Goal: Task Accomplishment & Management: Use online tool/utility

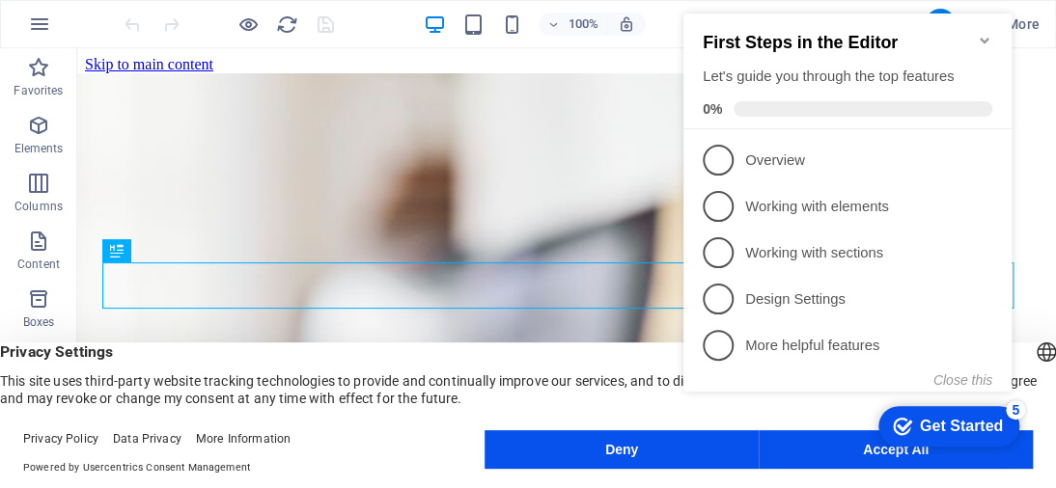
click at [983, 33] on icon "Minimize checklist" at bounding box center [984, 40] width 15 height 15
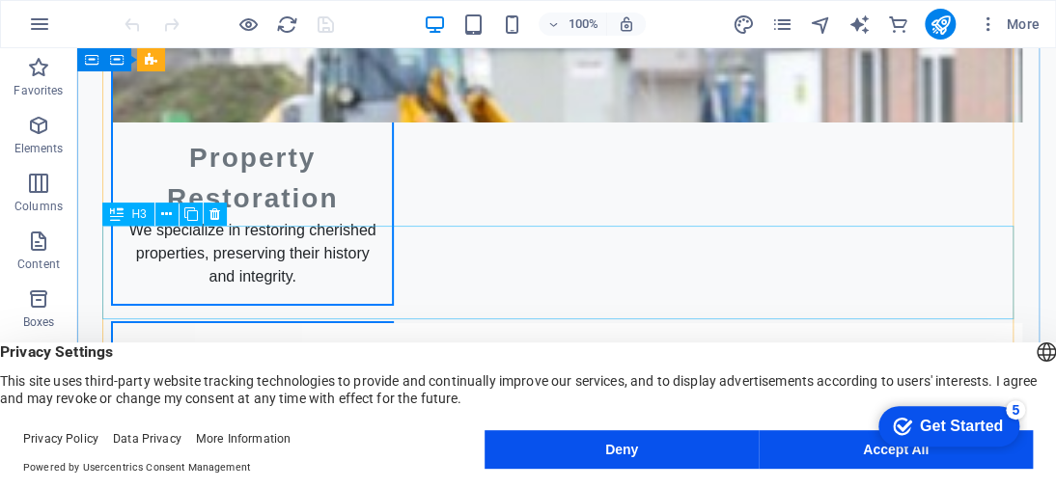
scroll to position [2509, 0]
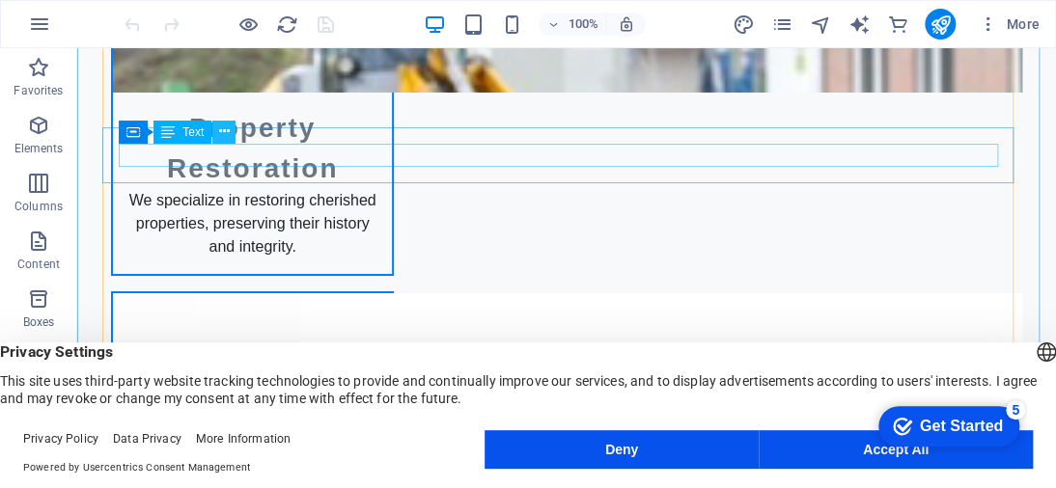
click at [220, 132] on icon at bounding box center [224, 132] width 11 height 20
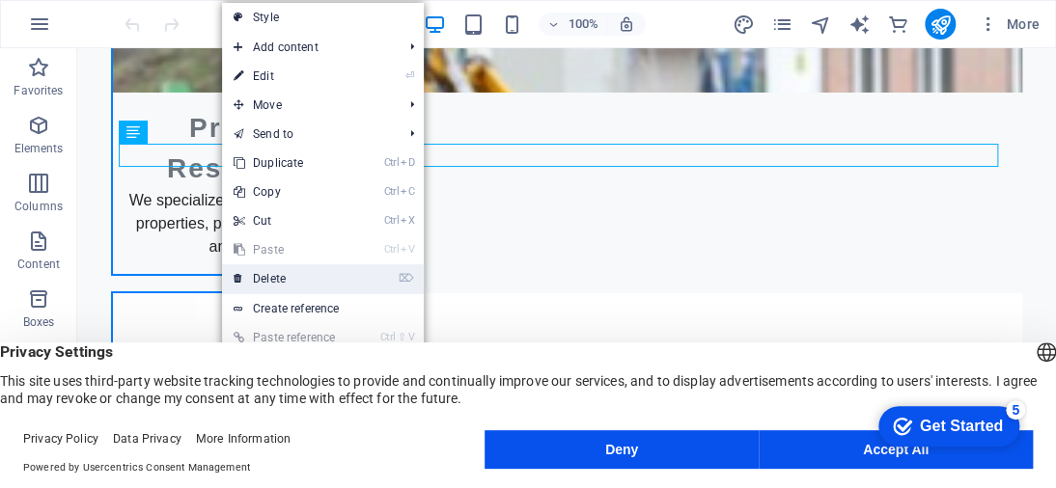
click at [309, 269] on link "⌦ Delete" at bounding box center [286, 278] width 129 height 29
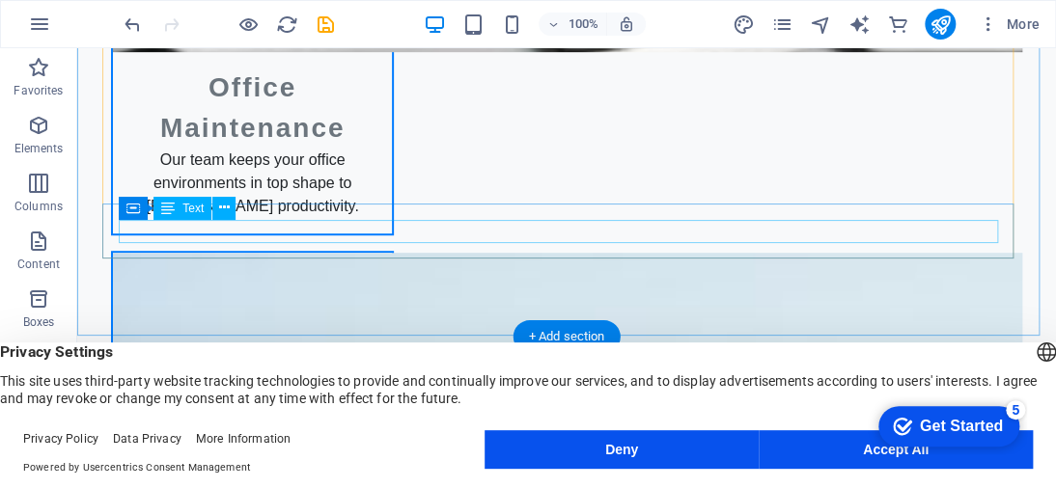
scroll to position [3088, 0]
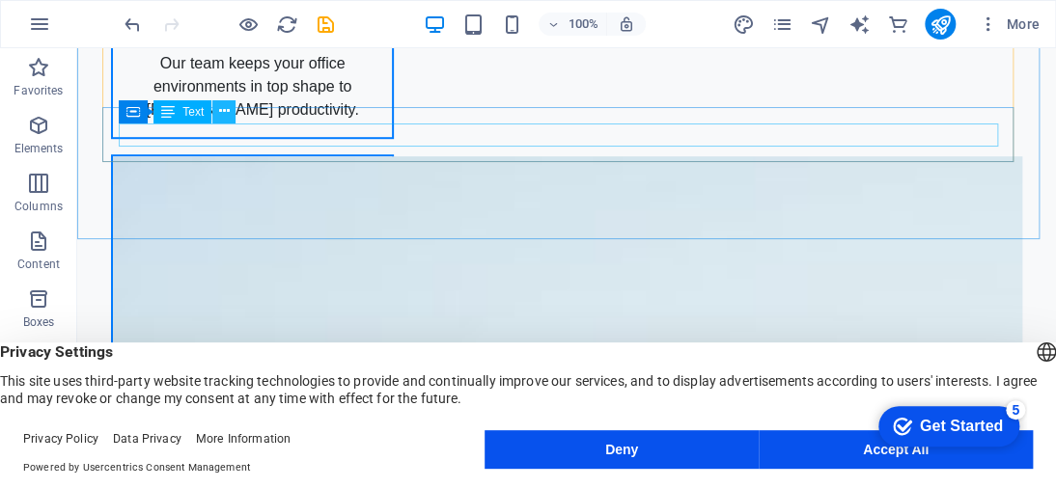
click at [229, 113] on icon at bounding box center [224, 111] width 11 height 20
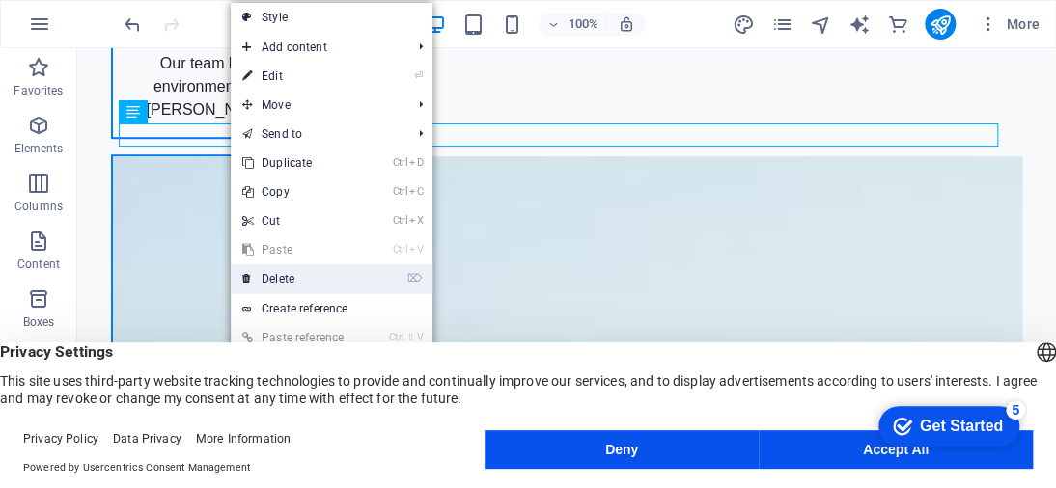
click at [295, 275] on link "⌦ Delete" at bounding box center [295, 278] width 129 height 29
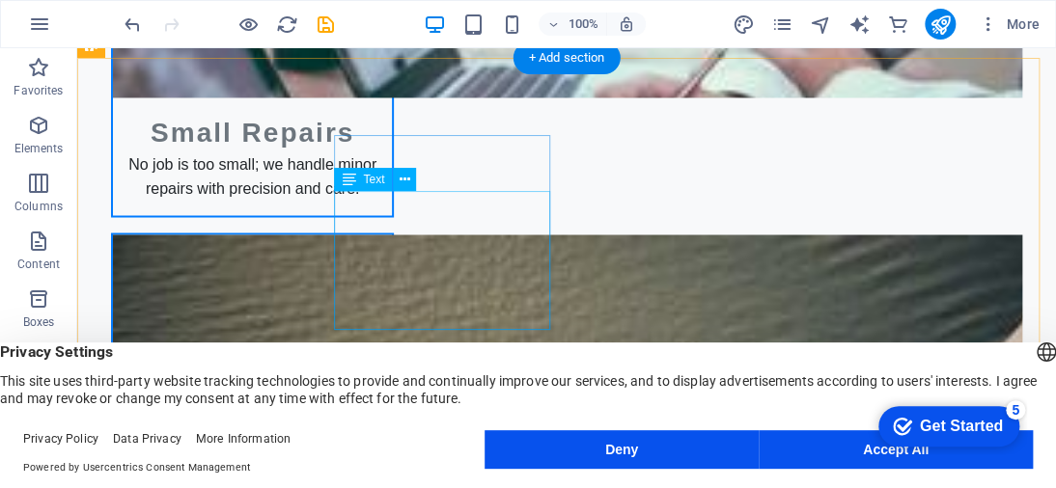
scroll to position [3926, 0]
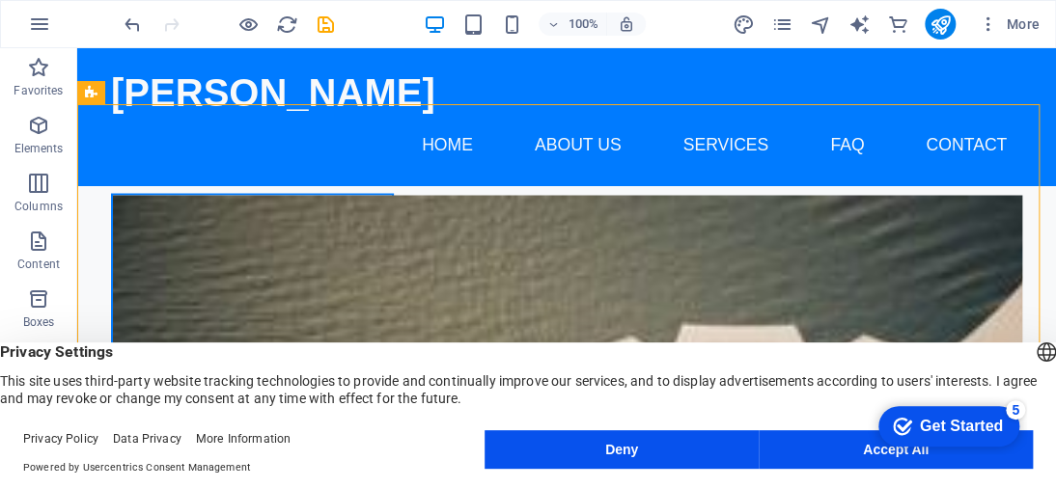
drag, startPoint x: 114, startPoint y: 174, endPoint x: 147, endPoint y: 95, distance: 85.7
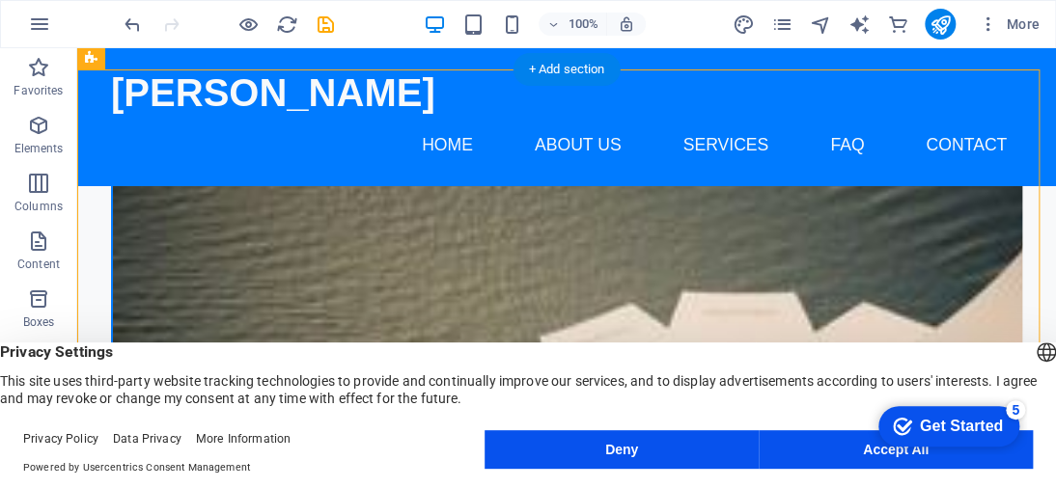
drag, startPoint x: 151, startPoint y: 163, endPoint x: 178, endPoint y: 105, distance: 63.9
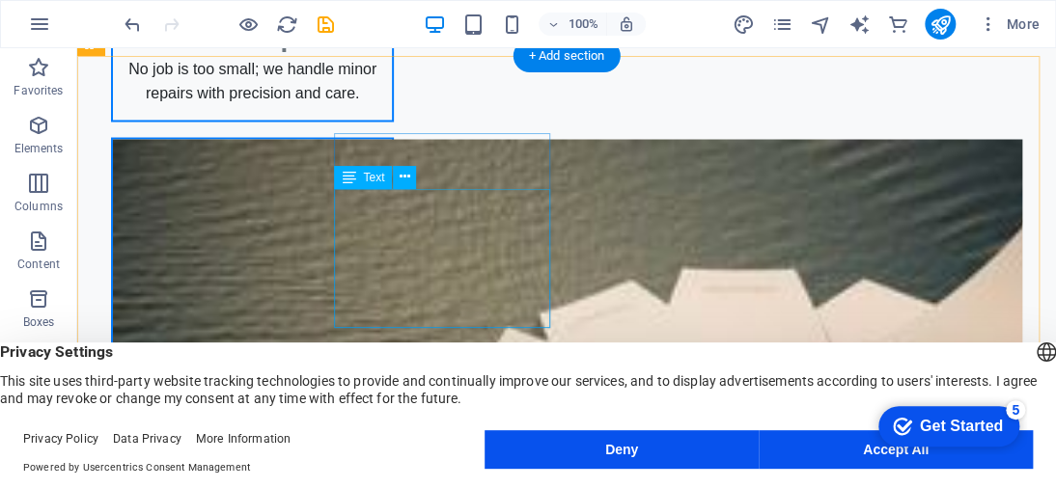
click at [363, 175] on span "Text" at bounding box center [373, 178] width 21 height 12
click at [346, 176] on icon at bounding box center [349, 177] width 14 height 23
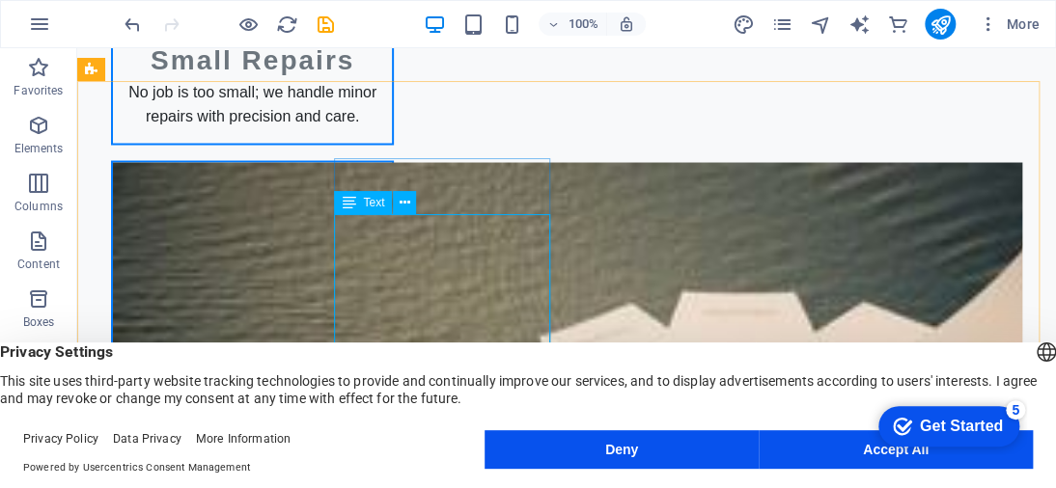
scroll to position [3901, 0]
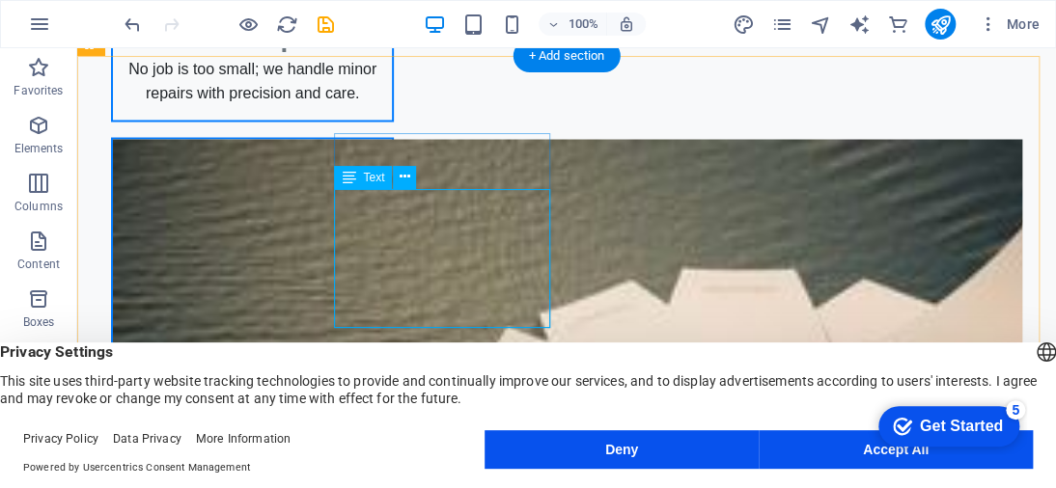
scroll to position [3926, 0]
click at [395, 175] on button at bounding box center [404, 177] width 23 height 23
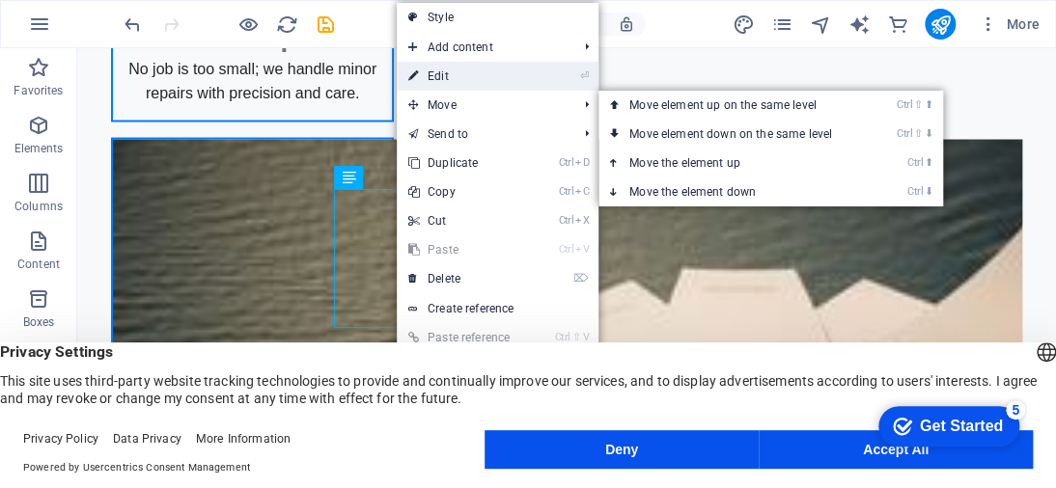
drag, startPoint x: 467, startPoint y: 84, endPoint x: 79, endPoint y: 62, distance: 388.6
click at [467, 84] on link "⏎ Edit" at bounding box center [461, 76] width 129 height 29
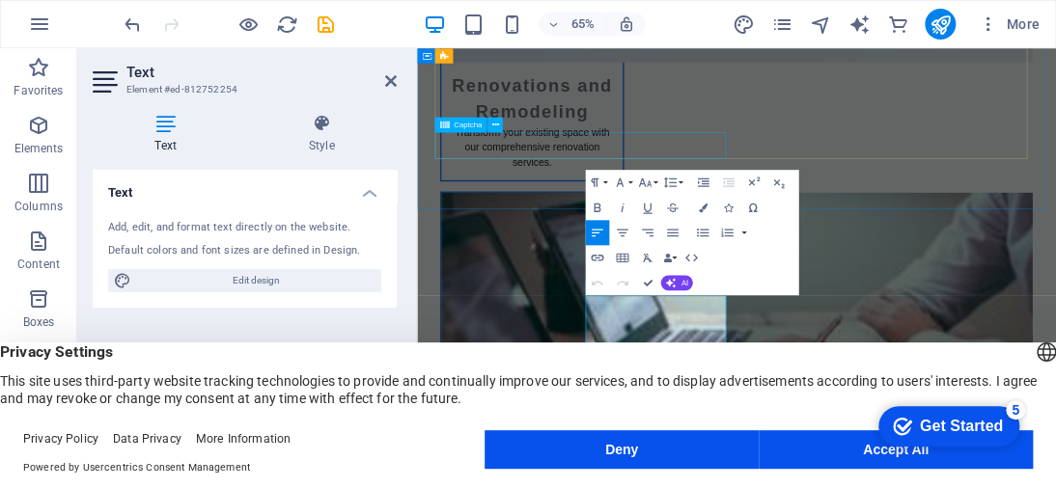
scroll to position [3914, 0]
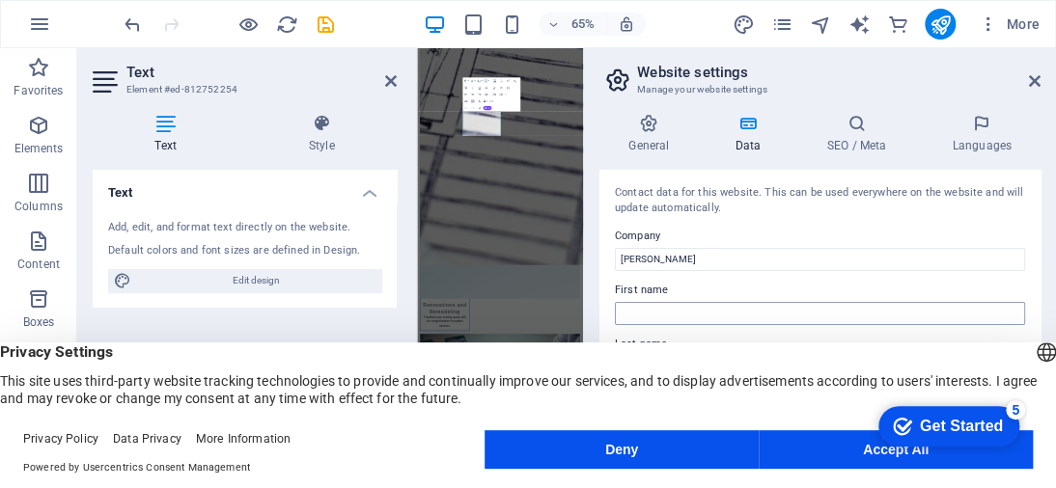
click at [679, 306] on input "First name" at bounding box center [820, 313] width 410 height 23
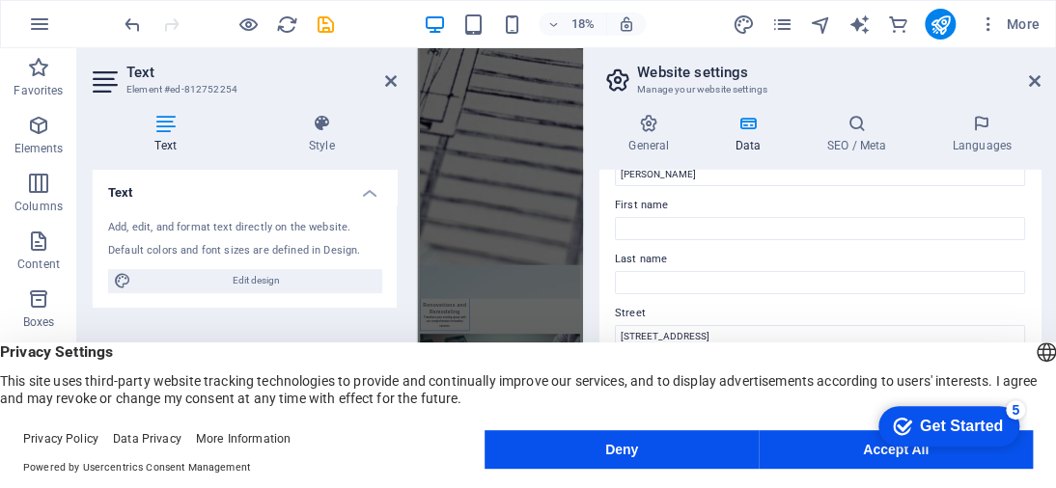
scroll to position [193, 0]
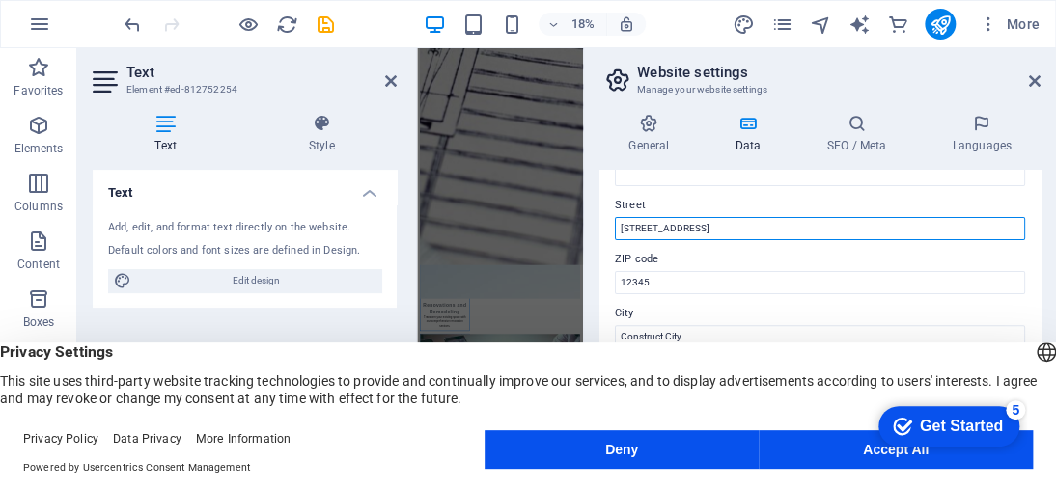
drag, startPoint x: 710, startPoint y: 228, endPoint x: 593, endPoint y: 232, distance: 117.8
click at [593, 232] on div "General Data SEO / Meta Languages Website name [DOMAIN_NAME] Logo Drag files he…" at bounding box center [820, 277] width 472 height 359
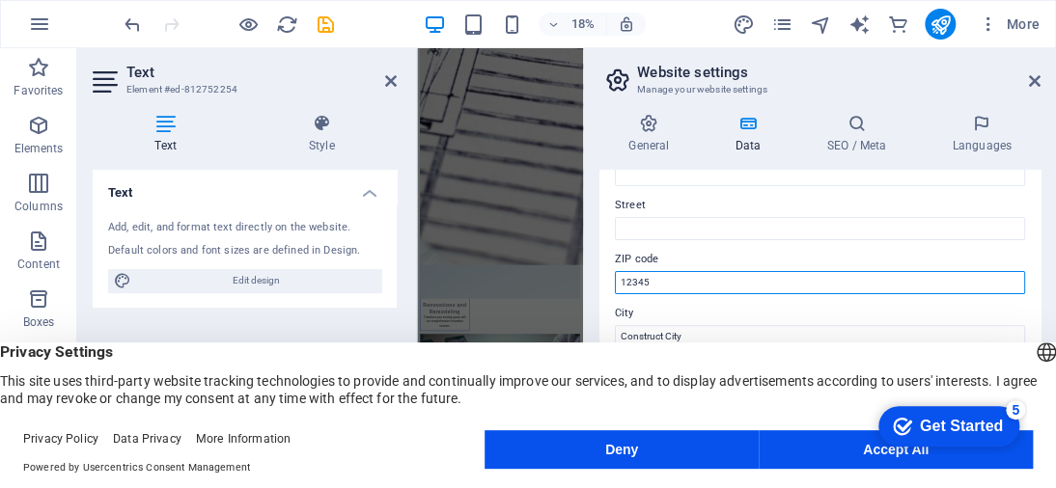
click at [691, 281] on input "12345" at bounding box center [820, 282] width 410 height 23
type input "1"
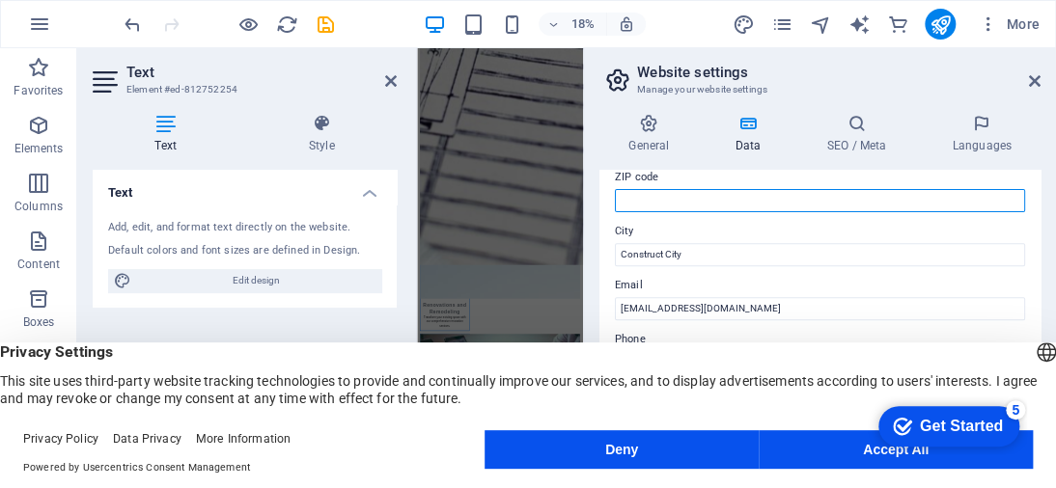
scroll to position [386, 0]
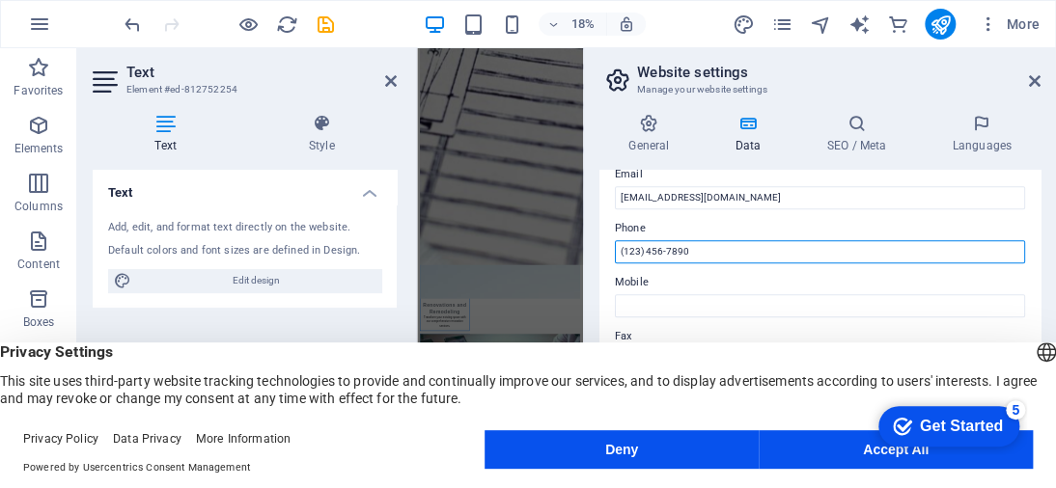
drag, startPoint x: 696, startPoint y: 249, endPoint x: 607, endPoint y: 252, distance: 88.8
click at [607, 252] on div "Contact data for this website. This can be used everywhere on the website and w…" at bounding box center [819, 306] width 441 height 272
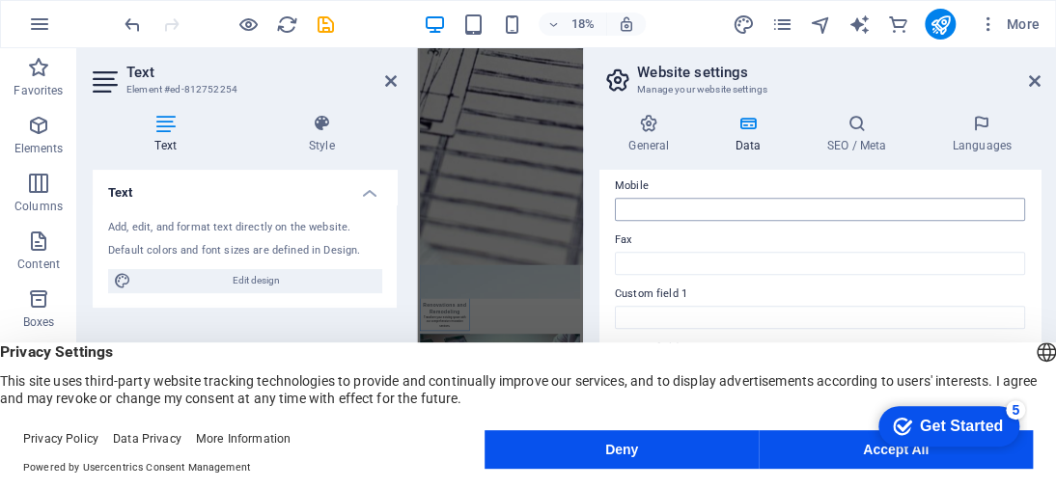
type input "0628701361"
click at [702, 206] on input "Mobile" at bounding box center [820, 209] width 410 height 23
type input "0712775675"
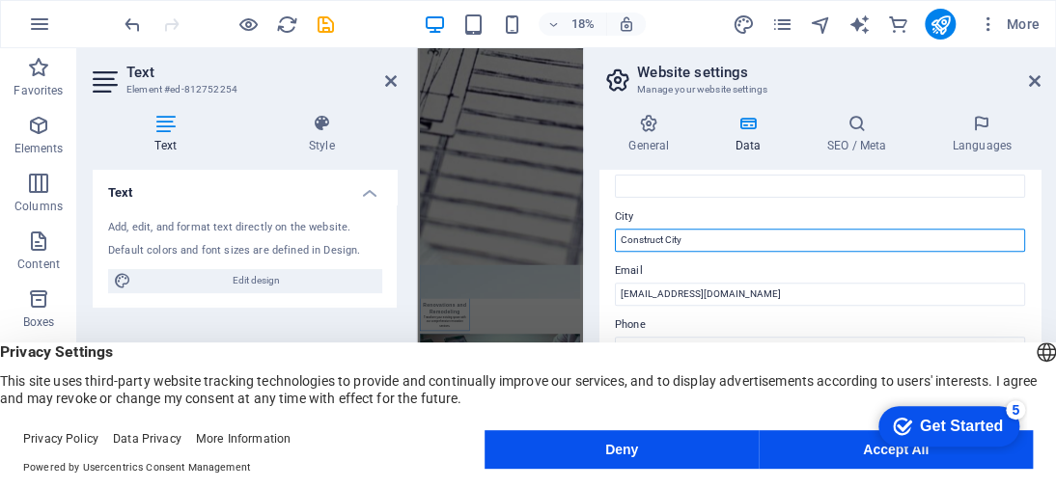
drag, startPoint x: 693, startPoint y: 239, endPoint x: 598, endPoint y: 236, distance: 94.6
click at [599, 236] on div "Contact data for this website. This can be used everywhere on the website and w…" at bounding box center [819, 306] width 441 height 272
type input "Benoni"
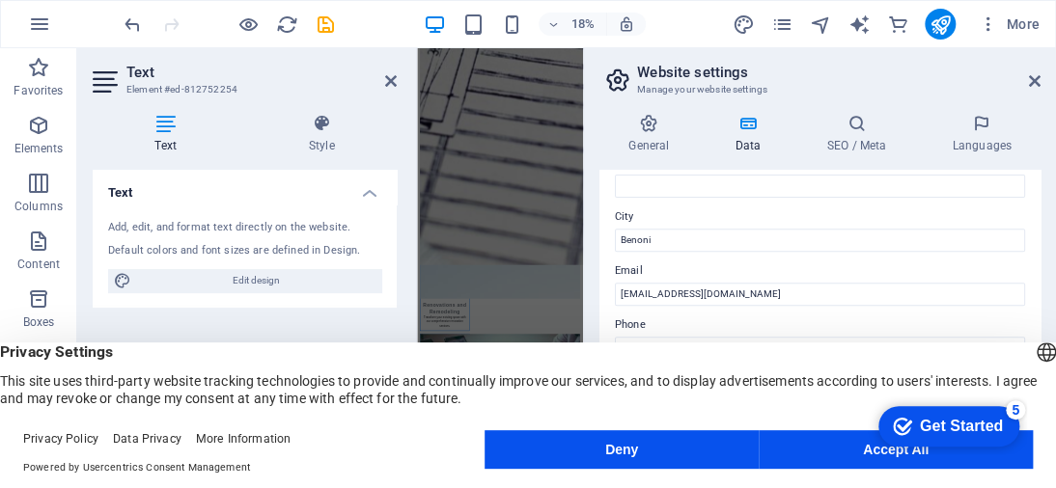
click at [980, 264] on label "Email" at bounding box center [820, 271] width 410 height 23
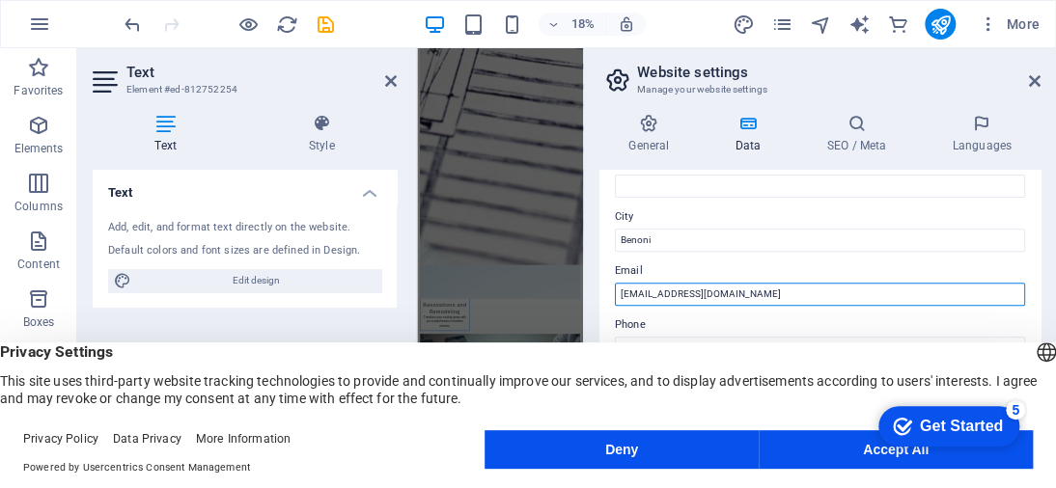
click at [980, 283] on input "[EMAIL_ADDRESS][DOMAIN_NAME]" at bounding box center [820, 294] width 410 height 23
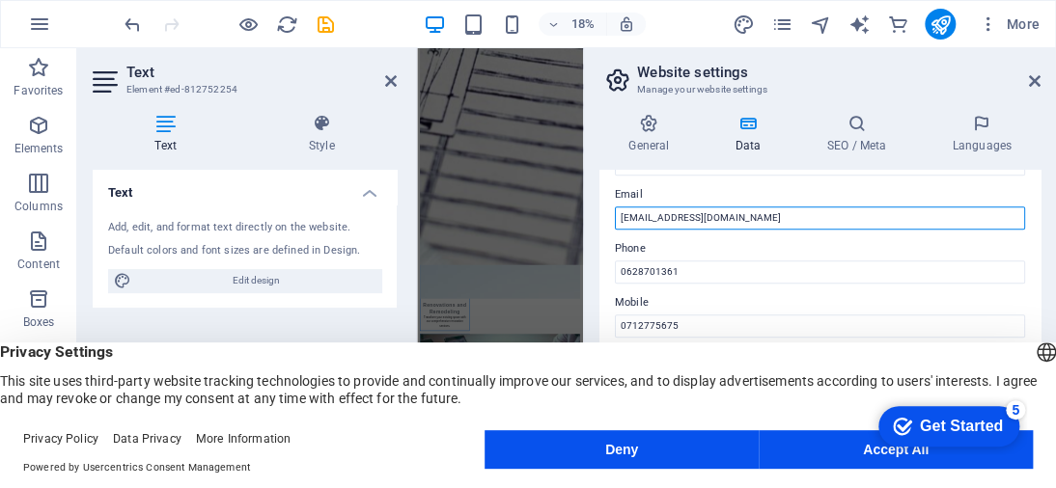
scroll to position [269, 0]
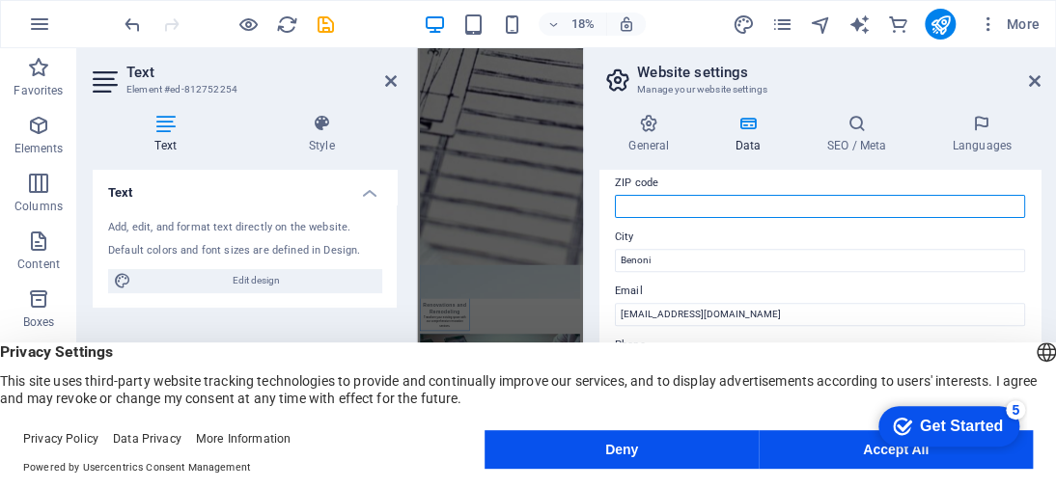
click at [830, 198] on input "ZIP code" at bounding box center [820, 206] width 410 height 23
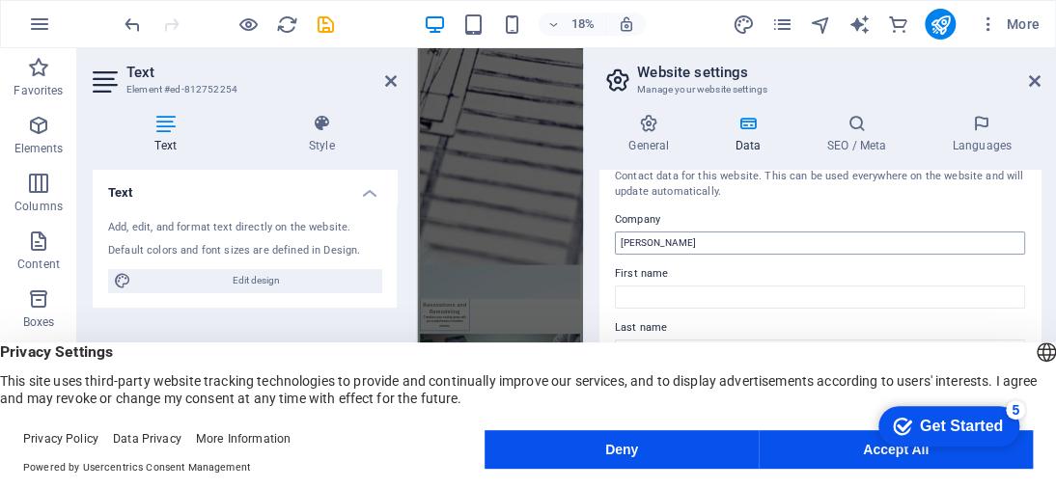
scroll to position [0, 0]
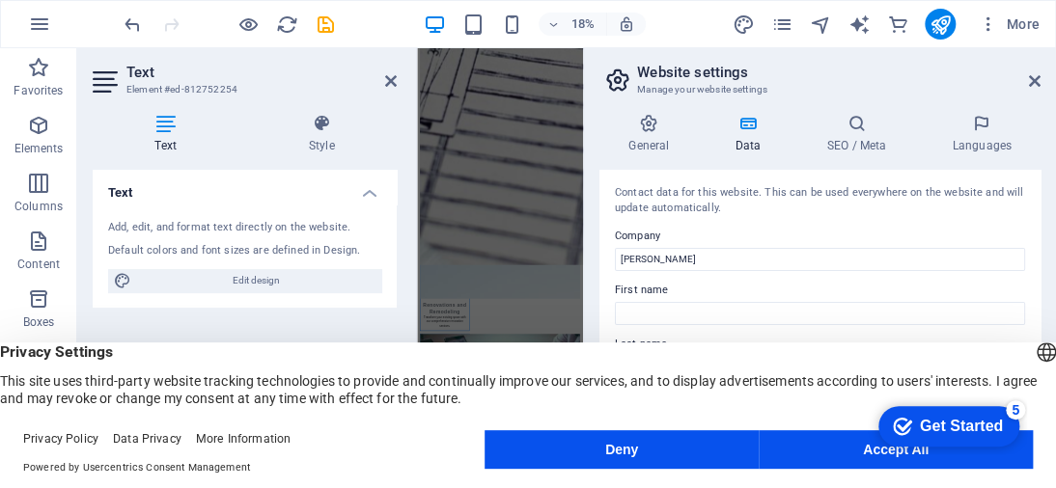
type input "1501"
click at [826, 439] on button "Accept All" at bounding box center [895, 449] width 274 height 39
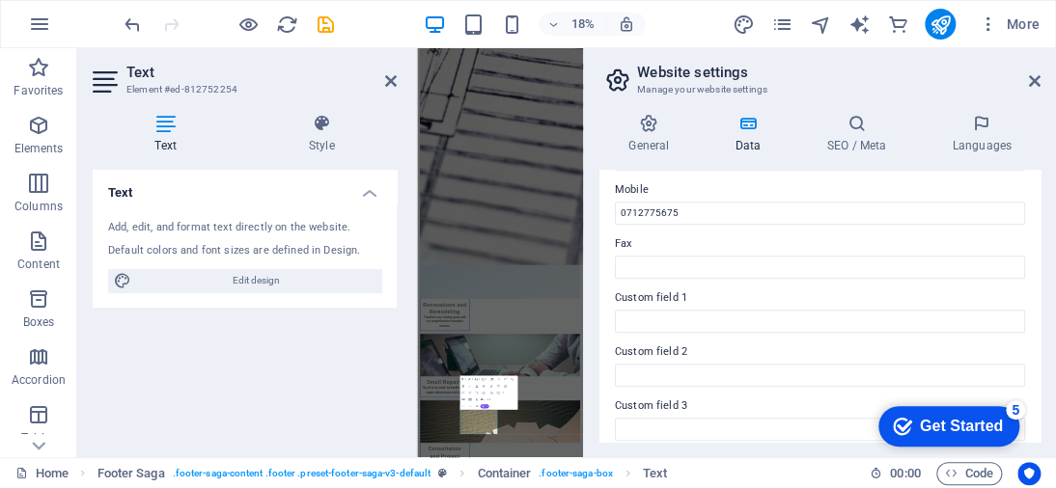
scroll to position [654, 0]
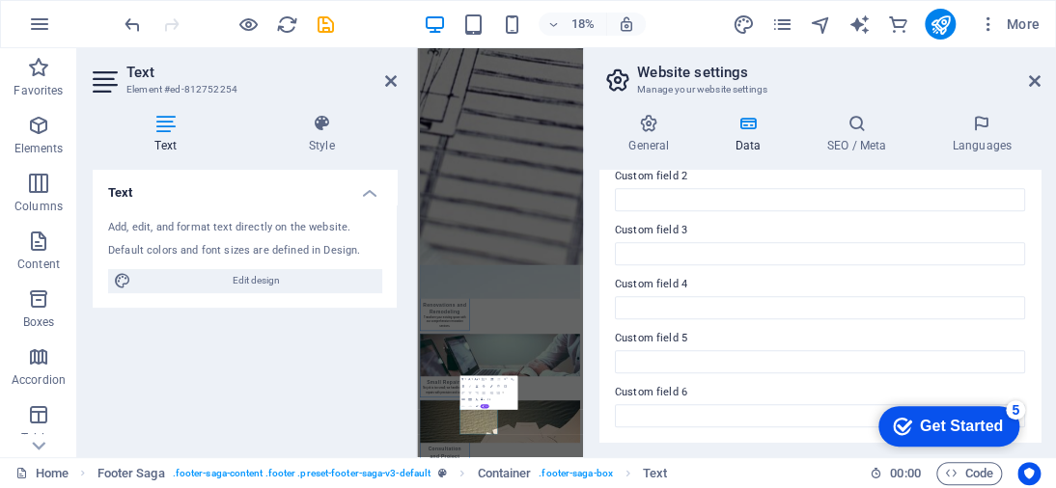
click at [909, 95] on h3 "Manage your website settings" at bounding box center [819, 89] width 365 height 17
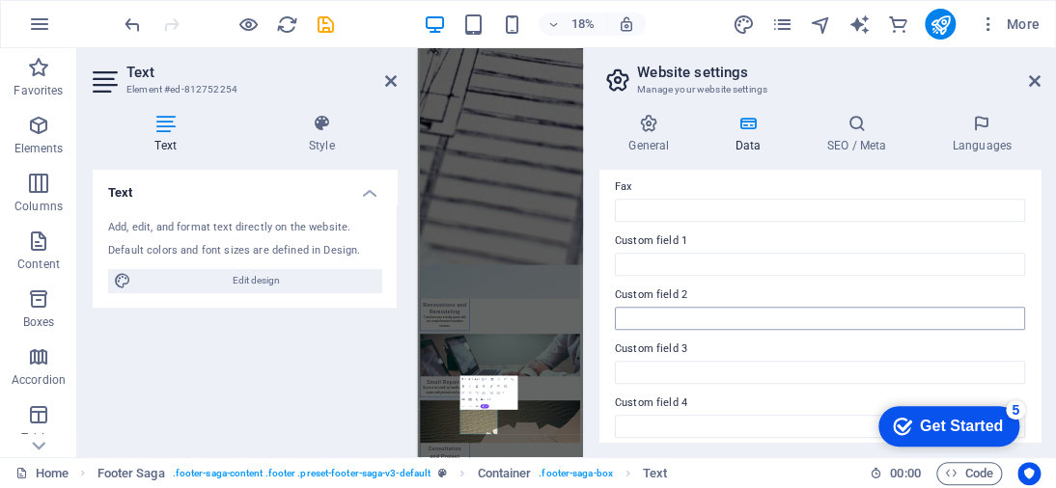
scroll to position [461, 0]
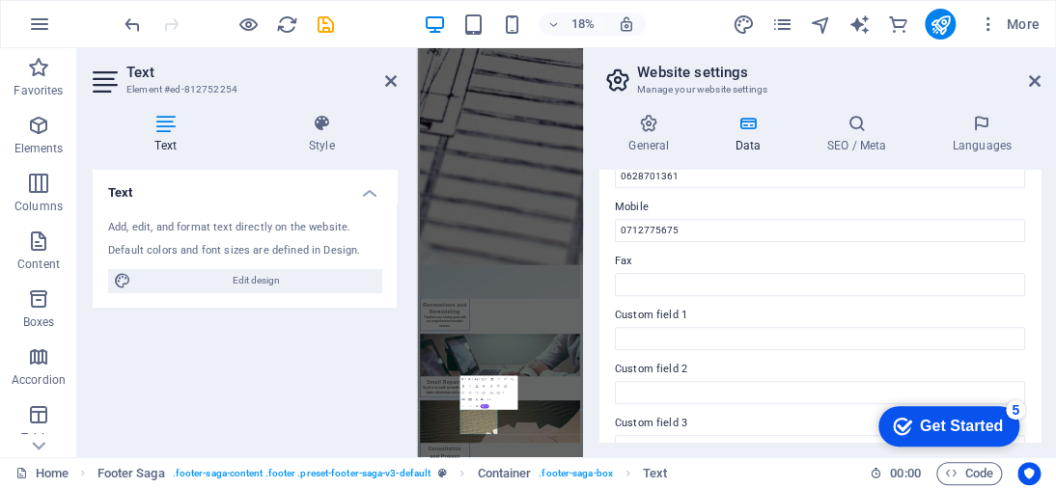
click at [982, 427] on div "Get Started" at bounding box center [961, 426] width 83 height 17
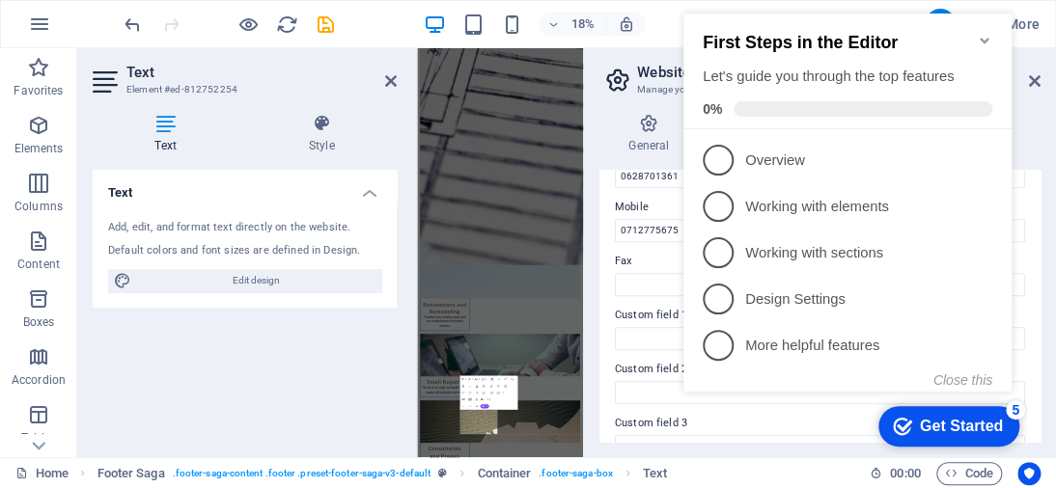
click at [985, 33] on icon "Minimize checklist" at bounding box center [984, 40] width 15 height 15
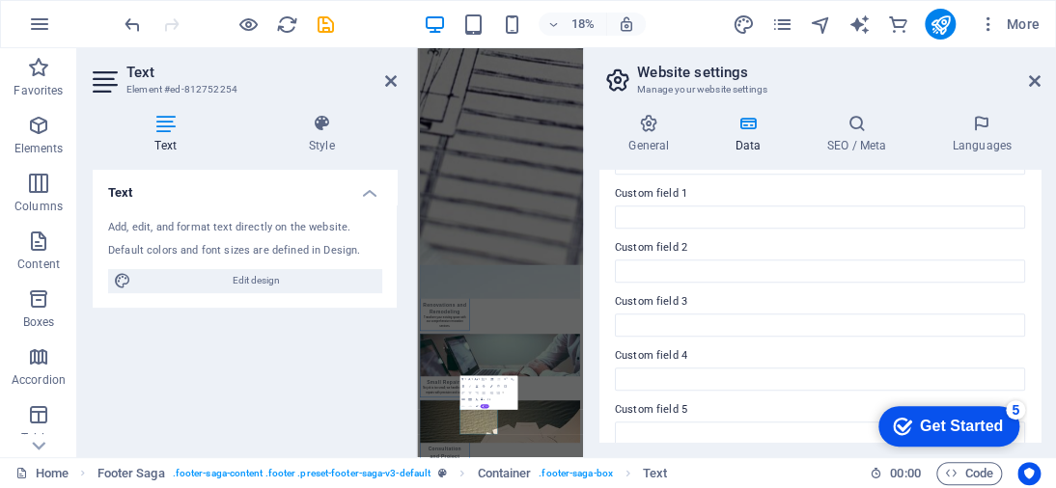
scroll to position [654, 0]
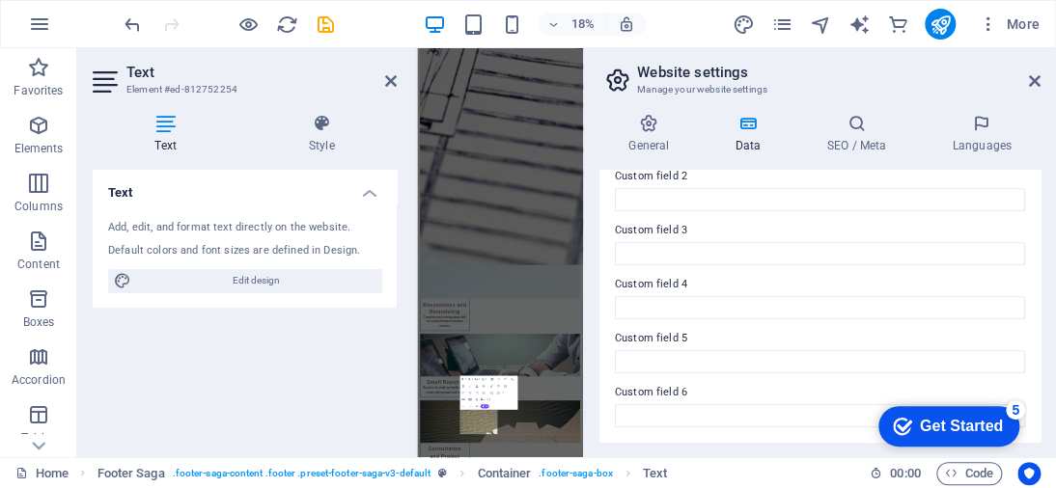
click at [373, 79] on h2 "Text" at bounding box center [261, 72] width 270 height 17
click at [387, 80] on icon at bounding box center [391, 80] width 12 height 15
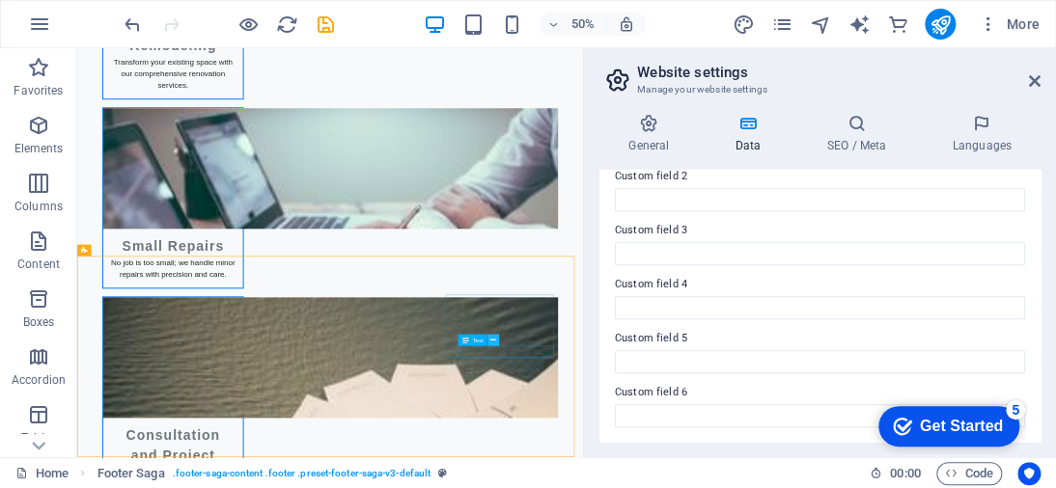
click at [494, 341] on icon at bounding box center [493, 340] width 6 height 11
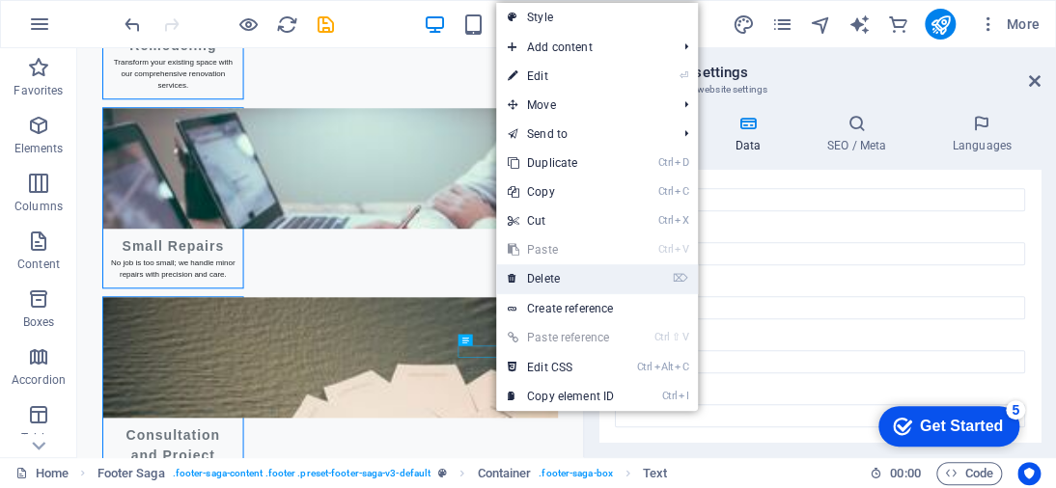
click at [547, 275] on link "⌦ Delete" at bounding box center [560, 278] width 129 height 29
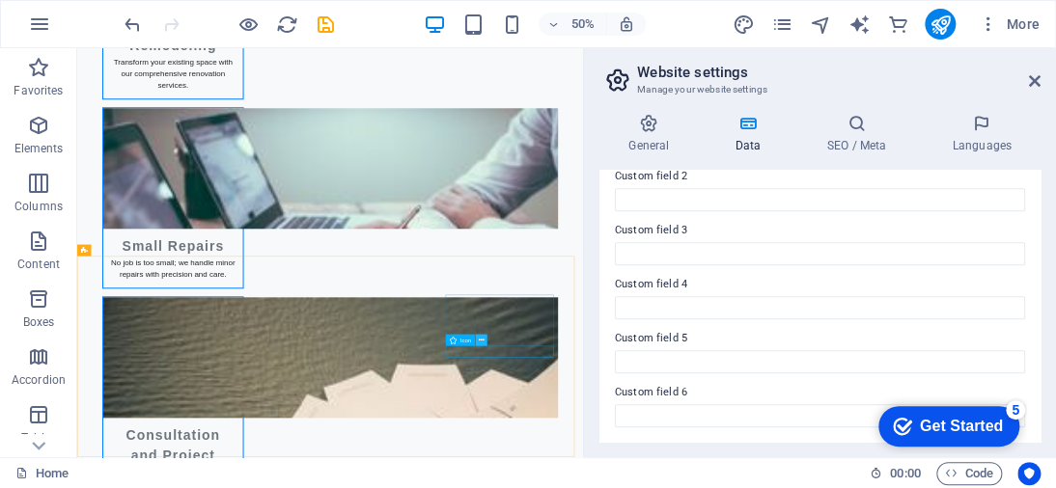
click at [483, 338] on button at bounding box center [481, 341] width 12 height 12
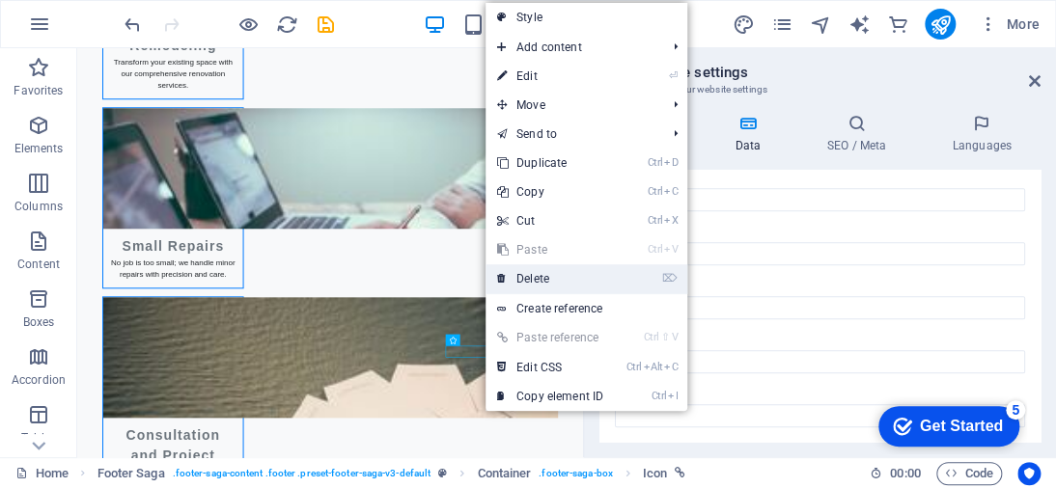
click at [548, 269] on link "⌦ Delete" at bounding box center [549, 278] width 129 height 29
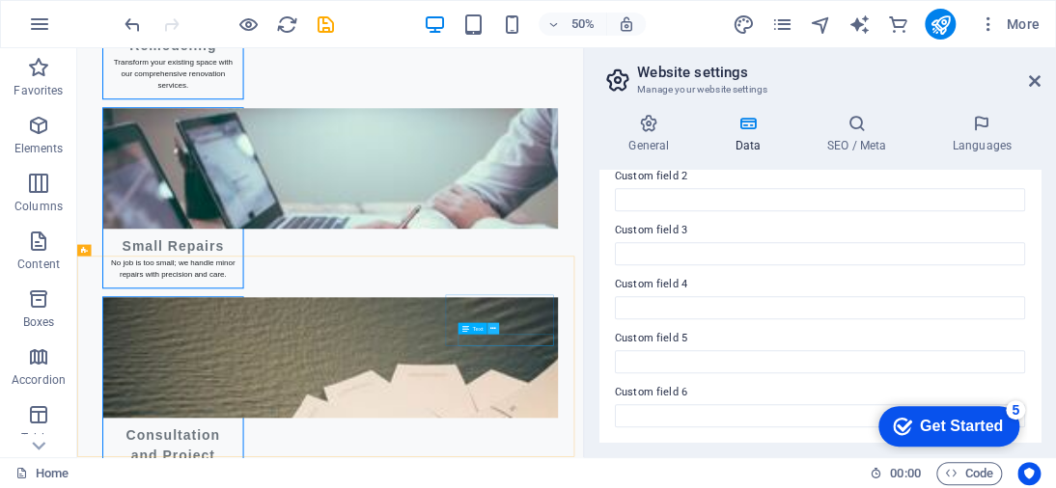
click at [491, 325] on icon at bounding box center [493, 328] width 6 height 11
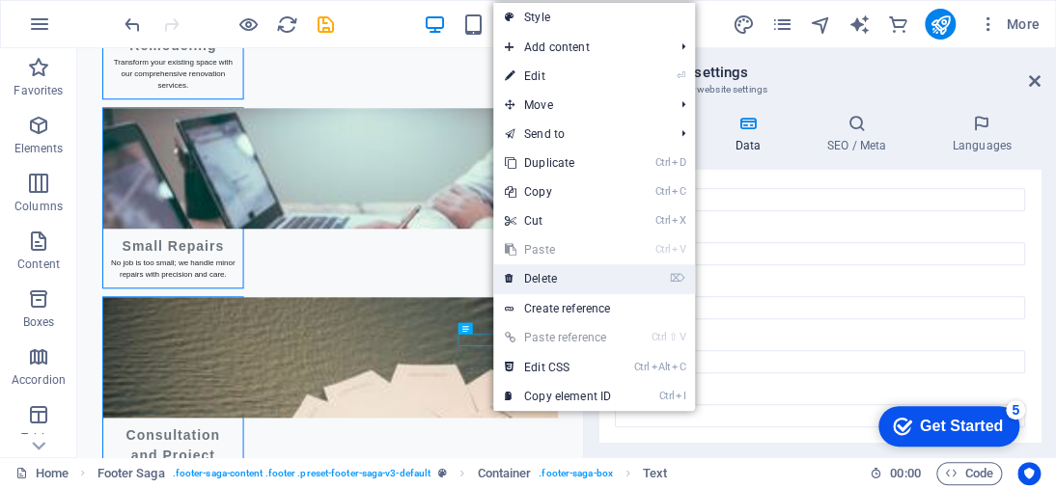
click at [531, 275] on link "⌦ Delete" at bounding box center [557, 278] width 129 height 29
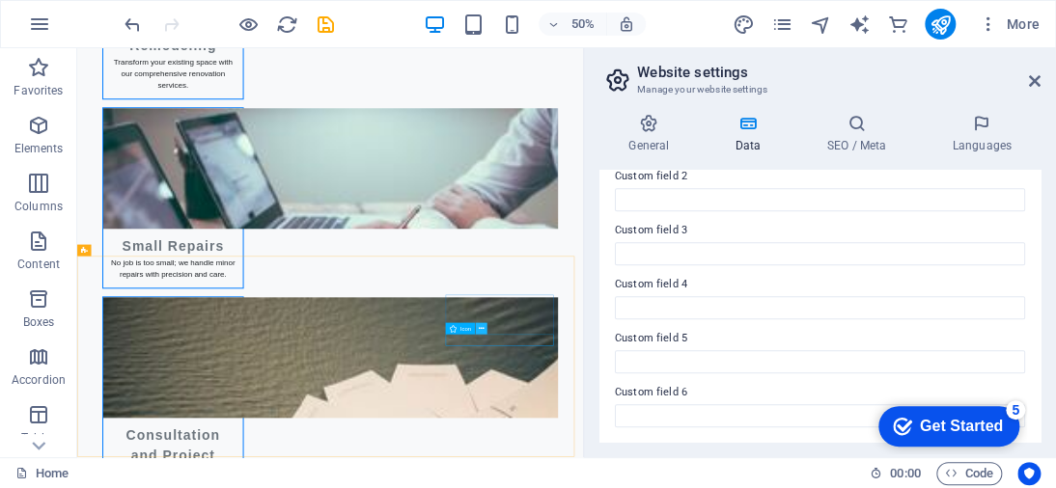
click at [482, 327] on icon at bounding box center [482, 328] width 6 height 11
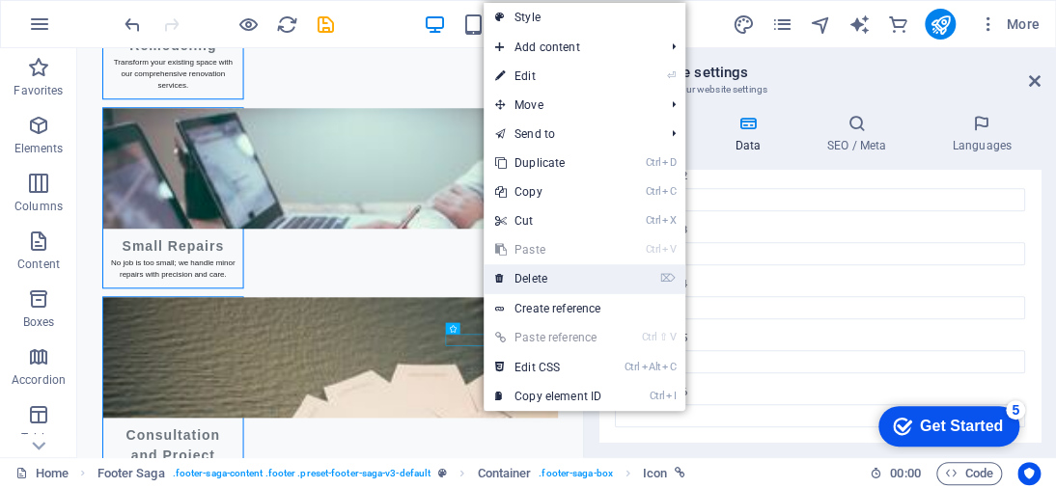
click at [523, 281] on link "⌦ Delete" at bounding box center [547, 278] width 129 height 29
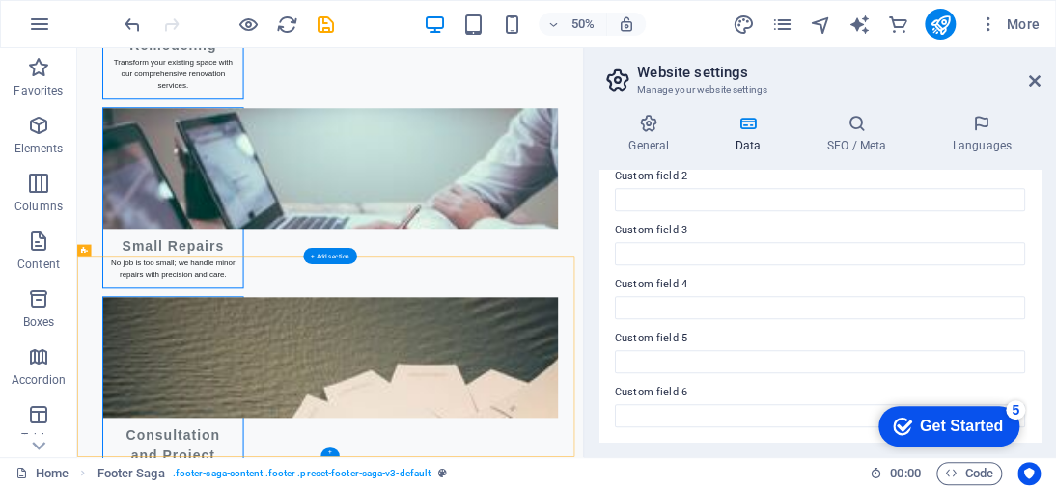
drag, startPoint x: 179, startPoint y: 338, endPoint x: 124, endPoint y: 518, distance: 188.7
click at [139, 289] on span "Logo" at bounding box center [137, 290] width 13 height 6
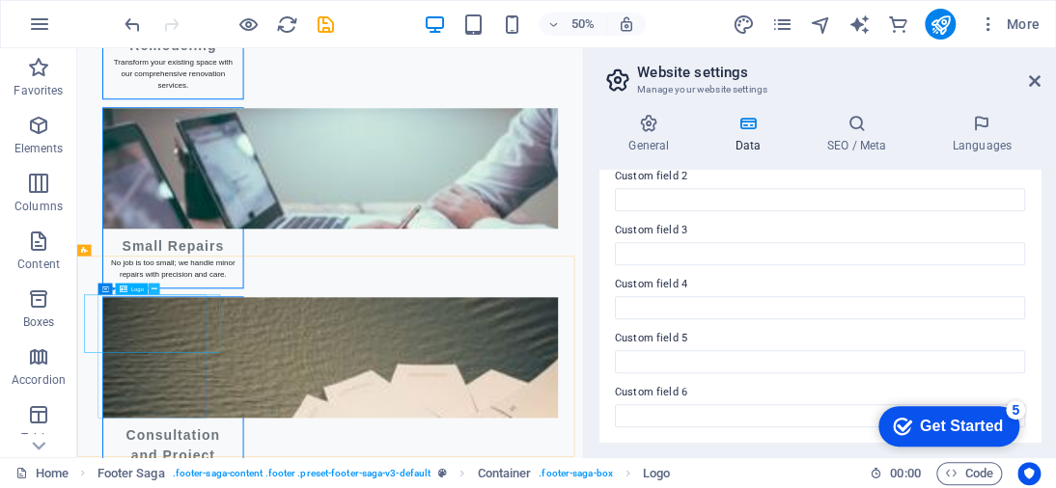
click at [152, 289] on icon at bounding box center [155, 289] width 6 height 11
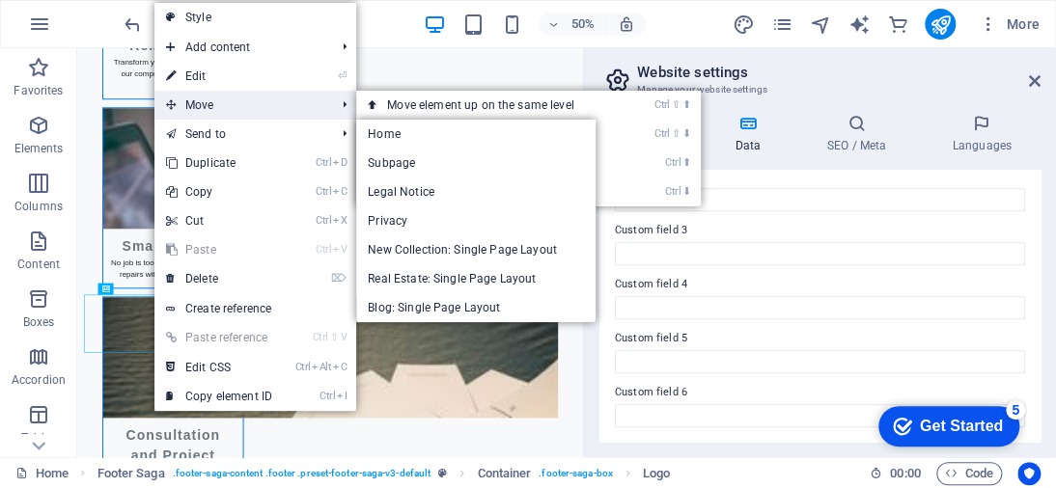
click at [216, 105] on span "Move" at bounding box center [240, 105] width 173 height 29
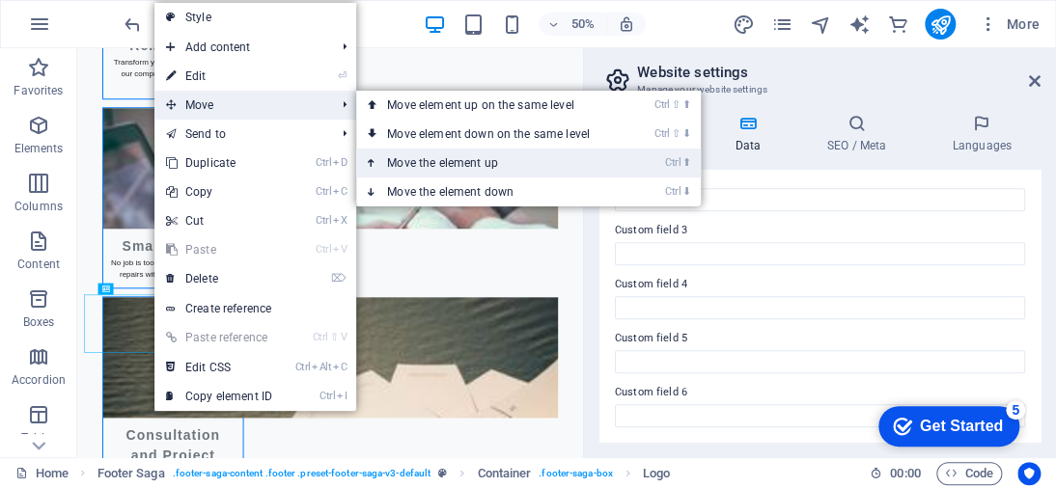
click at [475, 157] on link "Ctrl ⬆ Move the element up" at bounding box center [492, 163] width 272 height 29
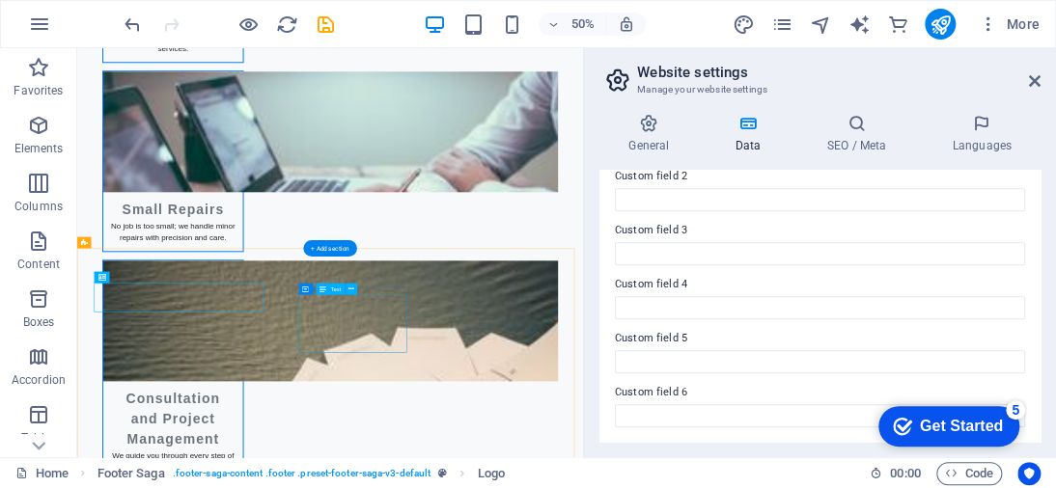
scroll to position [4072, 0]
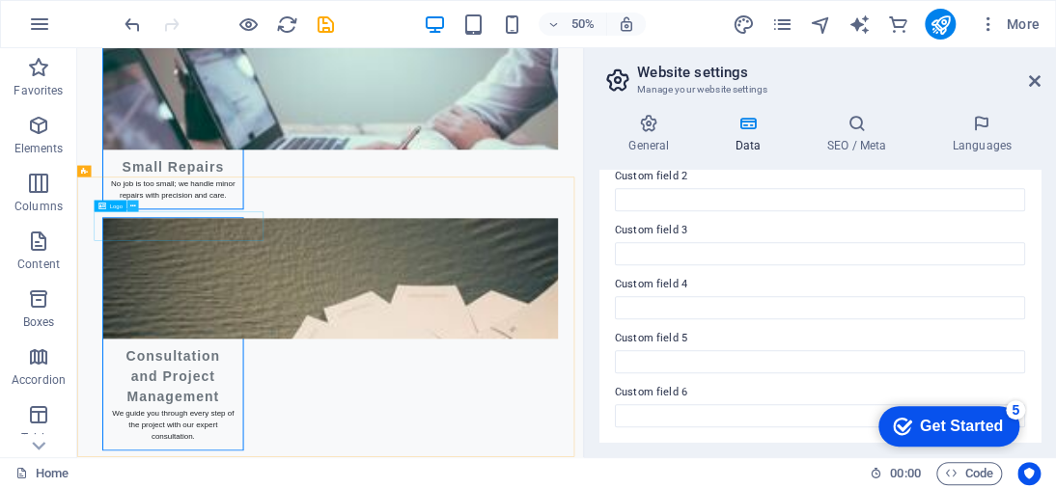
click at [131, 207] on icon at bounding box center [133, 206] width 6 height 11
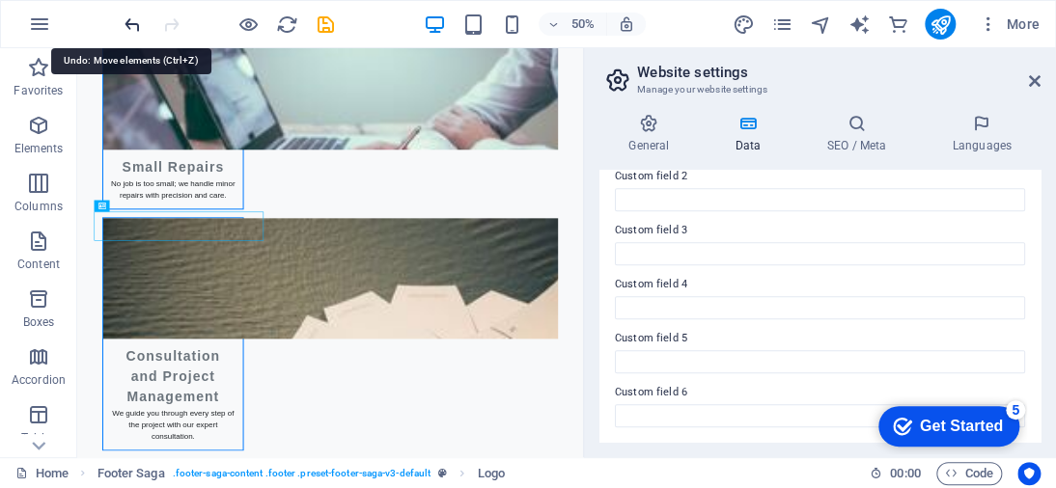
click at [133, 24] on icon "undo" at bounding box center [133, 25] width 22 height 22
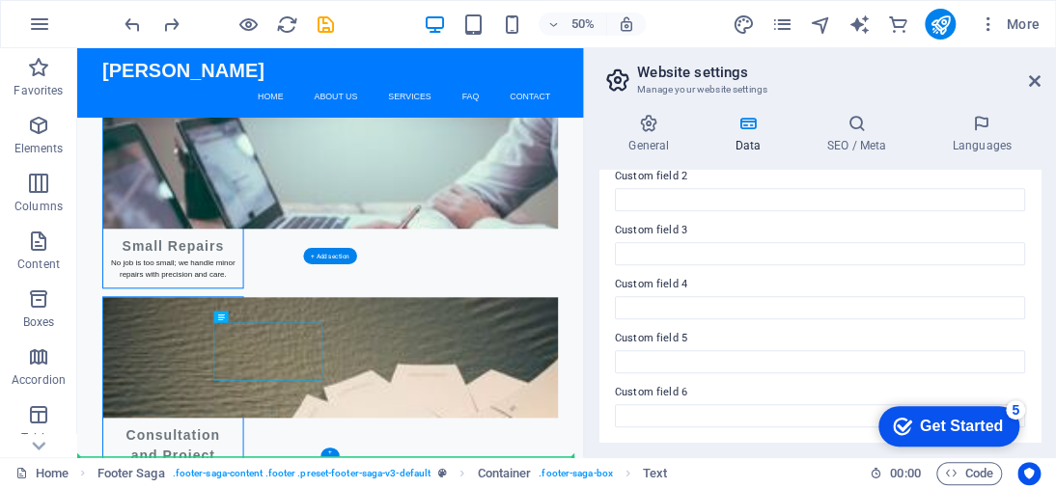
drag, startPoint x: 459, startPoint y: 672, endPoint x: 484, endPoint y: 784, distance: 114.7
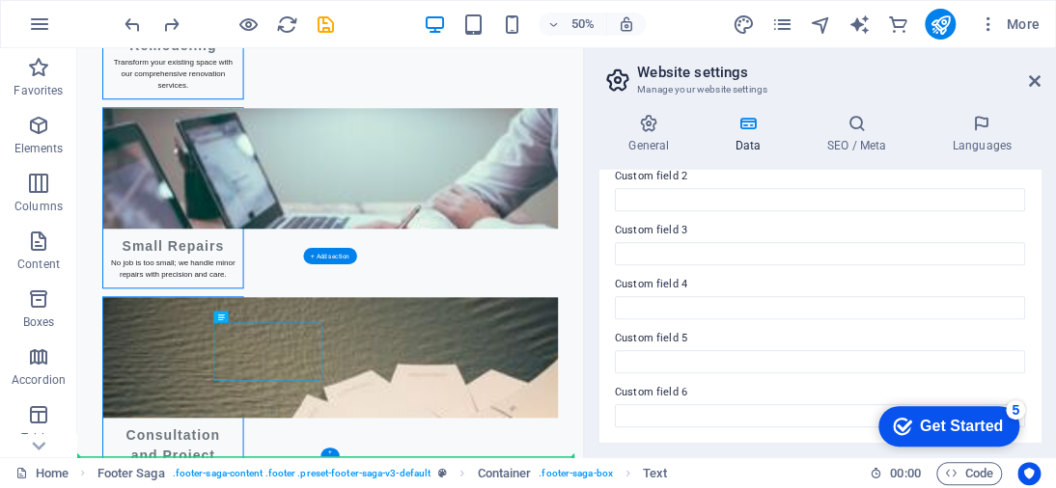
scroll to position [4007, 0]
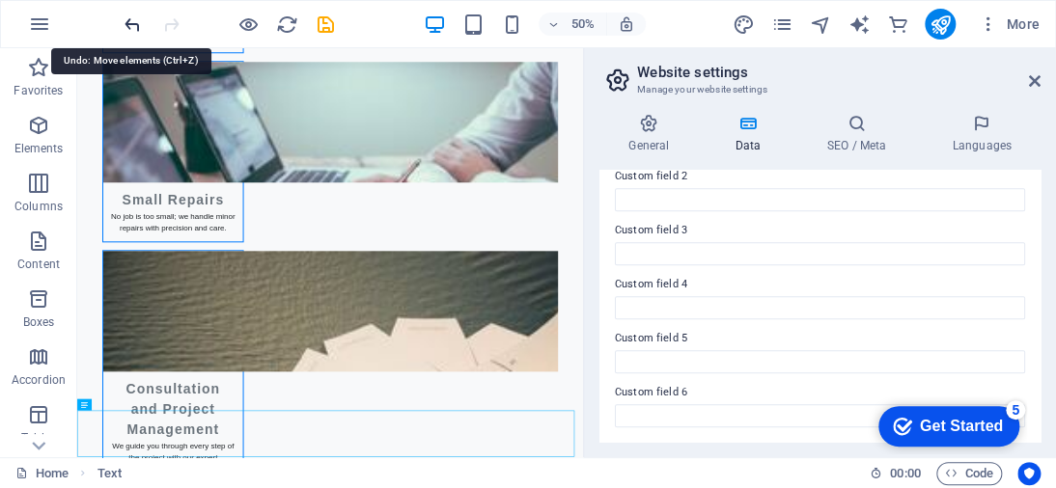
click at [135, 24] on icon "undo" at bounding box center [133, 25] width 22 height 22
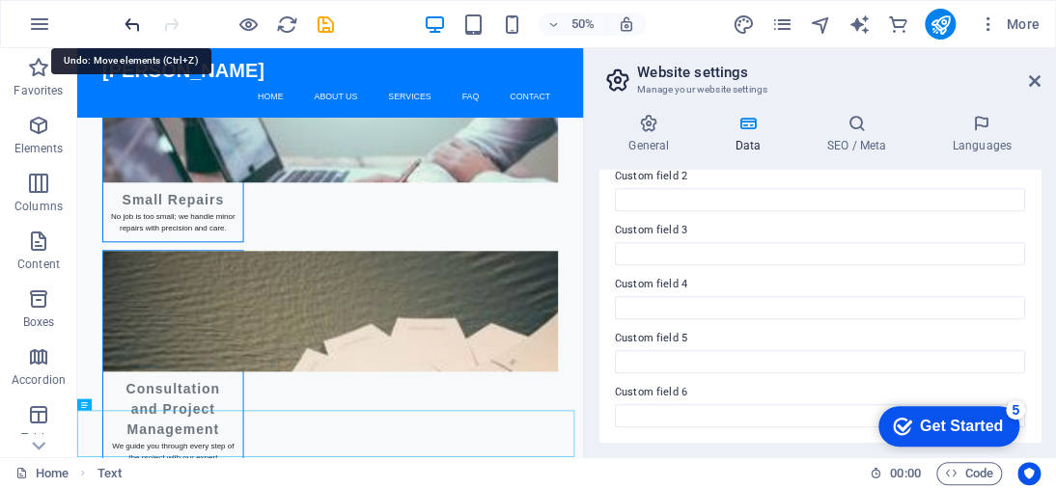
scroll to position [3914, 0]
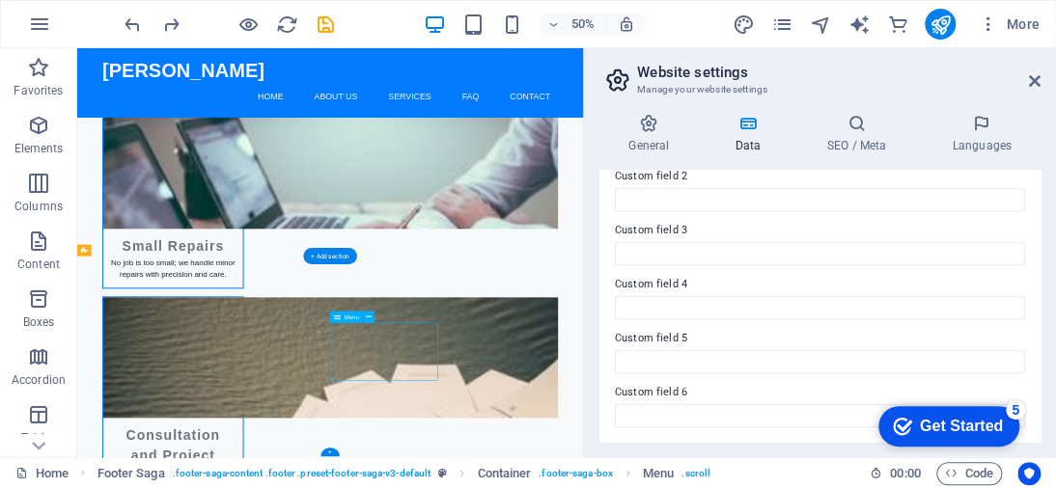
drag, startPoint x: 620, startPoint y: 688, endPoint x: 699, endPoint y: 688, distance: 78.2
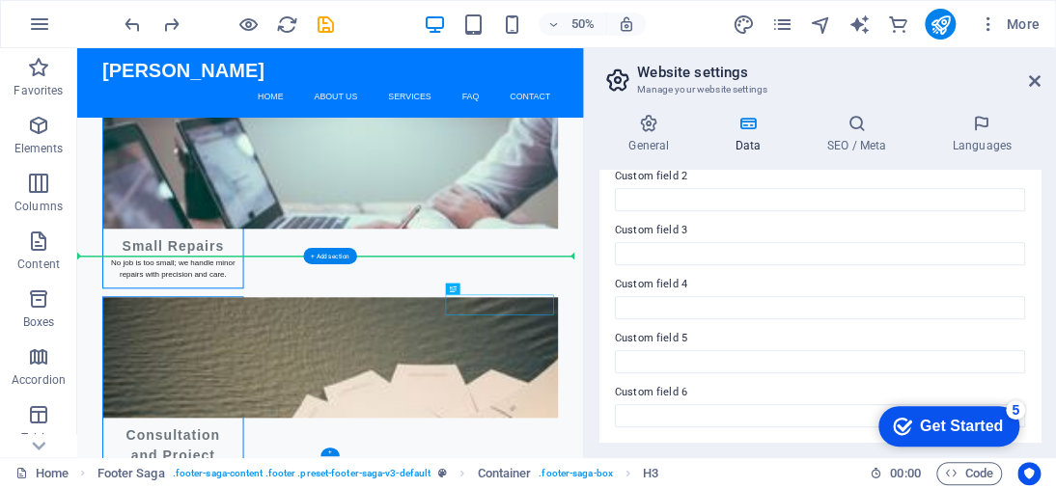
drag, startPoint x: 883, startPoint y: 566, endPoint x: 999, endPoint y: 517, distance: 125.8
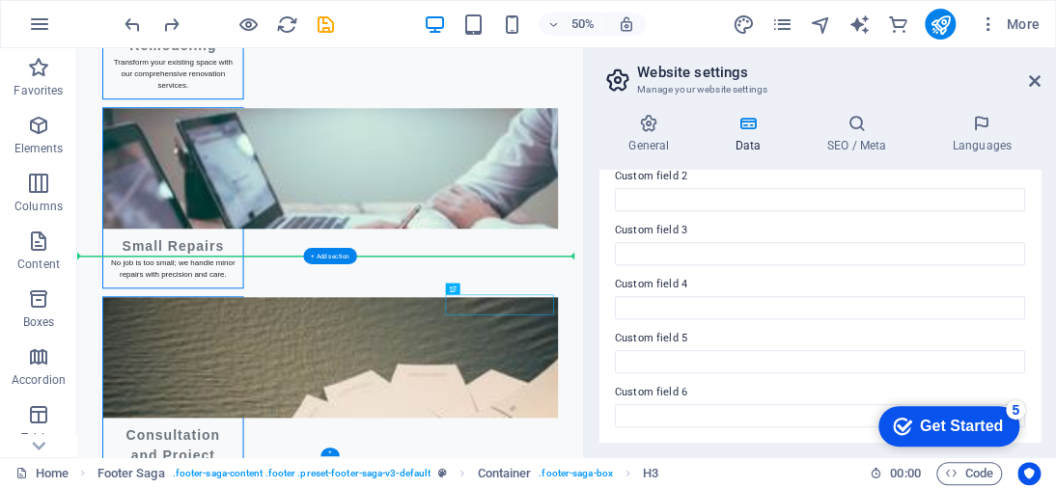
scroll to position [3956, 0]
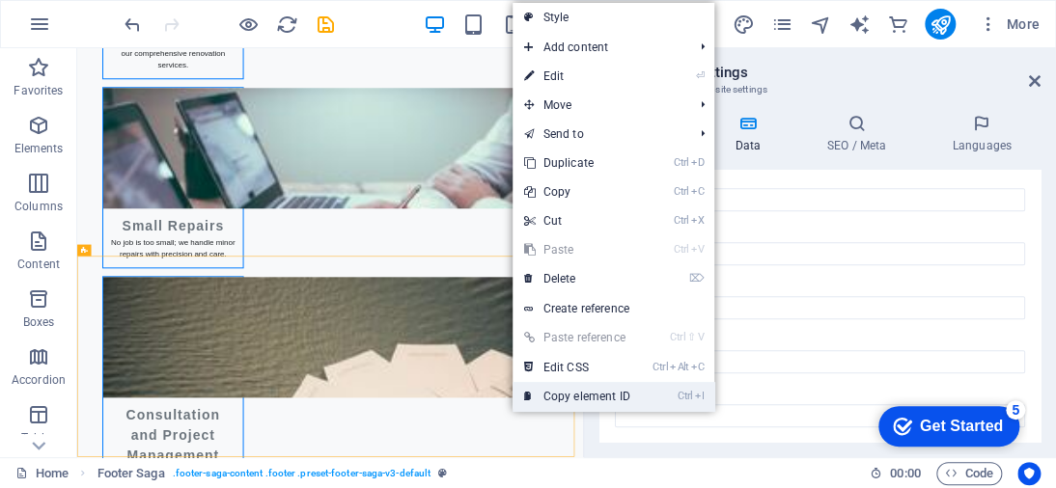
click at [512, 406] on link "Ctrl I Copy element ID" at bounding box center [576, 396] width 129 height 29
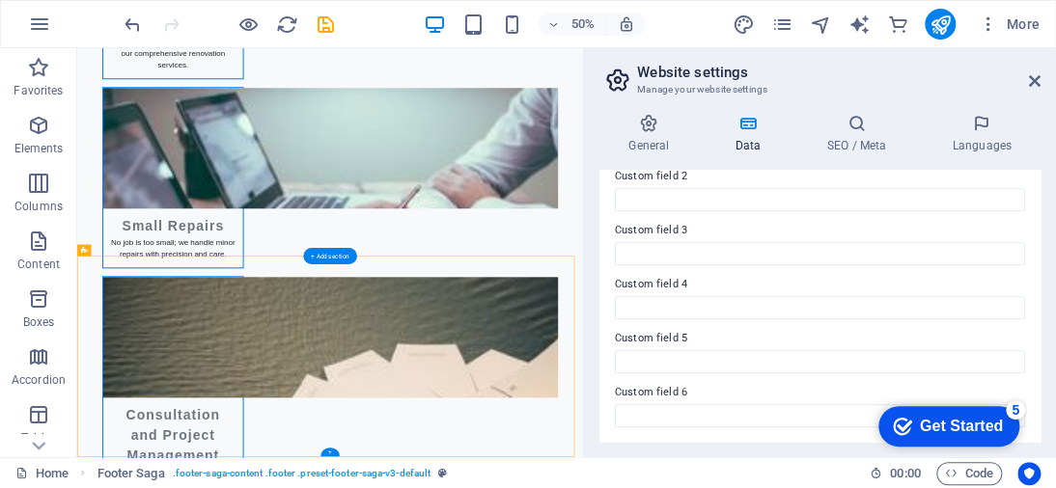
drag, startPoint x: 953, startPoint y: 480, endPoint x: 979, endPoint y: 562, distance: 85.8
drag, startPoint x: 556, startPoint y: 337, endPoint x: 876, endPoint y: 529, distance: 373.5
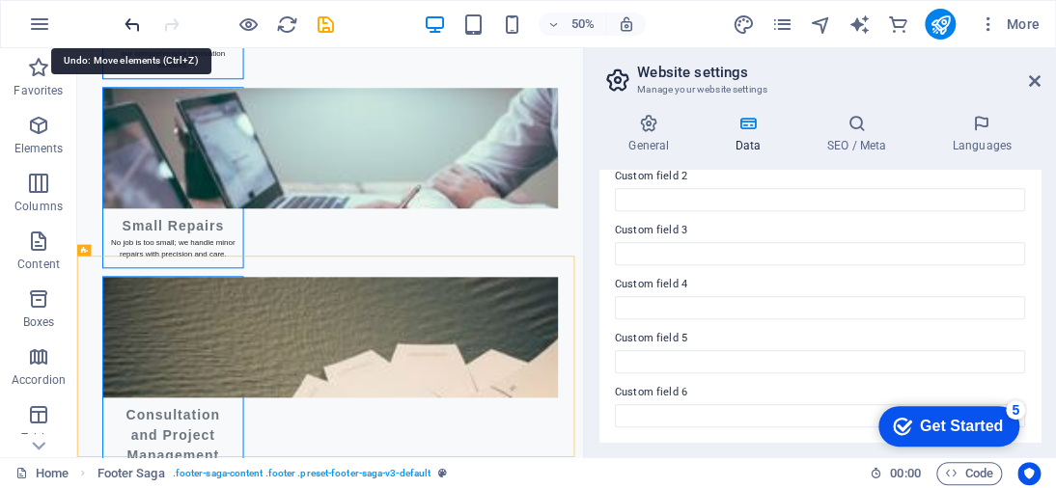
click at [133, 20] on icon "undo" at bounding box center [133, 25] width 22 height 22
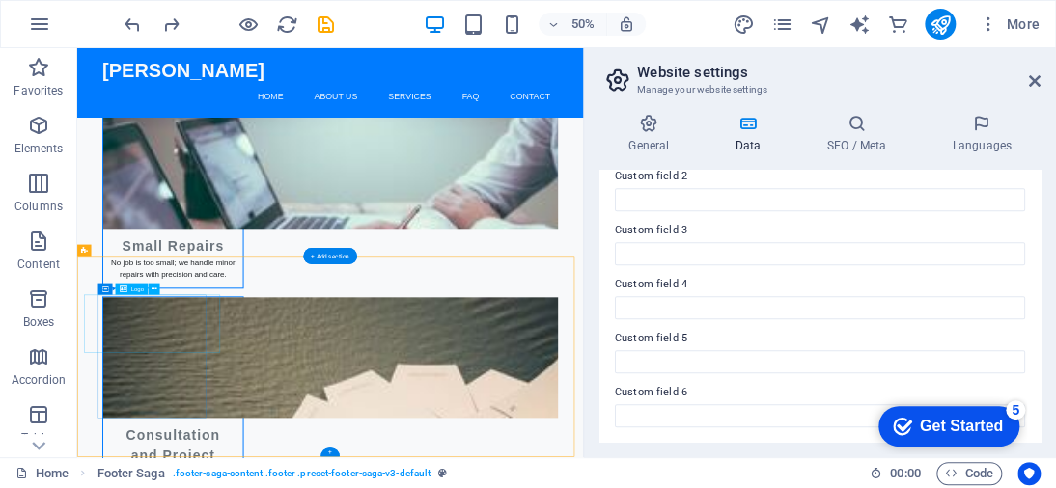
drag, startPoint x: 251, startPoint y: 582, endPoint x: 166, endPoint y: 618, distance: 92.1
click at [102, 286] on icon at bounding box center [105, 290] width 7 height 12
drag, startPoint x: 222, startPoint y: 567, endPoint x: 212, endPoint y: 565, distance: 10.1
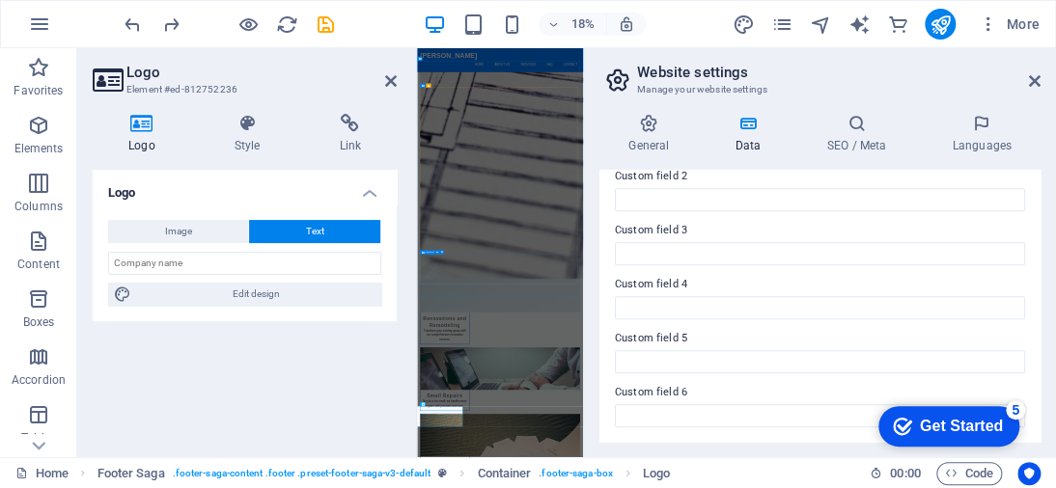
scroll to position [3818, 0]
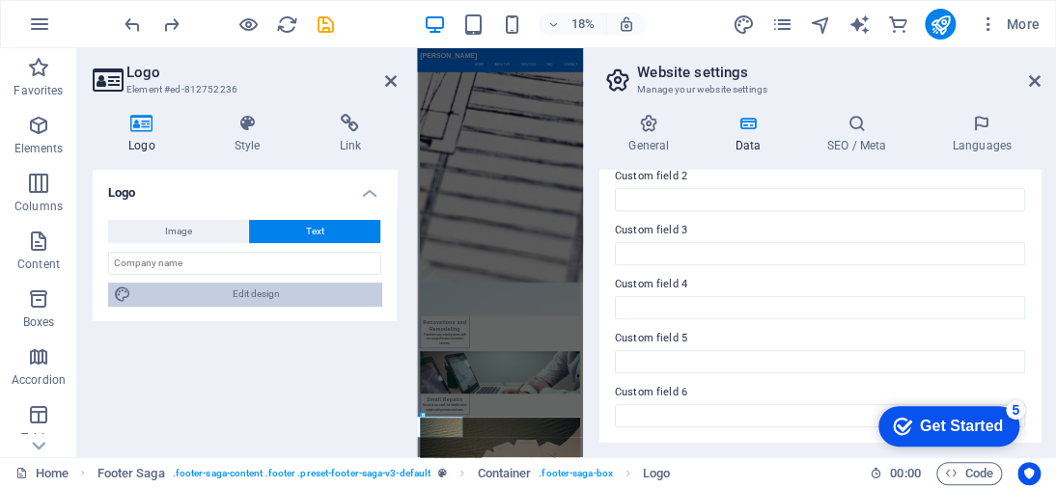
click at [282, 293] on span "Edit design" at bounding box center [256, 294] width 238 height 23
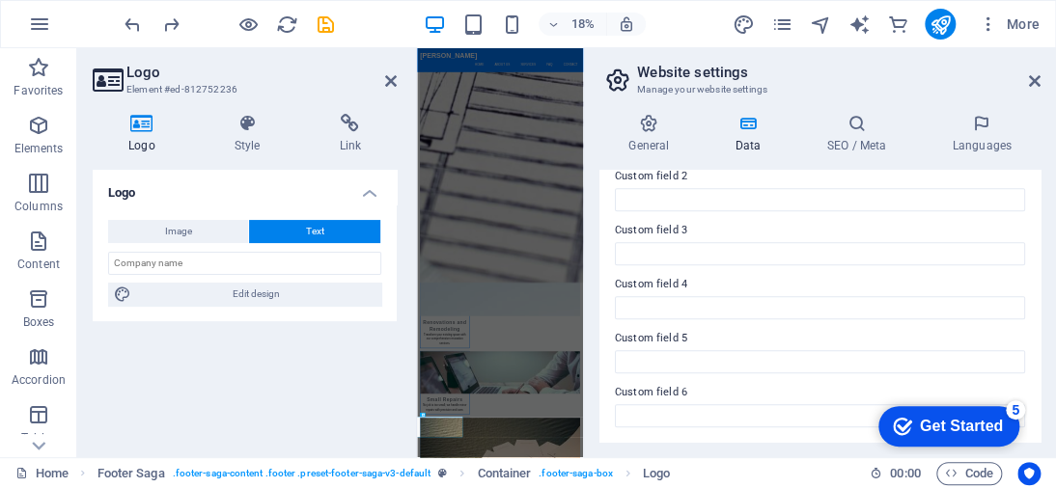
select select "px"
select select "400"
select select "px"
select select "700"
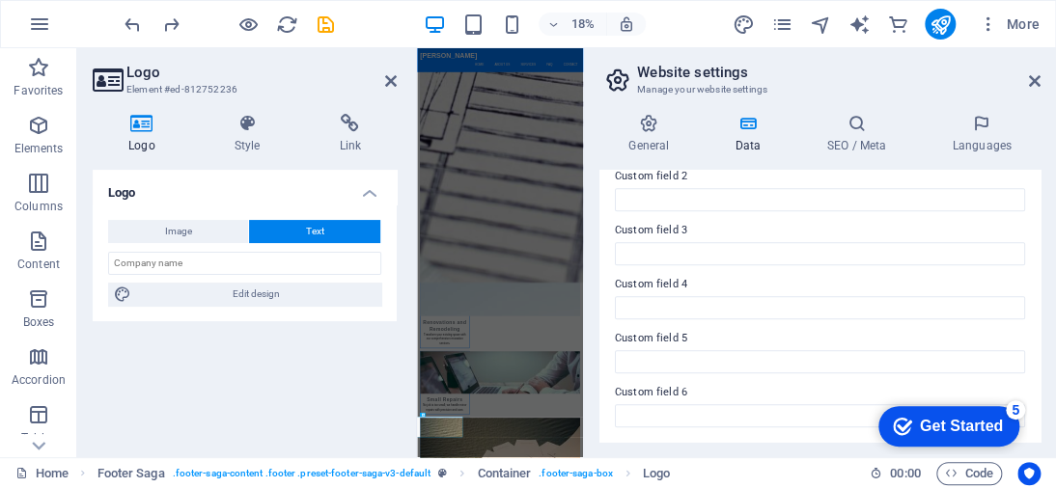
select select "px"
select select "rem"
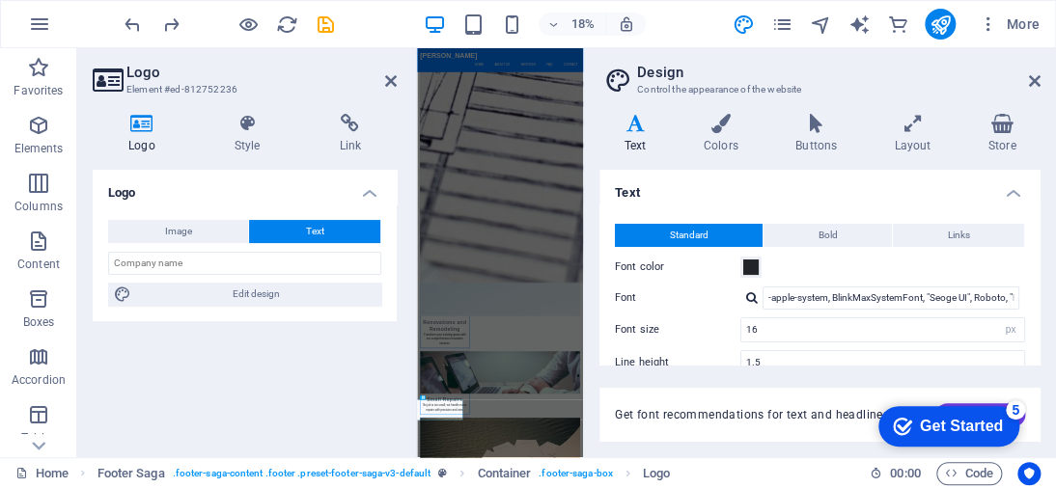
click at [151, 124] on icon at bounding box center [142, 123] width 98 height 19
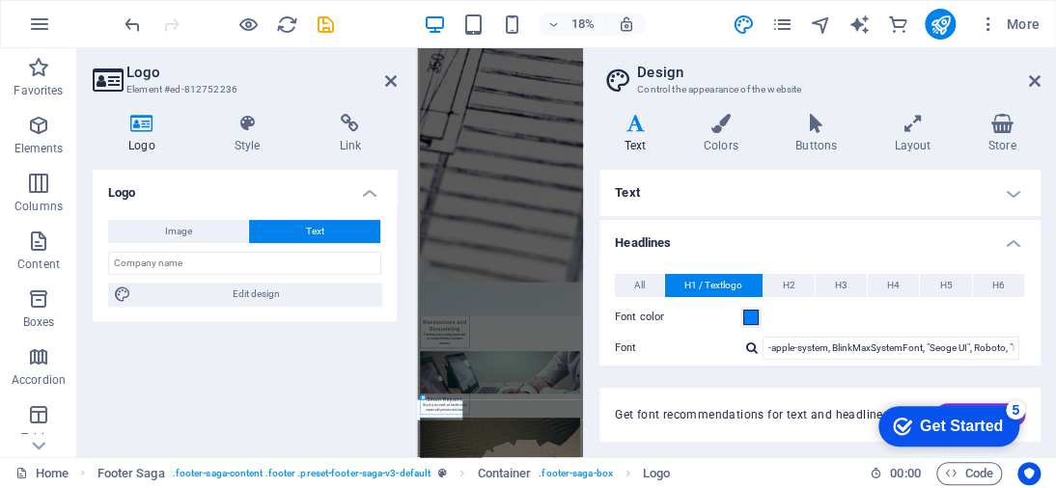
scroll to position [3914, 0]
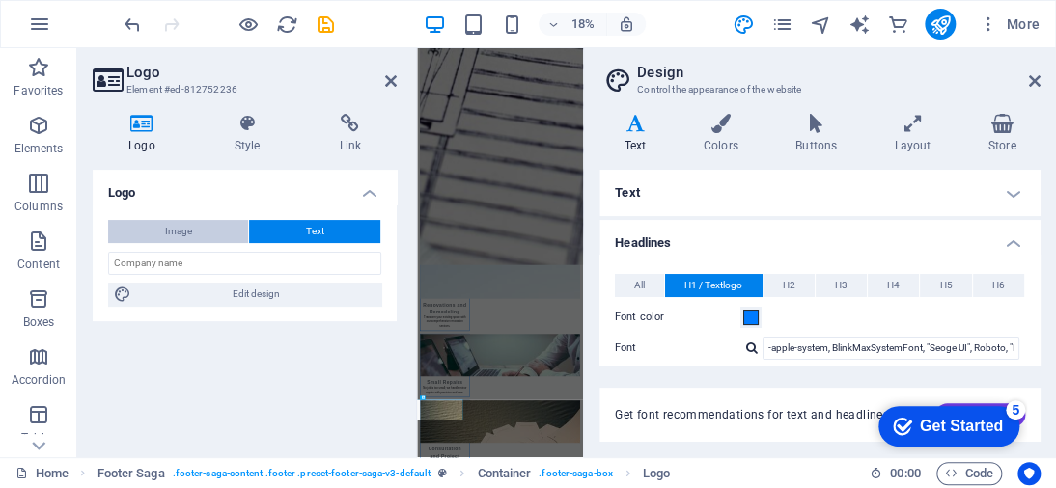
click at [201, 236] on button "Image" at bounding box center [178, 231] width 140 height 23
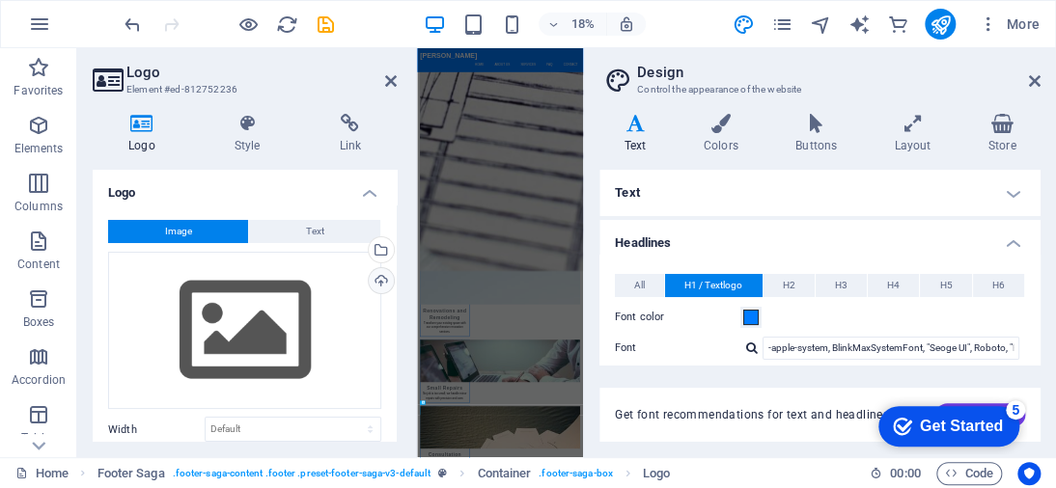
scroll to position [3918, 0]
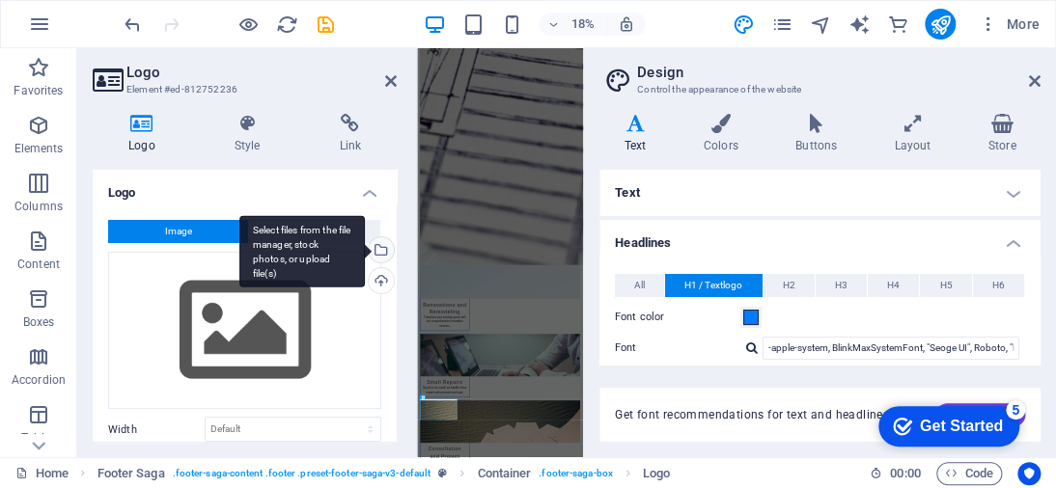
click at [380, 256] on div "Select files from the file manager, stock photos, or upload file(s)" at bounding box center [379, 251] width 29 height 29
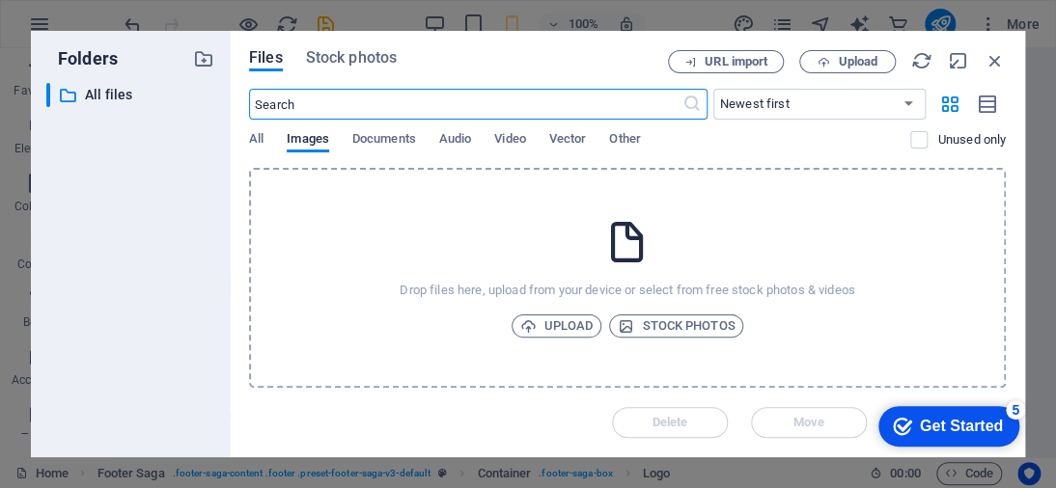
scroll to position [10620, 0]
click at [586, 318] on span "Upload" at bounding box center [556, 326] width 73 height 23
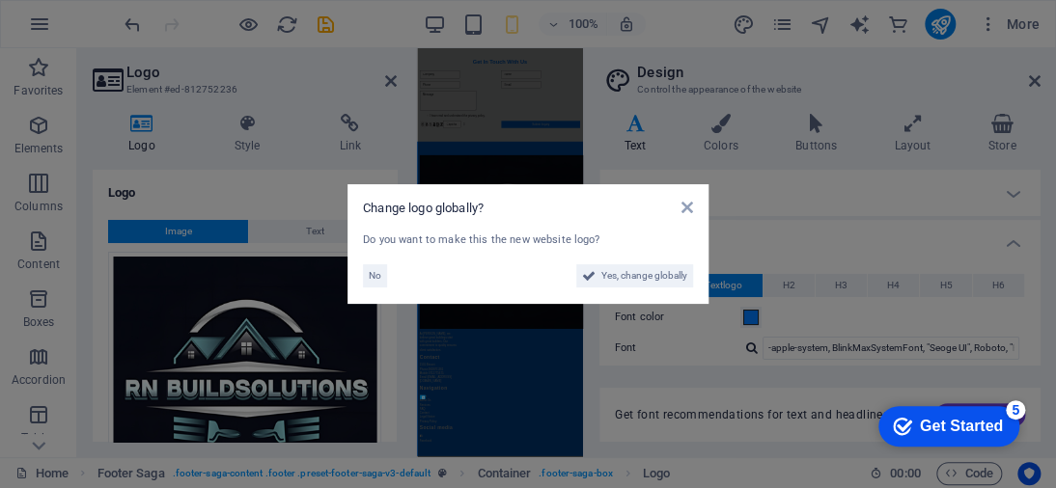
scroll to position [3918, 0]
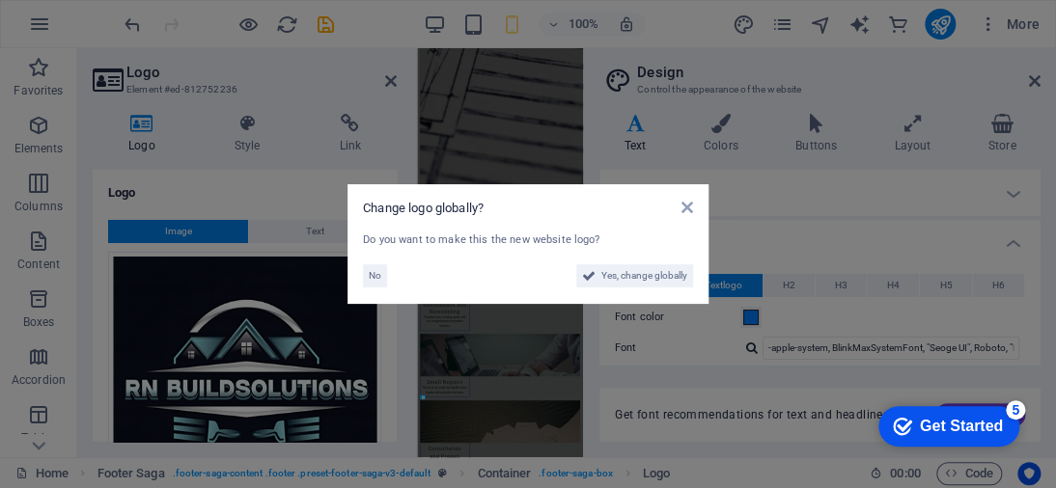
type input "40"
click at [639, 278] on span "Yes, change globally" at bounding box center [644, 275] width 86 height 23
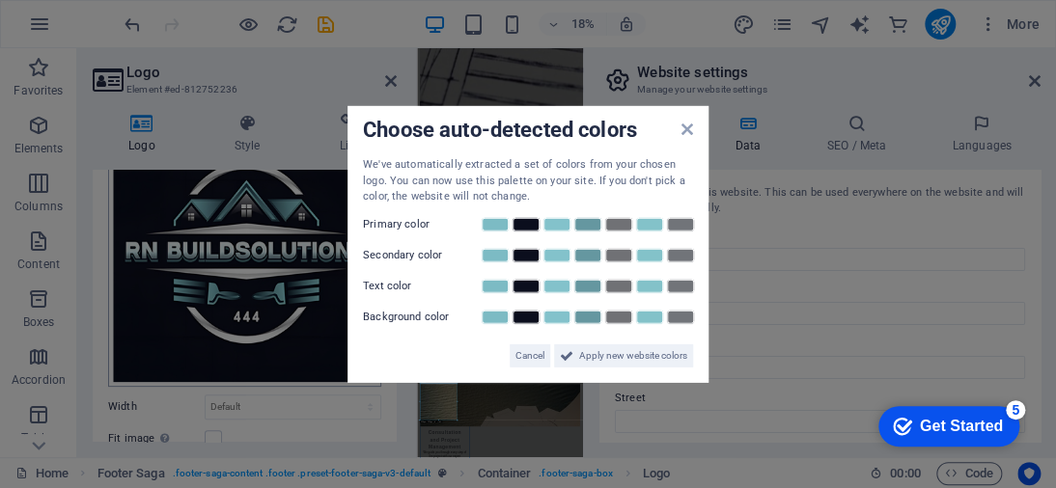
scroll to position [193, 0]
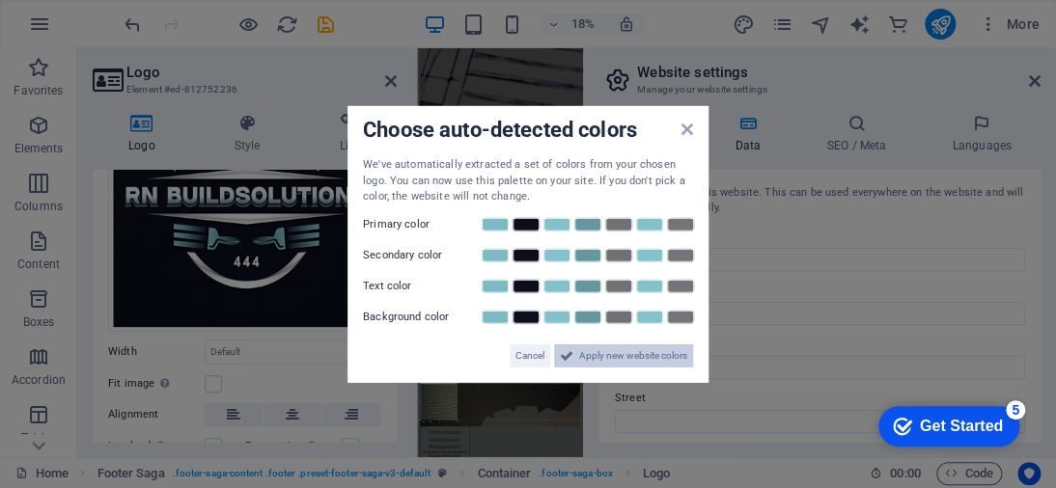
click at [612, 346] on span "Apply new website colors" at bounding box center [633, 355] width 108 height 23
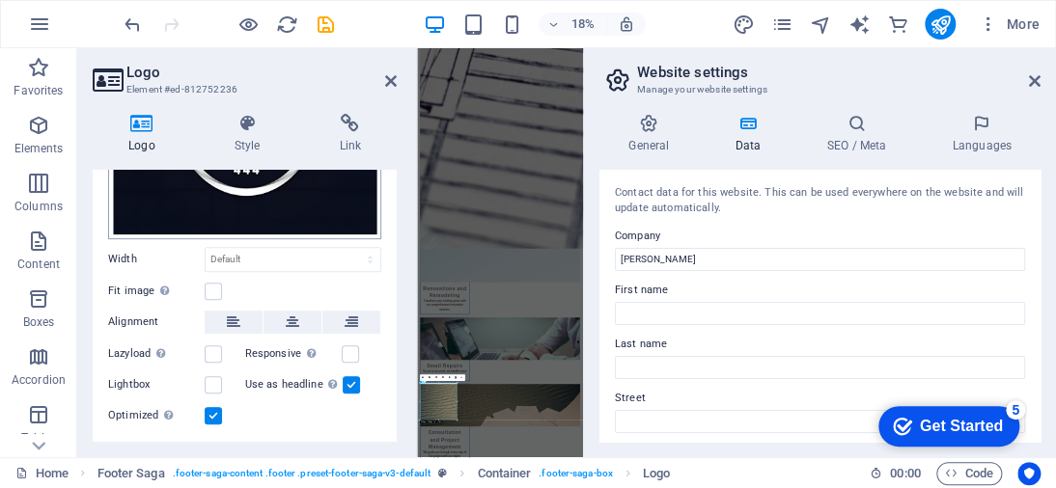
scroll to position [290, 0]
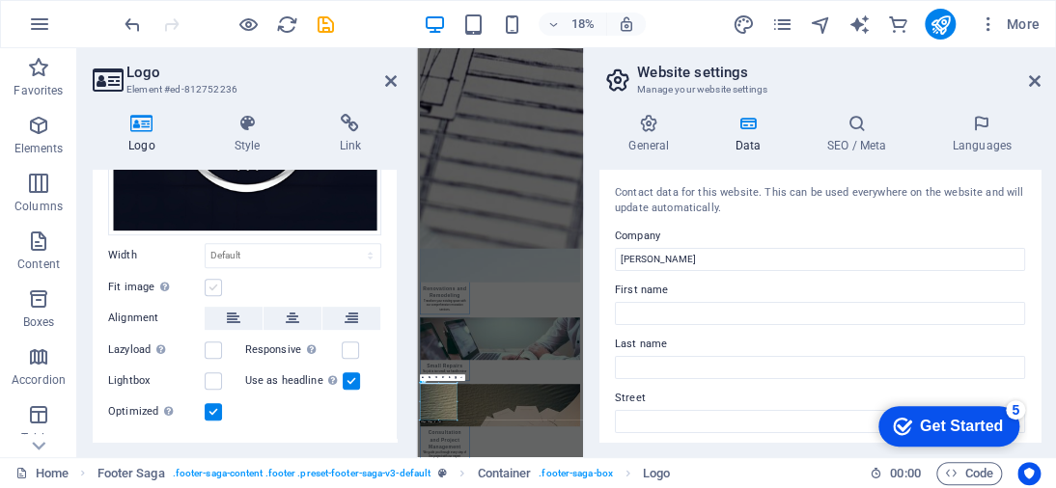
click at [214, 288] on label at bounding box center [213, 287] width 17 height 17
click at [0, 0] on input "Fit image Automatically fit image to a fixed width and height" at bounding box center [0, 0] width 0 height 0
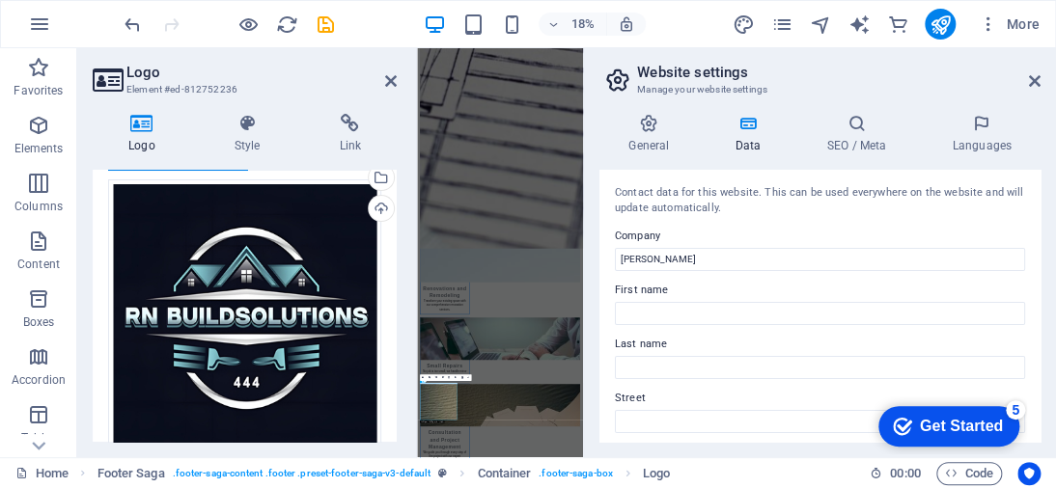
scroll to position [0, 0]
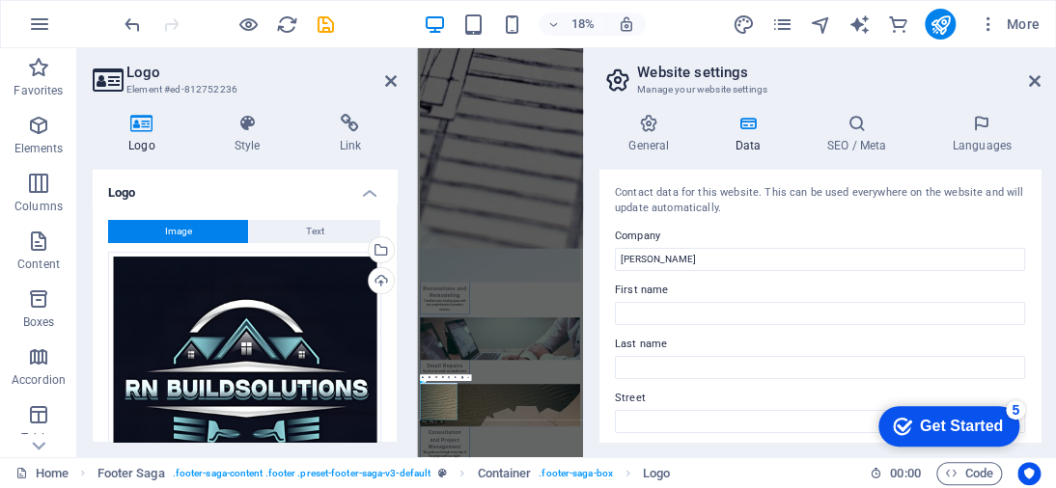
click at [358, 198] on h4 "Logo" at bounding box center [245, 187] width 304 height 35
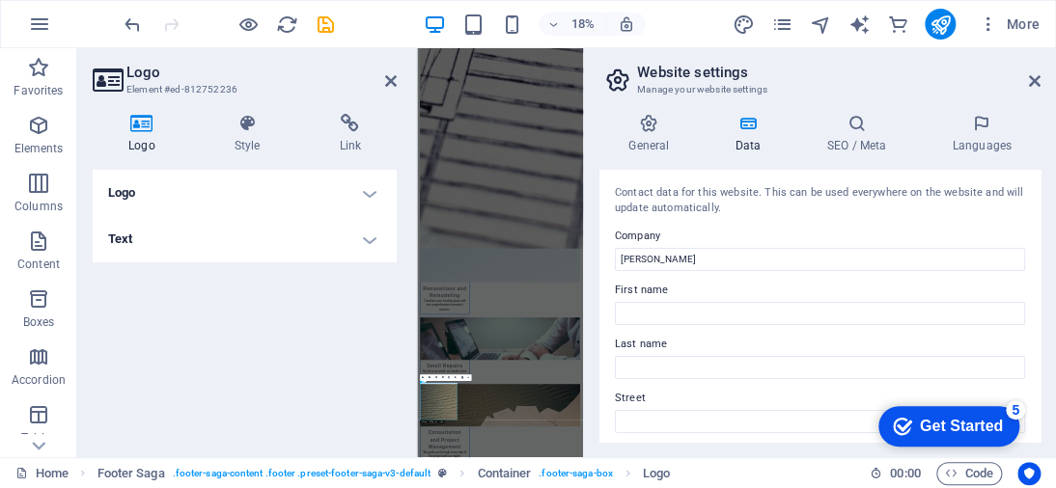
click at [284, 373] on div "Logo Image Text Drag files here, click to choose files or select files from Fil…" at bounding box center [245, 306] width 304 height 272
click at [383, 80] on h2 "Logo" at bounding box center [261, 72] width 270 height 17
click at [390, 81] on icon at bounding box center [391, 80] width 12 height 15
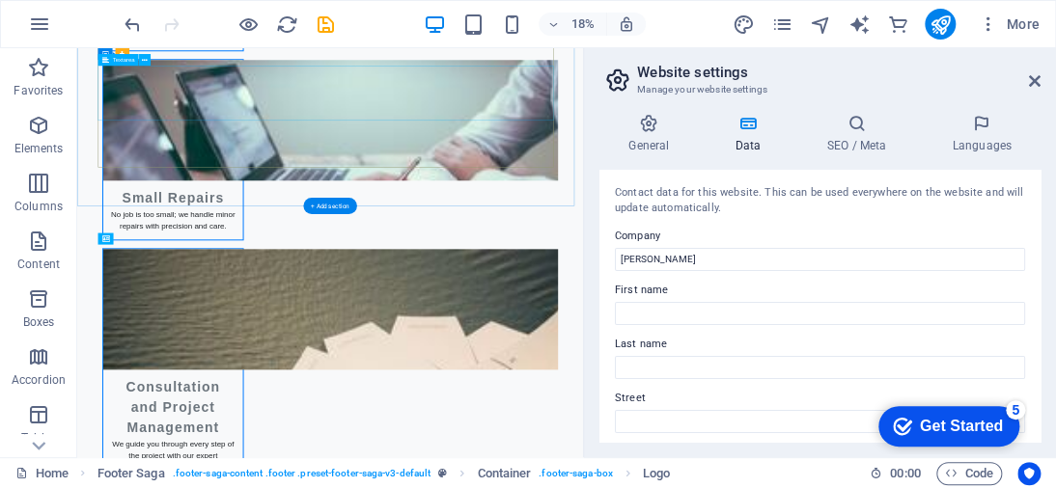
scroll to position [4014, 0]
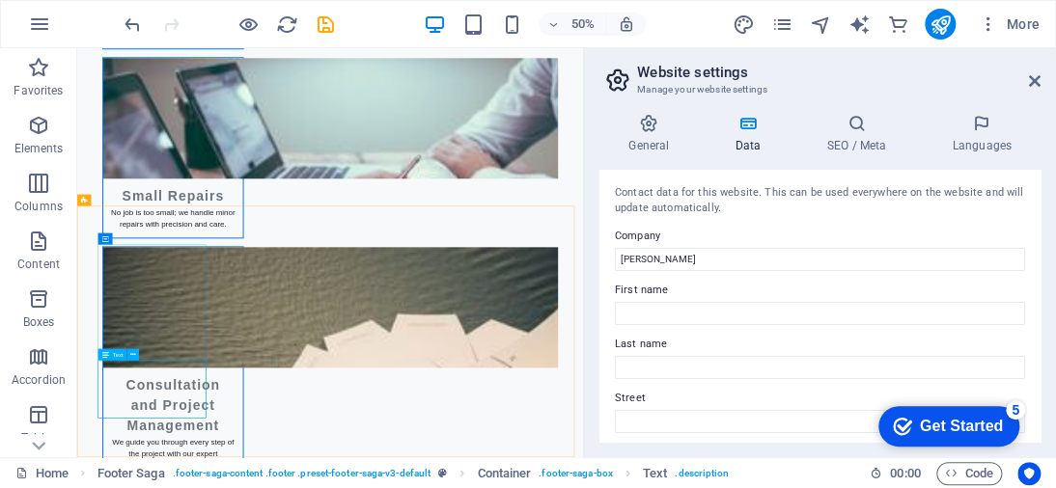
click at [104, 355] on icon at bounding box center [105, 355] width 7 height 12
click at [105, 354] on icon at bounding box center [105, 355] width 7 height 12
click at [105, 352] on icon at bounding box center [105, 355] width 7 height 12
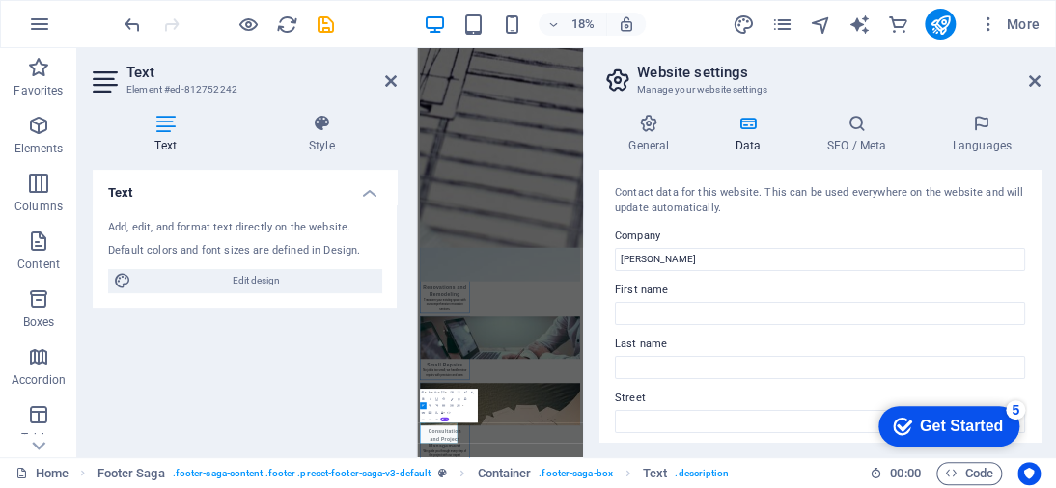
scroll to position [4011, 0]
click at [173, 122] on icon at bounding box center [166, 123] width 146 height 19
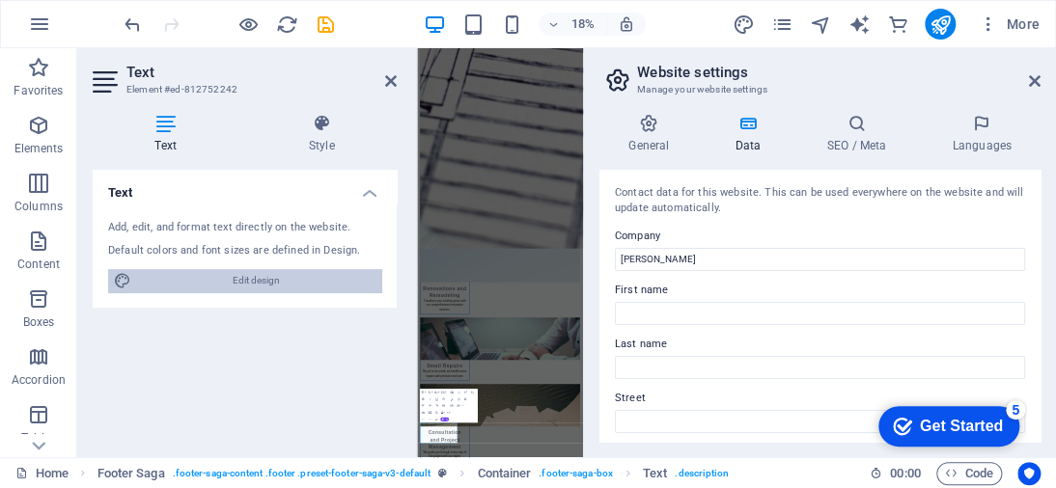
click at [243, 281] on span "Edit design" at bounding box center [256, 280] width 238 height 23
select select "px"
select select "700"
select select "px"
select select "rem"
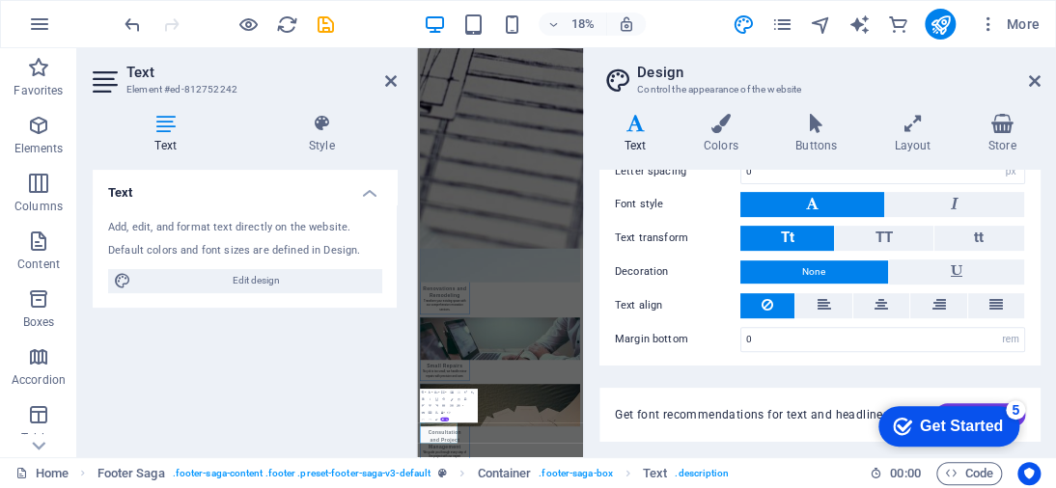
scroll to position [308, 0]
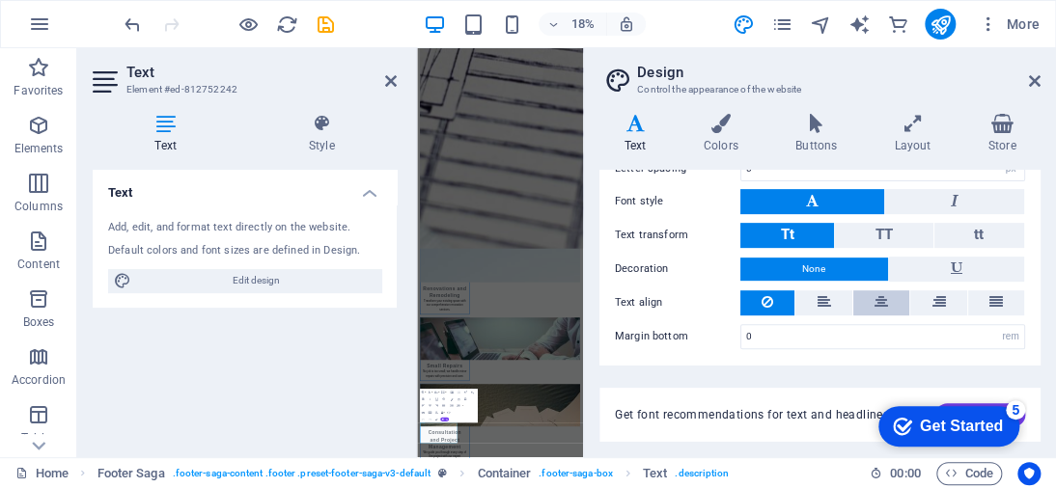
click at [881, 307] on icon at bounding box center [881, 301] width 14 height 23
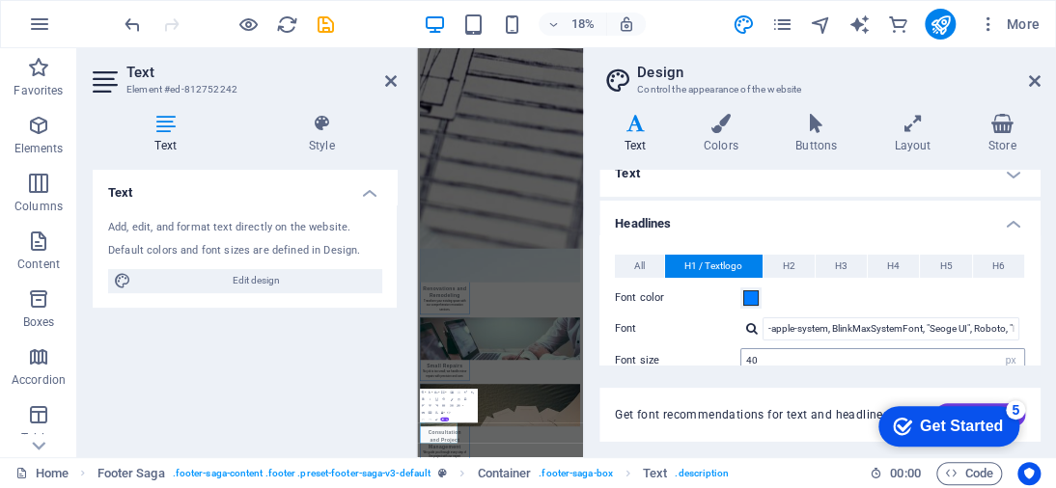
scroll to position [0, 0]
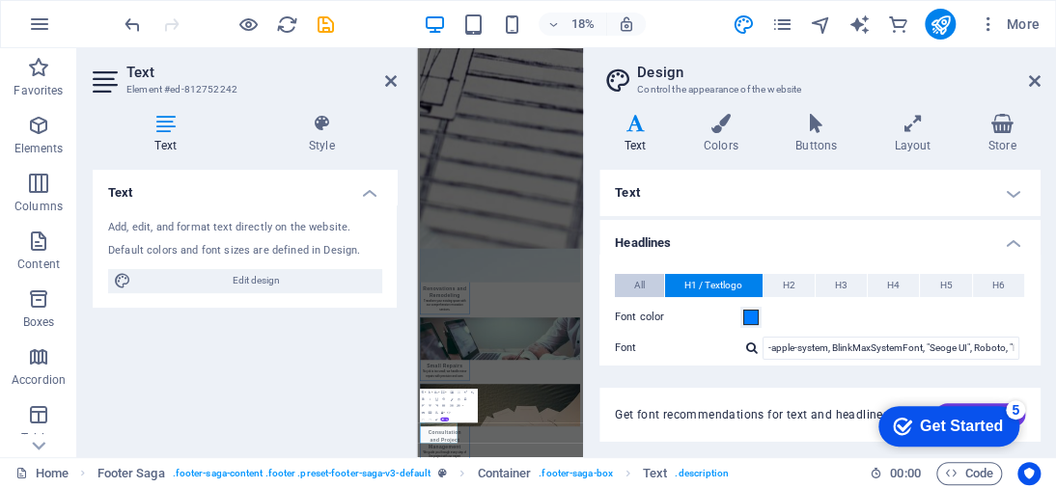
click at [634, 276] on span "All" at bounding box center [639, 285] width 11 height 23
click at [663, 282] on button "All" at bounding box center [639, 285] width 49 height 23
click at [910, 136] on h4 "Layout" at bounding box center [916, 134] width 94 height 41
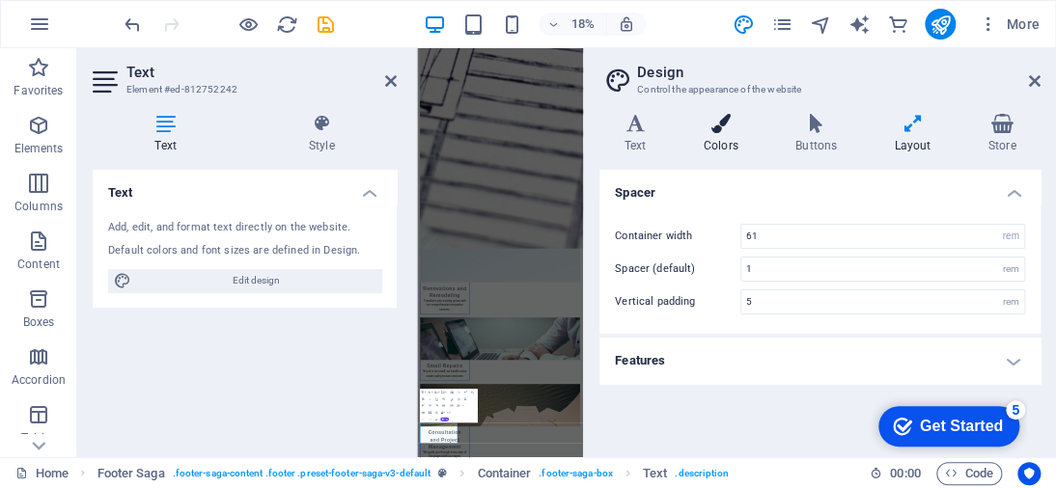
click at [724, 129] on icon at bounding box center [720, 123] width 84 height 19
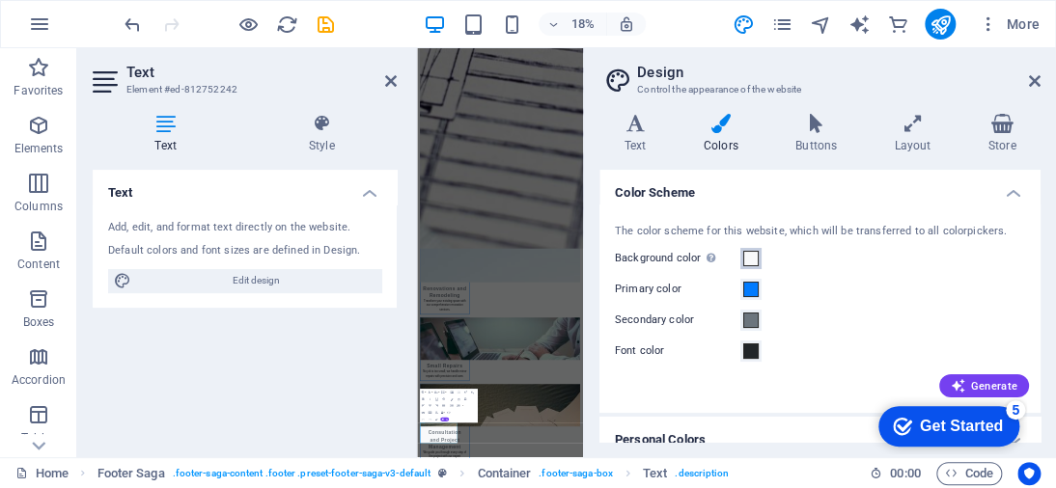
click at [751, 255] on span at bounding box center [750, 258] width 15 height 15
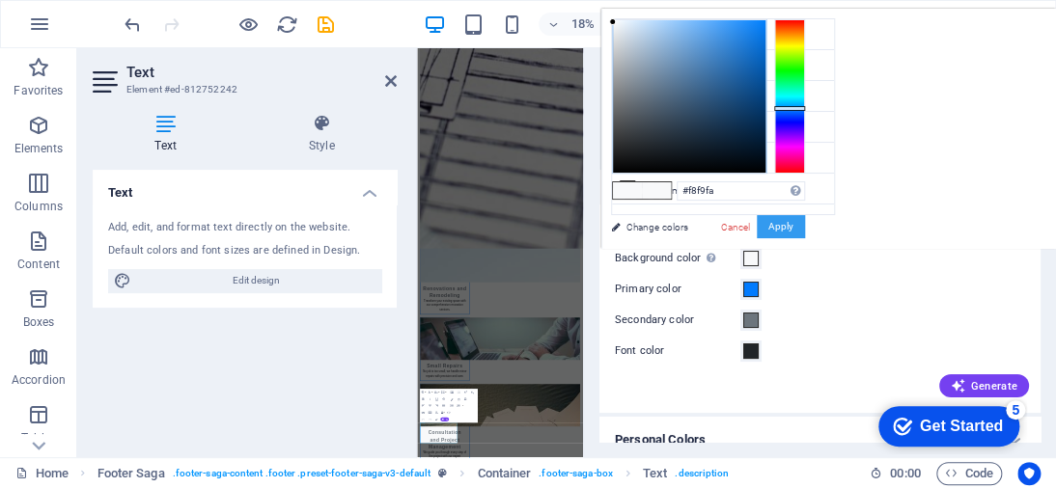
click at [776, 225] on button "Apply" at bounding box center [781, 226] width 48 height 23
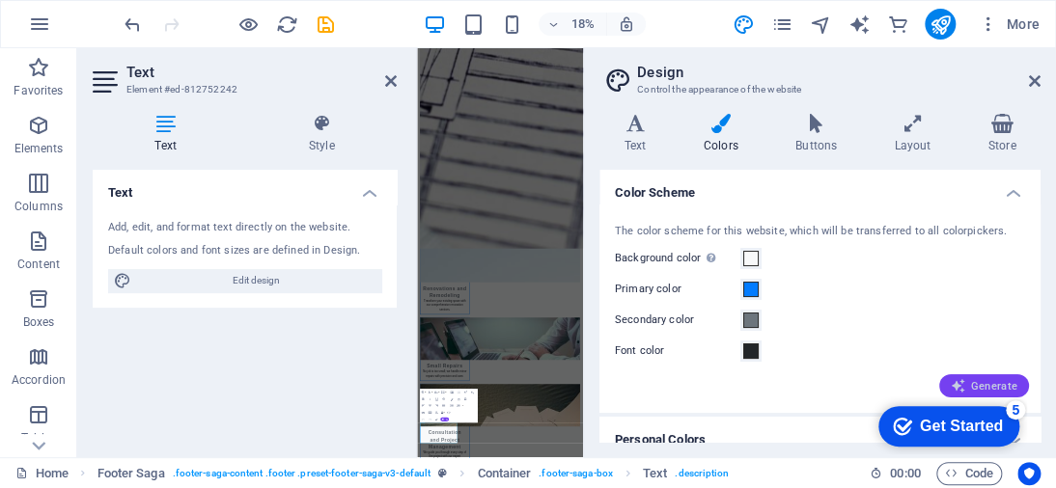
click at [1004, 375] on button "Generate" at bounding box center [984, 385] width 90 height 23
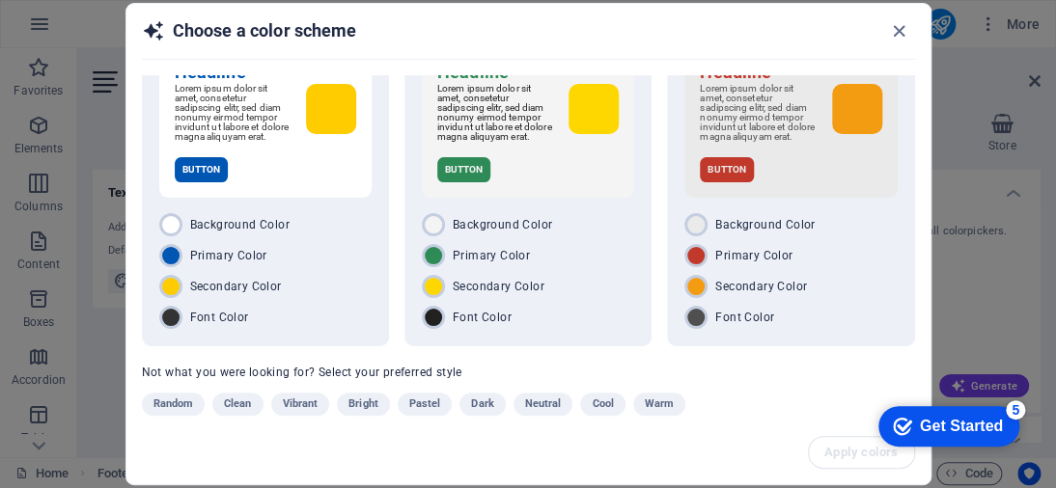
scroll to position [93, 0]
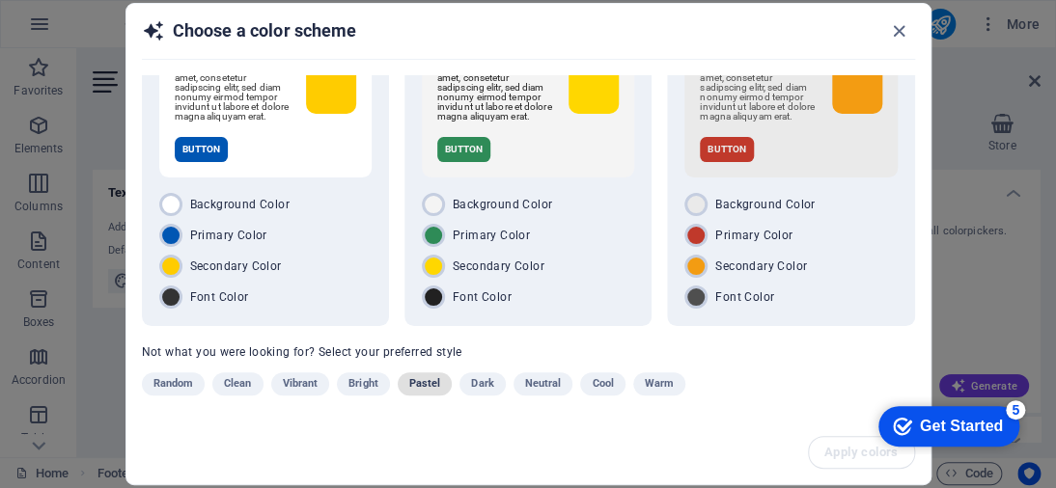
click at [410, 391] on button "Pastel" at bounding box center [425, 383] width 55 height 23
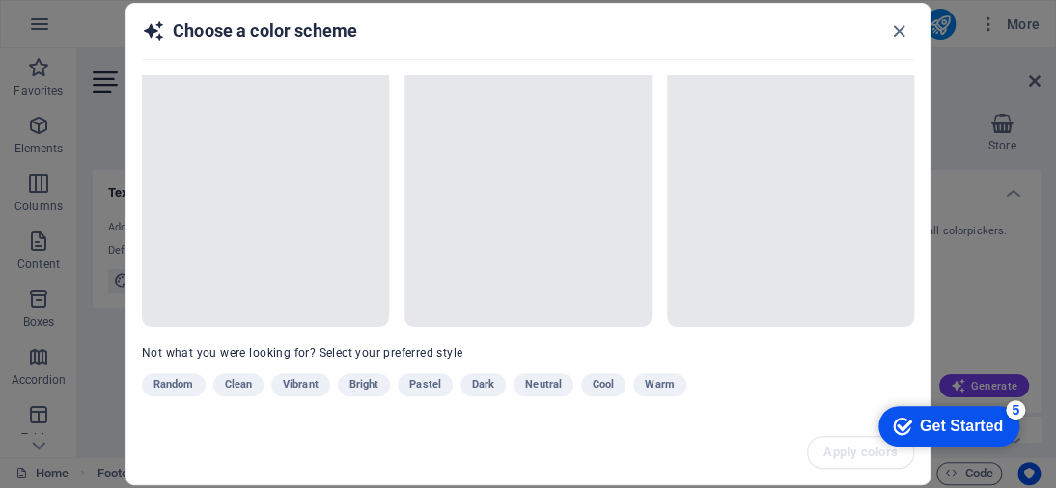
click at [370, 391] on div "Random Clean Vibrant Bright Pastel Dark Neutral Cool Warm" at bounding box center [480, 388] width 676 height 31
click at [372, 383] on div "Random Clean Vibrant Bright Pastel Dark Neutral Cool Warm" at bounding box center [480, 388] width 676 height 31
click at [234, 380] on div "Random Clean Vibrant Bright Pastel Dark Neutral Cool Warm" at bounding box center [480, 388] width 676 height 31
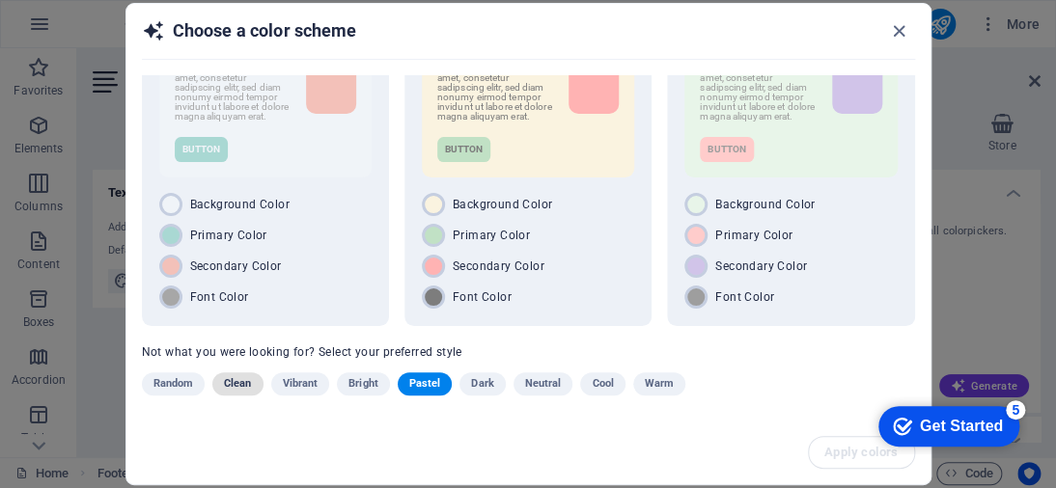
click at [246, 390] on span "Clean" at bounding box center [237, 383] width 27 height 23
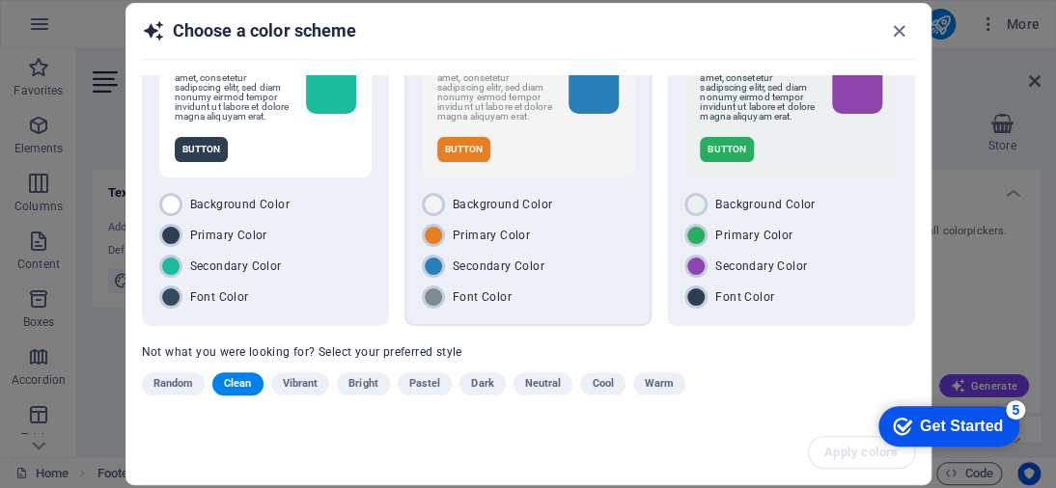
scroll to position [0, 0]
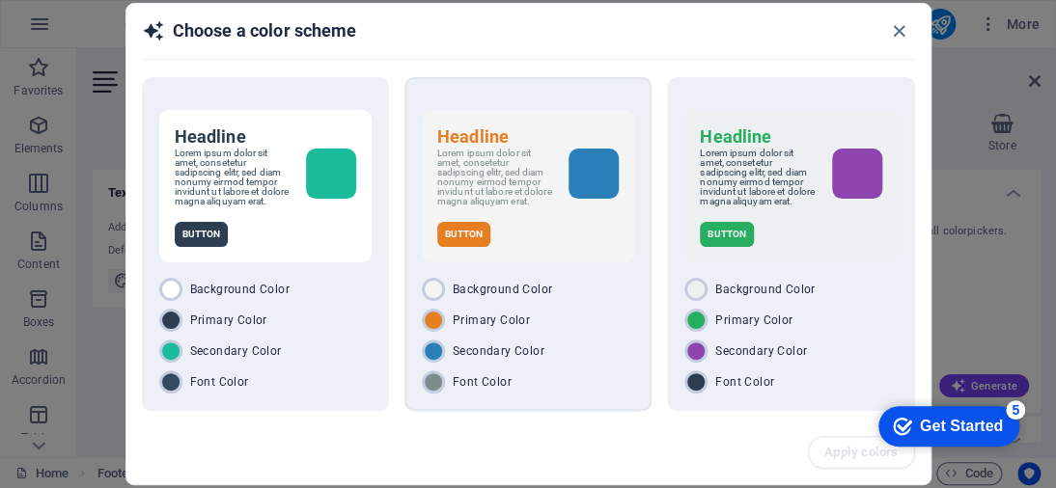
click at [531, 164] on p "Lorem ipsum dolor sit amet, consetetur sadipscing elitr, sed diam nonumy eirmod…" at bounding box center [495, 178] width 116 height 58
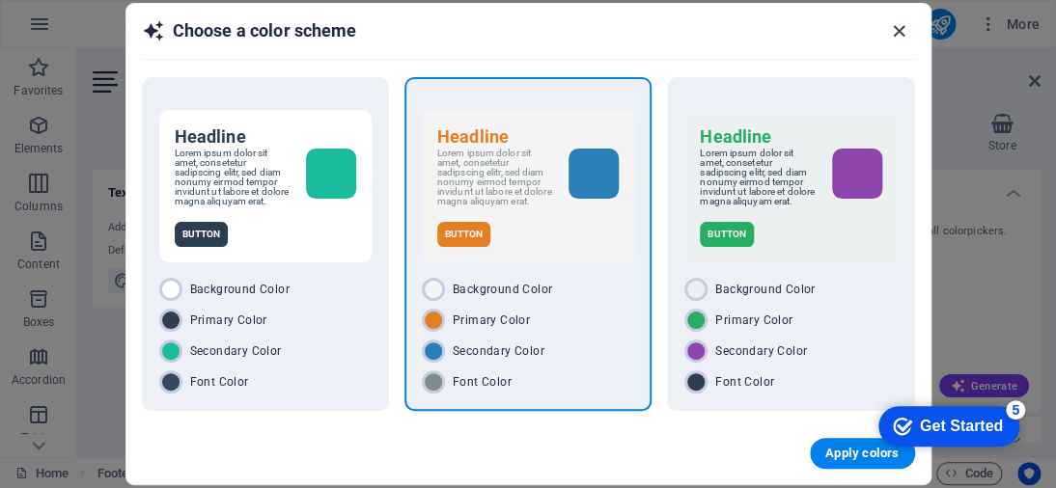
click at [900, 32] on icon "button" at bounding box center [899, 31] width 22 height 22
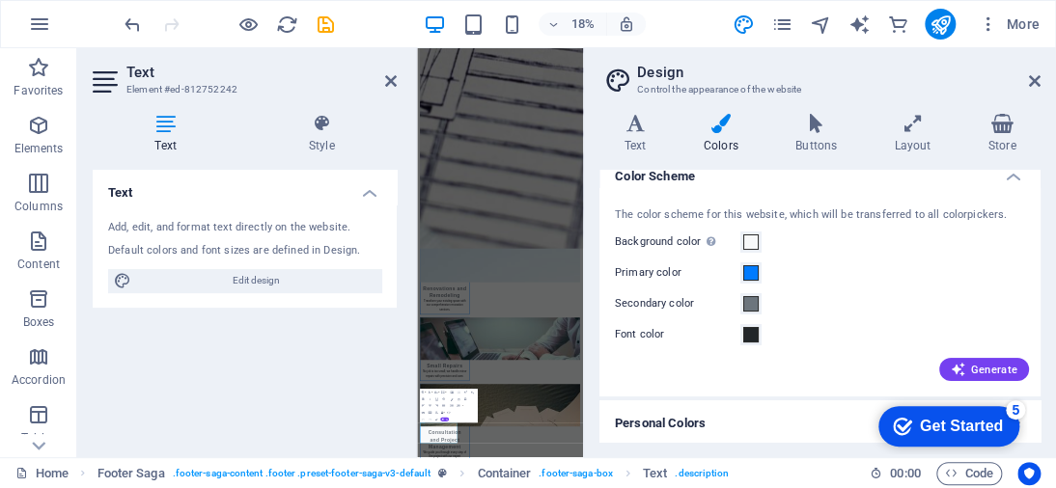
scroll to position [21, 0]
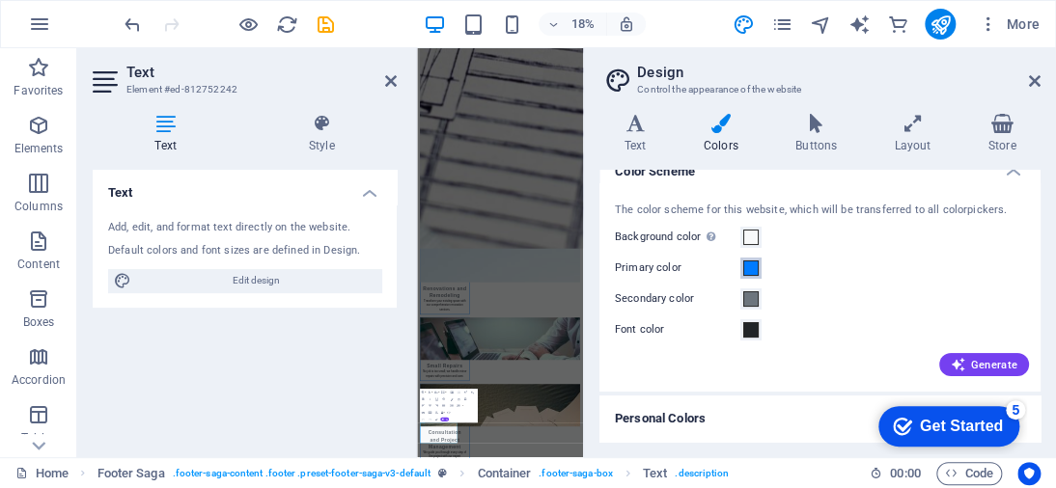
click at [746, 265] on span at bounding box center [750, 268] width 15 height 15
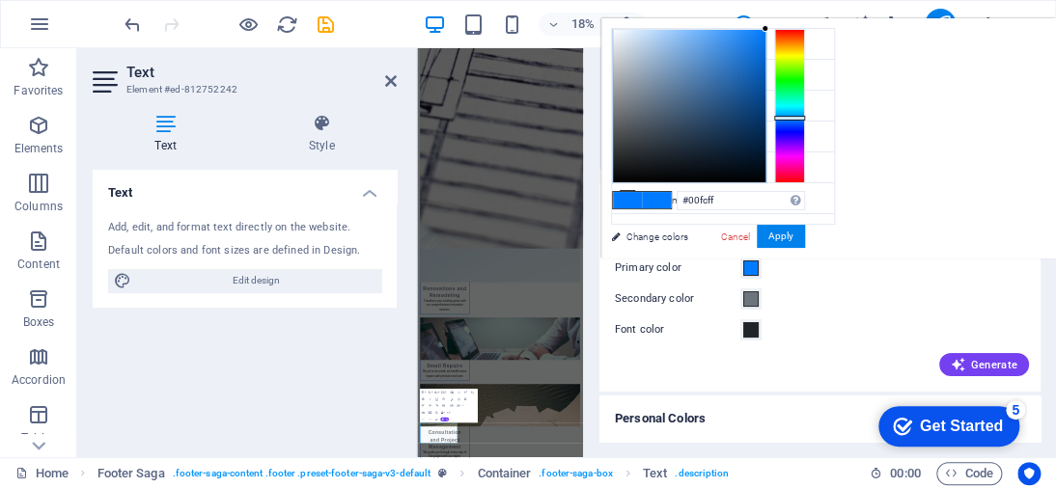
click at [784, 105] on div at bounding box center [789, 106] width 31 height 154
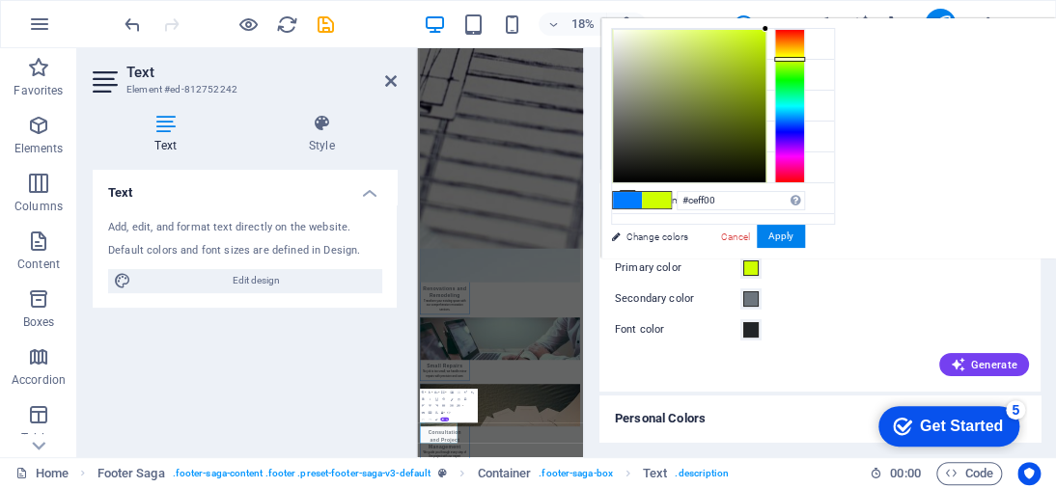
drag, startPoint x: 787, startPoint y: 109, endPoint x: 807, endPoint y: 59, distance: 53.8
click at [807, 59] on div "#ceff00 Supported formats #0852ed rgb(8, 82, 237) rgba(8, 82, 237, 90%) hsv(221…" at bounding box center [707, 278] width 213 height 519
click at [625, 38] on div at bounding box center [689, 106] width 152 height 152
click at [620, 27] on div "#ecf0db Supported formats #0852ed rgb(8, 82, 237) rgba(8, 82, 237, 90%) hsv(221…" at bounding box center [707, 278] width 213 height 519
type input "#f6f6f3"
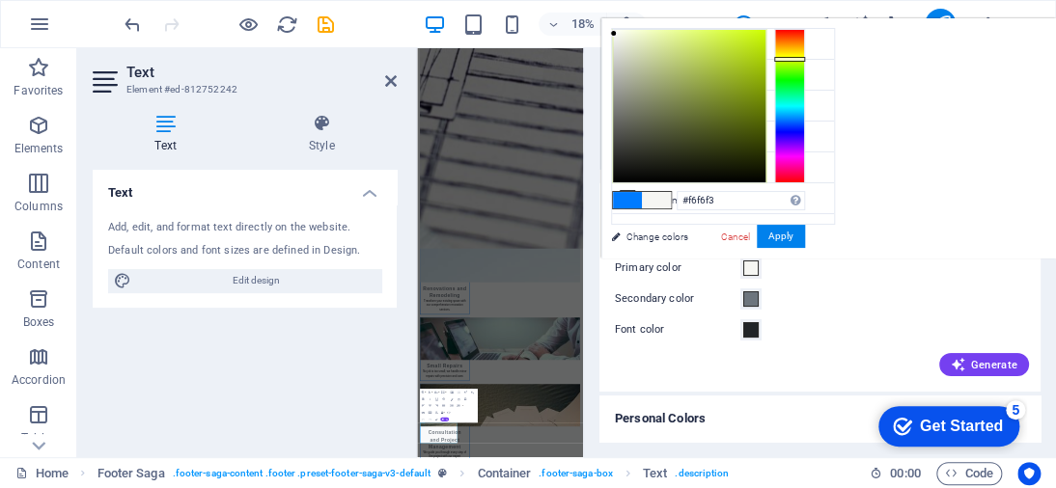
click at [614, 34] on div at bounding box center [689, 106] width 152 height 152
click at [787, 234] on button "Apply" at bounding box center [781, 236] width 48 height 23
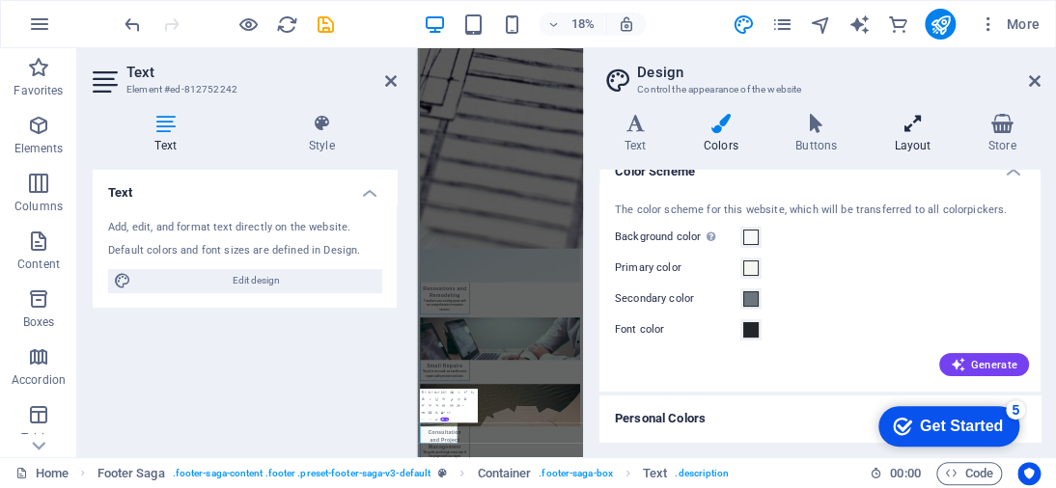
click at [917, 127] on icon at bounding box center [912, 123] width 86 height 19
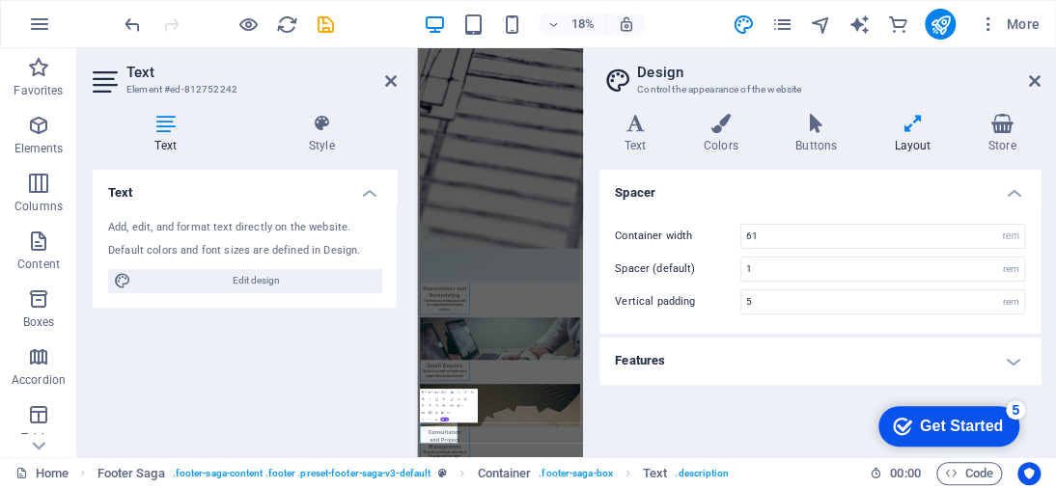
click at [987, 366] on h4 "Features" at bounding box center [819, 361] width 441 height 46
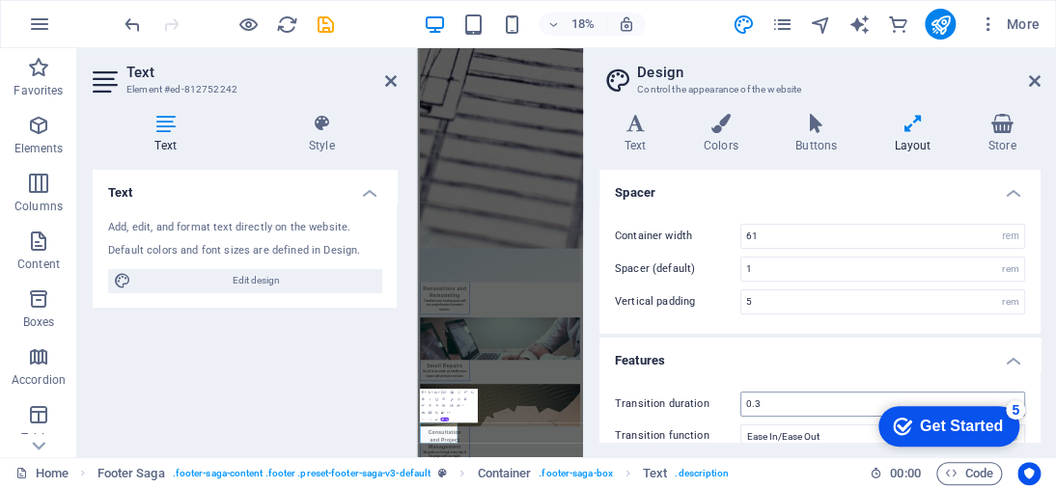
scroll to position [23, 0]
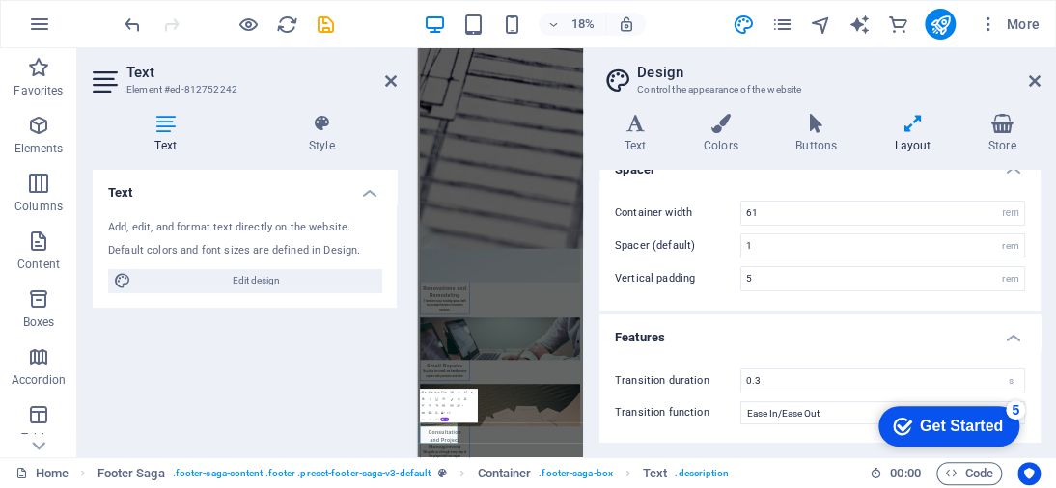
click at [287, 364] on div "Text Add, edit, and format text directly on the website. Default colors and fon…" at bounding box center [245, 306] width 304 height 272
click at [392, 78] on icon at bounding box center [391, 80] width 12 height 15
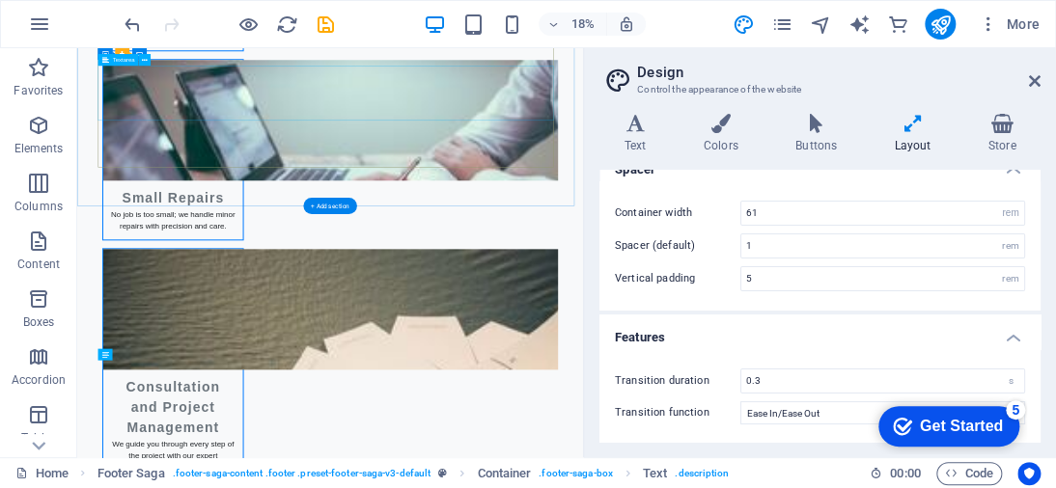
scroll to position [4014, 0]
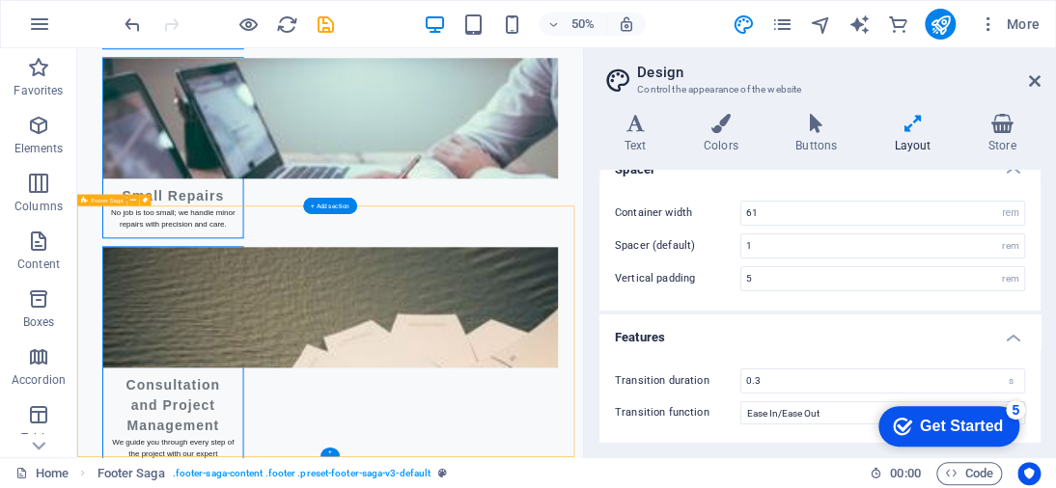
click at [1030, 85] on icon at bounding box center [1035, 80] width 12 height 15
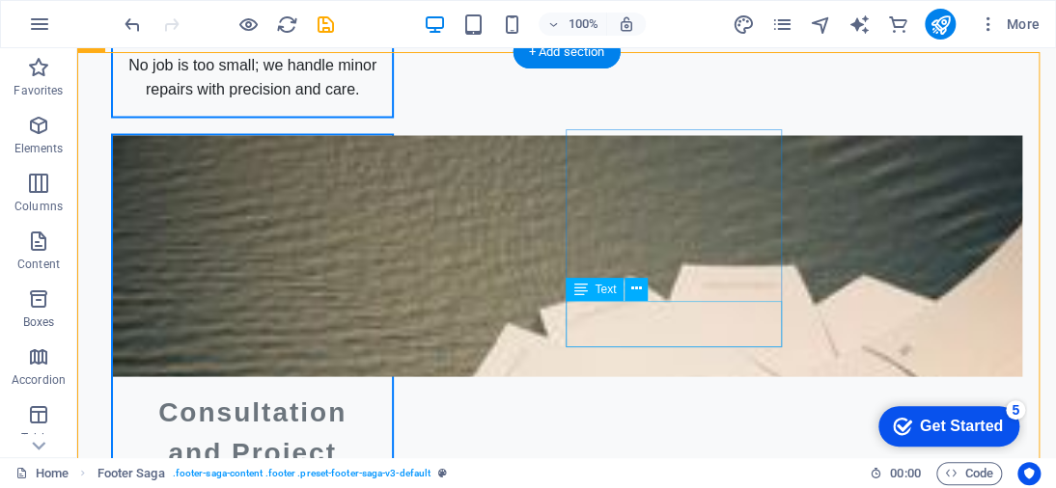
scroll to position [4026, 0]
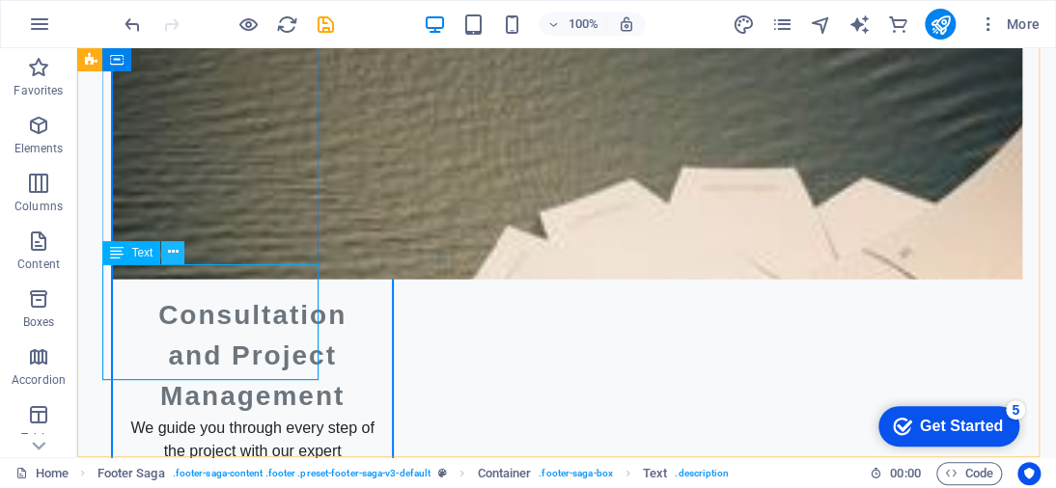
click at [174, 250] on icon at bounding box center [173, 252] width 11 height 20
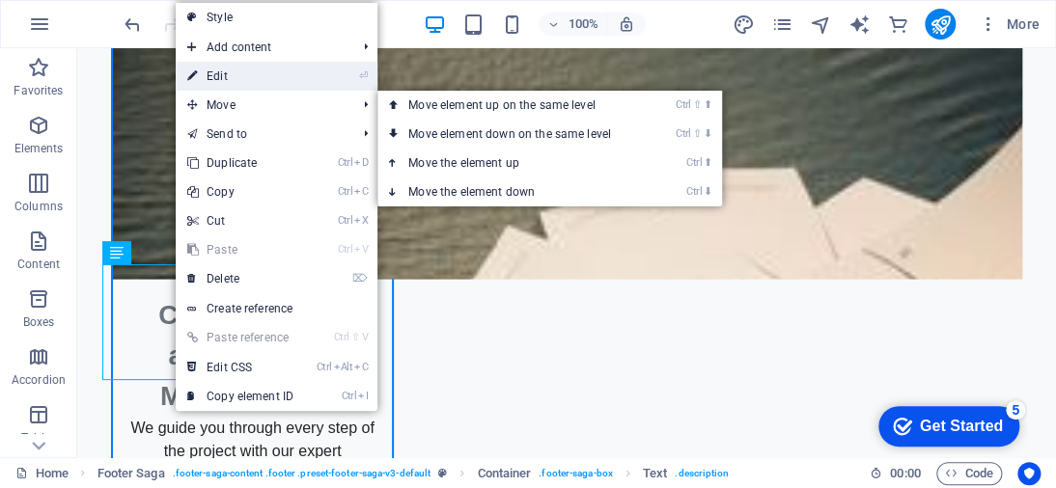
click at [238, 75] on link "⏎ Edit" at bounding box center [240, 76] width 129 height 29
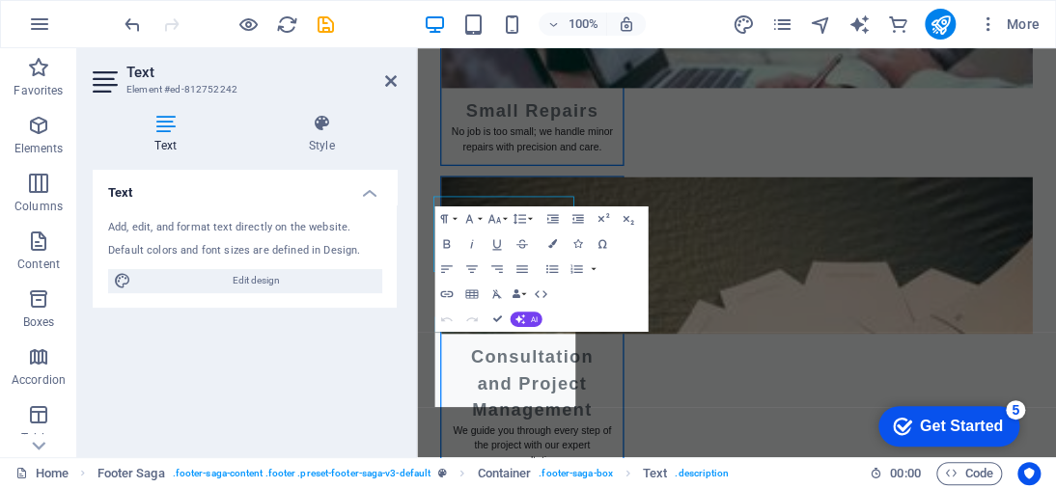
scroll to position [4014, 0]
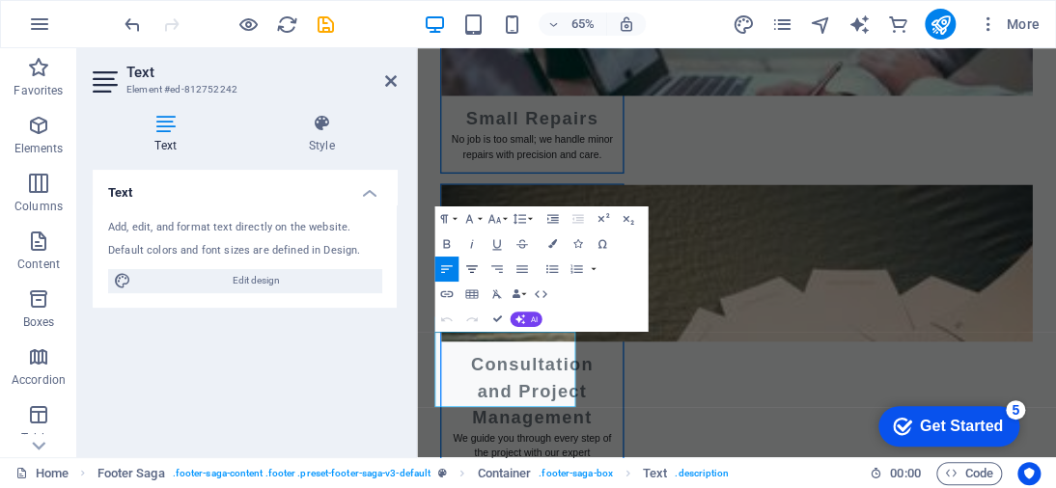
click at [464, 268] on icon "button" at bounding box center [471, 269] width 15 height 15
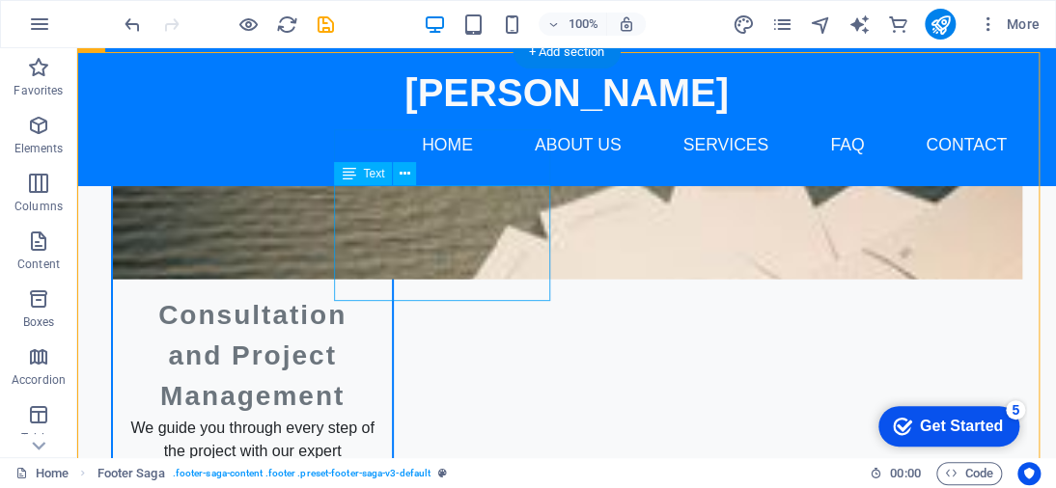
scroll to position [3929, 0]
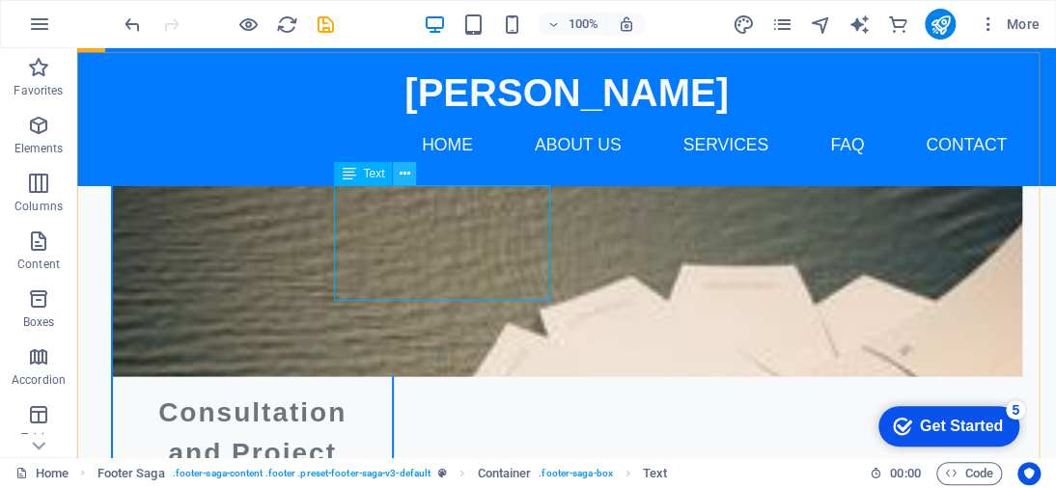
click at [401, 174] on icon at bounding box center [405, 174] width 11 height 20
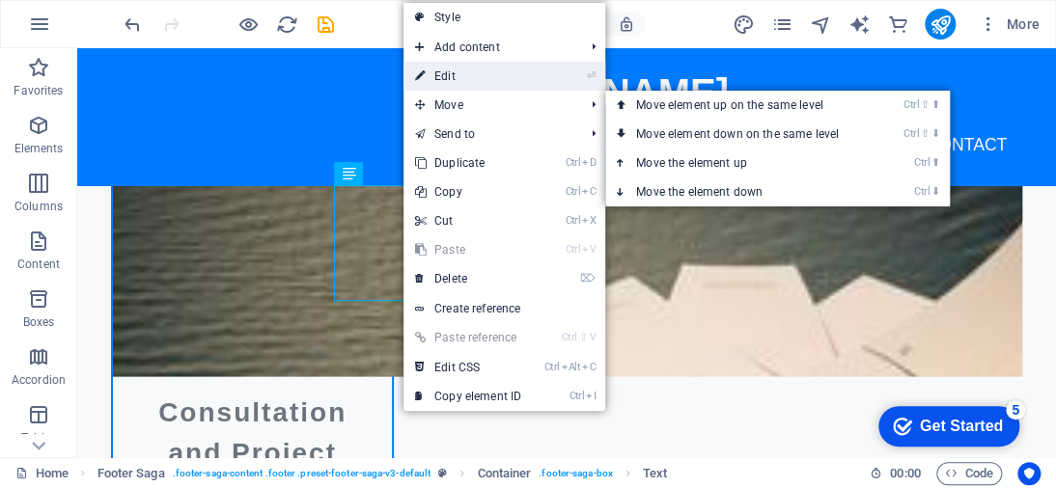
click at [457, 77] on link "⏎ Edit" at bounding box center [467, 76] width 129 height 29
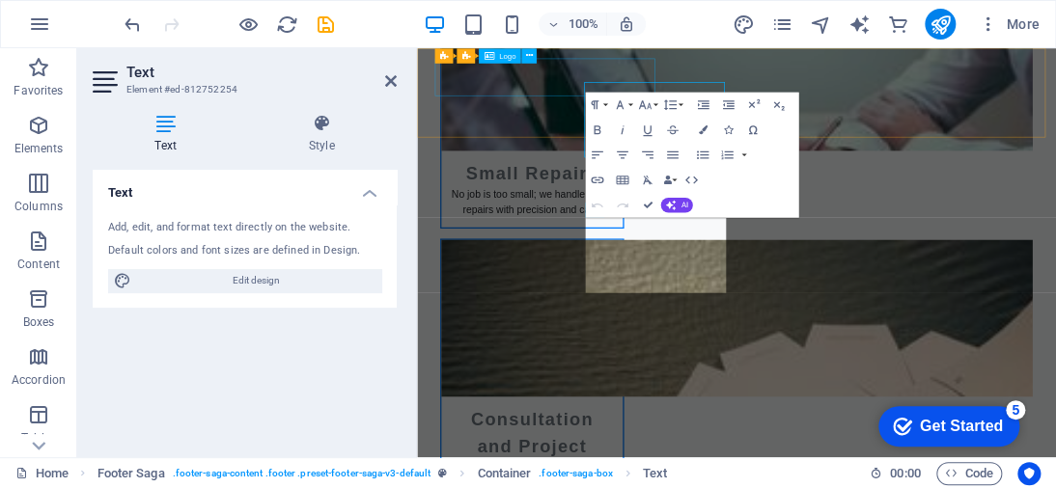
scroll to position [4014, 0]
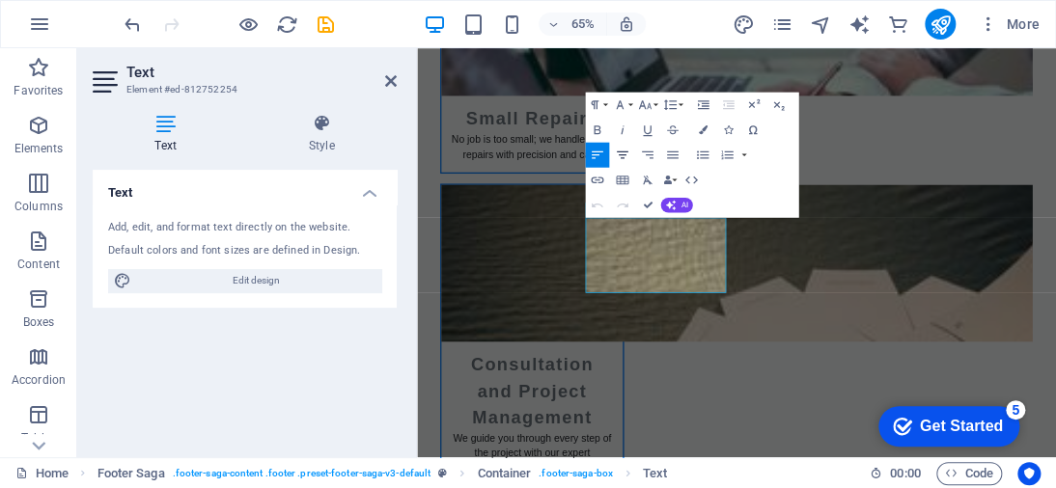
click at [620, 153] on icon "button" at bounding box center [622, 155] width 15 height 15
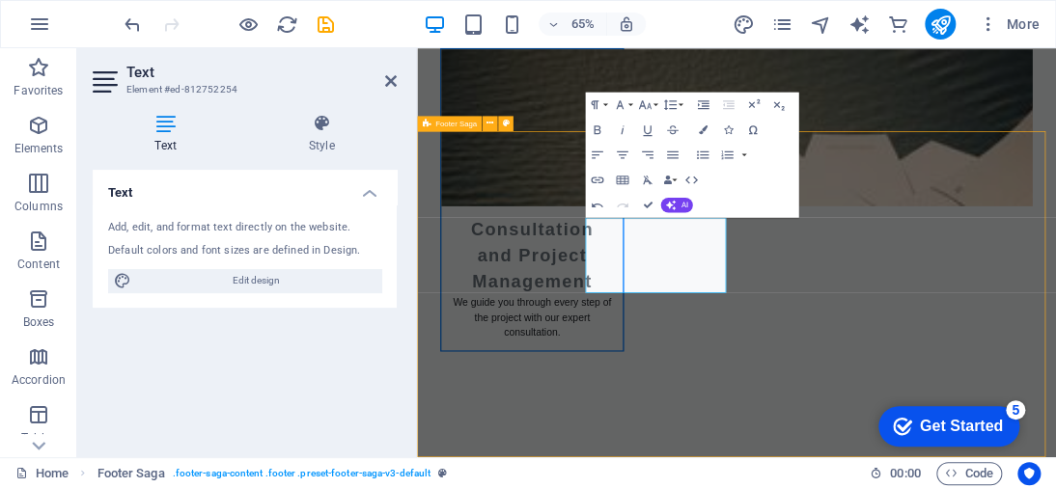
scroll to position [3806, 0]
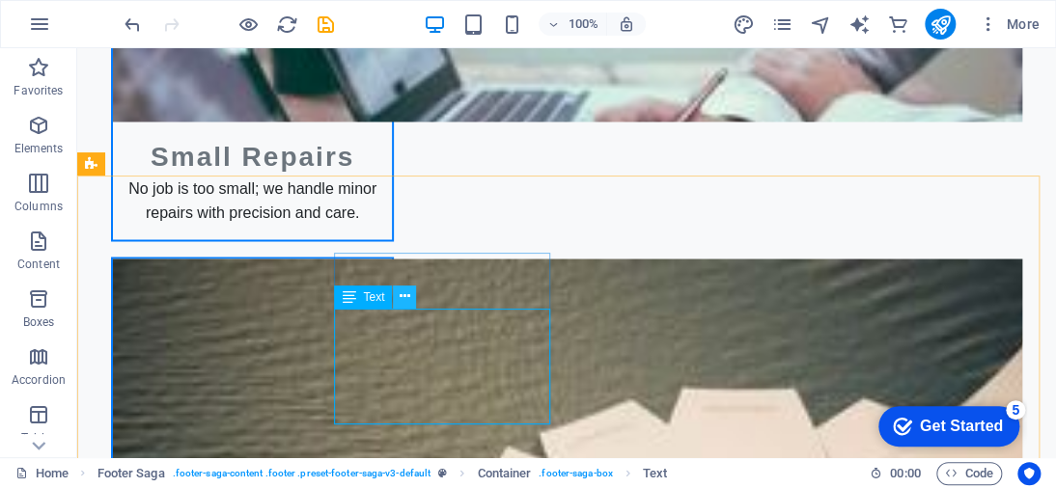
click at [398, 299] on button at bounding box center [404, 297] width 23 height 23
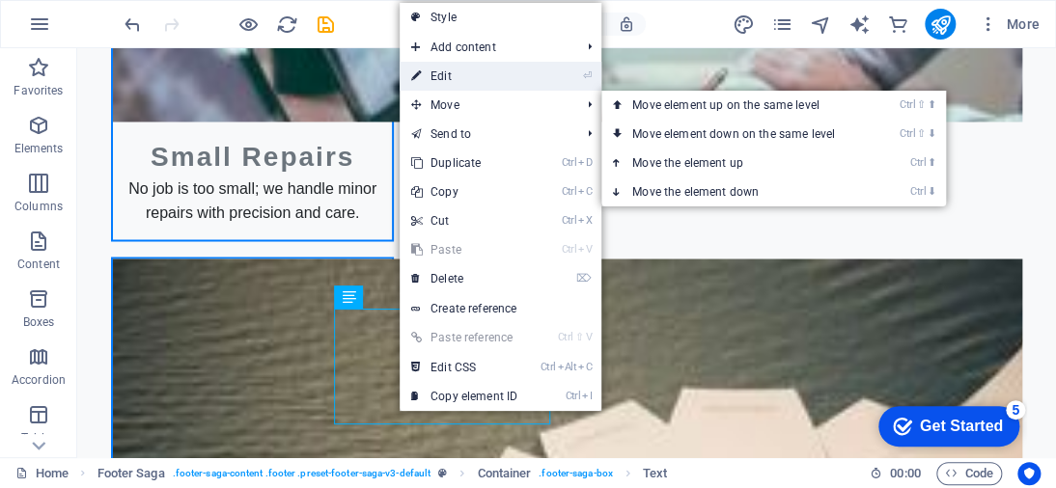
click at [457, 74] on link "⏎ Edit" at bounding box center [464, 76] width 129 height 29
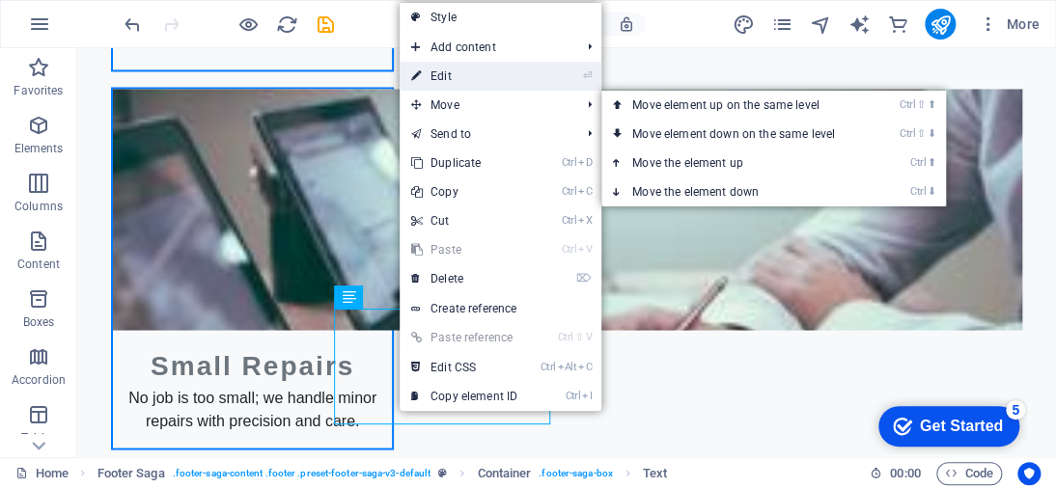
scroll to position [4014, 0]
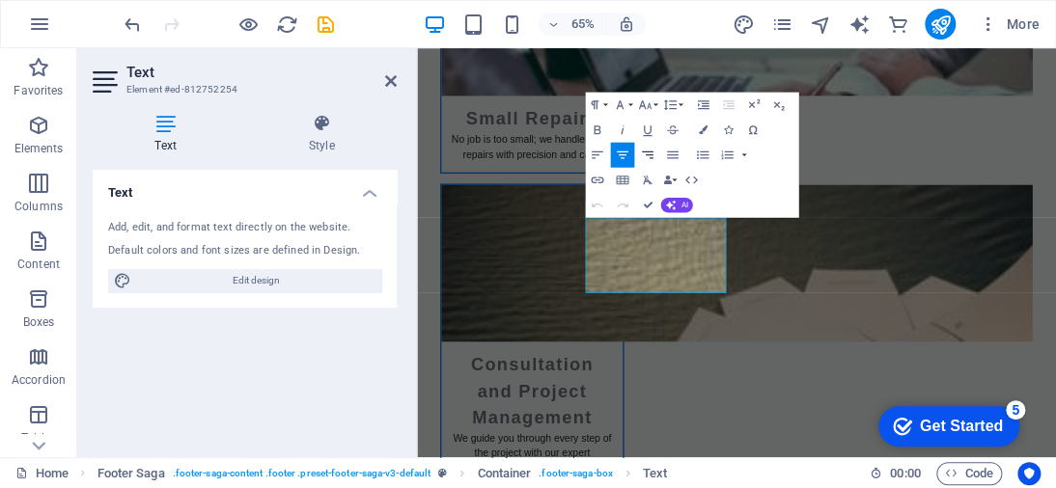
click at [641, 152] on icon "button" at bounding box center [647, 155] width 15 height 15
click at [620, 155] on icon "button" at bounding box center [623, 156] width 12 height 8
click at [624, 160] on icon "button" at bounding box center [622, 155] width 15 height 15
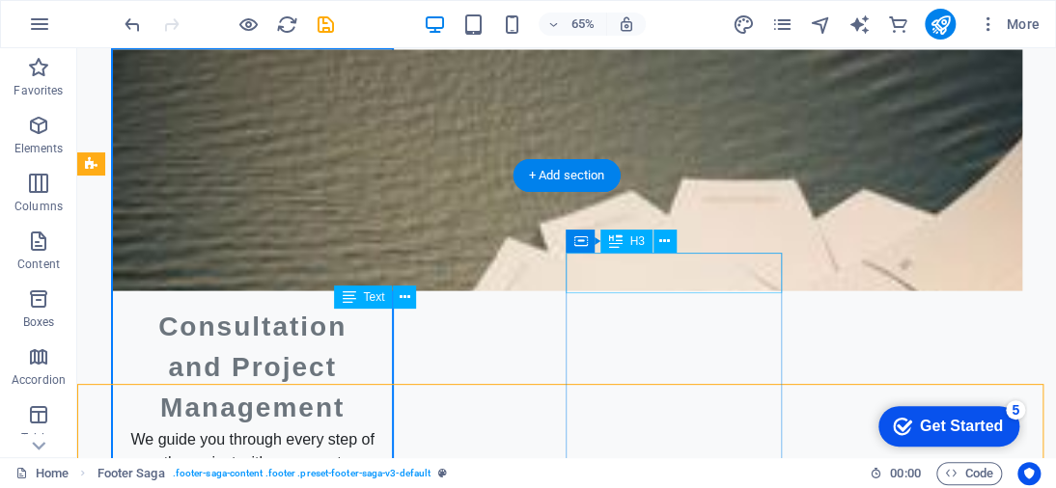
scroll to position [3806, 0]
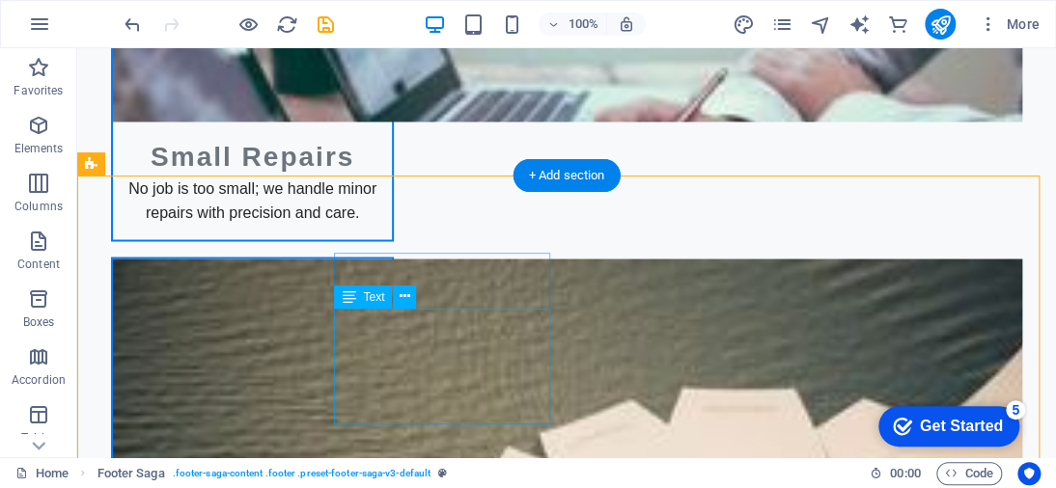
drag, startPoint x: 336, startPoint y: 317, endPoint x: 496, endPoint y: 406, distance: 183.6
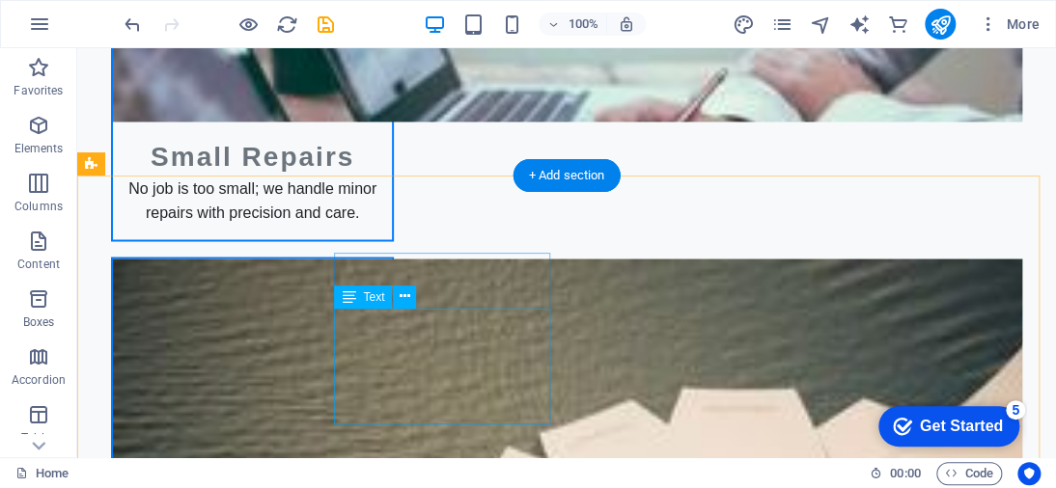
drag, startPoint x: 332, startPoint y: 318, endPoint x: 486, endPoint y: 390, distance: 170.1
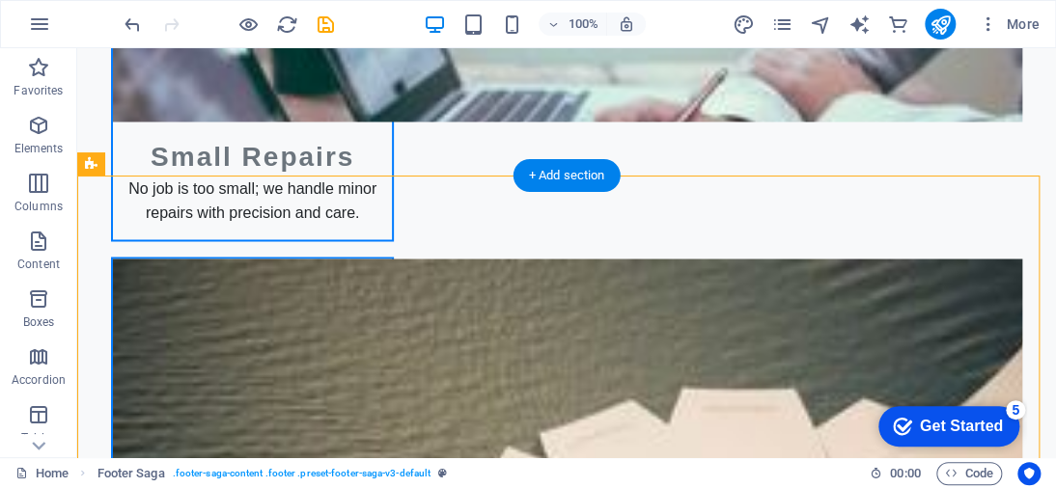
drag, startPoint x: 521, startPoint y: 409, endPoint x: 333, endPoint y: 319, distance: 208.5
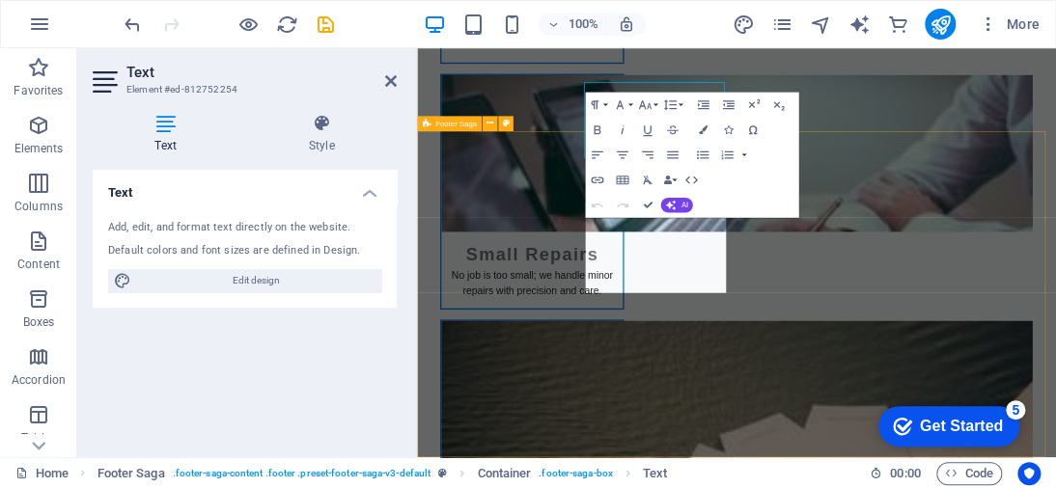
scroll to position [4014, 0]
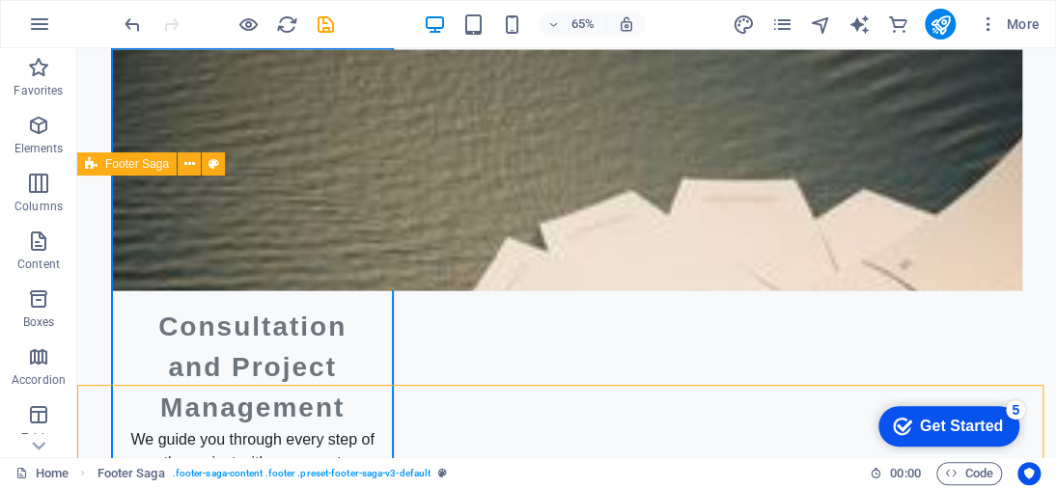
scroll to position [3806, 0]
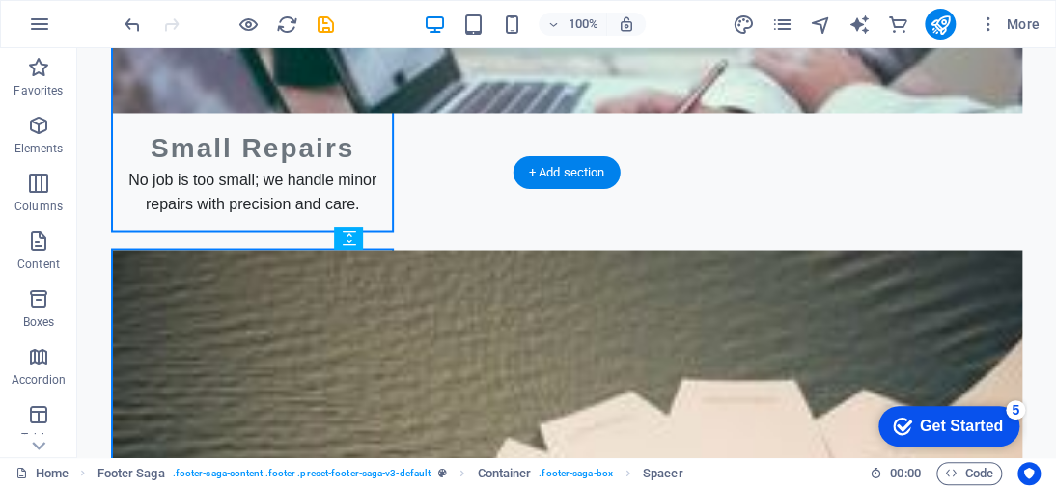
drag, startPoint x: 336, startPoint y: 302, endPoint x: 471, endPoint y: 414, distance: 175.4
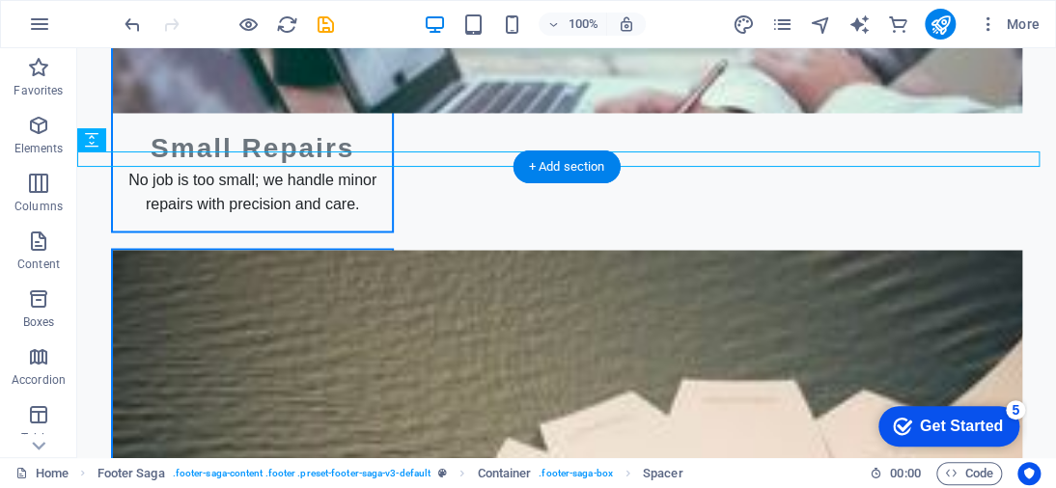
scroll to position [3830, 0]
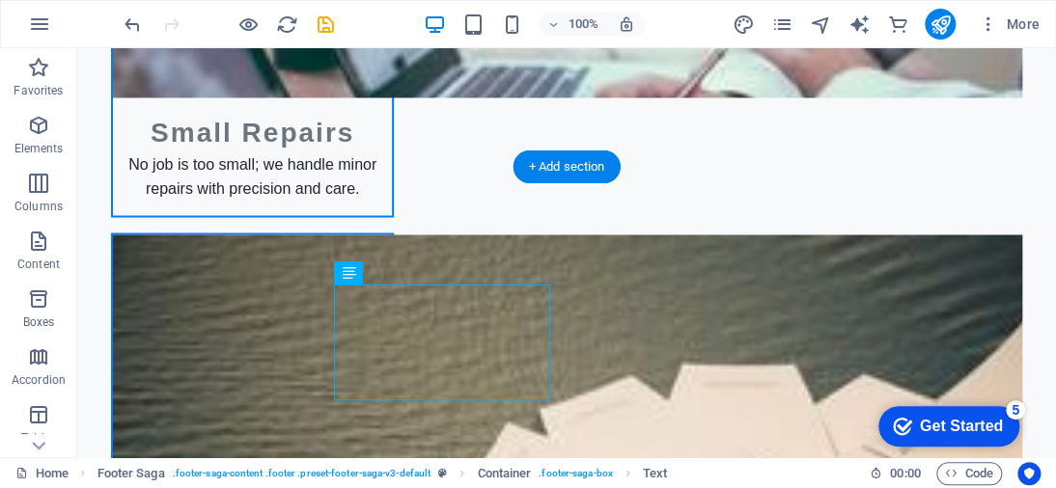
drag, startPoint x: 427, startPoint y: 384, endPoint x: 338, endPoint y: 291, distance: 129.0
drag, startPoint x: 335, startPoint y: 294, endPoint x: 517, endPoint y: 417, distance: 219.7
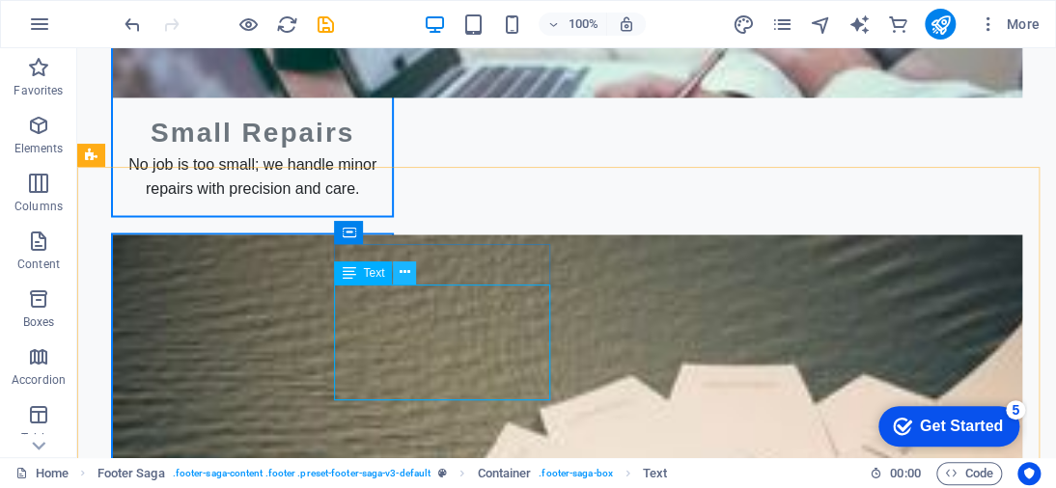
click at [409, 273] on icon at bounding box center [405, 272] width 11 height 20
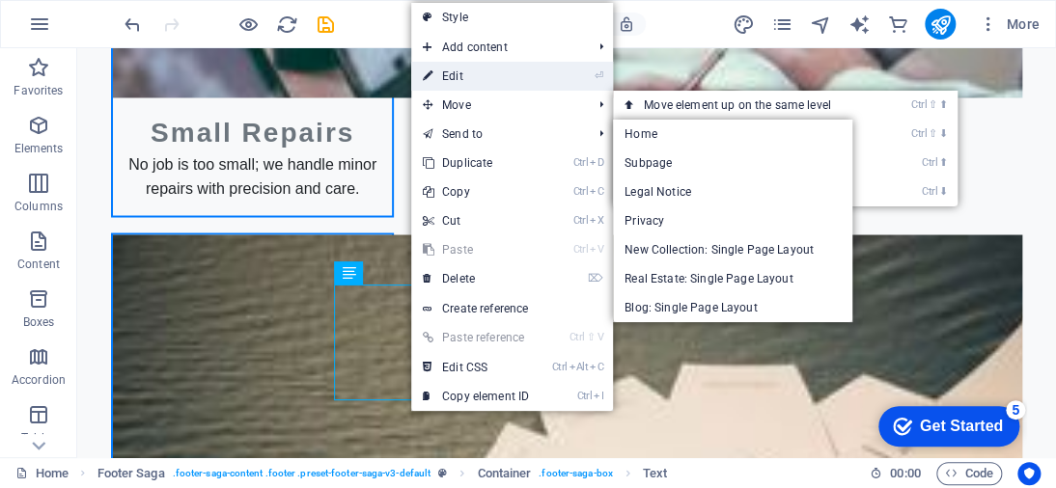
click at [479, 72] on link "⏎ Edit" at bounding box center [475, 76] width 129 height 29
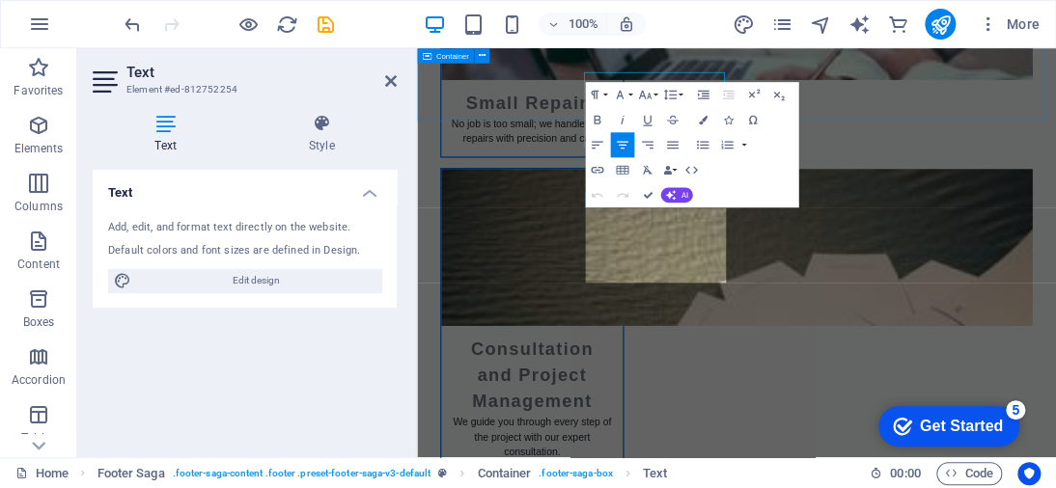
scroll to position [4030, 0]
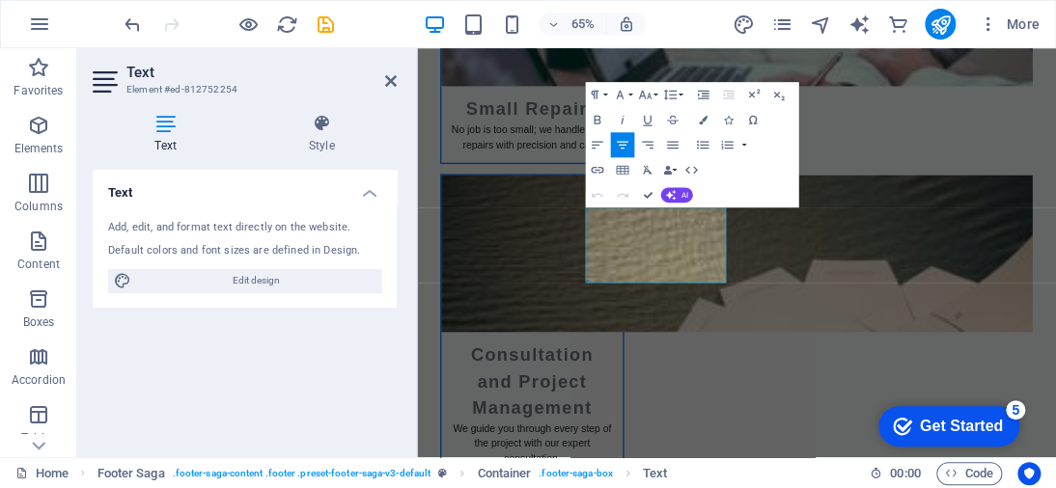
click at [618, 144] on icon "button" at bounding box center [623, 145] width 12 height 8
click at [648, 144] on icon "button" at bounding box center [647, 144] width 15 height 15
click at [633, 144] on button "Align Center" at bounding box center [622, 144] width 24 height 25
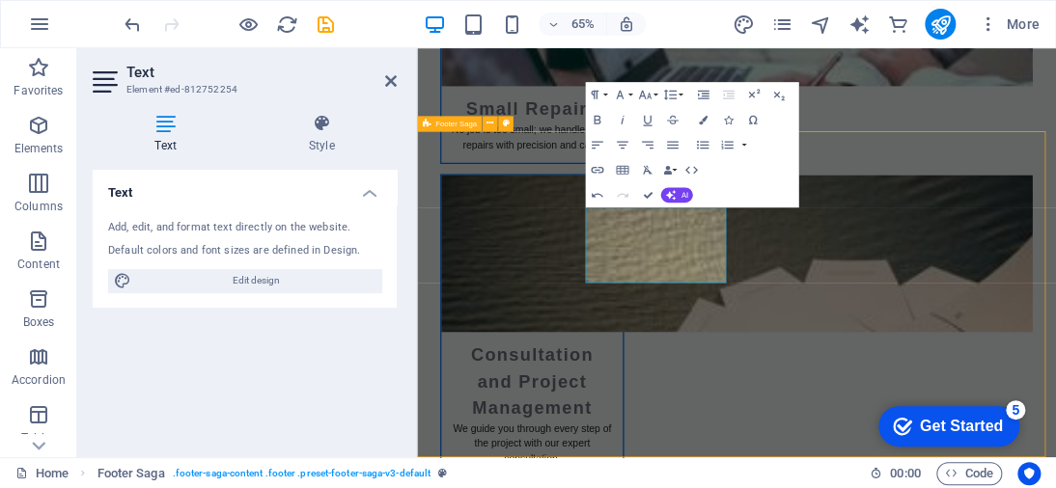
scroll to position [3821, 0]
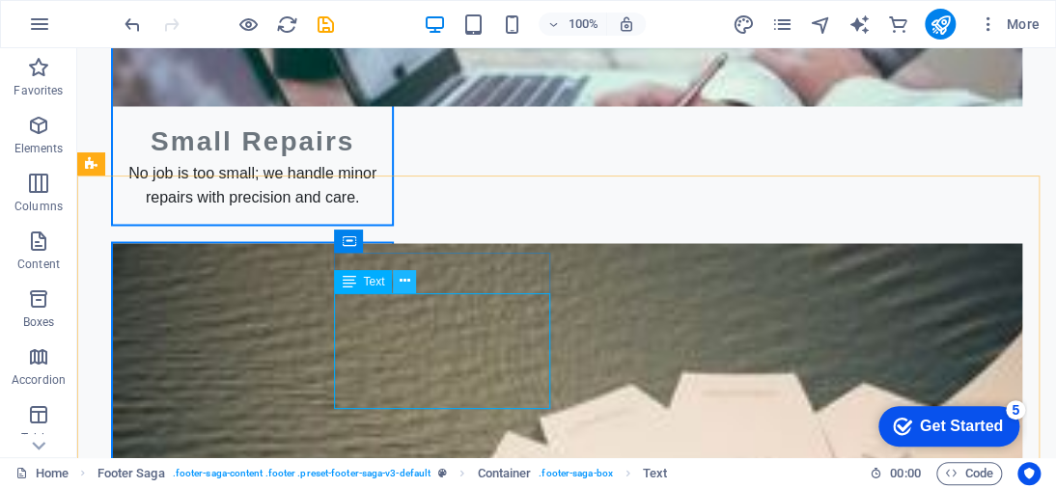
click at [405, 285] on icon at bounding box center [405, 281] width 11 height 20
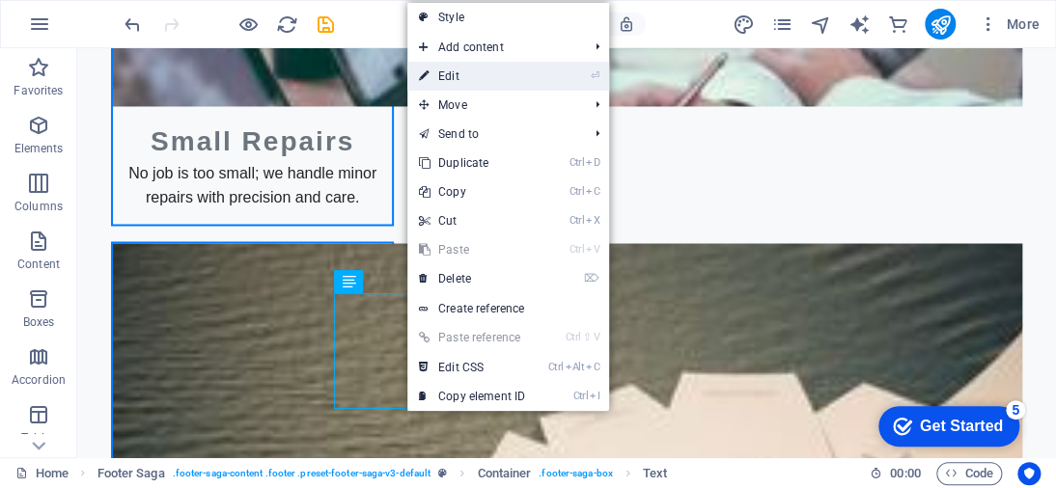
click at [481, 67] on link "⏎ Edit" at bounding box center [471, 76] width 129 height 29
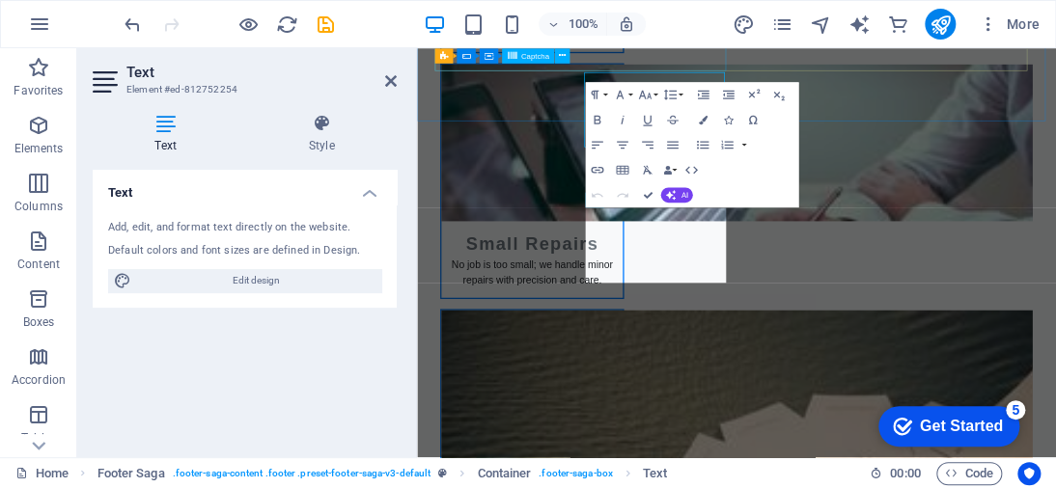
scroll to position [4030, 0]
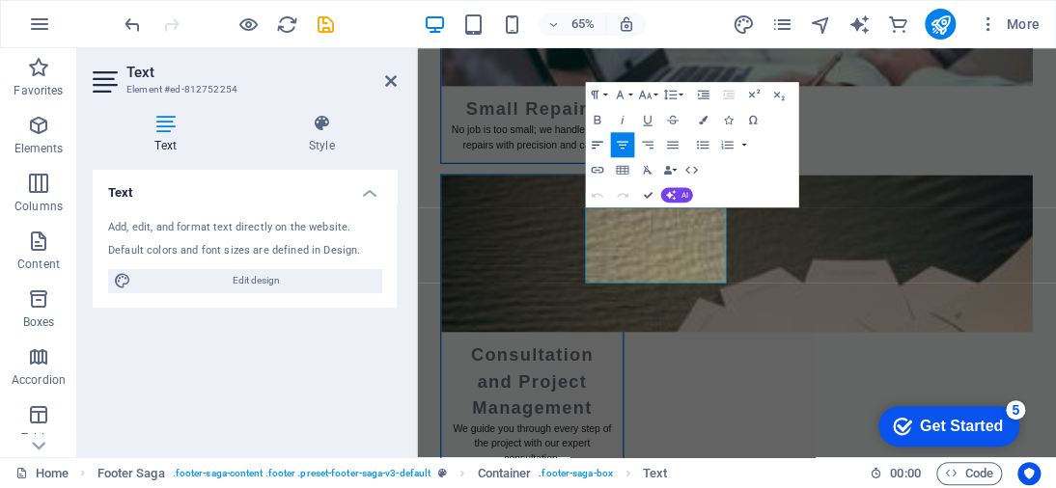
click at [603, 140] on icon "button" at bounding box center [597, 144] width 15 height 15
click at [623, 142] on icon "button" at bounding box center [623, 145] width 12 height 8
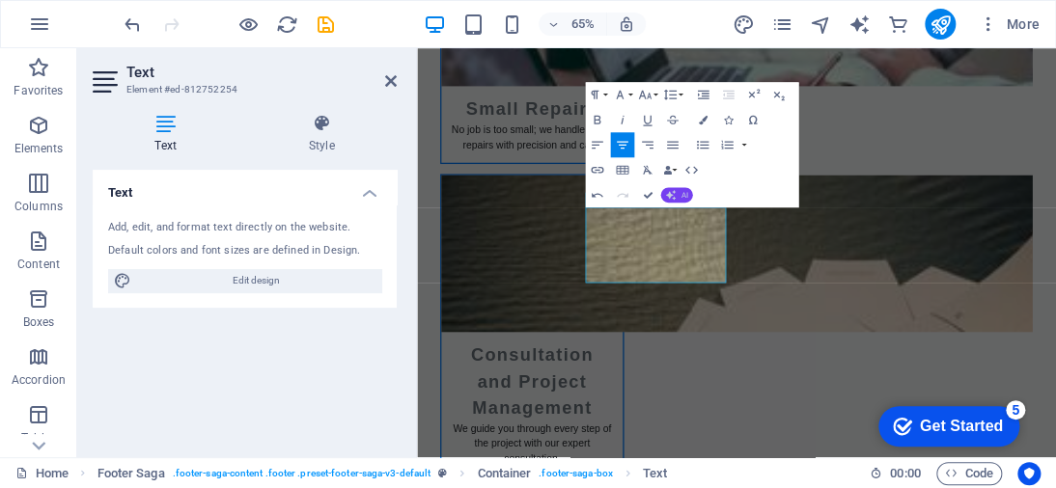
click at [684, 194] on span "AI" at bounding box center [683, 195] width 7 height 8
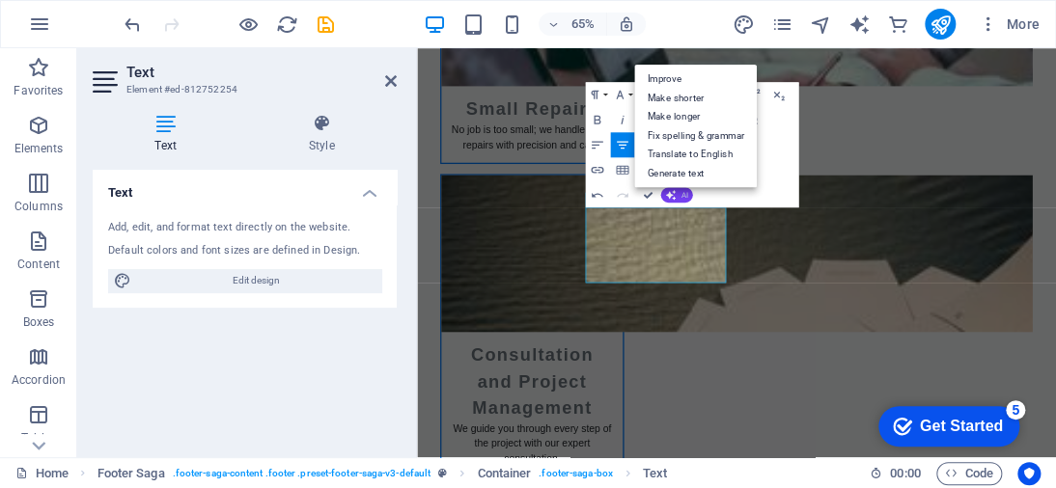
click at [684, 194] on span "AI" at bounding box center [683, 195] width 7 height 8
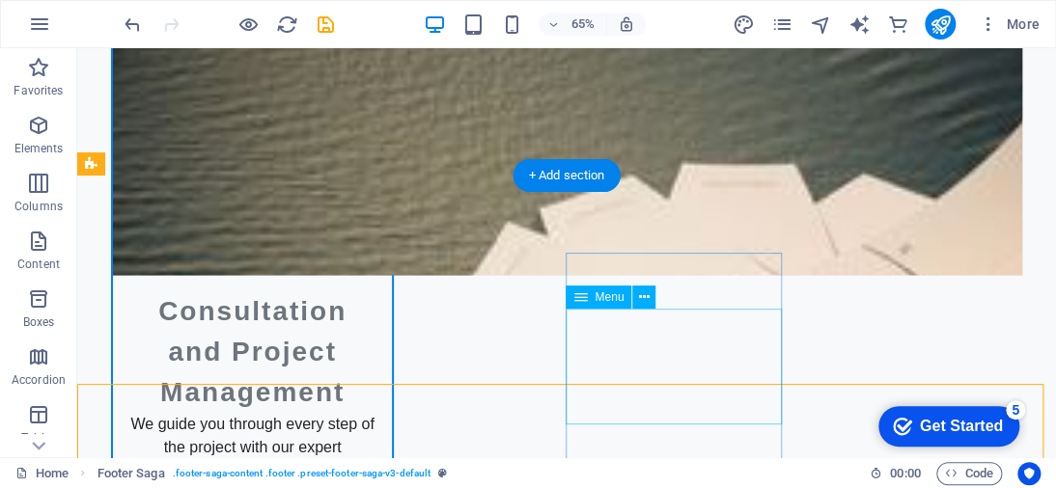
scroll to position [3821, 0]
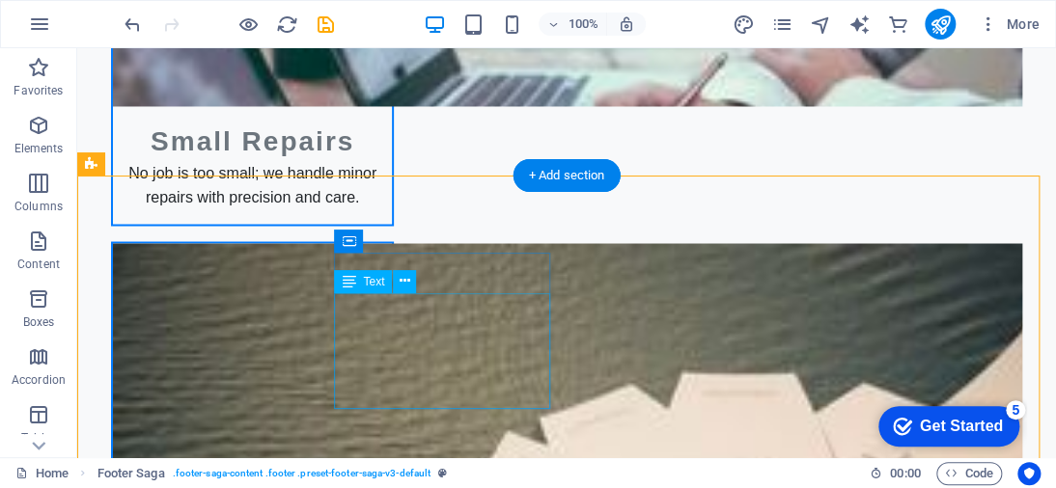
drag, startPoint x: 498, startPoint y: 342, endPoint x: 398, endPoint y: 365, distance: 103.0
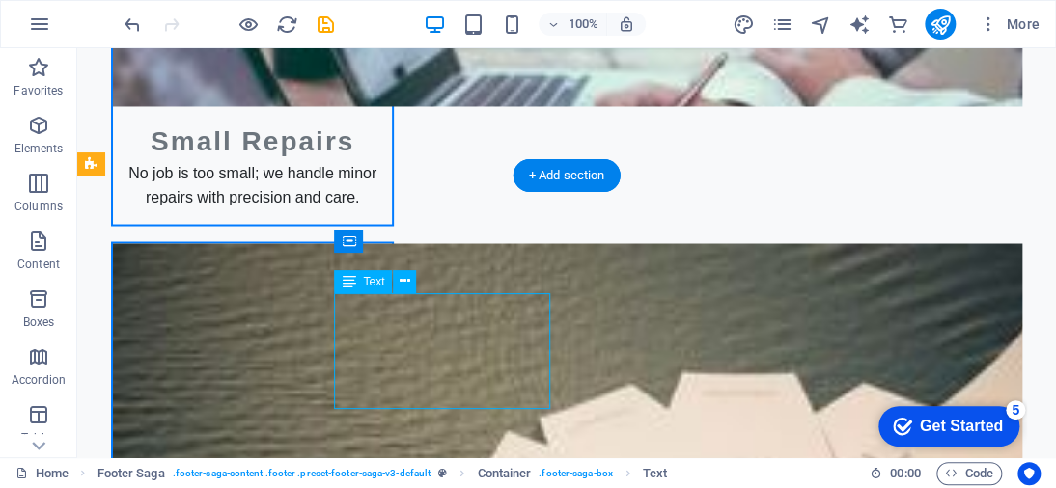
drag, startPoint x: 533, startPoint y: 400, endPoint x: 400, endPoint y: 304, distance: 163.9
drag, startPoint x: 530, startPoint y: 395, endPoint x: 435, endPoint y: 360, distance: 100.7
drag, startPoint x: 339, startPoint y: 299, endPoint x: 405, endPoint y: 329, distance: 73.0
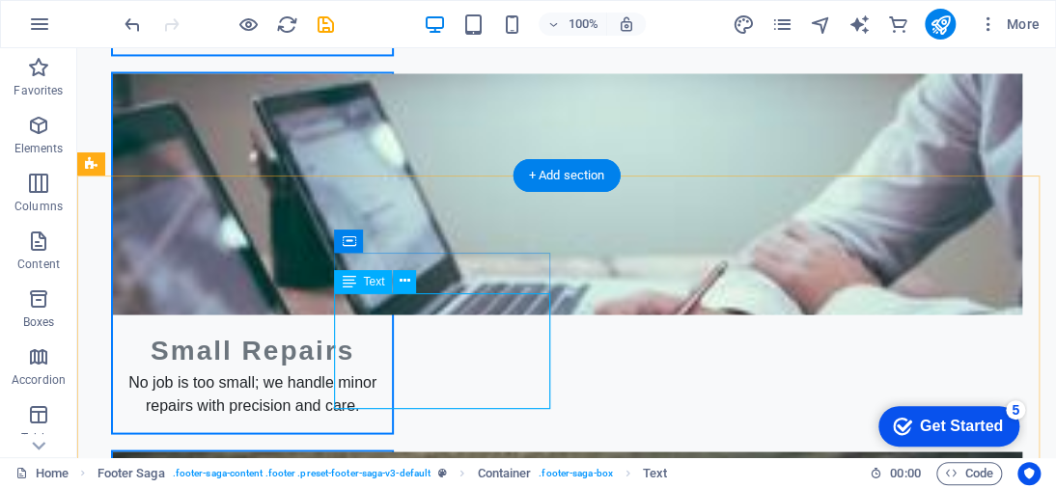
scroll to position [4030, 0]
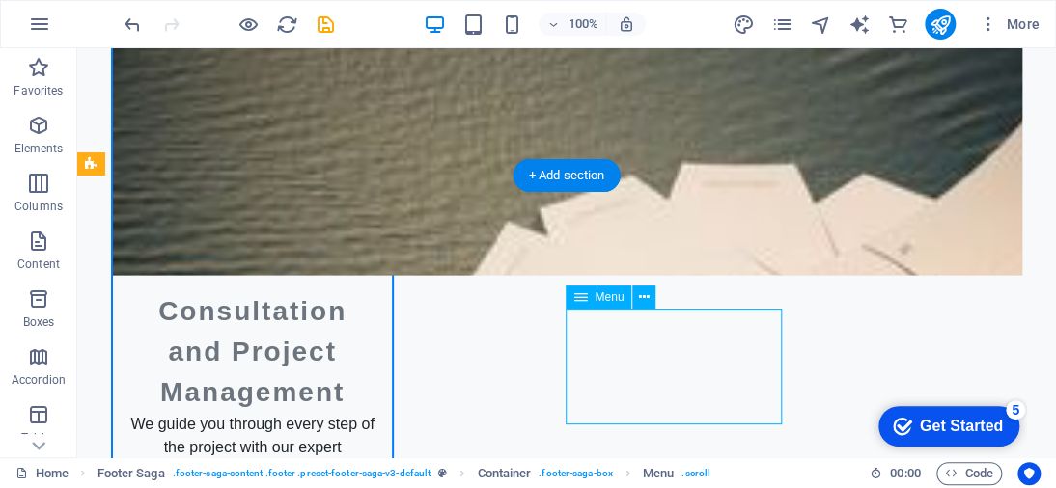
select select
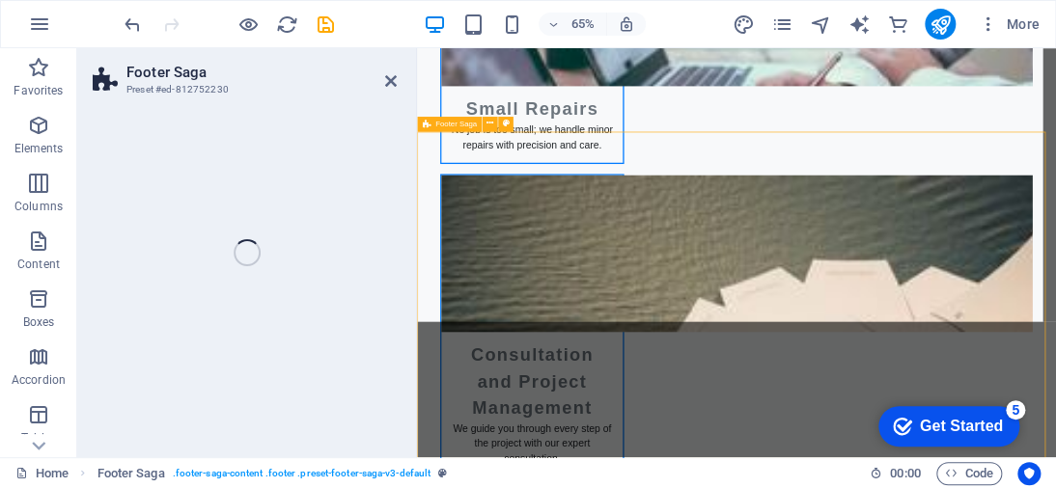
select select "footer"
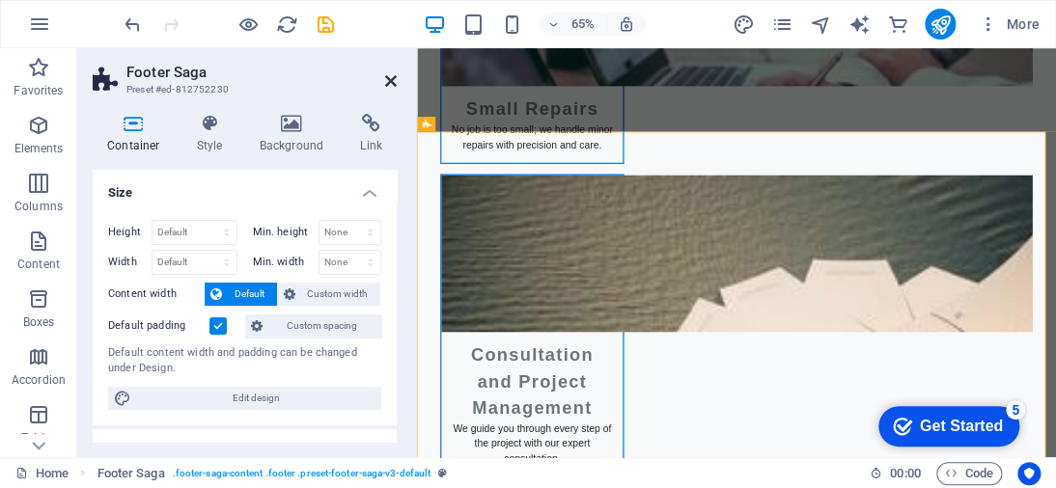
click at [390, 78] on icon at bounding box center [391, 80] width 12 height 15
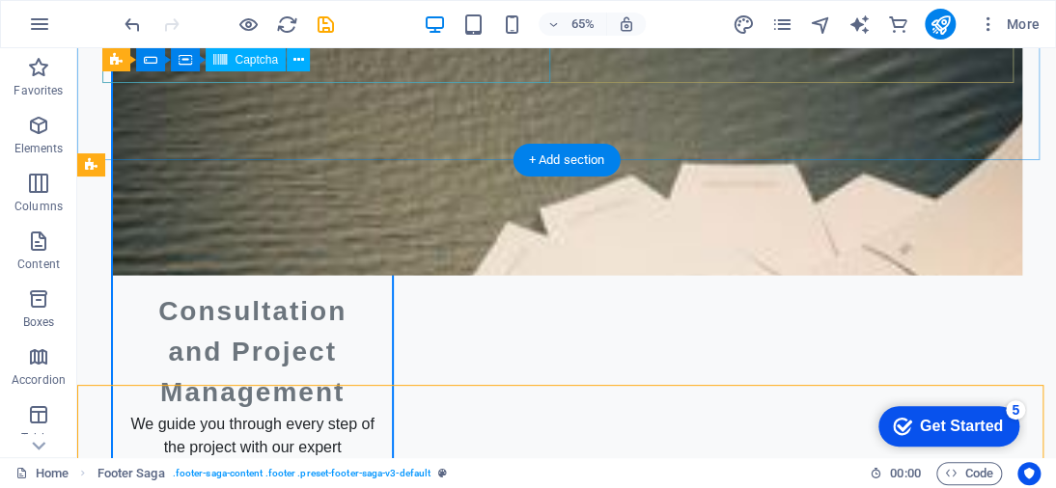
scroll to position [3821, 0]
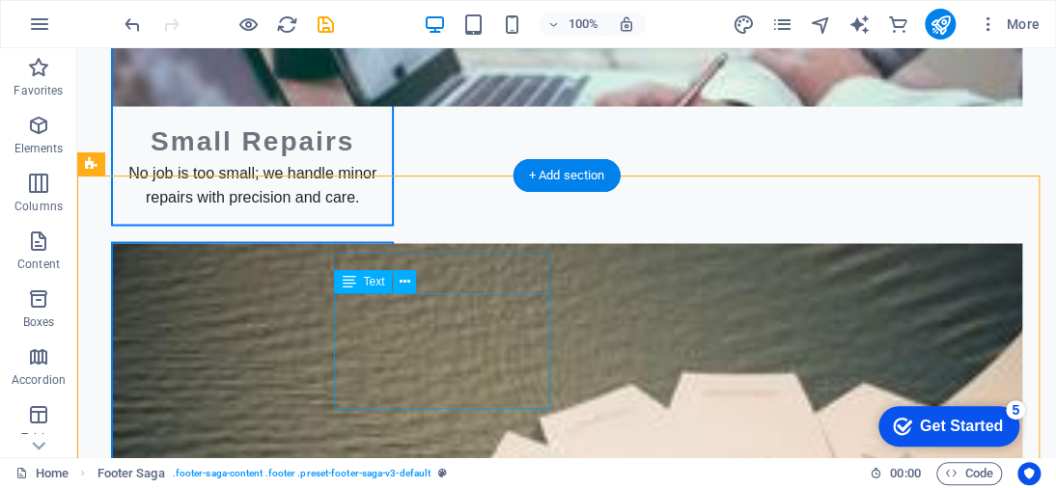
drag, startPoint x: 336, startPoint y: 303, endPoint x: 521, endPoint y: 394, distance: 206.3
click at [401, 279] on icon at bounding box center [405, 282] width 11 height 20
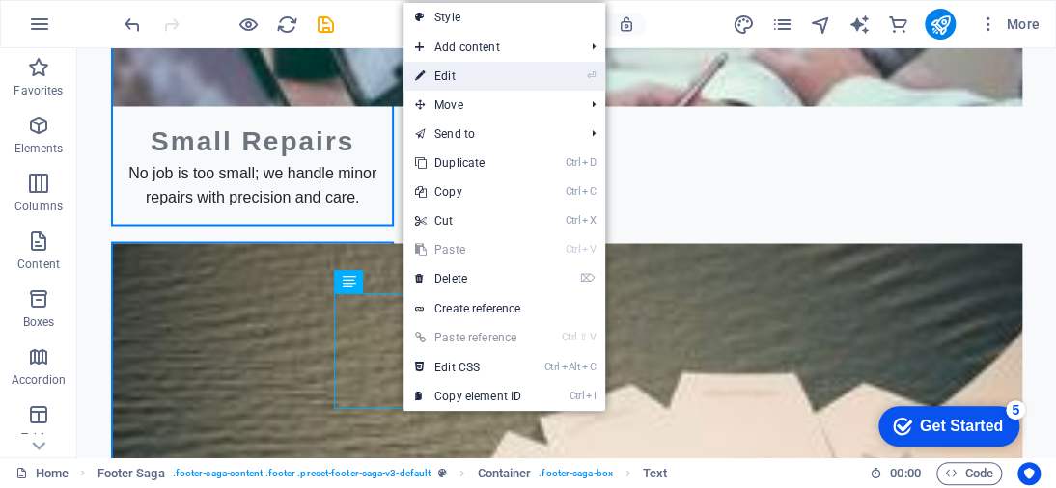
click at [483, 69] on link "⏎ Edit" at bounding box center [467, 76] width 129 height 29
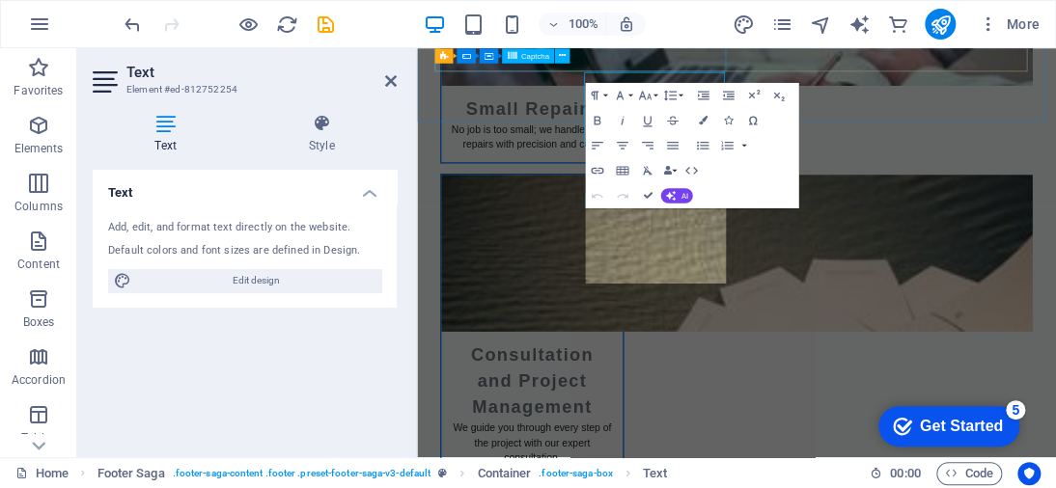
scroll to position [4030, 0]
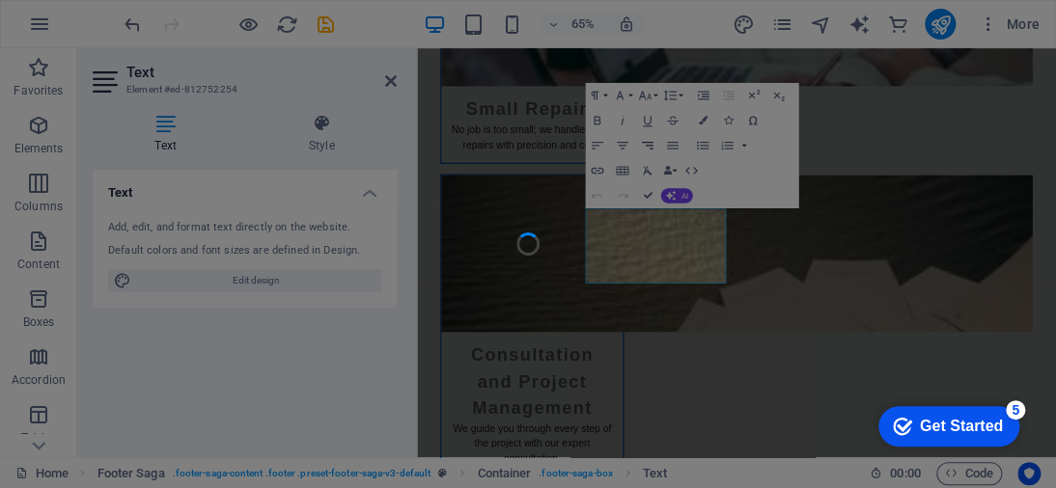
click at [645, 150] on div at bounding box center [528, 244] width 1056 height 488
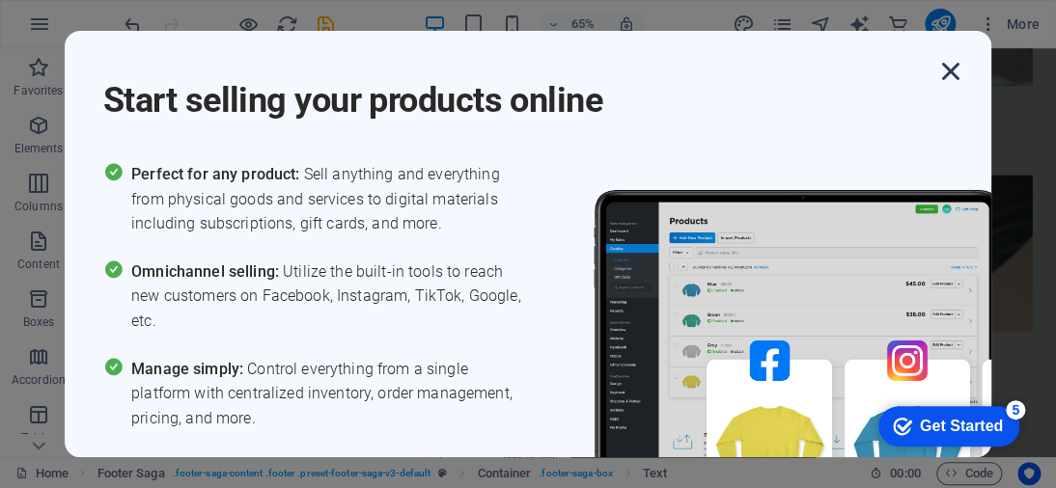
click at [952, 82] on icon "button" at bounding box center [950, 71] width 35 height 35
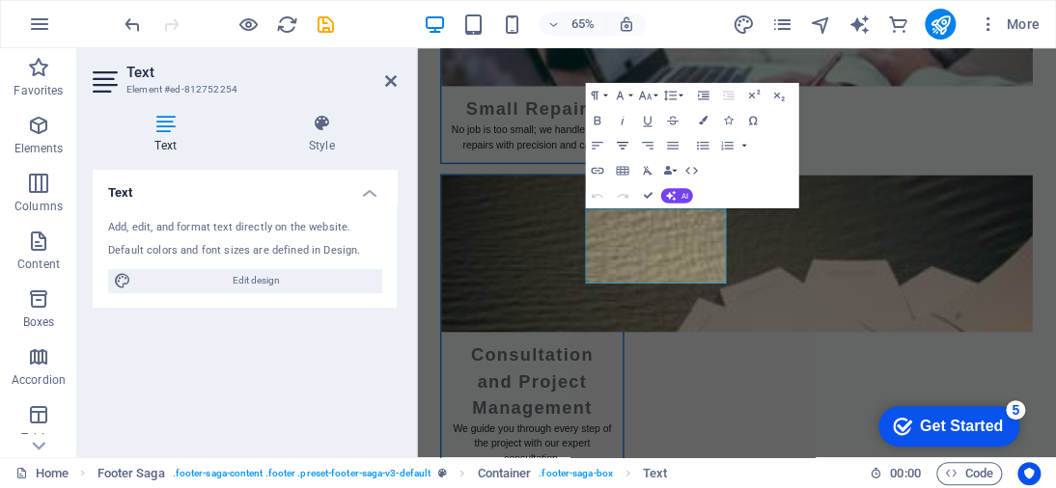
click at [619, 136] on button "Align Center" at bounding box center [622, 145] width 24 height 25
click at [669, 152] on button "Align Justify" at bounding box center [672, 145] width 24 height 25
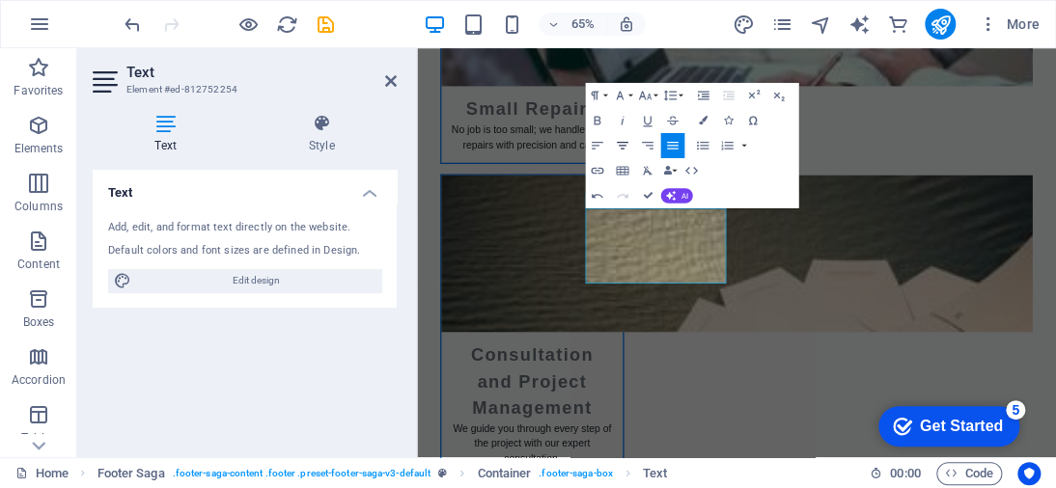
click at [627, 142] on icon "button" at bounding box center [622, 145] width 15 height 15
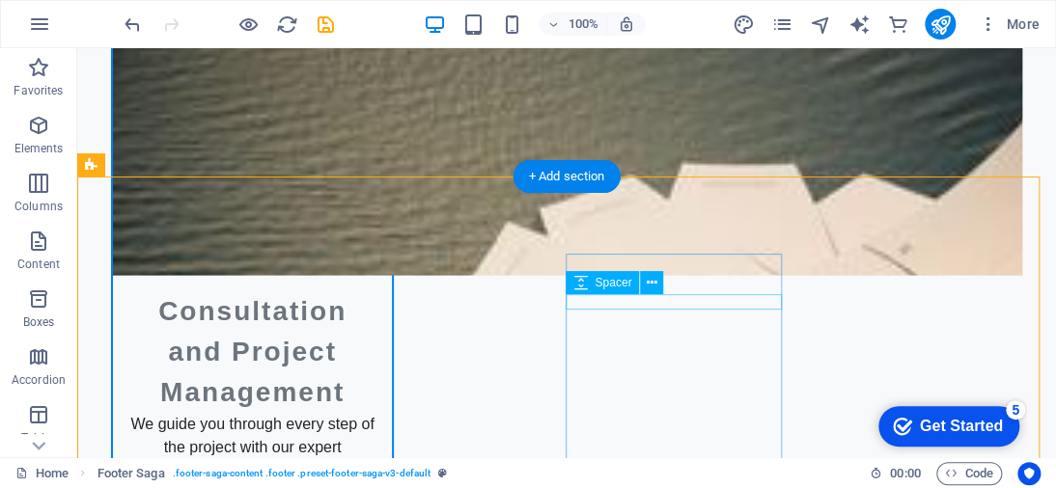
scroll to position [3820, 0]
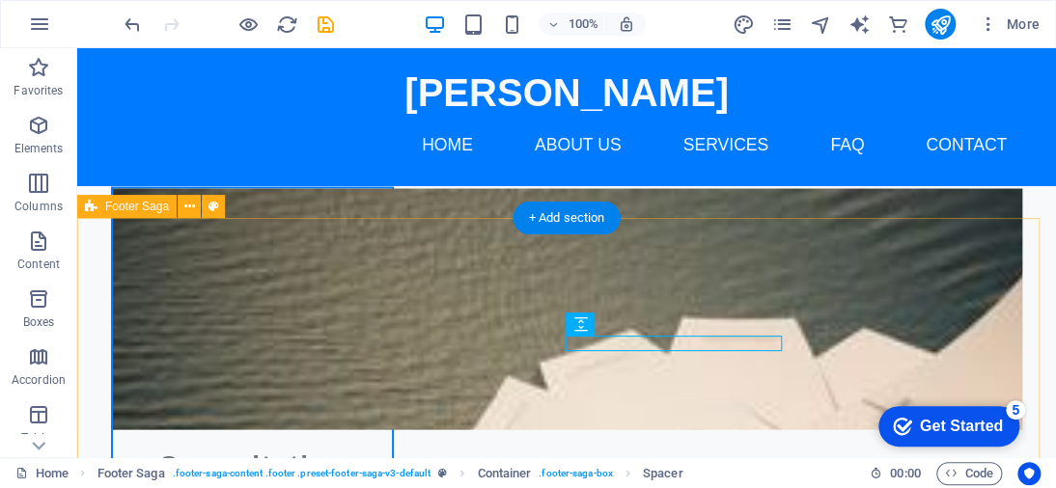
scroll to position [3724, 0]
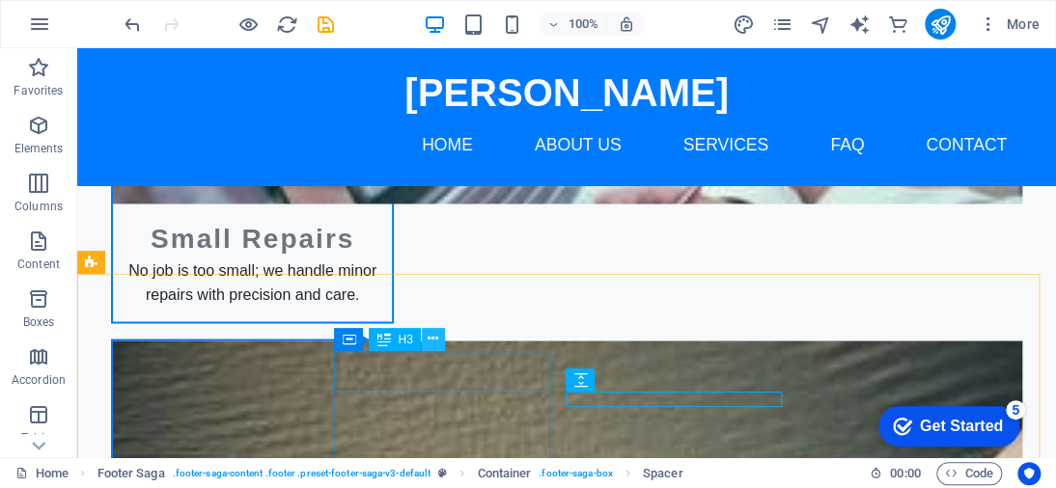
click at [432, 338] on icon at bounding box center [432, 339] width 11 height 20
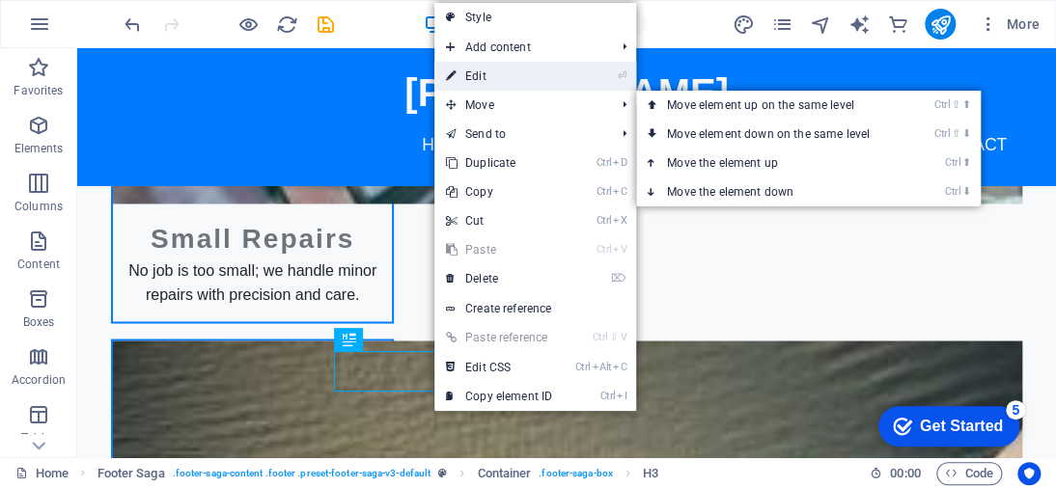
click at [494, 72] on link "⏎ Edit" at bounding box center [498, 76] width 129 height 29
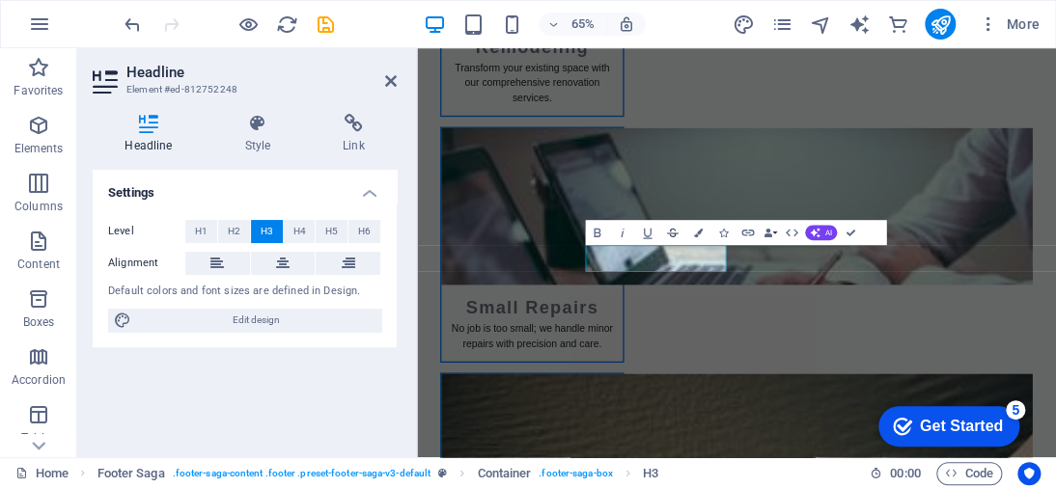
scroll to position [3932, 0]
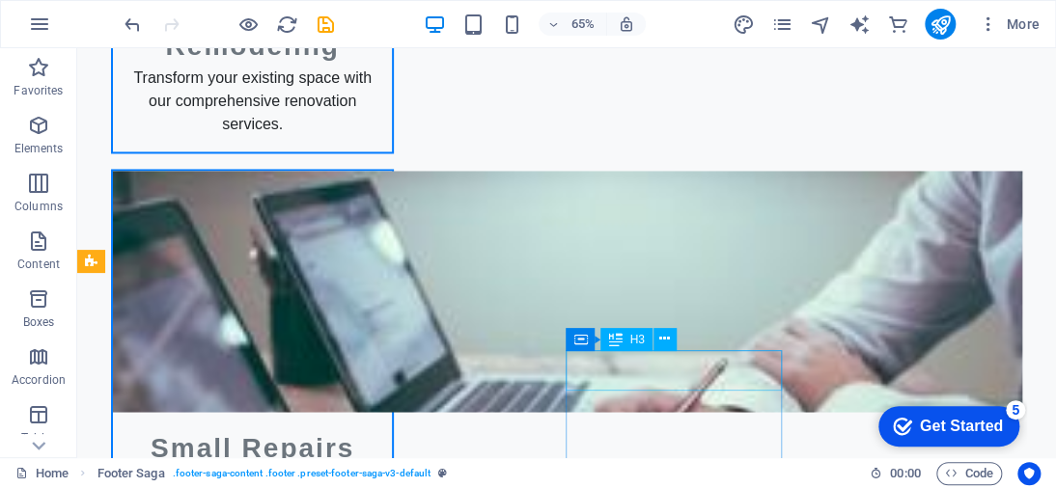
click at [679, 331] on div "Container H3" at bounding box center [626, 340] width 123 height 24
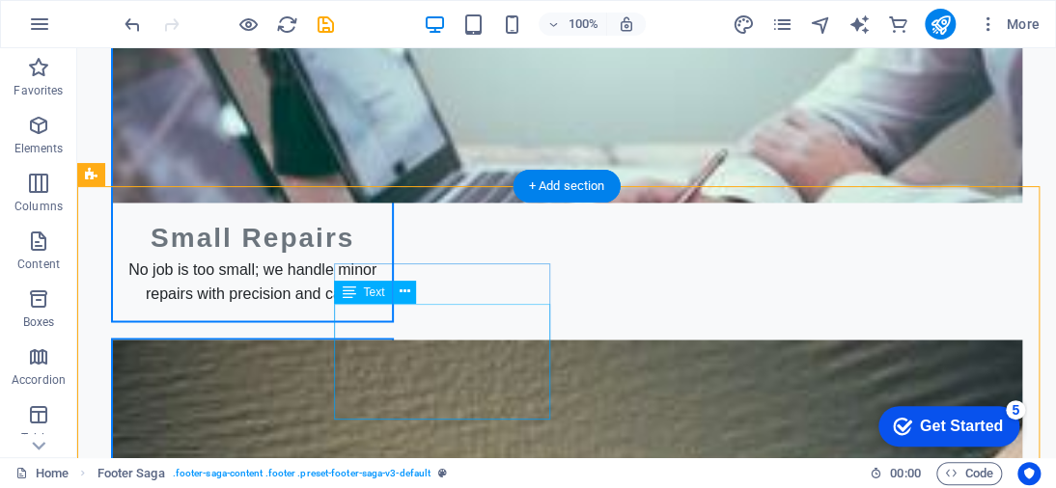
scroll to position [3820, 0]
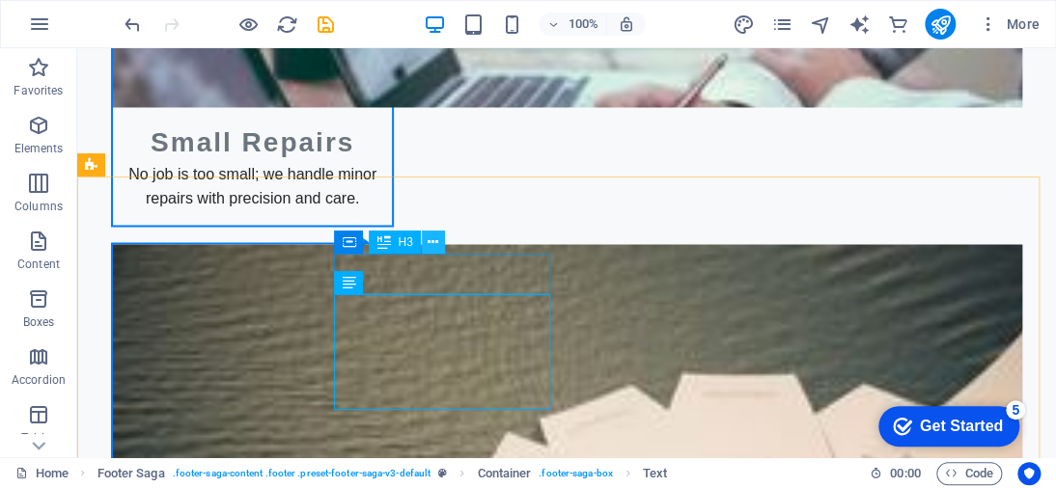
click at [430, 244] on icon at bounding box center [432, 243] width 11 height 20
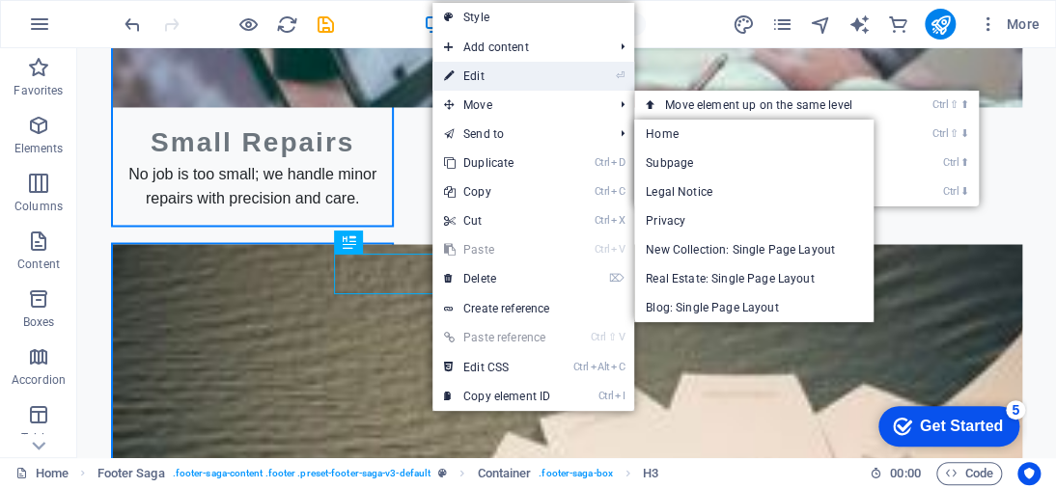
click at [525, 78] on link "⏎ Edit" at bounding box center [496, 76] width 129 height 29
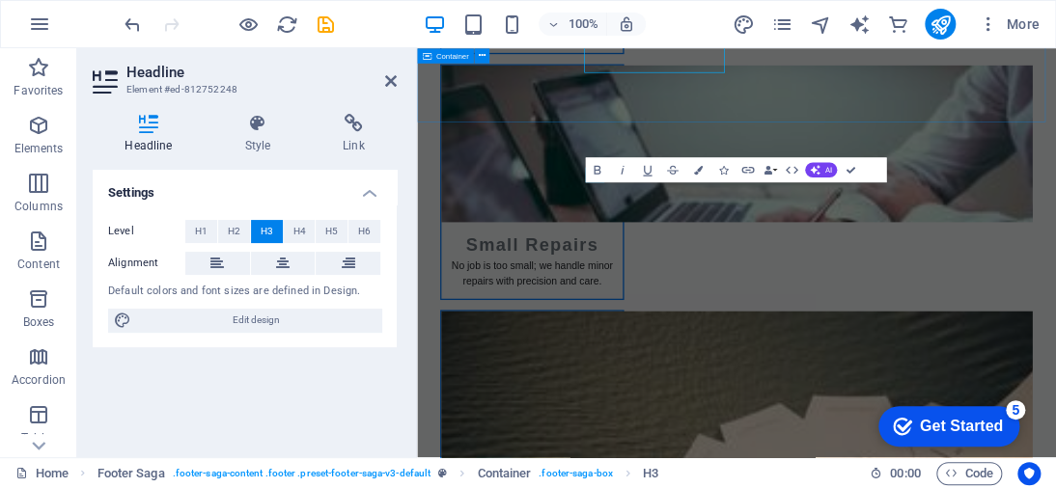
scroll to position [4029, 0]
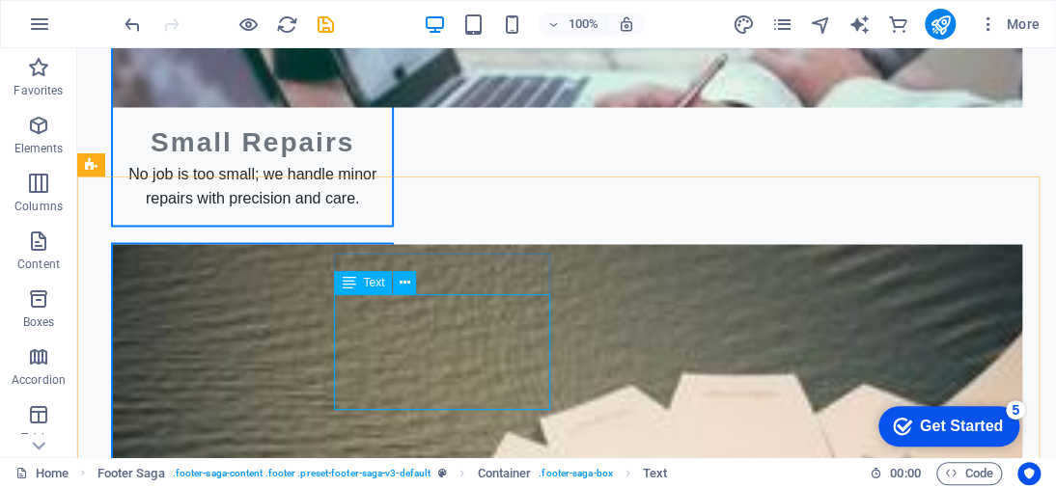
click at [362, 279] on div "Text" at bounding box center [363, 282] width 58 height 23
click at [346, 284] on icon at bounding box center [349, 282] width 14 height 23
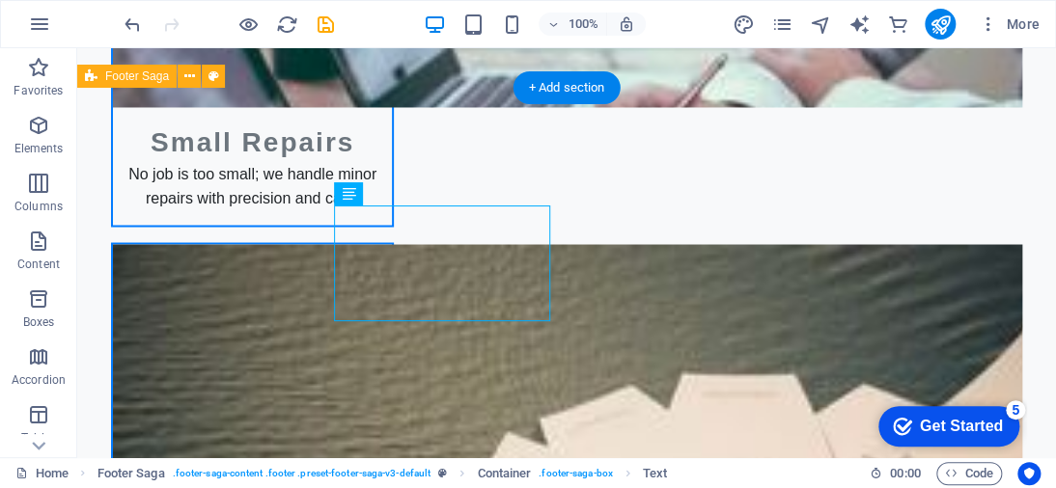
scroll to position [3917, 0]
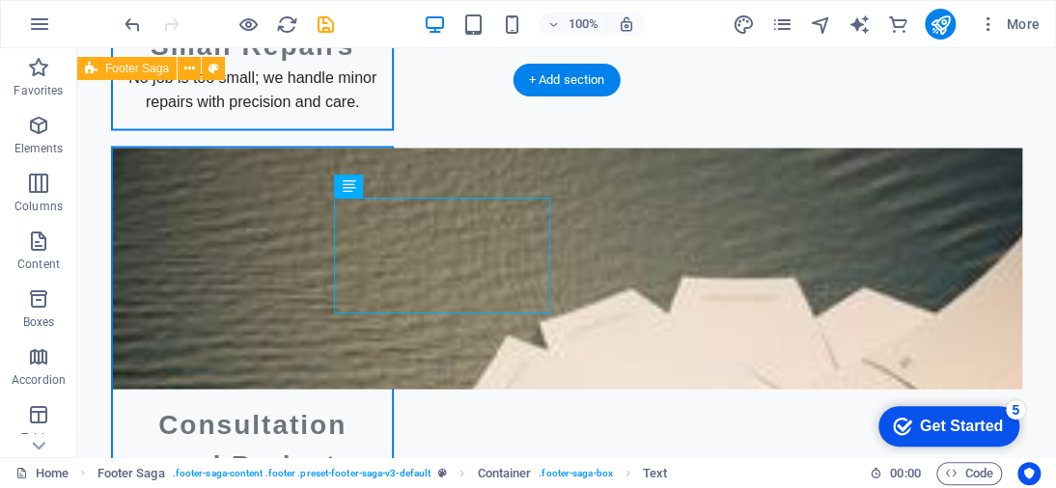
drag, startPoint x: 520, startPoint y: 304, endPoint x: 365, endPoint y: 227, distance: 173.5
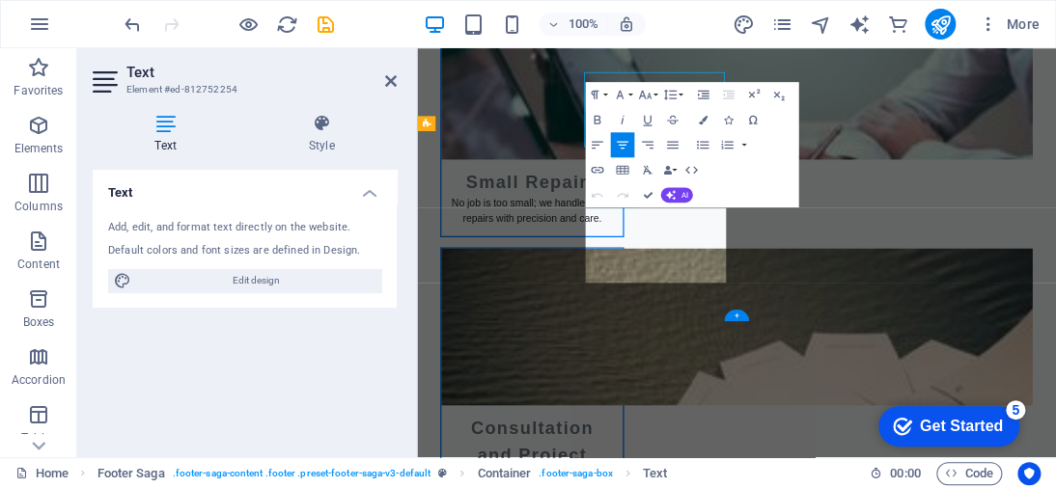
scroll to position [4030, 0]
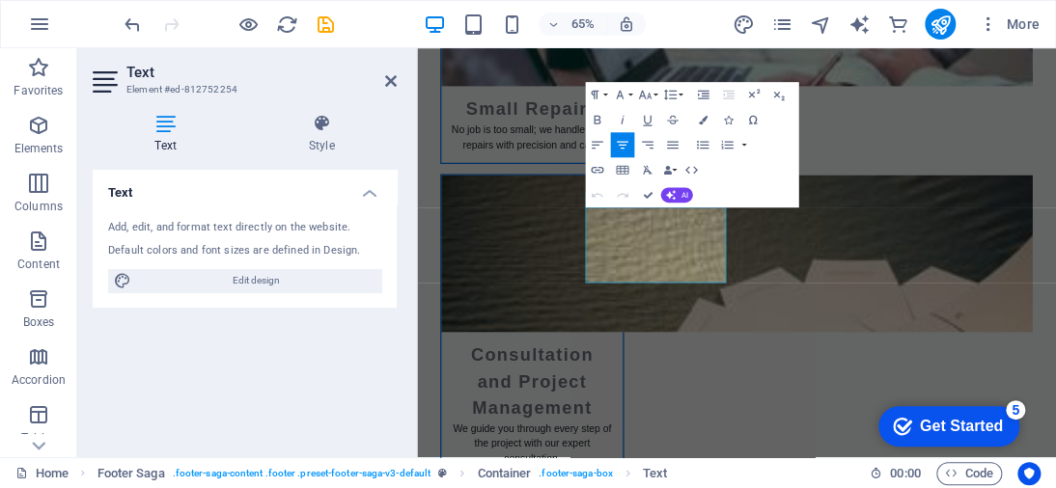
click at [621, 140] on icon "button" at bounding box center [622, 144] width 15 height 15
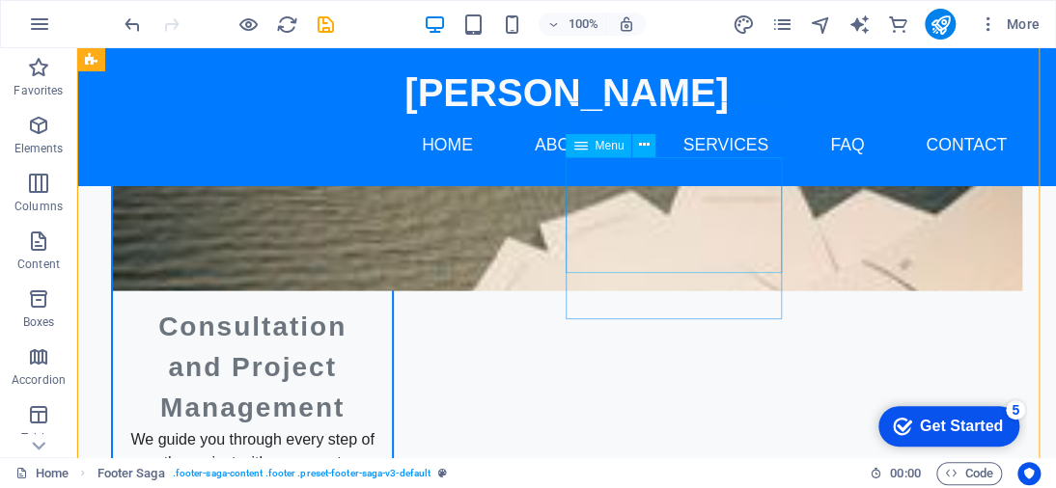
scroll to position [3918, 0]
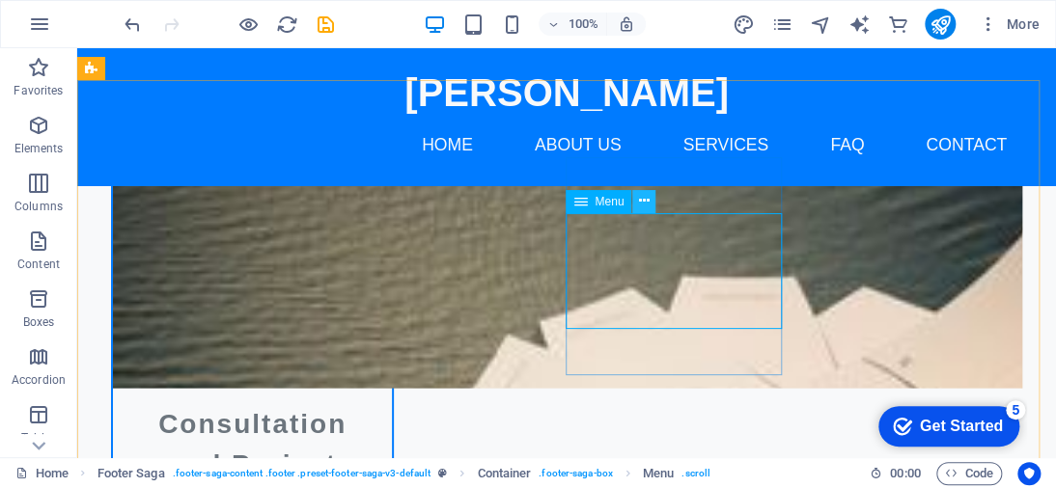
click at [643, 200] on icon at bounding box center [644, 201] width 11 height 20
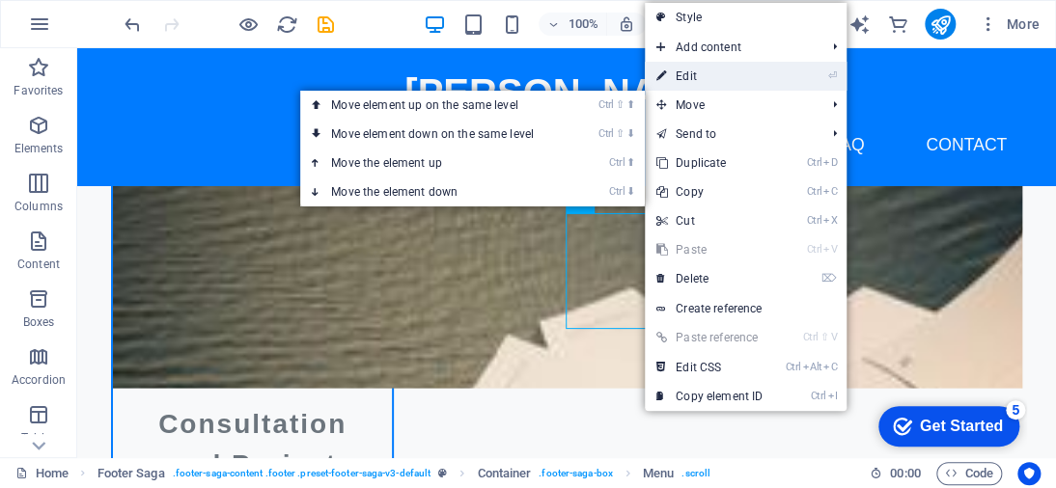
click at [699, 82] on link "⏎ Edit" at bounding box center [709, 76] width 129 height 29
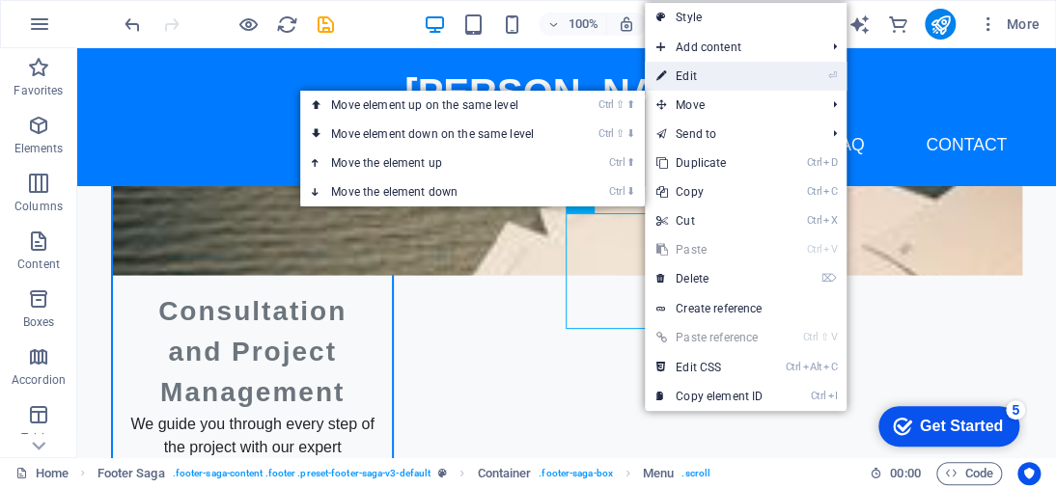
select select
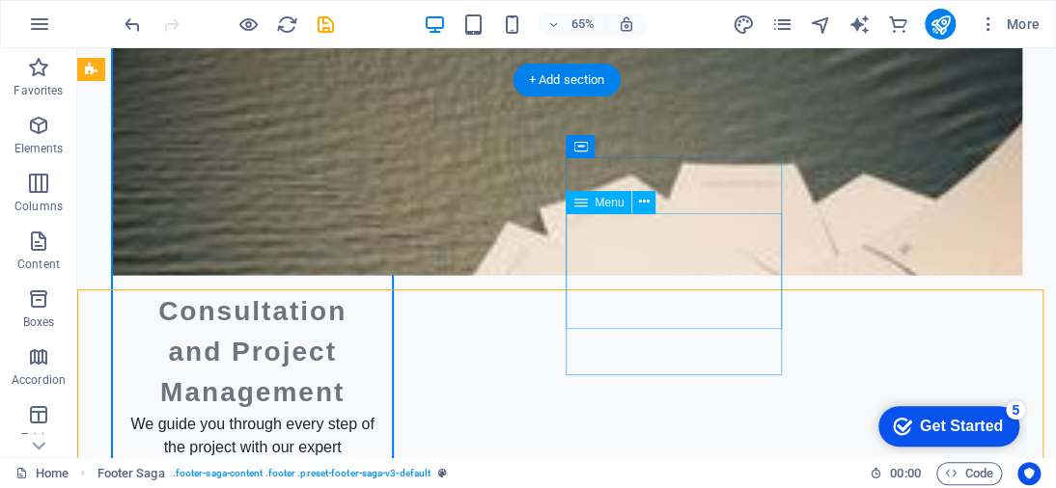
scroll to position [3917, 0]
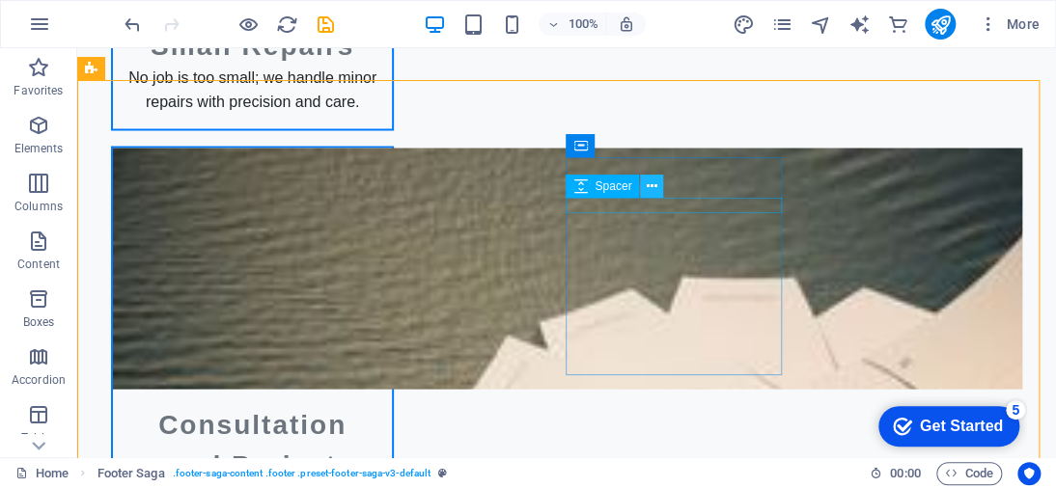
click at [650, 185] on icon at bounding box center [652, 187] width 11 height 20
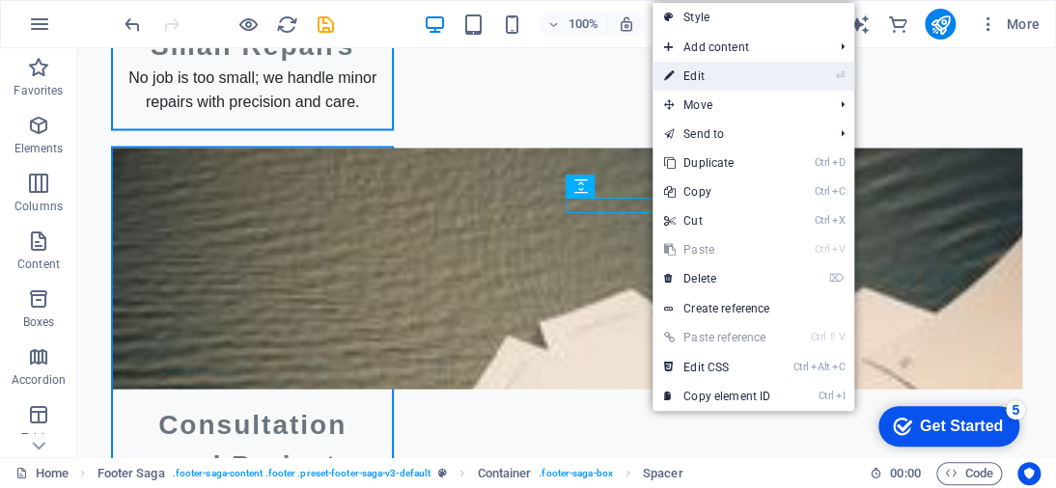
click at [714, 85] on link "⏎ Edit" at bounding box center [716, 76] width 129 height 29
select select "px"
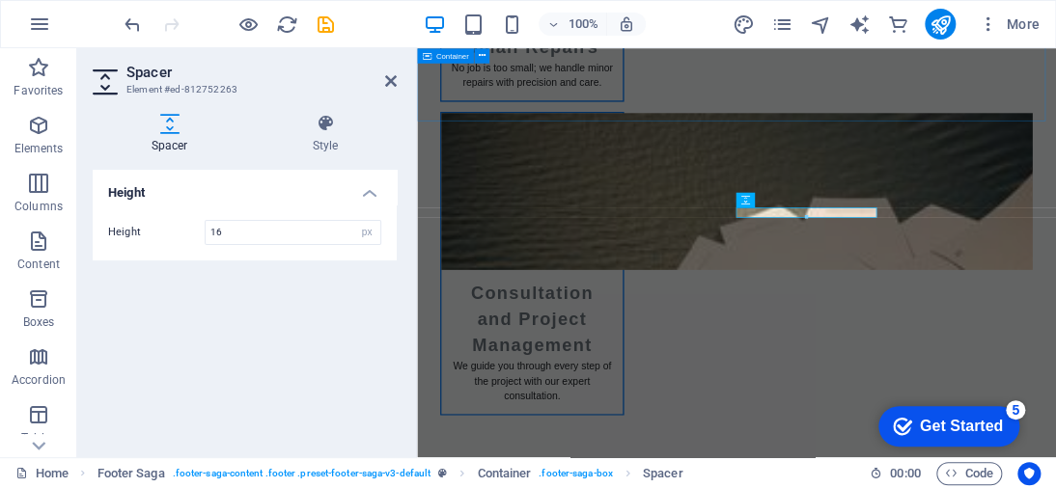
scroll to position [4030, 0]
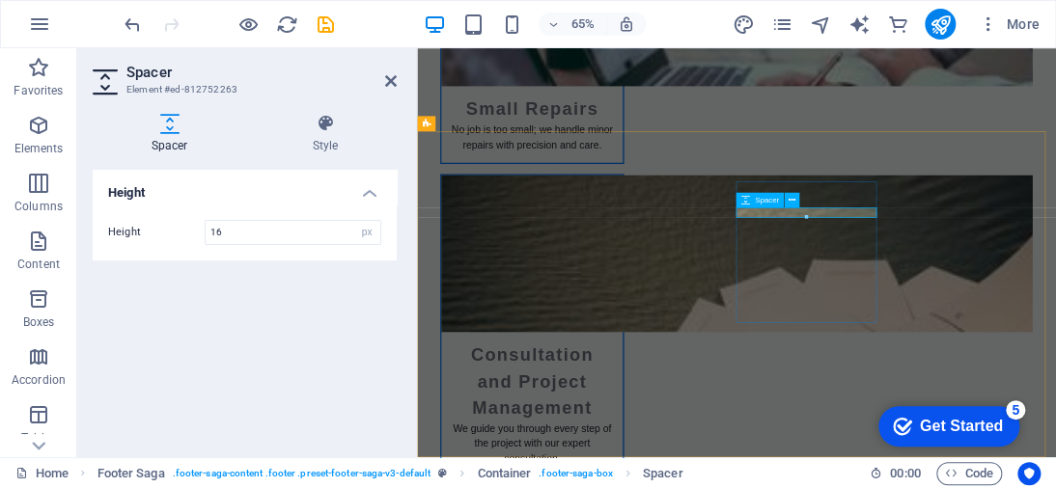
click at [753, 202] on div "Spacer" at bounding box center [758, 200] width 47 height 15
click at [742, 198] on icon at bounding box center [745, 200] width 9 height 15
click at [792, 202] on icon at bounding box center [791, 200] width 7 height 14
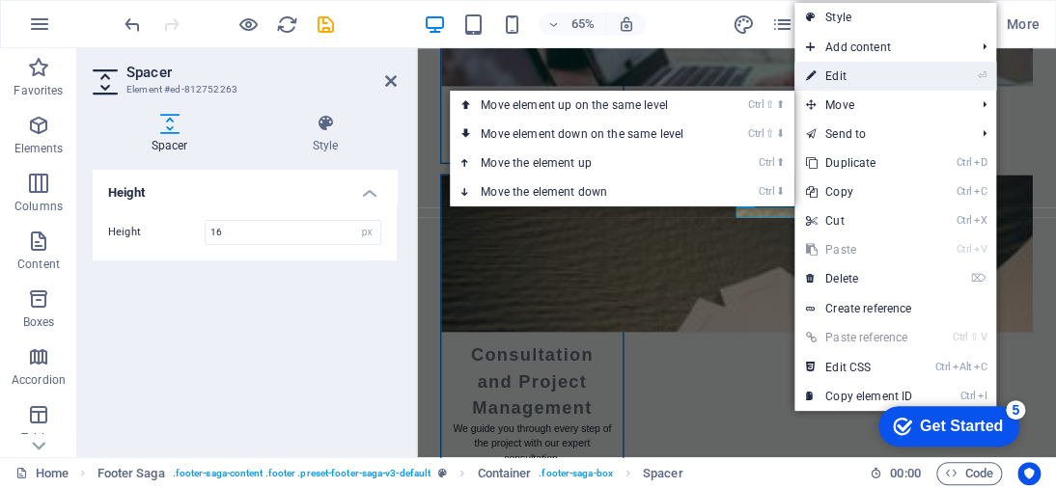
click at [838, 82] on link "⏎ Edit" at bounding box center [858, 76] width 129 height 29
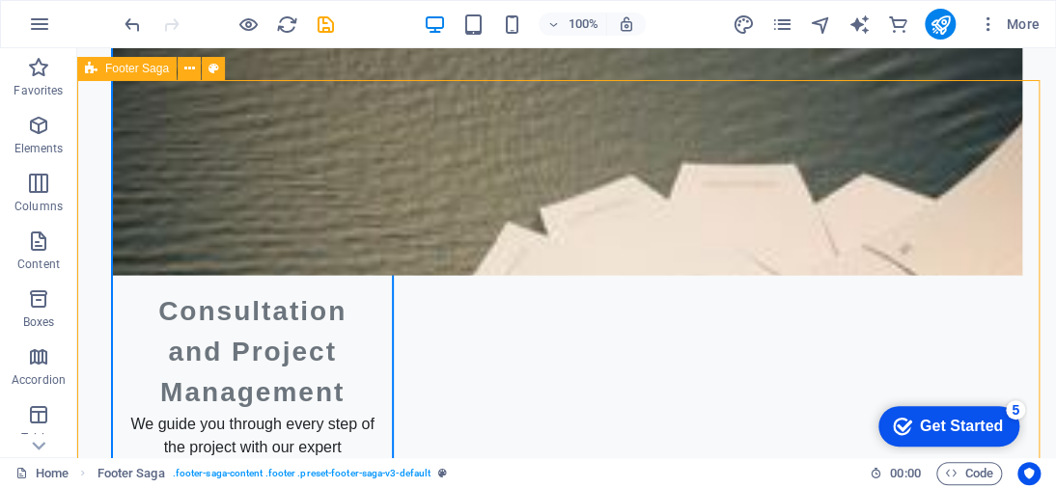
scroll to position [3917, 0]
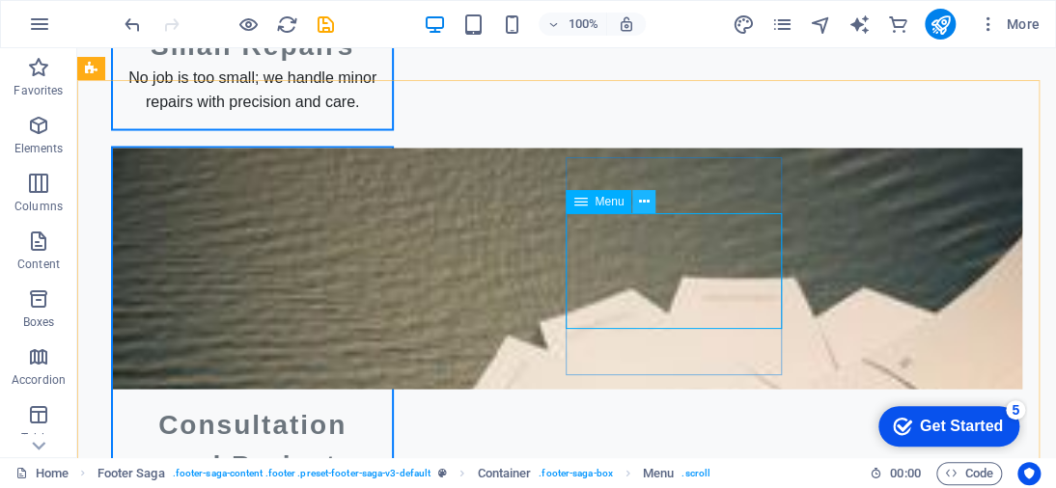
click at [648, 207] on icon at bounding box center [644, 202] width 11 height 20
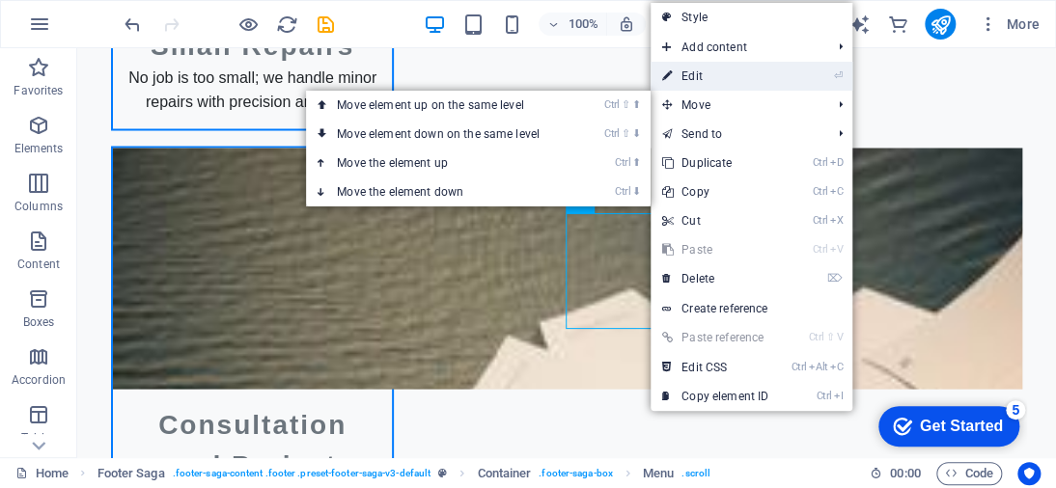
click at [675, 82] on link "⏎ Edit" at bounding box center [714, 76] width 129 height 29
select select
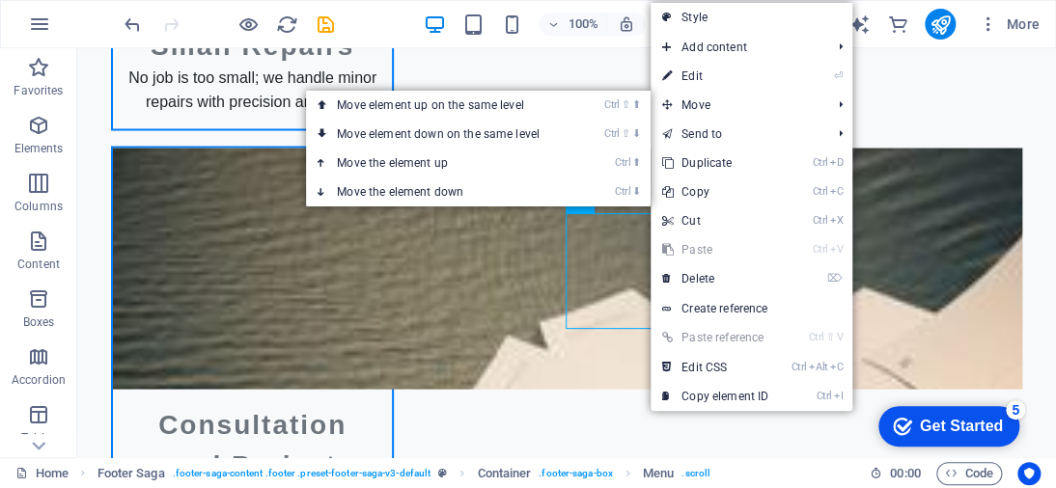
select select
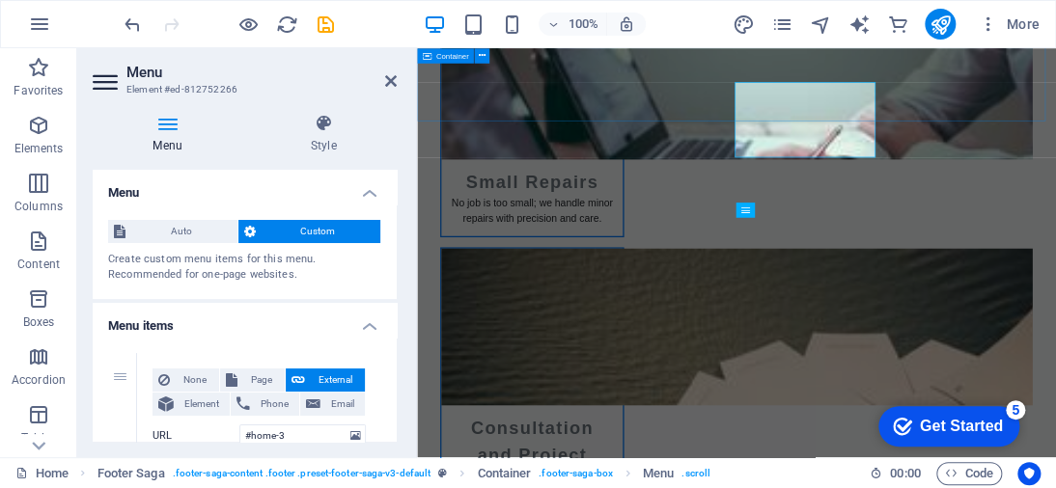
scroll to position [4030, 0]
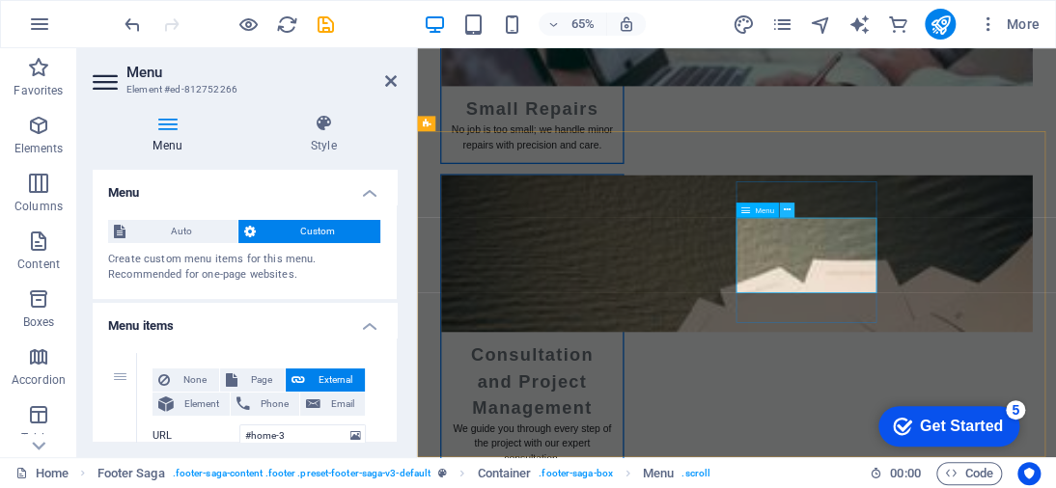
click at [789, 206] on icon at bounding box center [787, 211] width 7 height 14
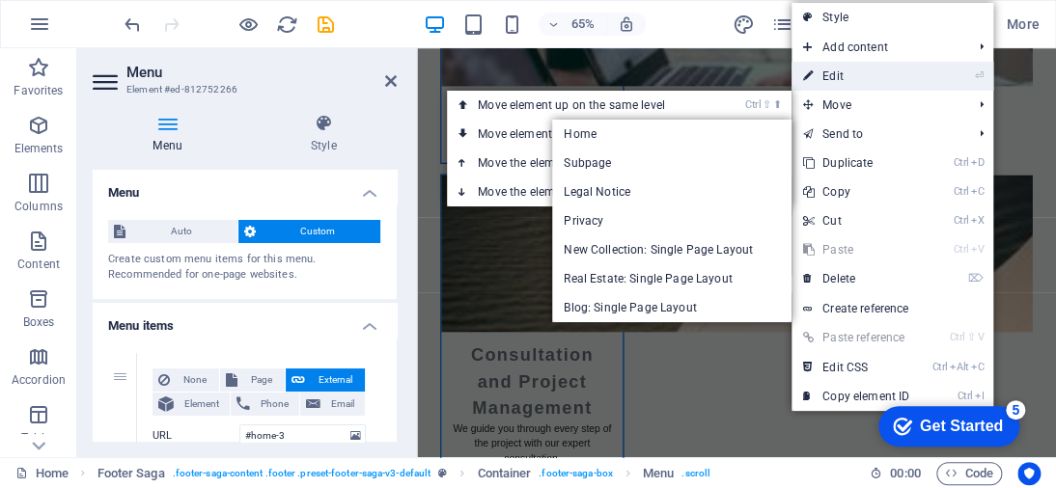
click at [842, 74] on link "⏎ Edit" at bounding box center [855, 76] width 129 height 29
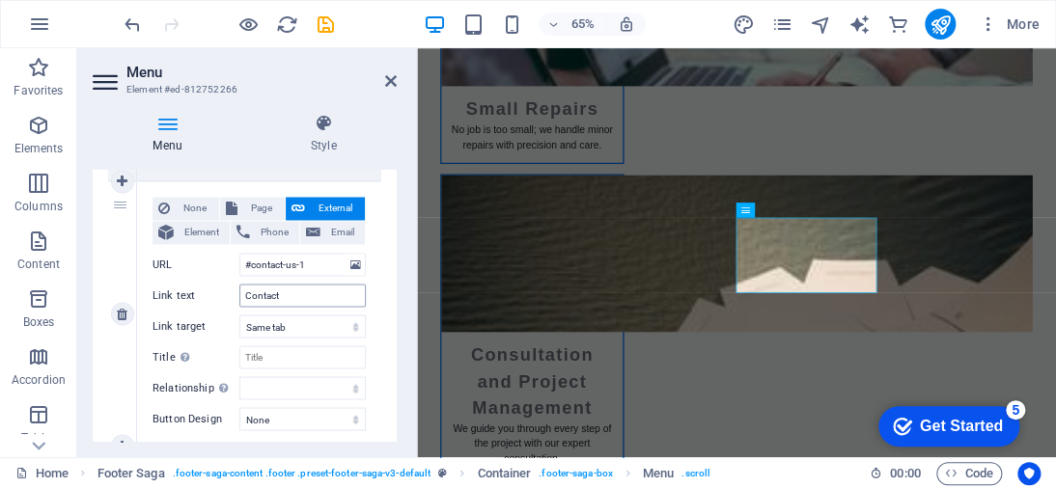
scroll to position [1290, 0]
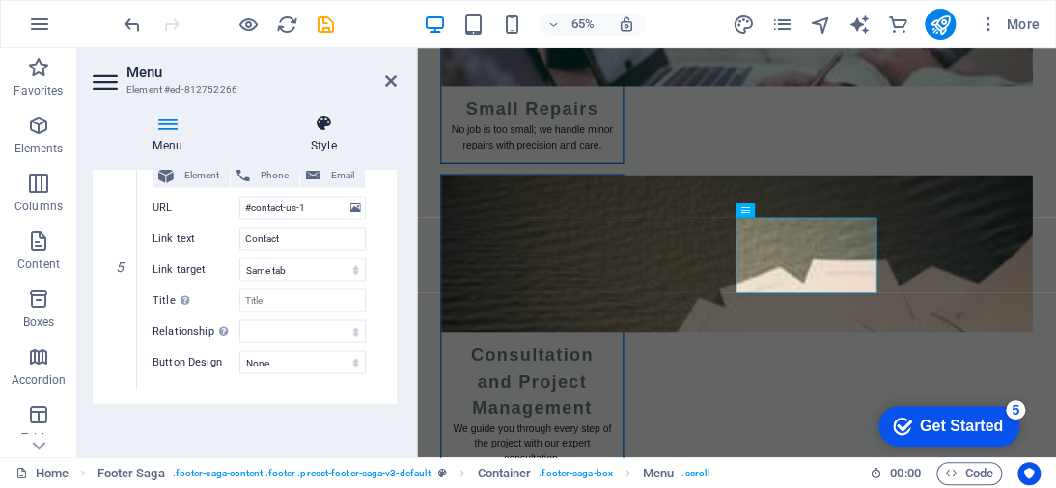
click at [318, 135] on h4 "Style" at bounding box center [323, 134] width 147 height 41
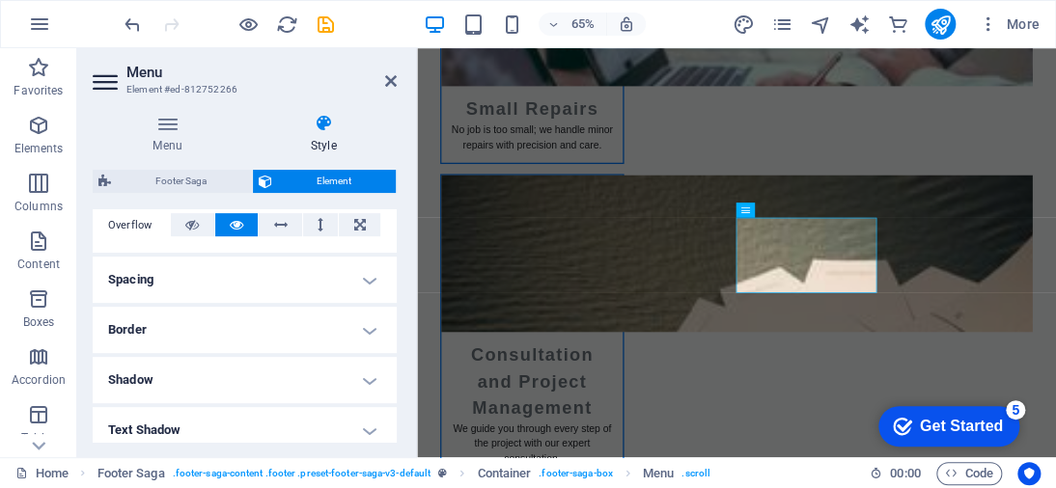
scroll to position [293, 0]
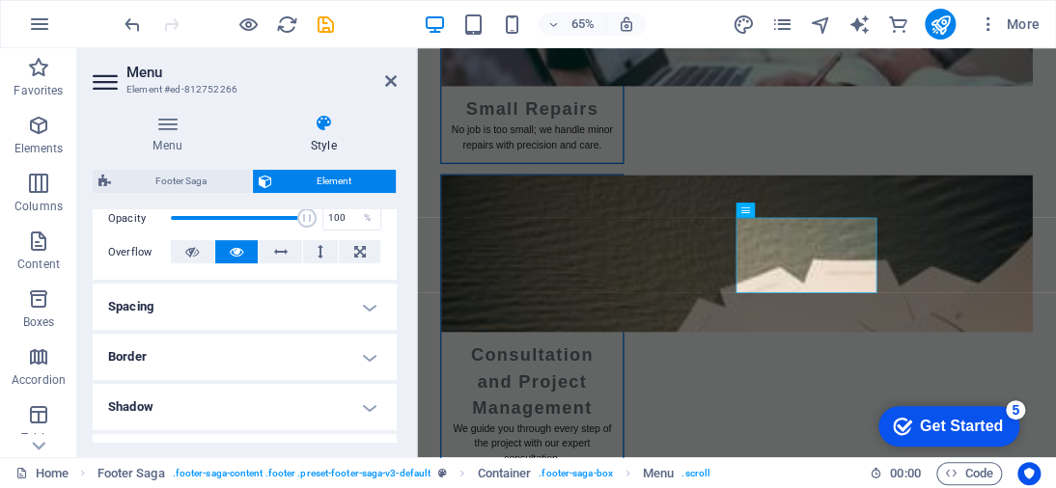
click at [297, 302] on h4 "Spacing" at bounding box center [245, 307] width 304 height 46
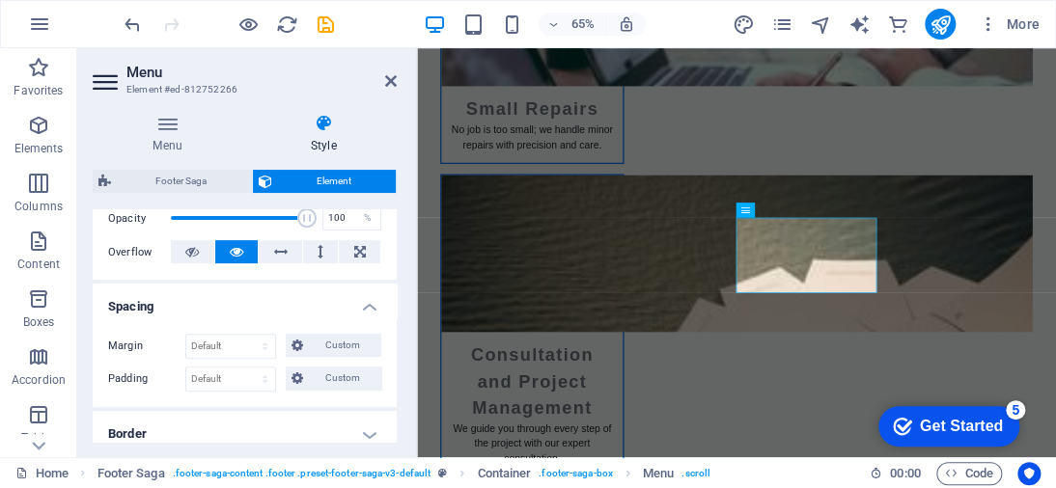
click at [313, 302] on h4 "Spacing" at bounding box center [245, 301] width 304 height 35
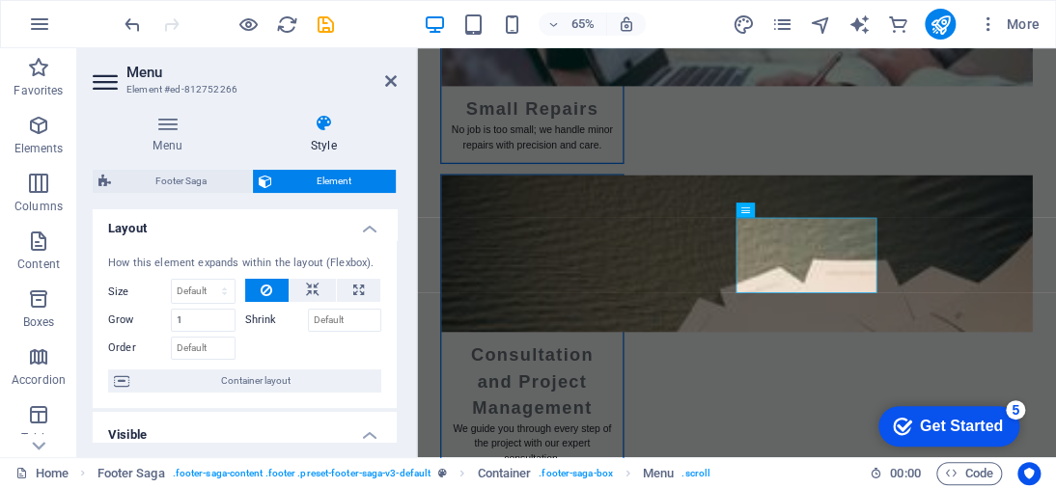
scroll to position [0, 0]
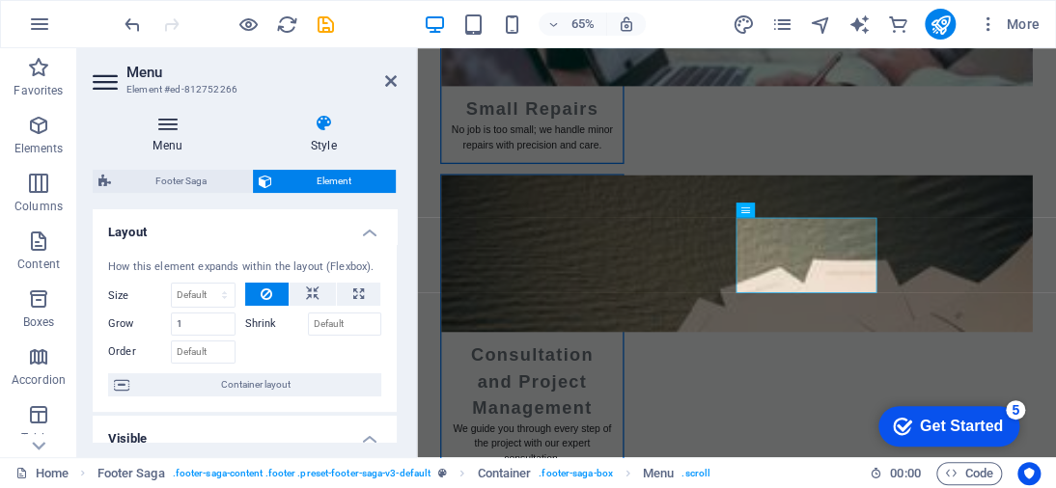
click at [181, 124] on icon at bounding box center [168, 123] width 150 height 19
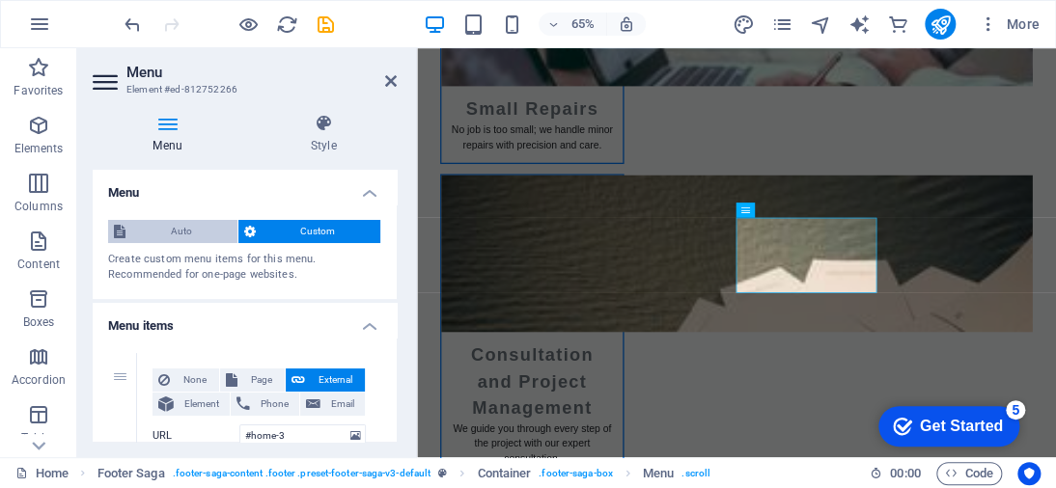
click at [205, 236] on span "Auto" at bounding box center [181, 231] width 100 height 23
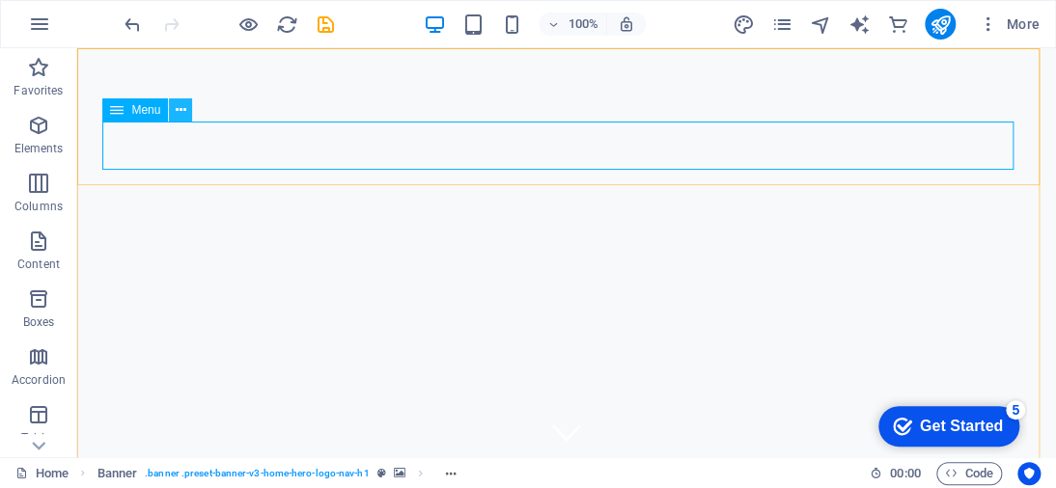
click at [185, 109] on icon at bounding box center [181, 110] width 11 height 20
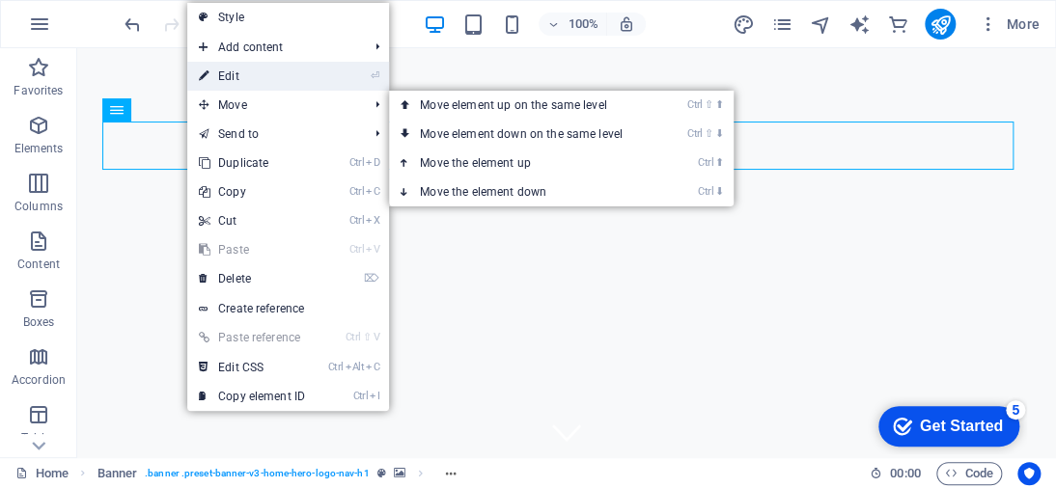
click at [260, 74] on link "⏎ Edit" at bounding box center [251, 76] width 129 height 29
select select
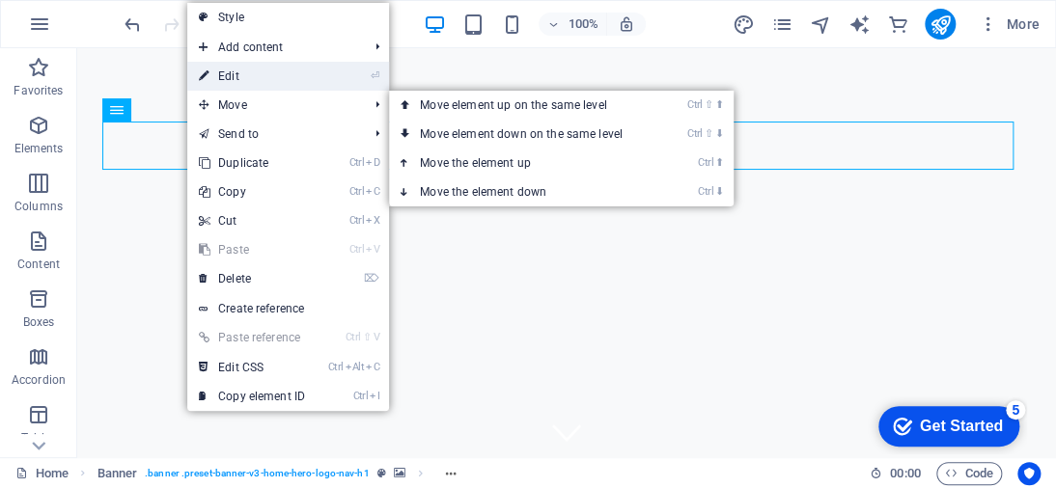
select select
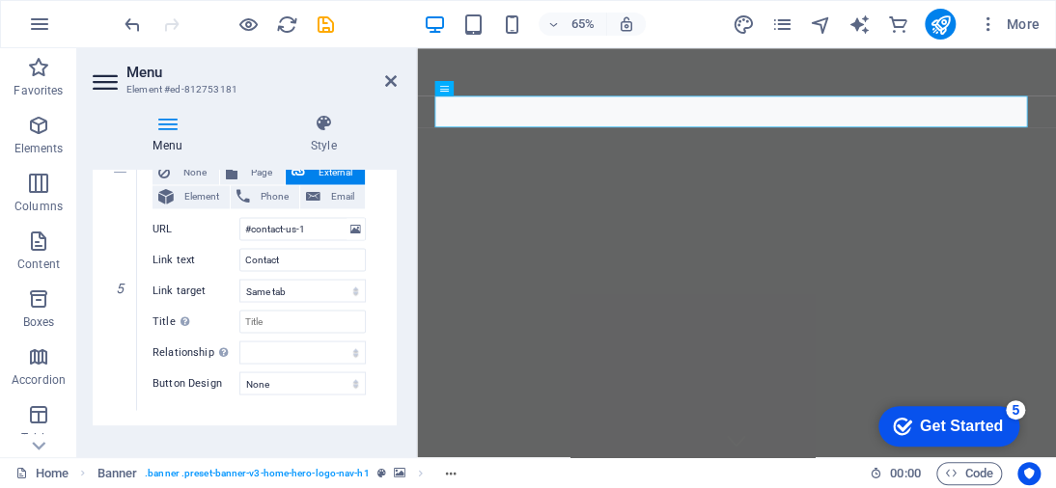
scroll to position [1290, 0]
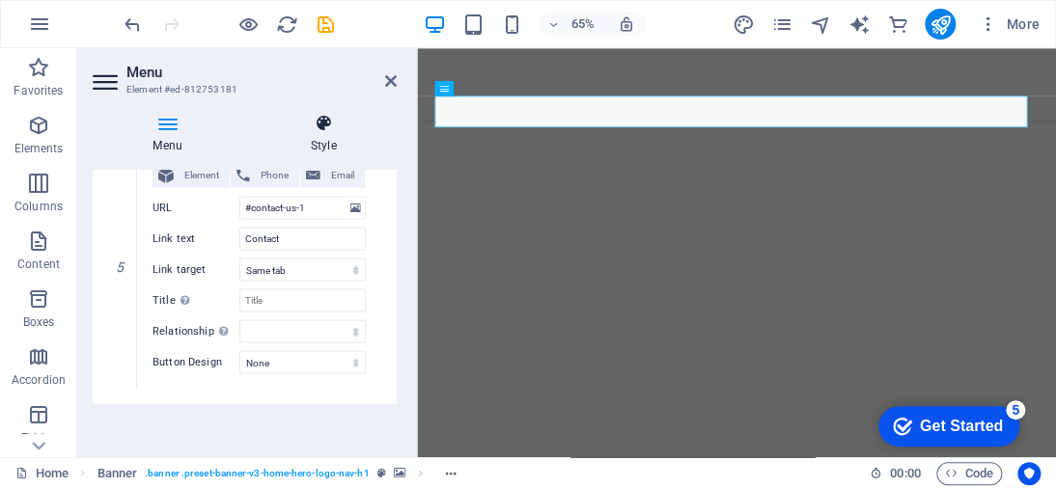
click at [316, 129] on icon at bounding box center [323, 123] width 147 height 19
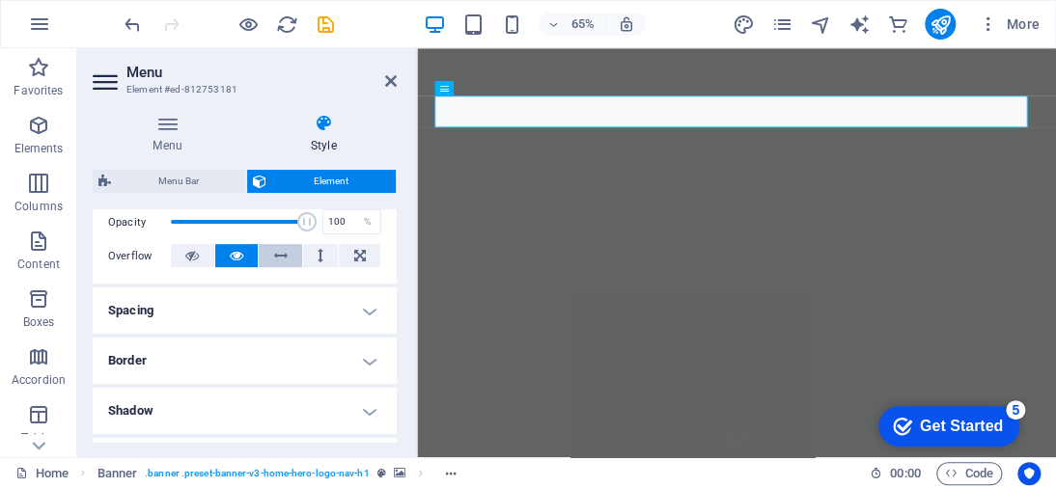
scroll to position [97, 0]
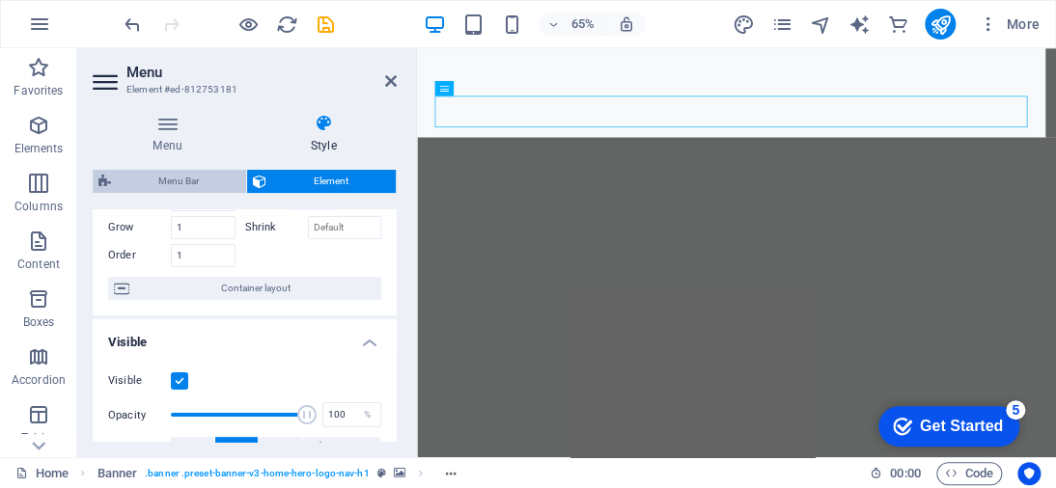
click at [193, 172] on span "Menu Bar" at bounding box center [179, 181] width 124 height 23
select select "rem"
select select "preset-menu-v2-home-hero-logo-nav-h1-slogan-menu"
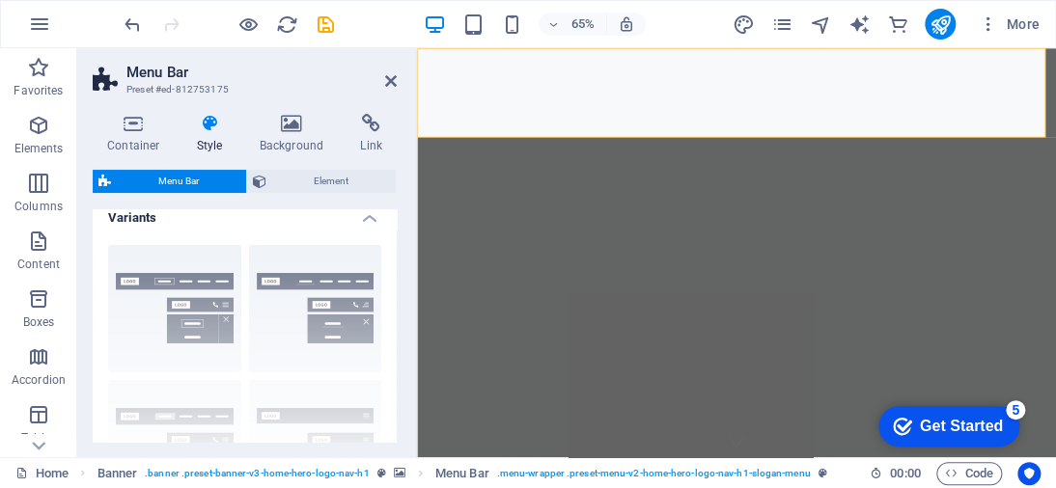
scroll to position [0, 0]
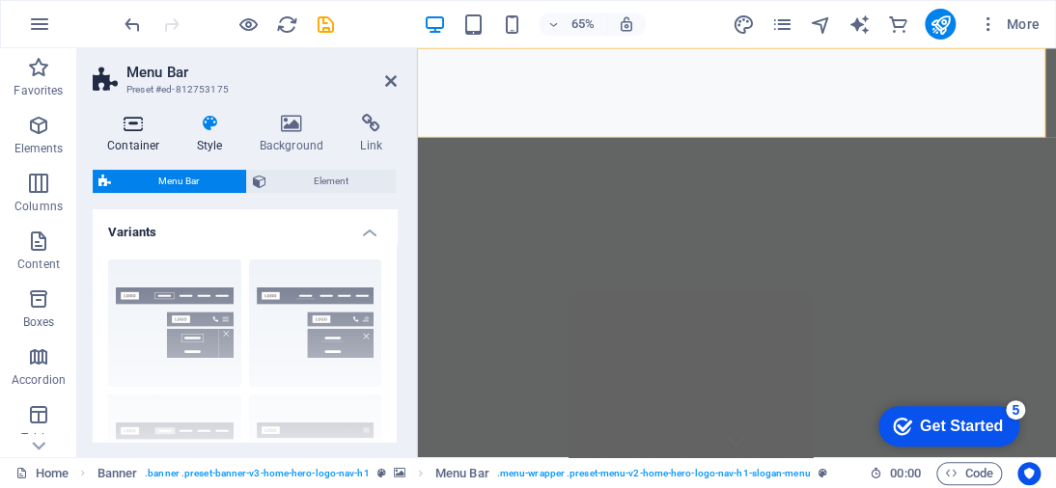
click at [131, 132] on icon at bounding box center [134, 123] width 82 height 19
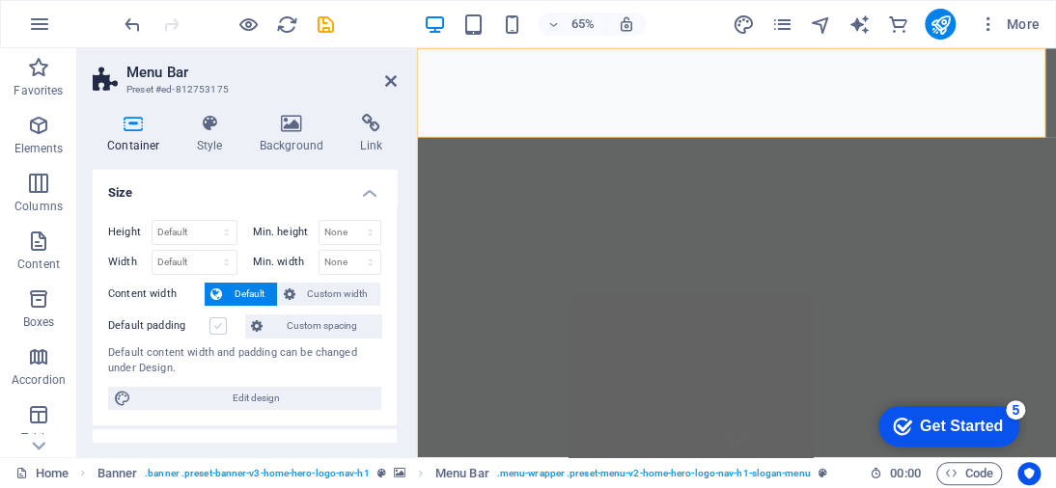
click at [213, 322] on label at bounding box center [217, 325] width 17 height 17
click at [0, 0] on input "Default padding" at bounding box center [0, 0] width 0 height 0
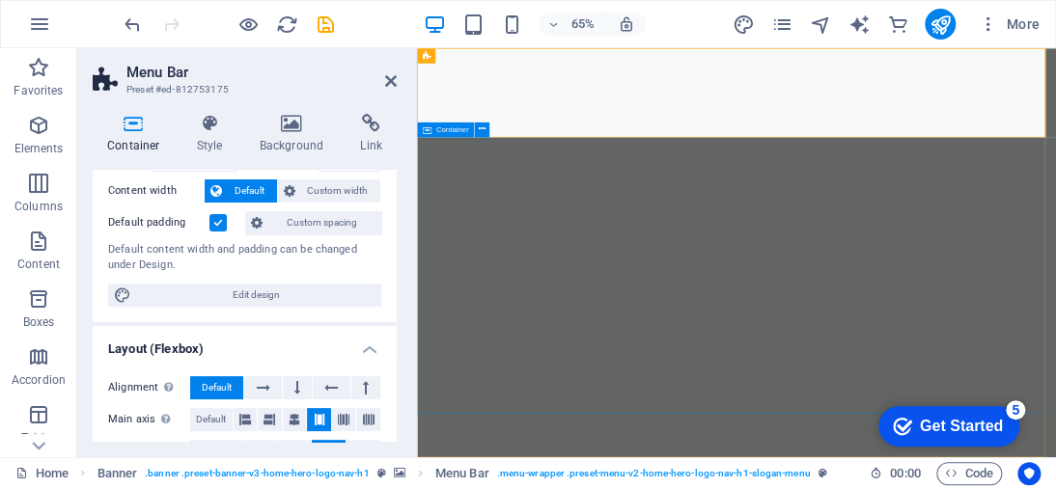
scroll to position [89, 0]
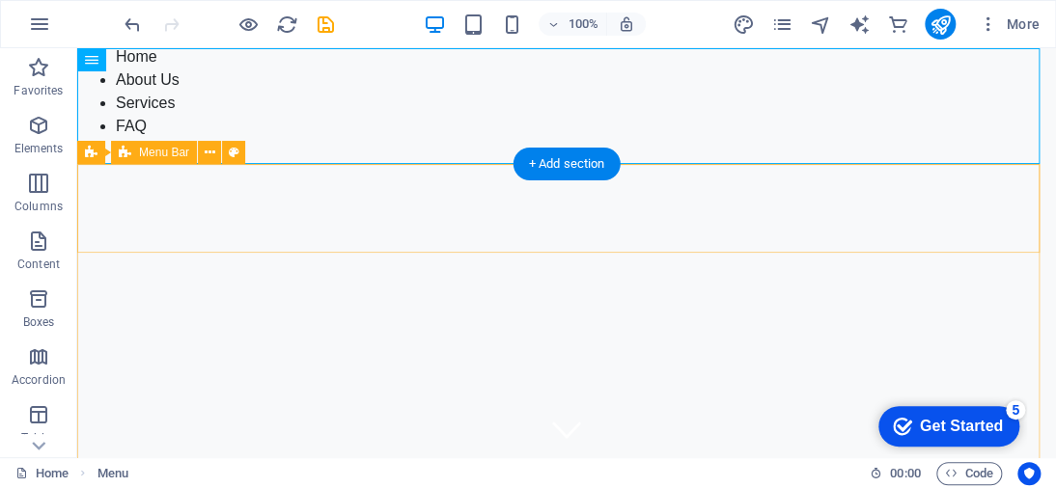
scroll to position [0, 0]
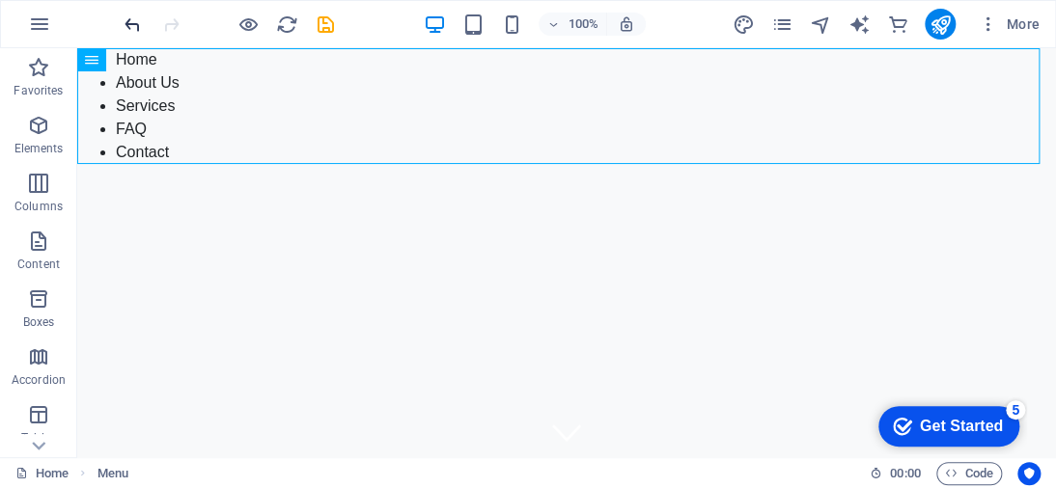
click at [127, 27] on icon "undo" at bounding box center [133, 25] width 22 height 22
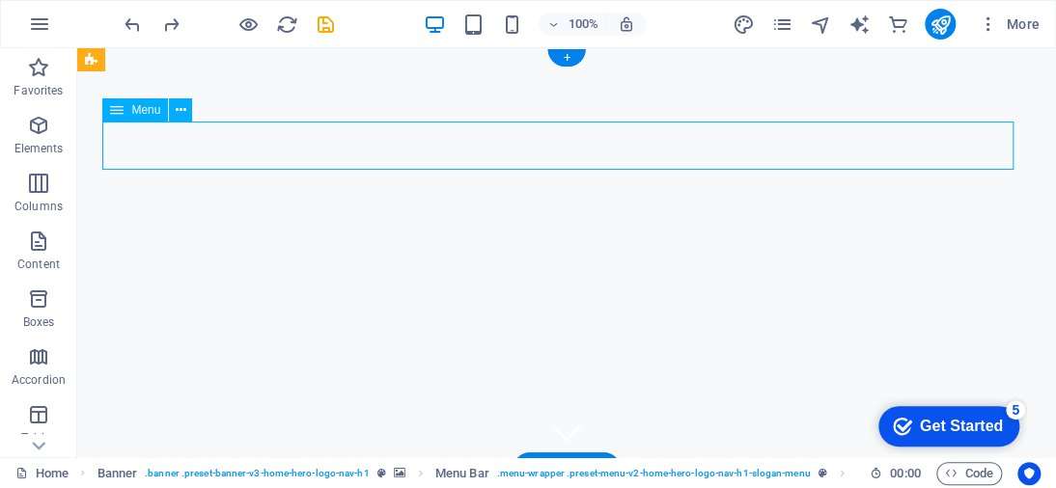
drag, startPoint x: 467, startPoint y: 143, endPoint x: 420, endPoint y: 142, distance: 47.3
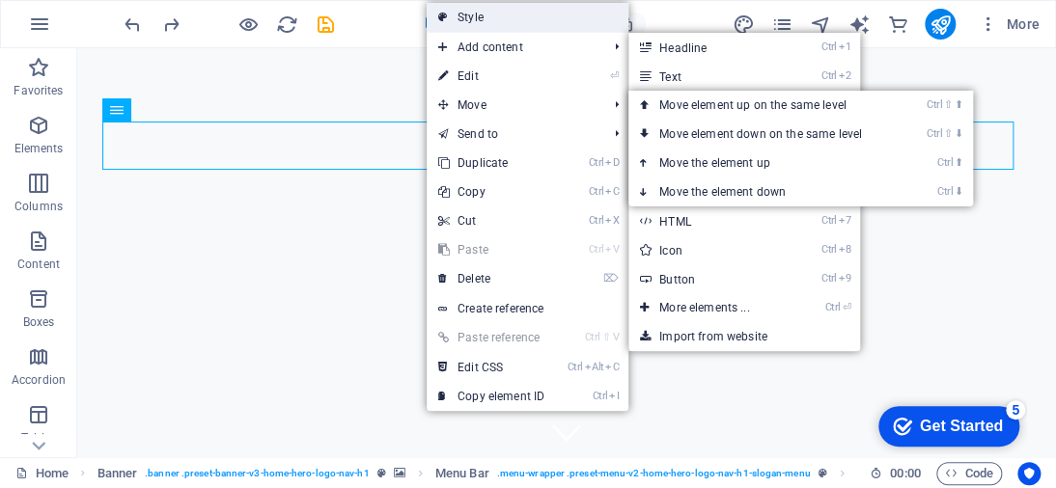
click at [475, 14] on link "Style" at bounding box center [528, 17] width 202 height 29
select select "rem"
select select "preset-menu-v2-home-hero-logo-nav-h1-slogan-menu"
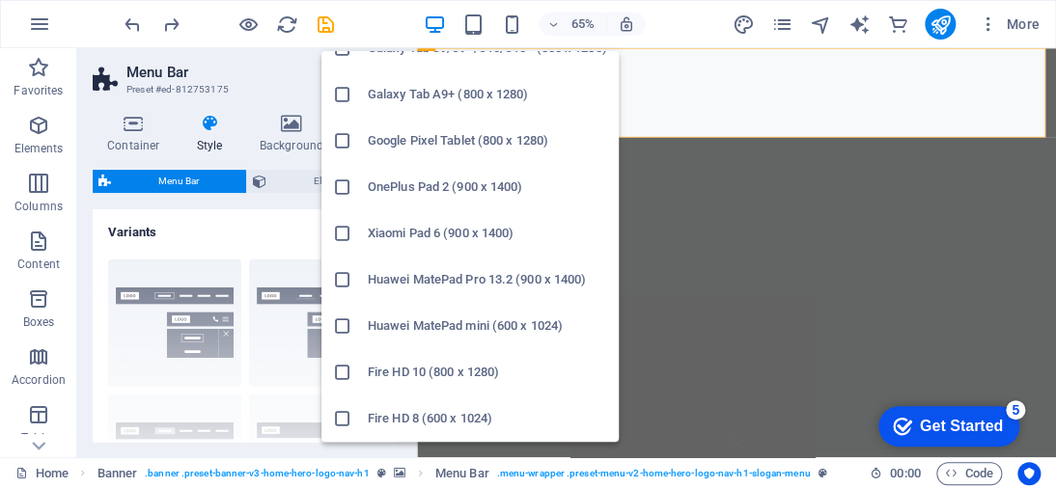
scroll to position [207, 0]
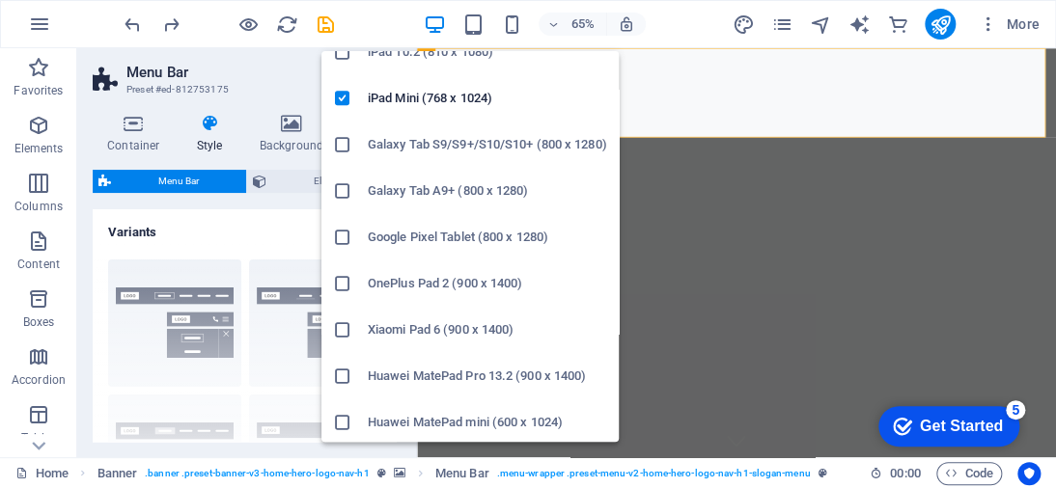
click at [438, 144] on h6 "Galaxy Tab S9/S9+/S10/S10+ (800 x 1280)" at bounding box center [487, 144] width 239 height 23
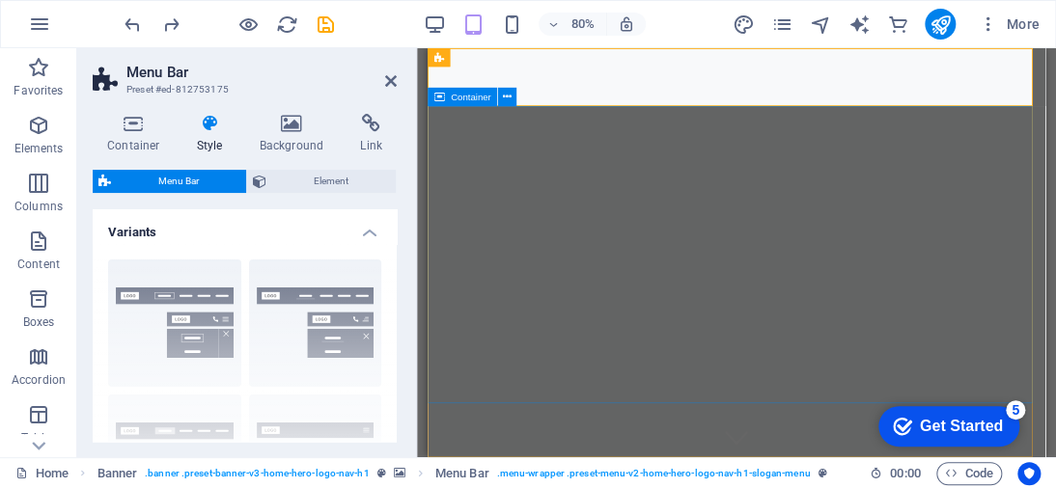
type input "0.75"
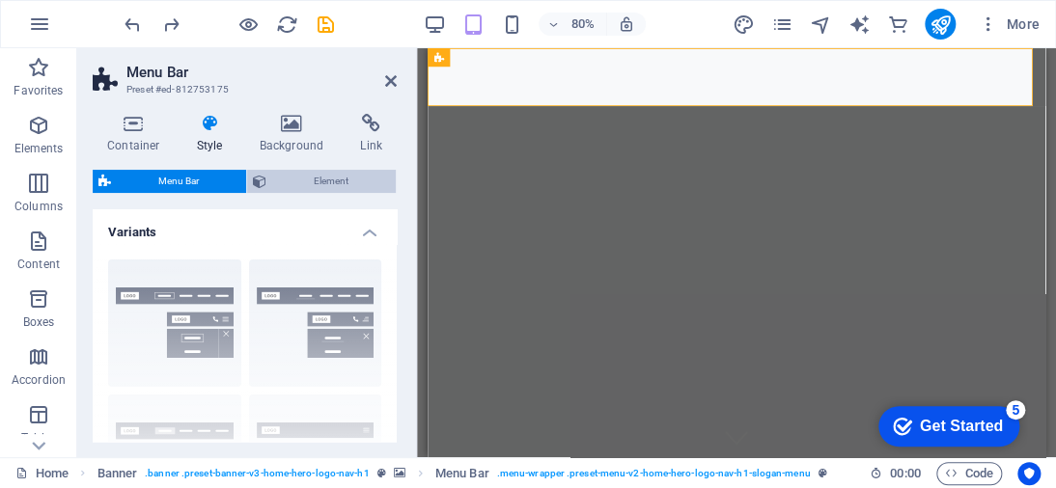
click at [351, 177] on span "Element" at bounding box center [331, 181] width 118 height 23
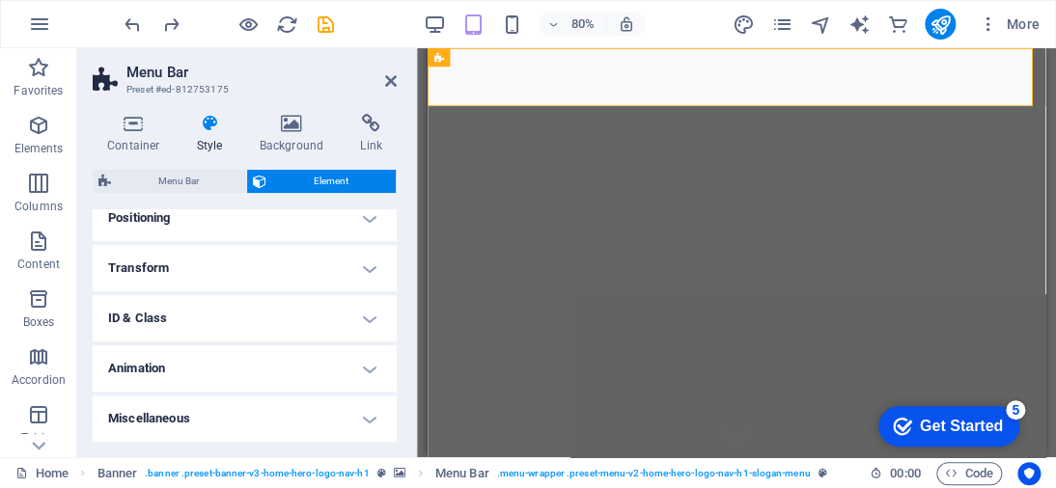
scroll to position [486, 0]
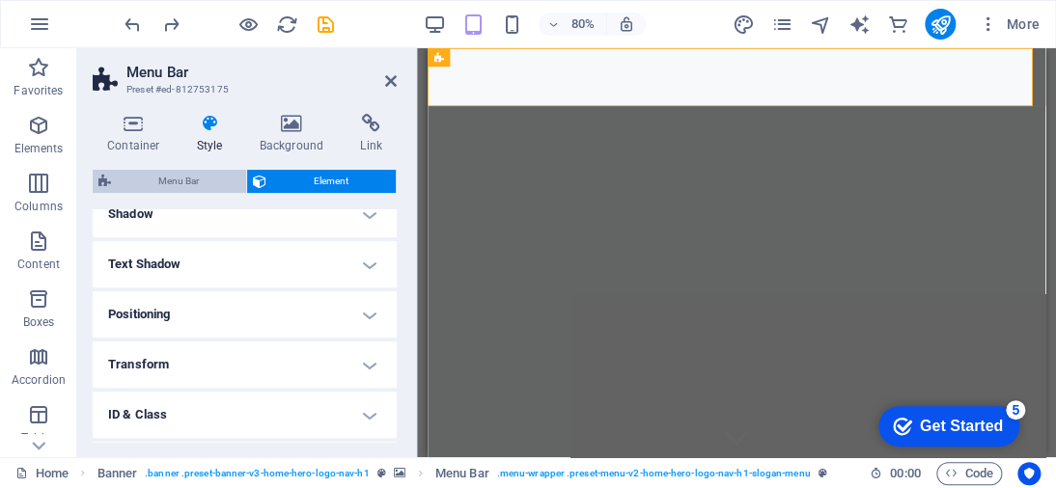
click at [105, 179] on icon at bounding box center [104, 181] width 13 height 23
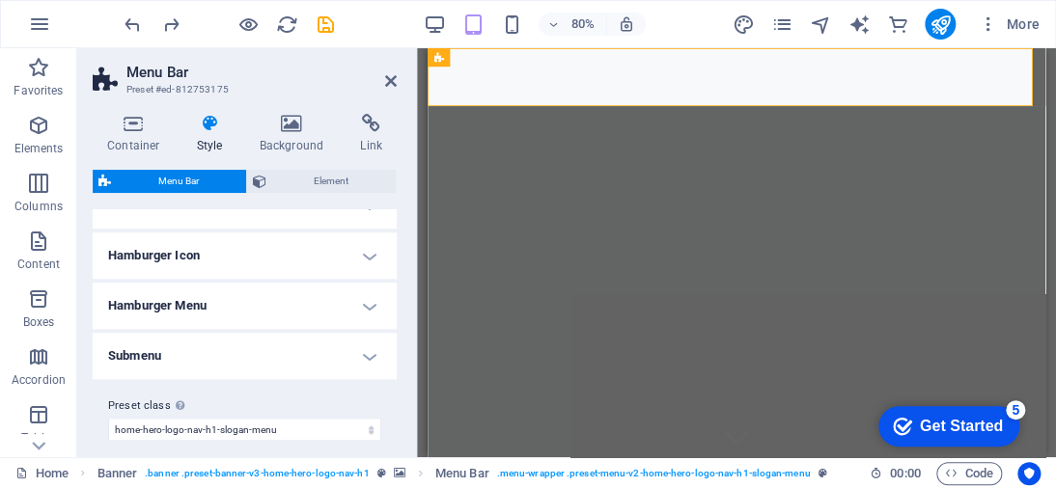
scroll to position [618, 0]
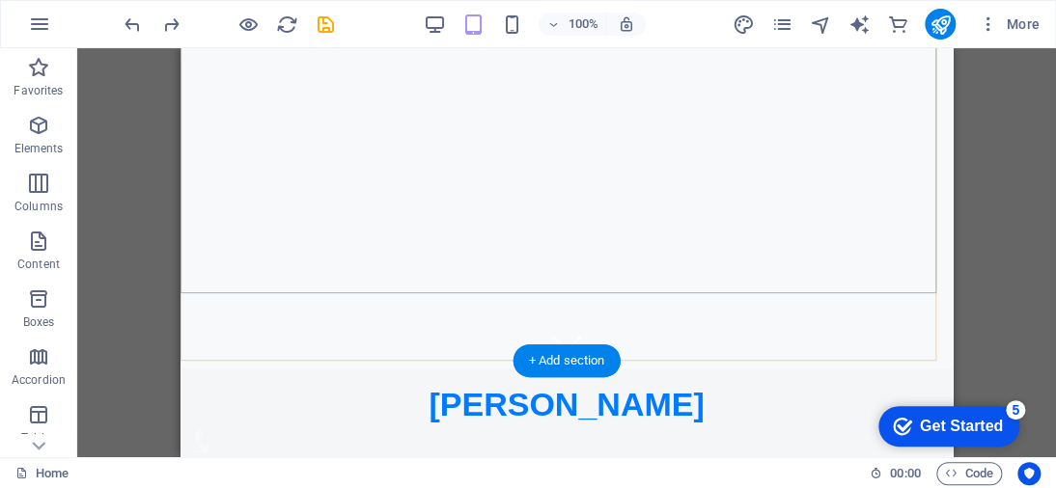
scroll to position [97, 0]
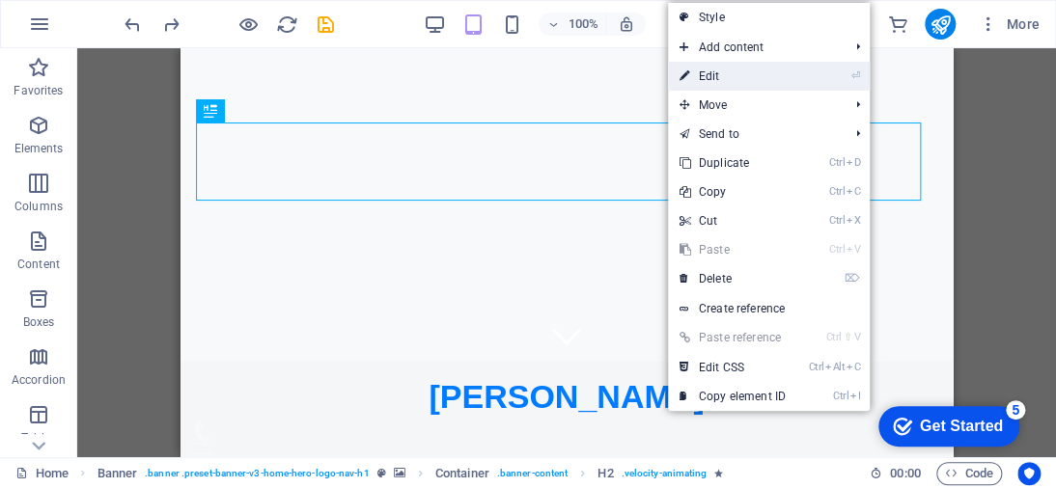
click at [718, 76] on link "⏎ Edit" at bounding box center [732, 76] width 129 height 29
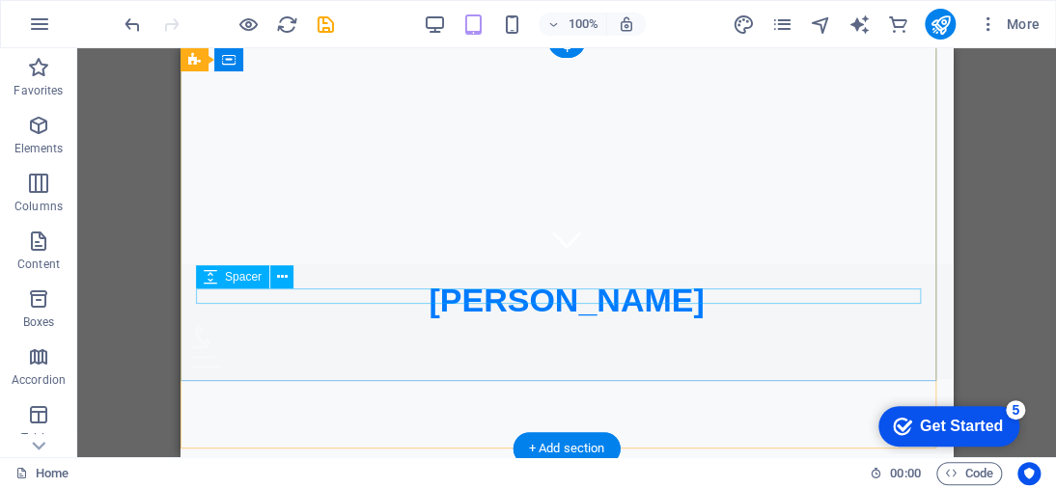
scroll to position [0, 0]
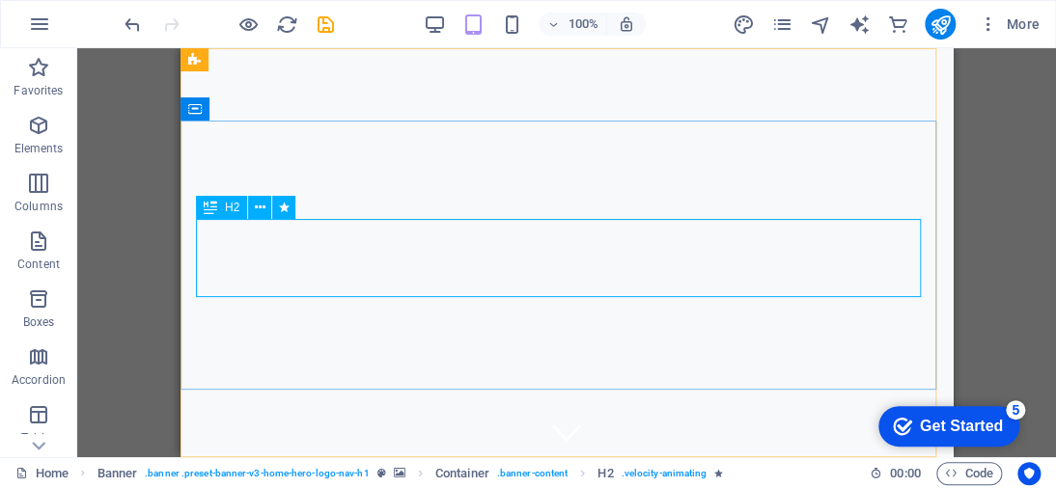
click at [209, 209] on icon at bounding box center [211, 207] width 14 height 23
click at [255, 208] on icon at bounding box center [260, 208] width 11 height 20
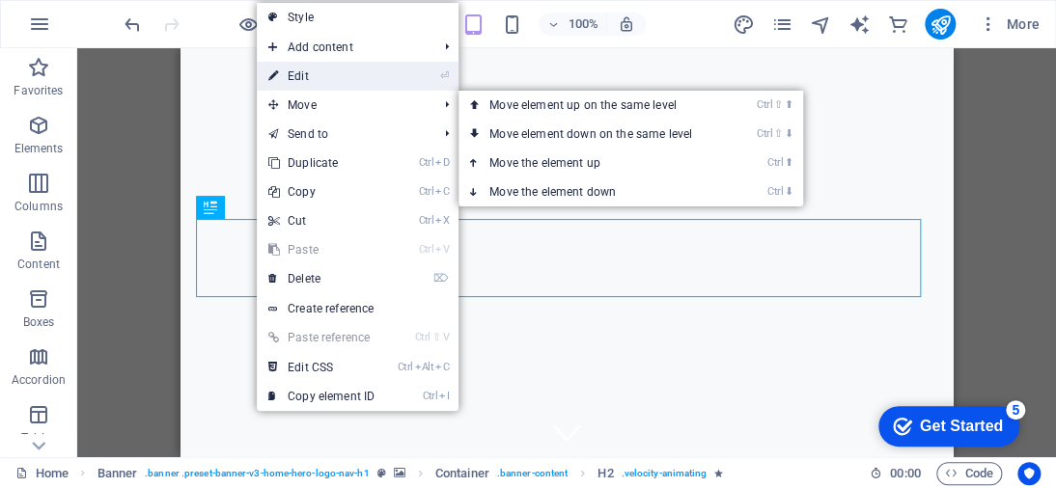
click at [341, 77] on link "⏎ Edit" at bounding box center [321, 76] width 129 height 29
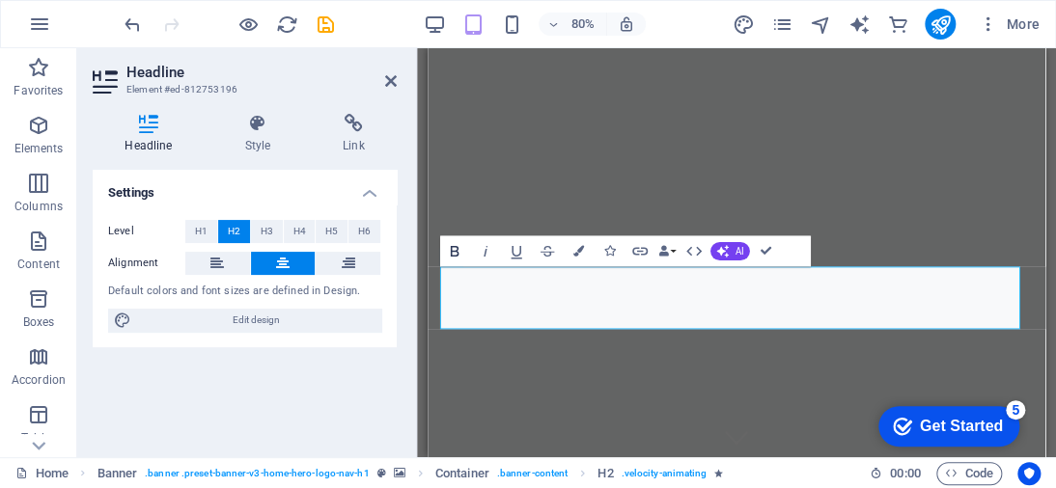
click at [459, 247] on icon "button" at bounding box center [454, 250] width 18 height 18
click at [579, 254] on icon "button" at bounding box center [577, 250] width 11 height 11
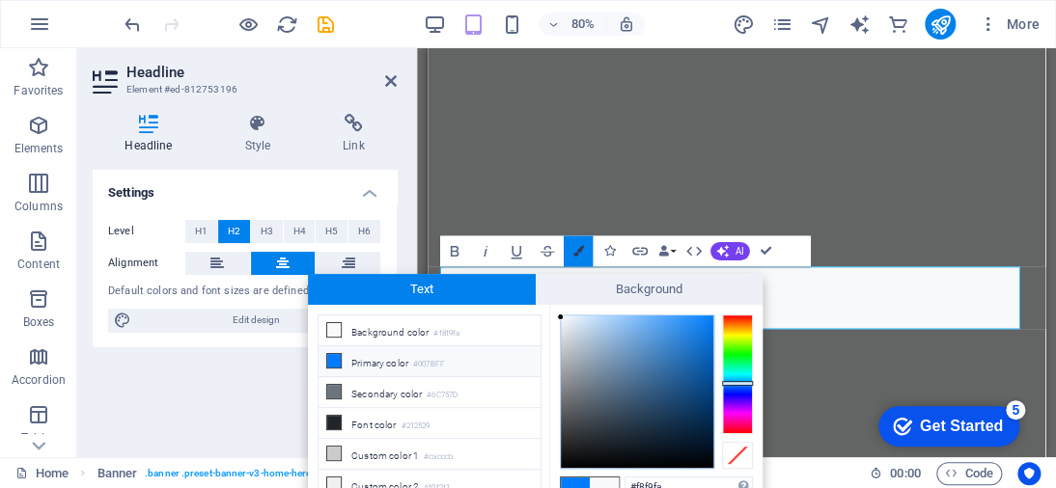
scroll to position [8, 0]
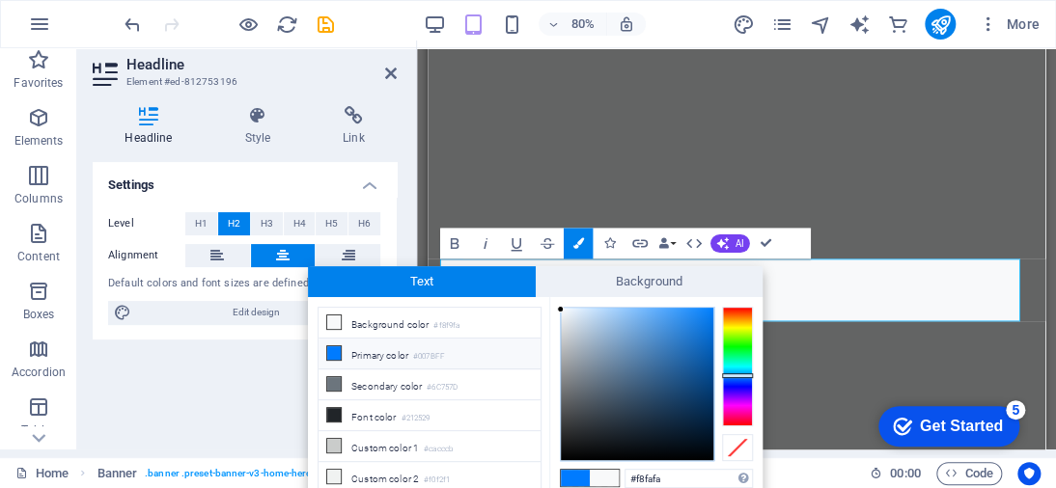
click at [745, 366] on div at bounding box center [737, 367] width 31 height 120
click at [737, 377] on div at bounding box center [737, 367] width 31 height 120
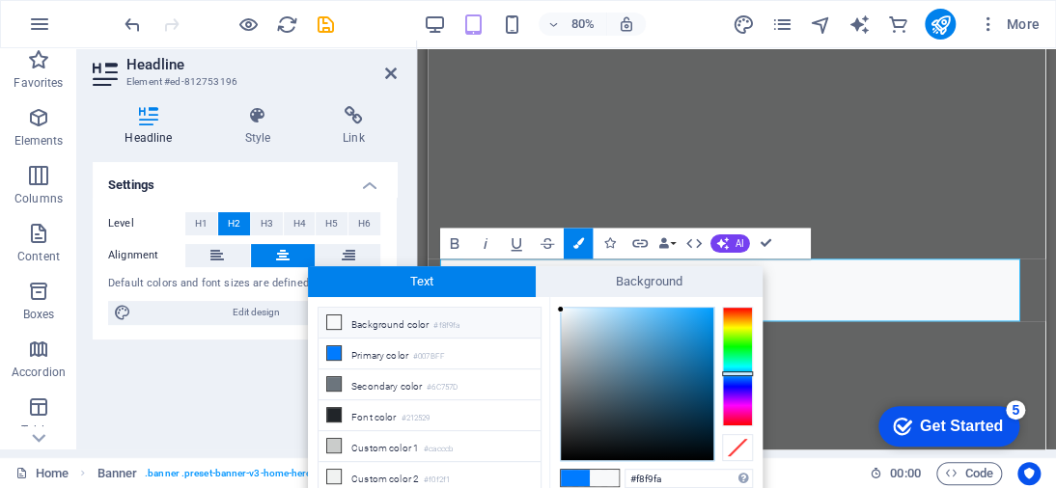
click at [737, 373] on div at bounding box center [737, 367] width 31 height 120
click at [687, 337] on div at bounding box center [637, 384] width 152 height 152
type input "#197dba"
click at [692, 348] on div at bounding box center [637, 384] width 152 height 152
drag, startPoint x: 1128, startPoint y: 335, endPoint x: 865, endPoint y: 206, distance: 293.5
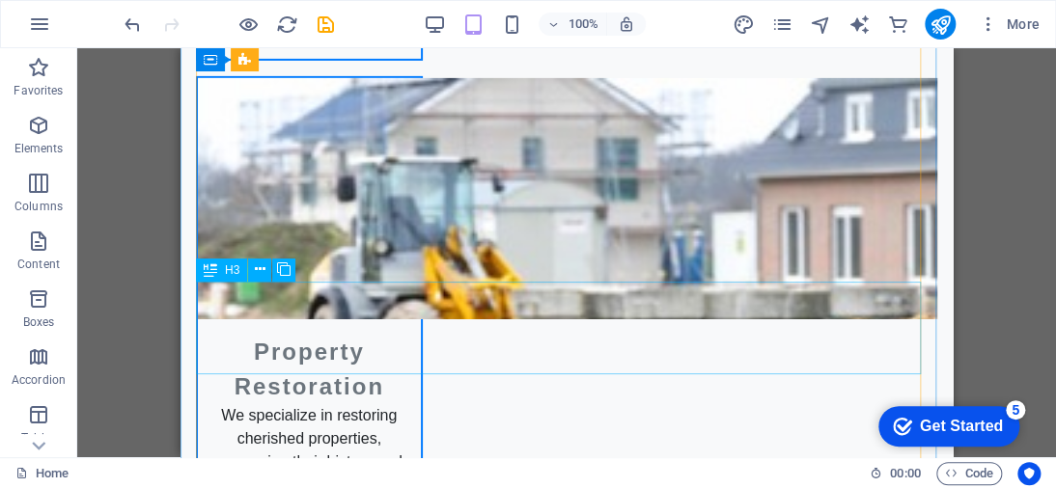
scroll to position [2413, 0]
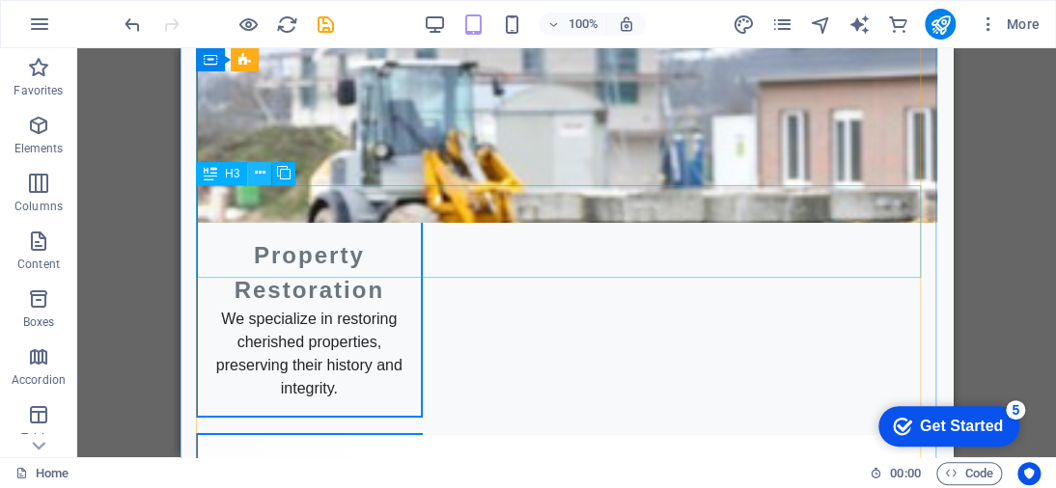
click at [266, 167] on button at bounding box center [259, 173] width 23 height 23
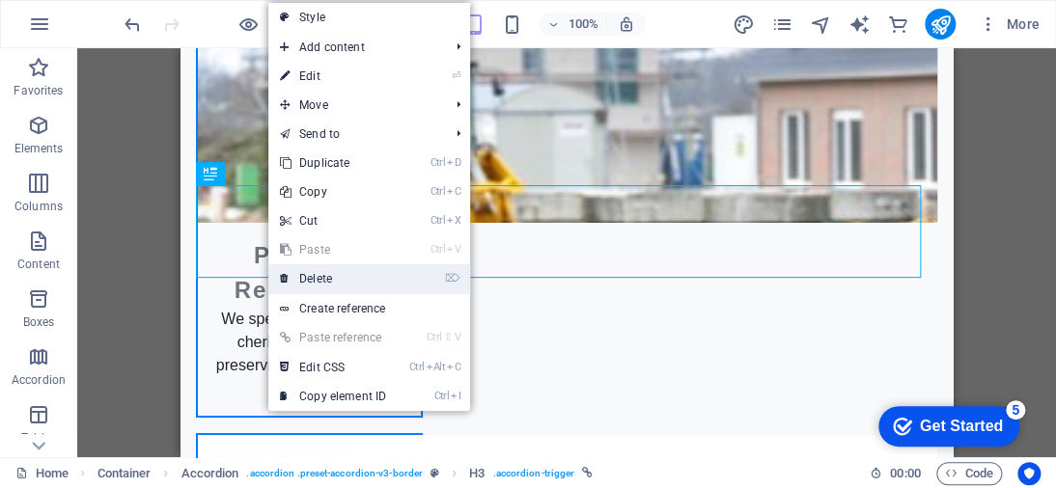
click at [303, 273] on link "⌦ Delete" at bounding box center [332, 278] width 129 height 29
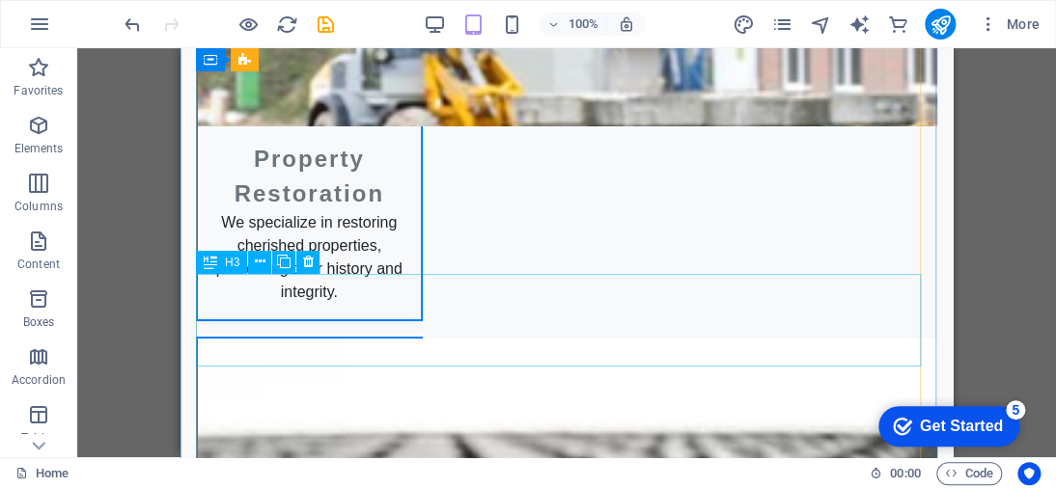
scroll to position [2702, 0]
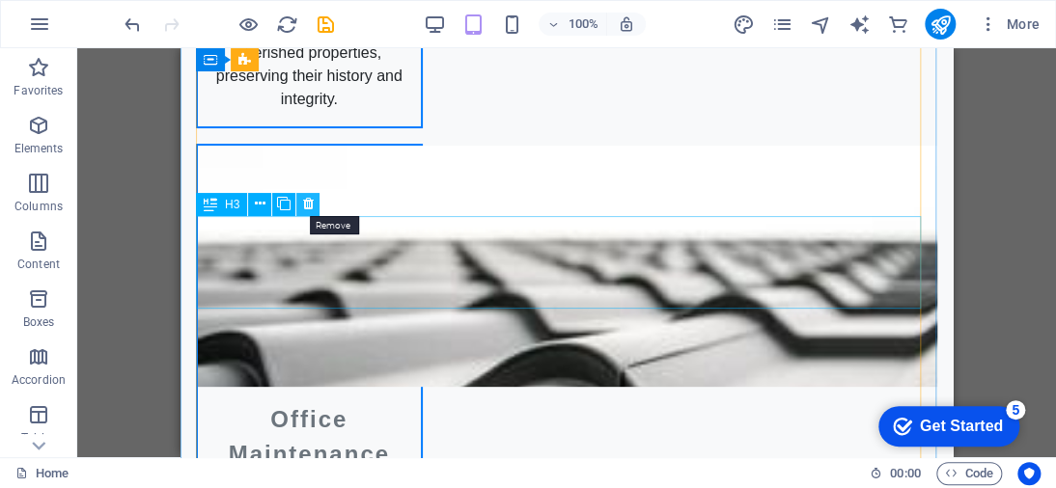
click at [307, 207] on icon at bounding box center [308, 204] width 11 height 20
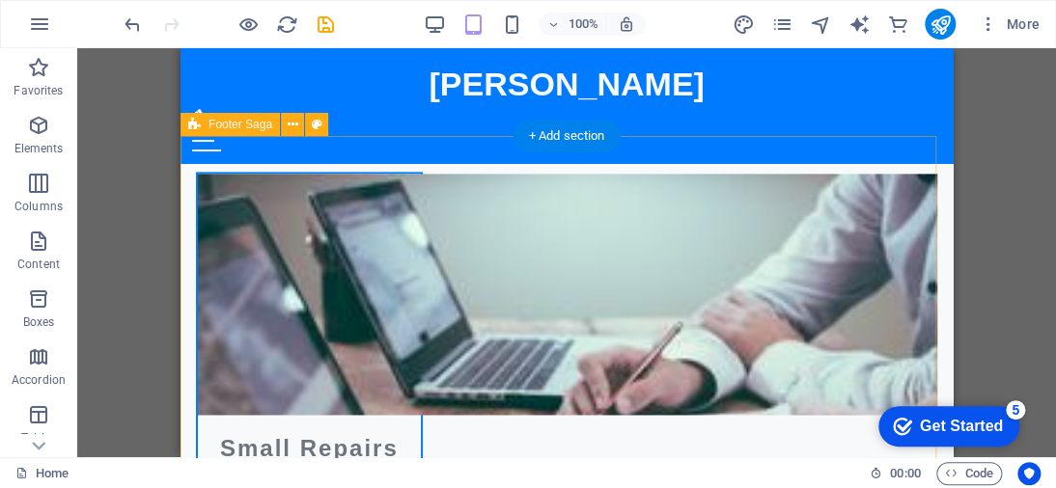
scroll to position [3380, 0]
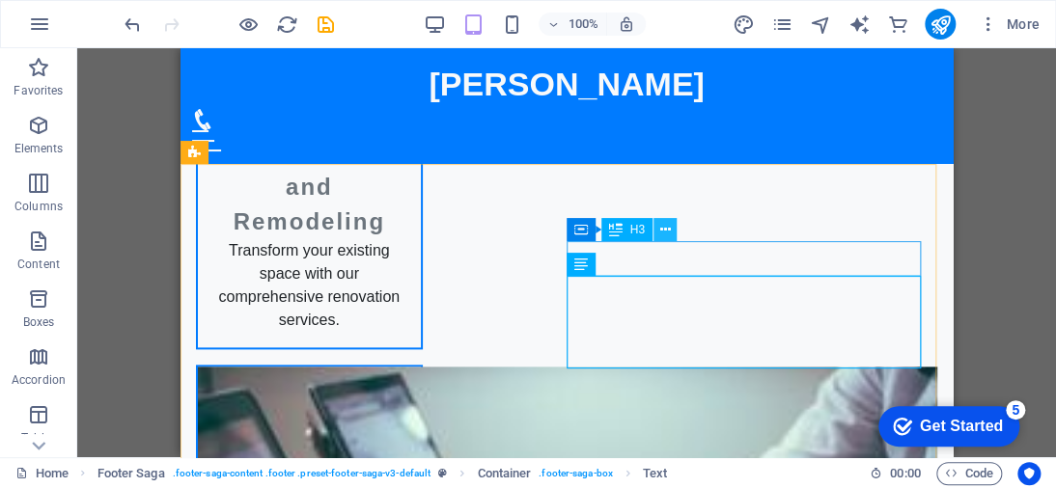
click at [664, 230] on icon at bounding box center [664, 230] width 11 height 20
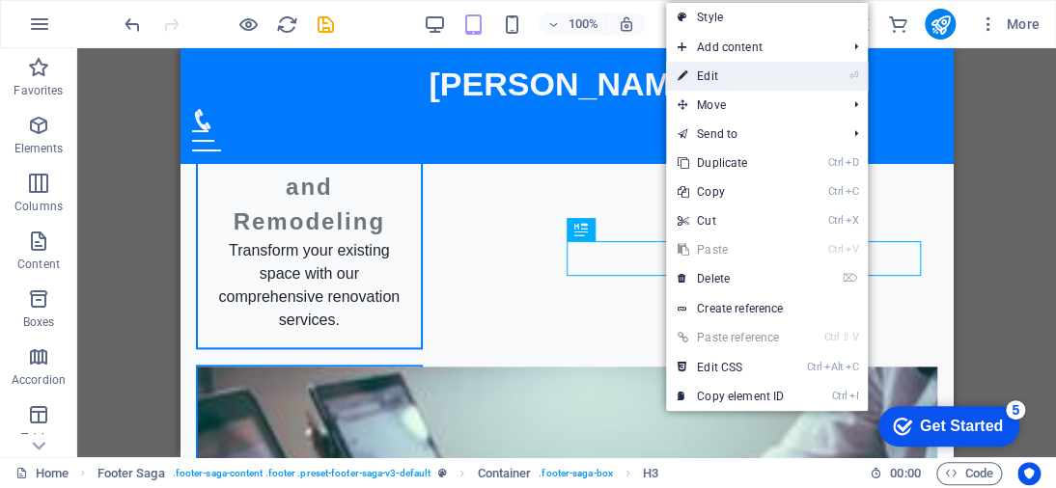
click at [716, 82] on link "⏎ Edit" at bounding box center [730, 76] width 129 height 29
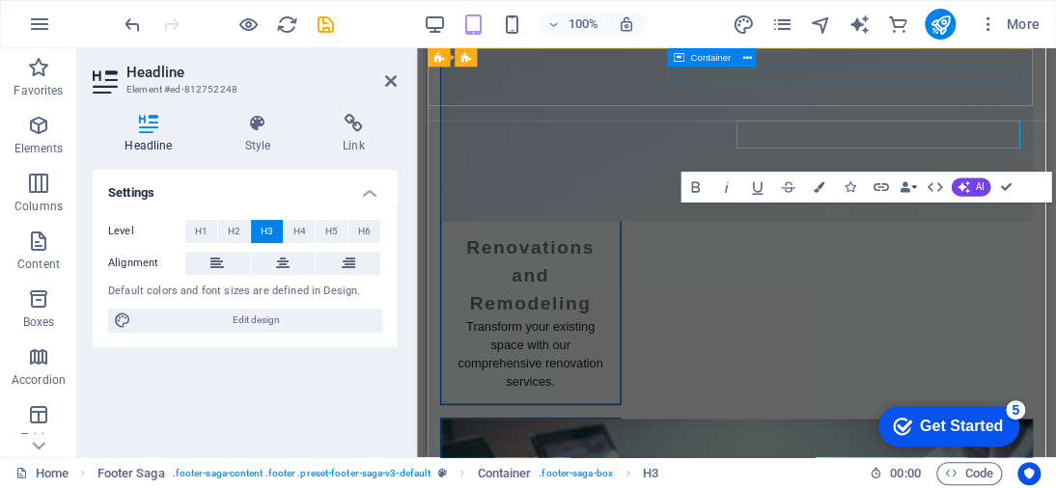
scroll to position [3482, 0]
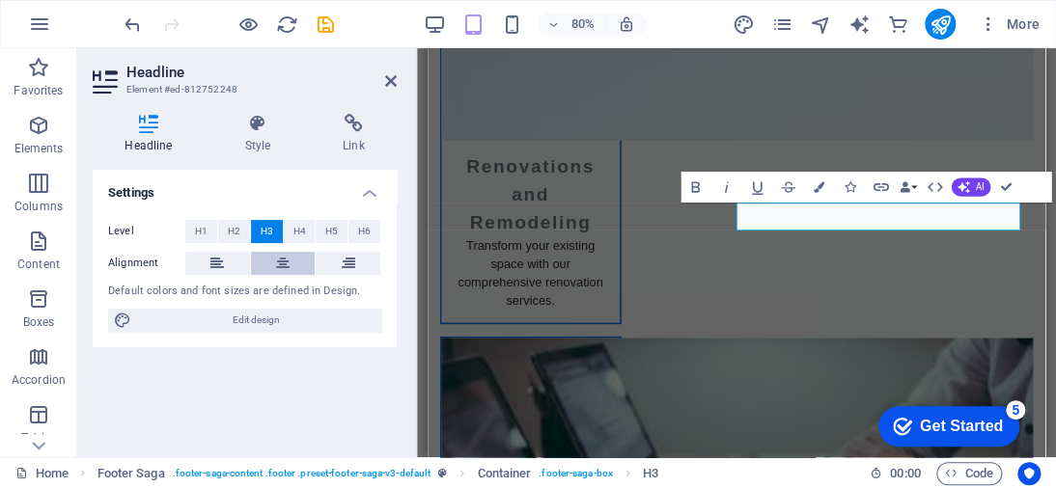
click at [276, 266] on icon at bounding box center [283, 263] width 14 height 23
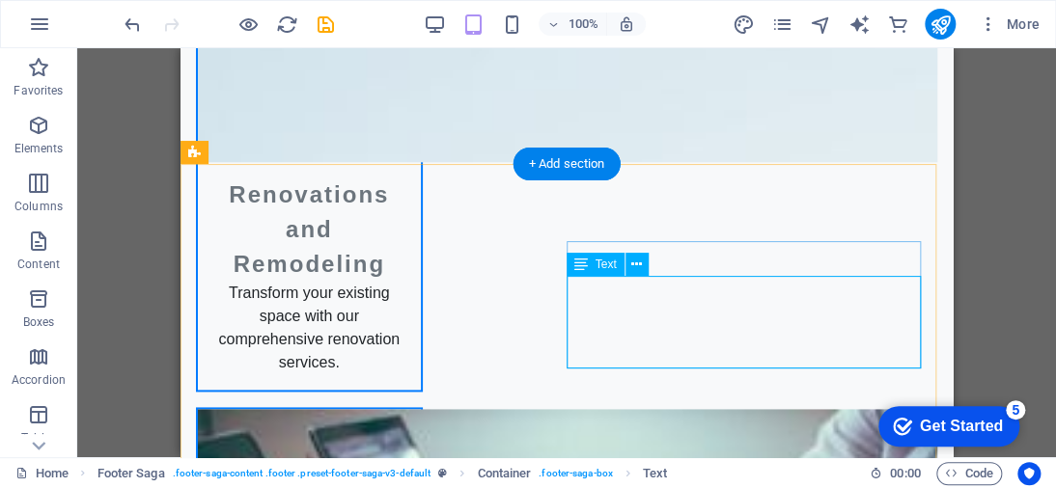
click at [637, 261] on icon at bounding box center [636, 265] width 11 height 20
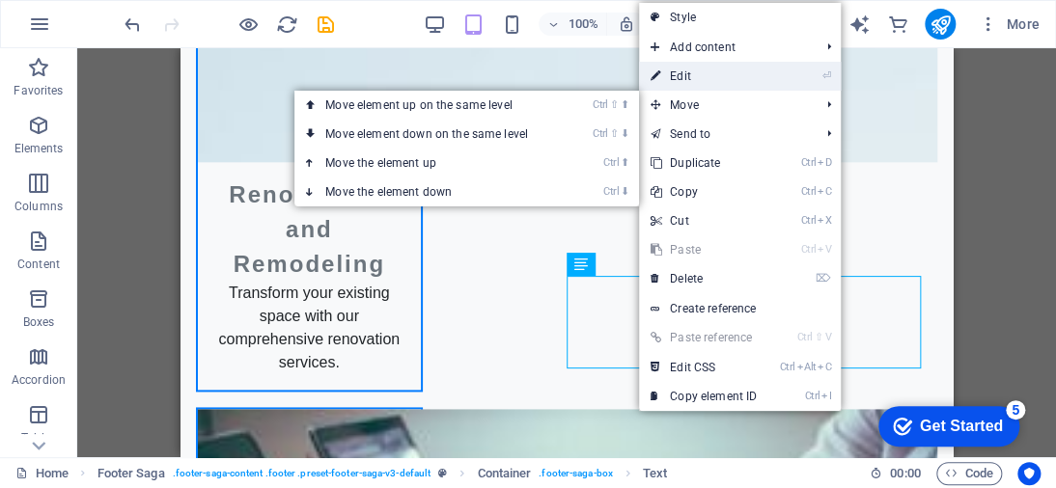
click at [698, 80] on link "⏎ Edit" at bounding box center [703, 76] width 129 height 29
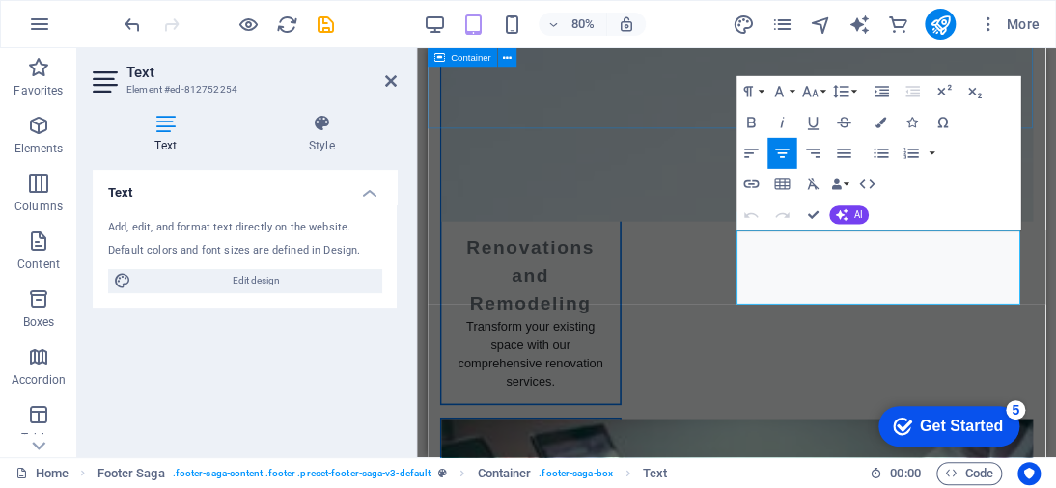
scroll to position [3482, 0]
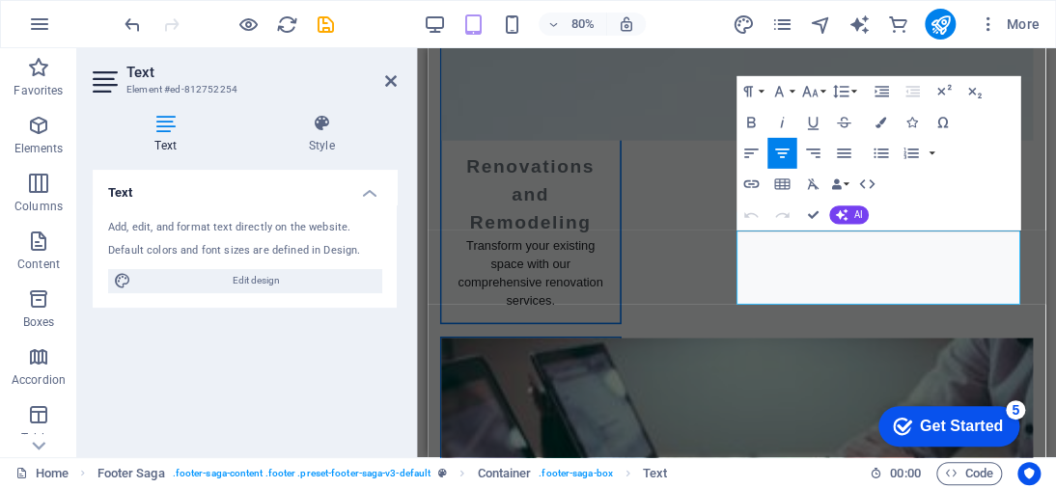
click at [792, 154] on button "Align Center" at bounding box center [781, 153] width 29 height 31
click at [811, 152] on icon "button" at bounding box center [813, 154] width 14 height 10
click at [834, 148] on icon "button" at bounding box center [843, 153] width 18 height 18
click at [783, 152] on icon "button" at bounding box center [782, 154] width 14 height 10
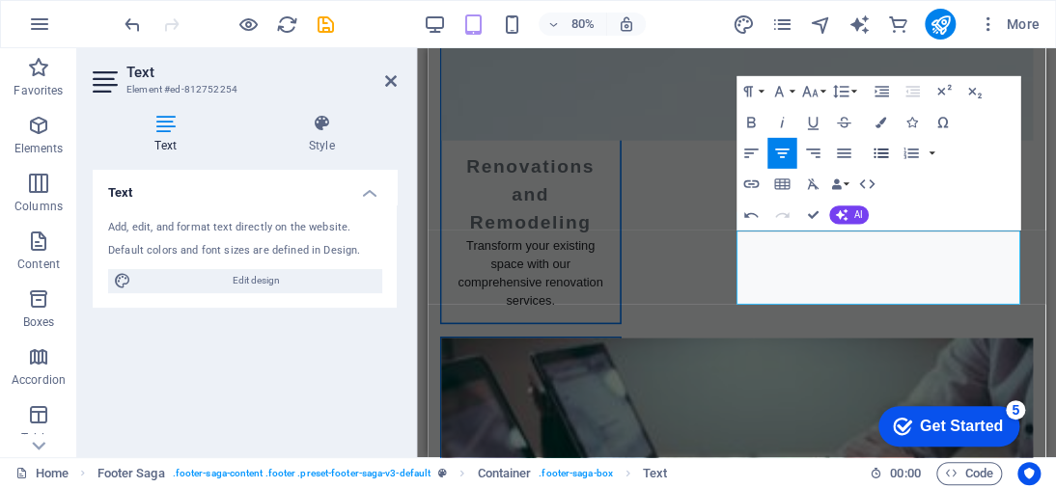
click at [880, 154] on icon "button" at bounding box center [880, 153] width 18 height 18
click at [783, 159] on icon "button" at bounding box center [781, 153] width 18 height 18
click at [884, 152] on icon "button" at bounding box center [880, 153] width 18 height 18
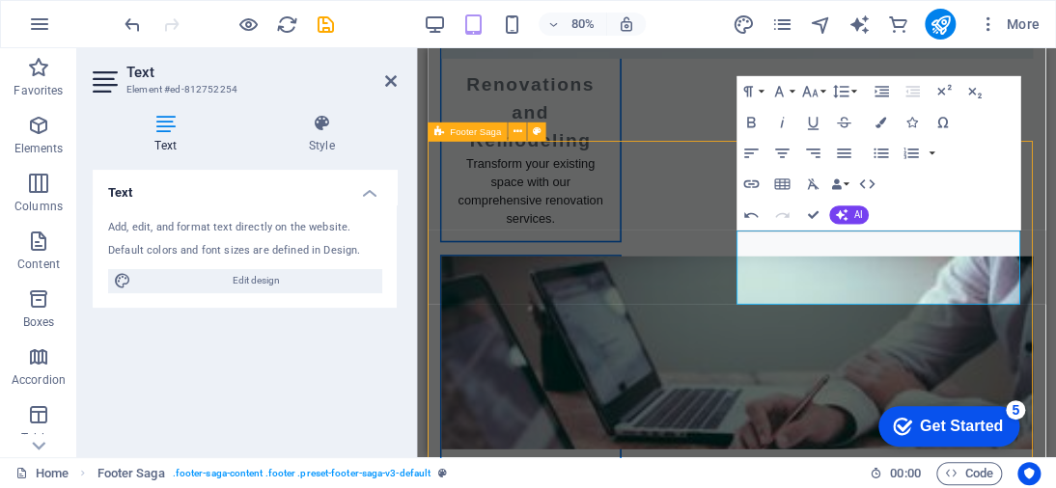
scroll to position [3380, 0]
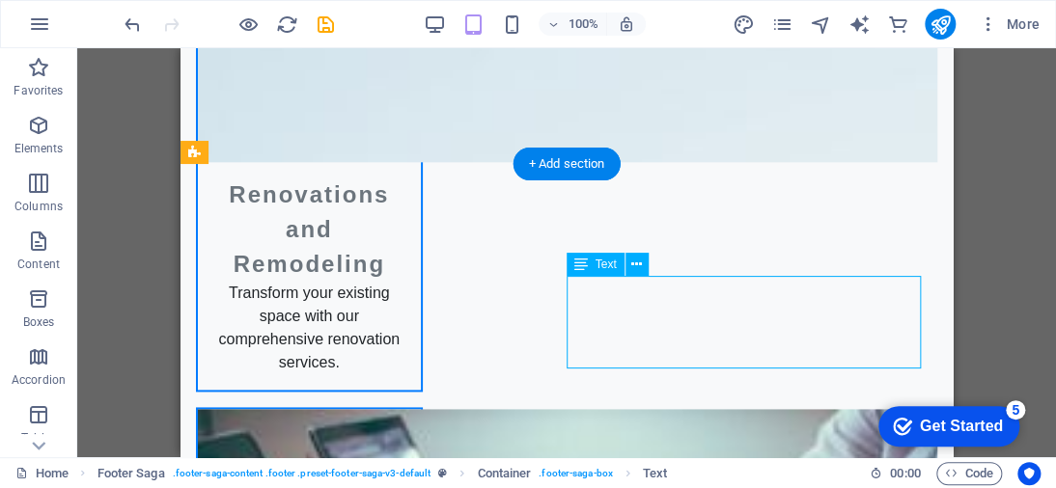
drag, startPoint x: 763, startPoint y: 334, endPoint x: 832, endPoint y: 336, distance: 68.5
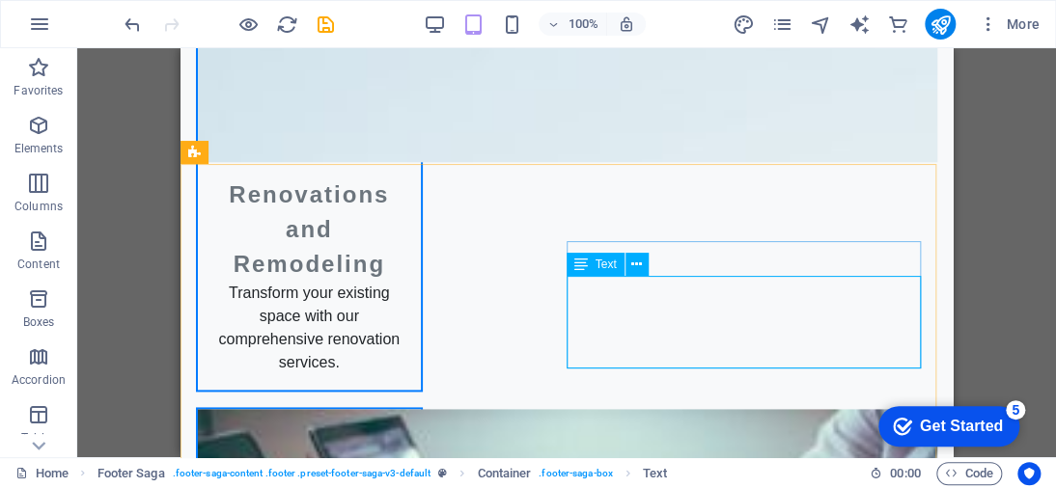
click at [605, 262] on span "Text" at bounding box center [605, 265] width 21 height 12
click at [578, 263] on icon at bounding box center [581, 264] width 14 height 23
click at [571, 271] on div "Text" at bounding box center [595, 264] width 58 height 23
click at [588, 264] on div "Text" at bounding box center [595, 264] width 58 height 23
click at [625, 259] on button at bounding box center [636, 264] width 23 height 23
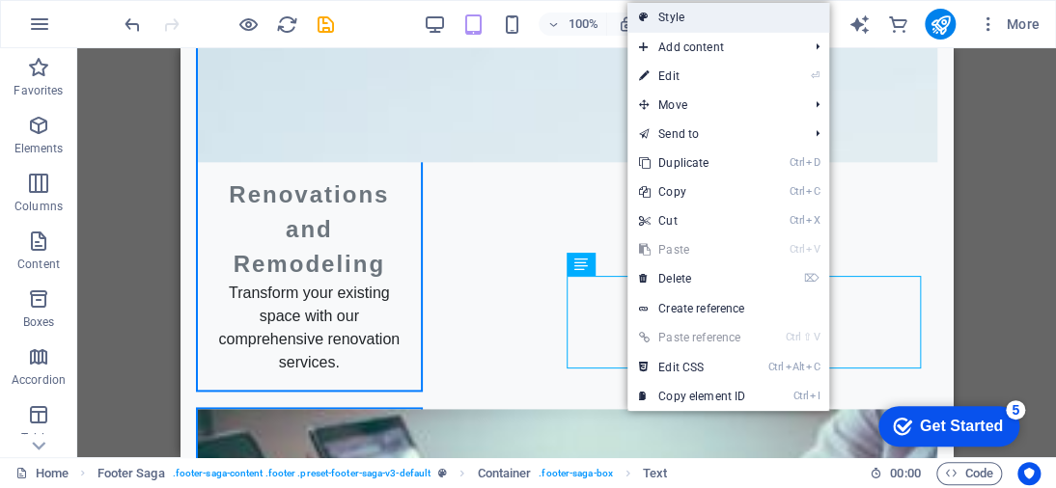
click at [728, 22] on link "Style" at bounding box center [728, 17] width 202 height 29
select select "rem"
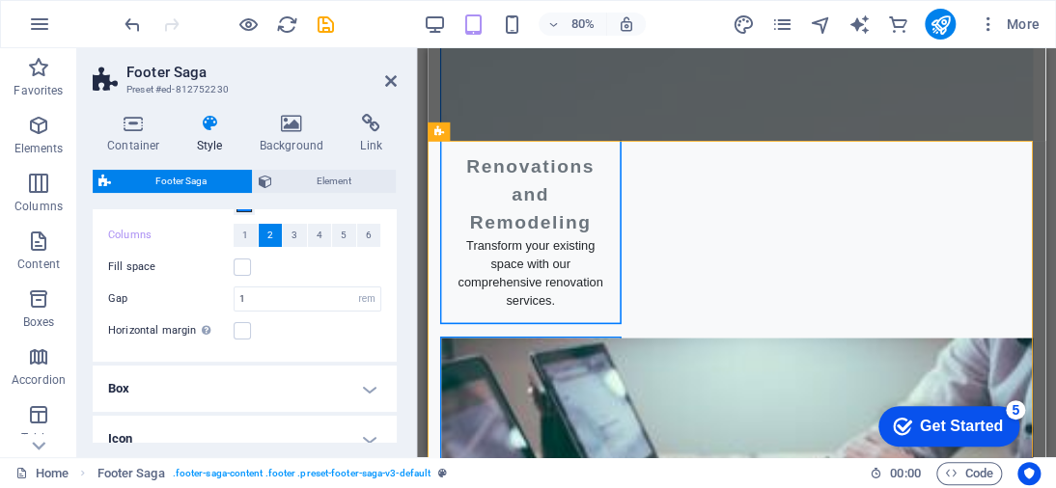
scroll to position [0, 0]
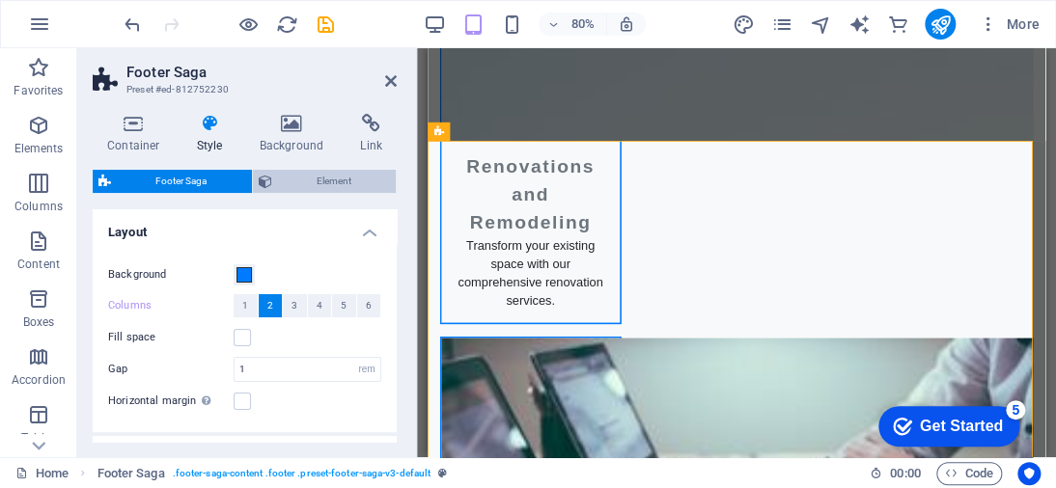
click at [318, 172] on span "Element" at bounding box center [334, 181] width 113 height 23
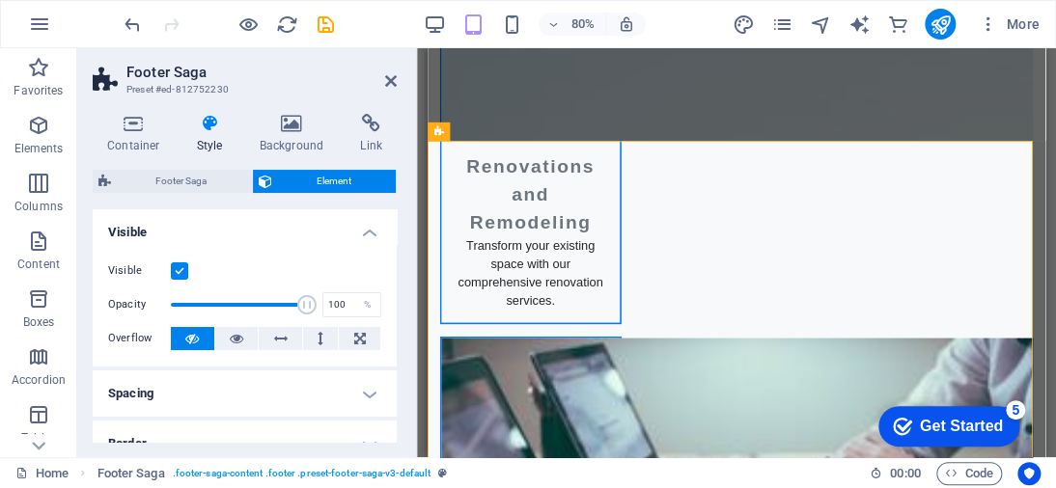
scroll to position [97, 0]
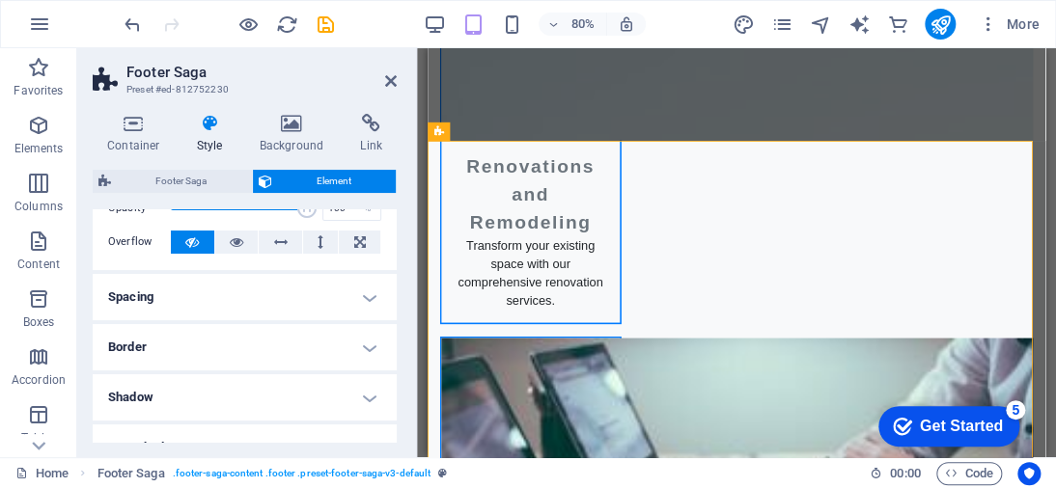
click at [293, 301] on h4 "Spacing" at bounding box center [245, 297] width 304 height 46
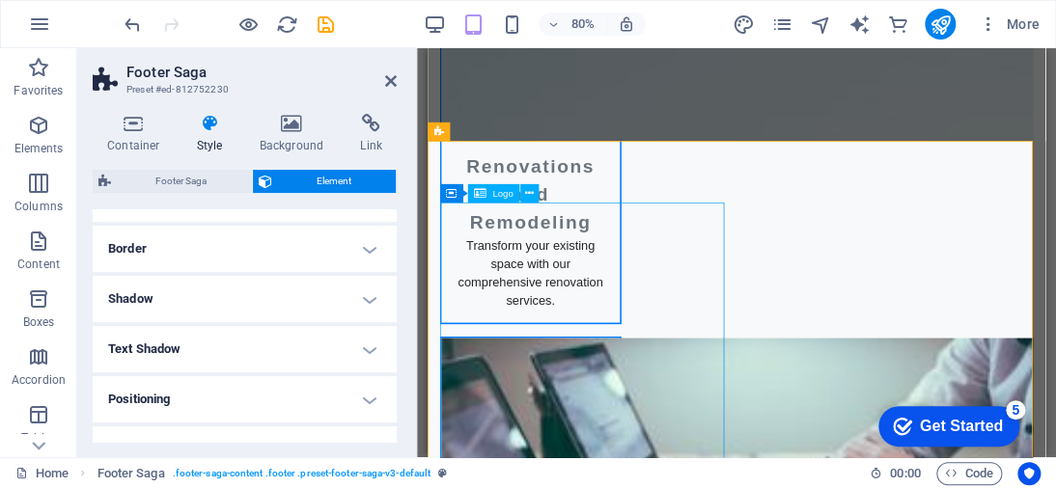
scroll to position [163, 0]
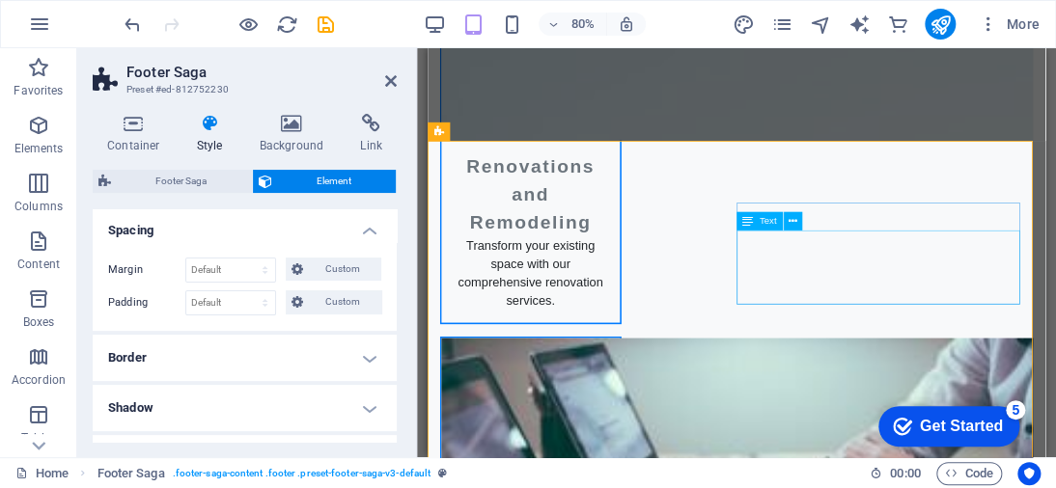
click at [789, 218] on icon at bounding box center [792, 221] width 9 height 16
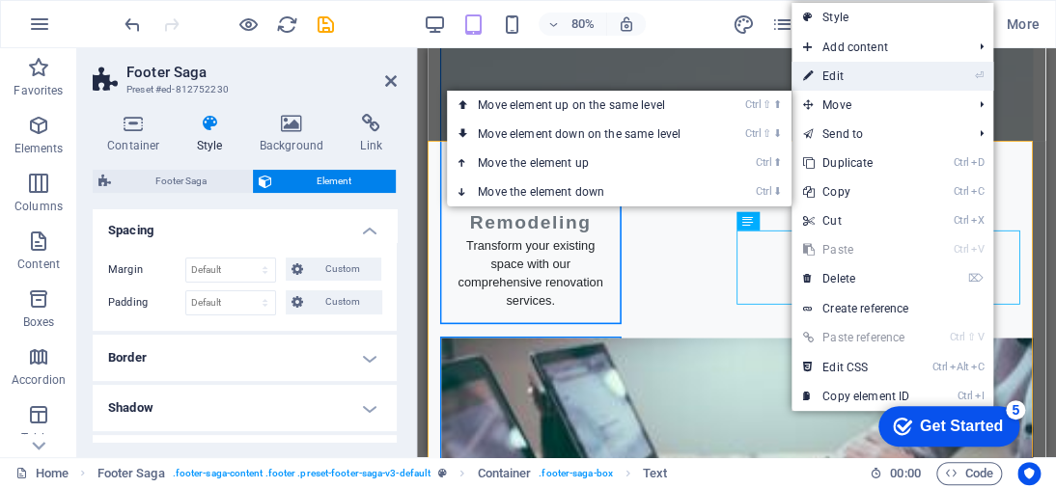
click at [841, 67] on link "⏎ Edit" at bounding box center [855, 76] width 129 height 29
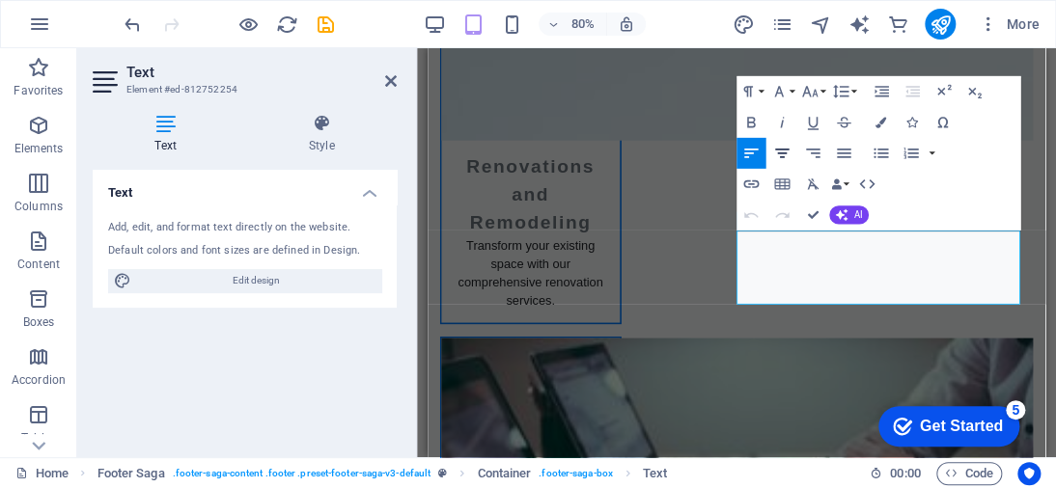
click at [786, 150] on icon "button" at bounding box center [781, 153] width 18 height 18
click at [806, 150] on icon "button" at bounding box center [812, 153] width 18 height 18
click at [780, 149] on icon "button" at bounding box center [782, 154] width 14 height 10
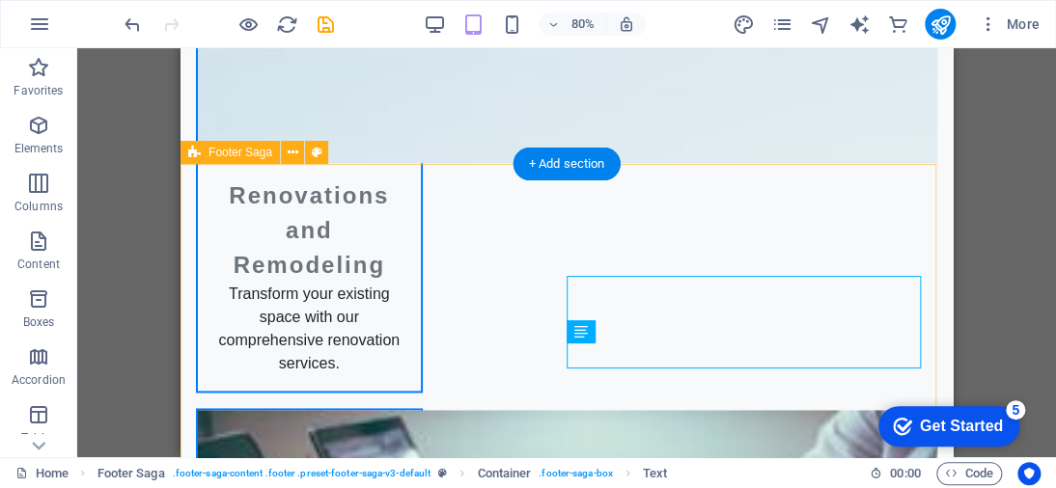
scroll to position [3380, 0]
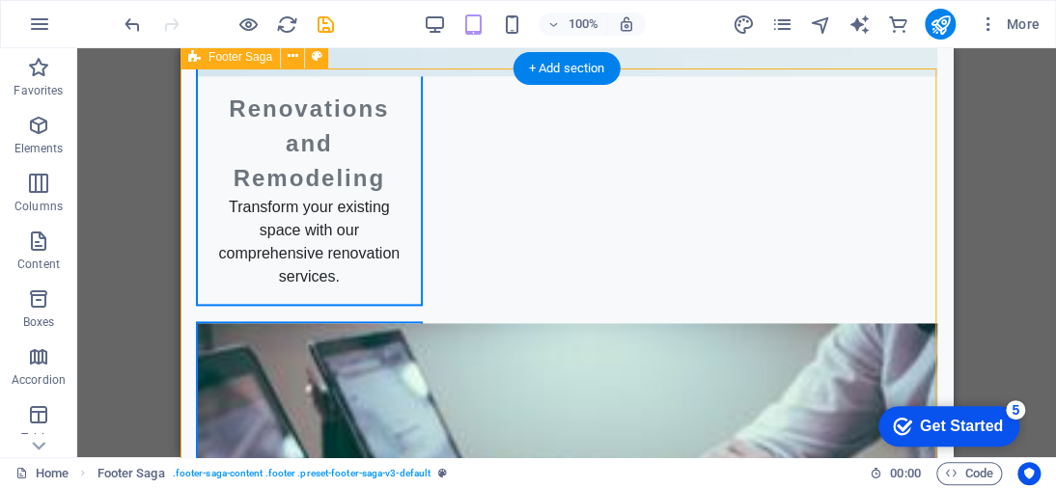
scroll to position [3477, 0]
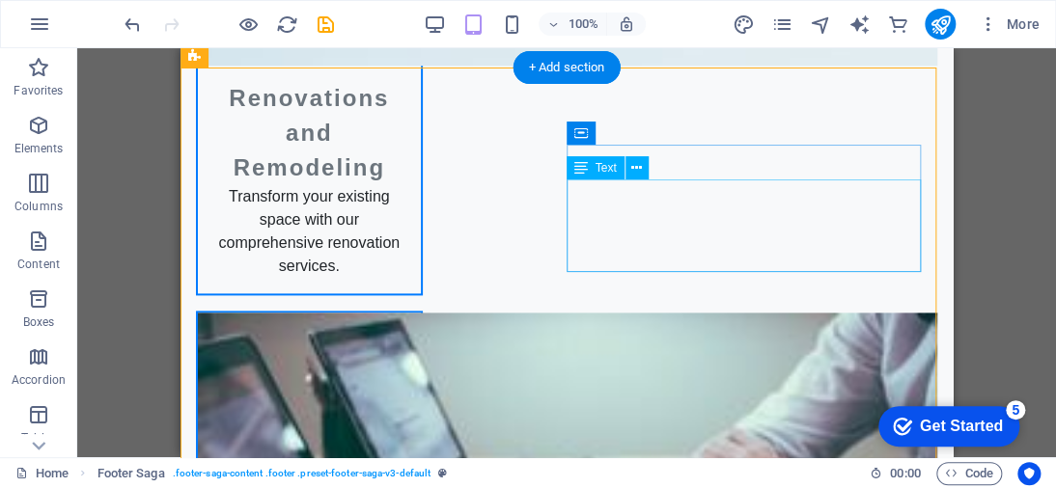
drag, startPoint x: 656, startPoint y: 207, endPoint x: 740, endPoint y: 209, distance: 84.0
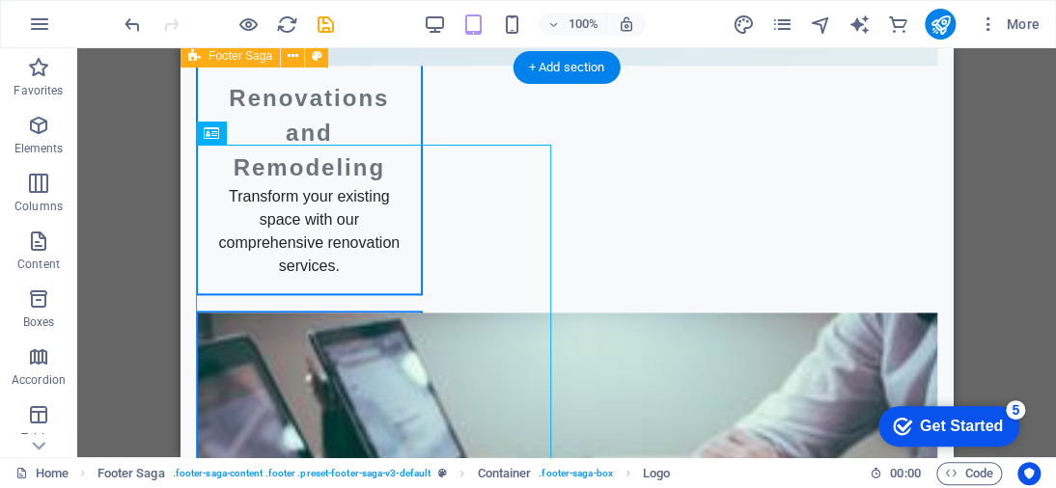
drag, startPoint x: 565, startPoint y: 190, endPoint x: 798, endPoint y: 279, distance: 248.9
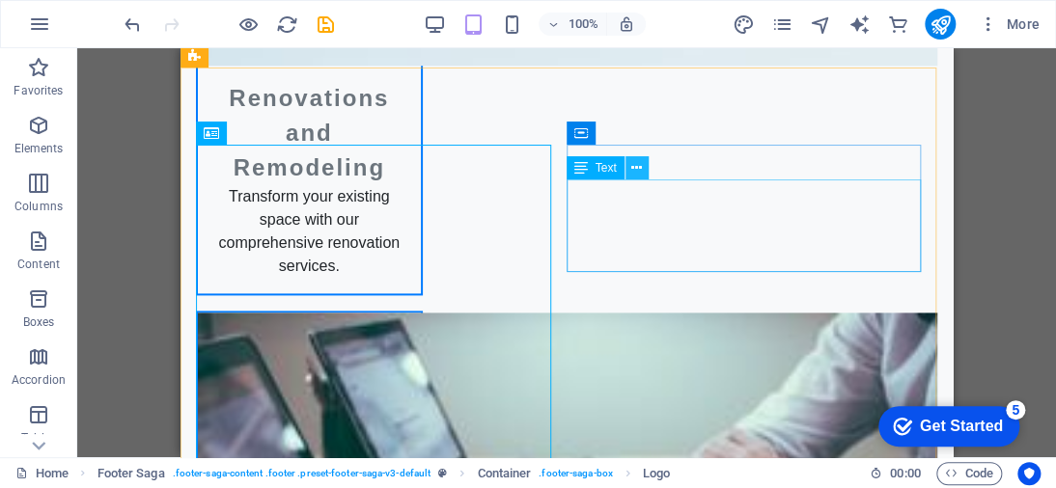
click at [634, 171] on icon at bounding box center [636, 168] width 11 height 20
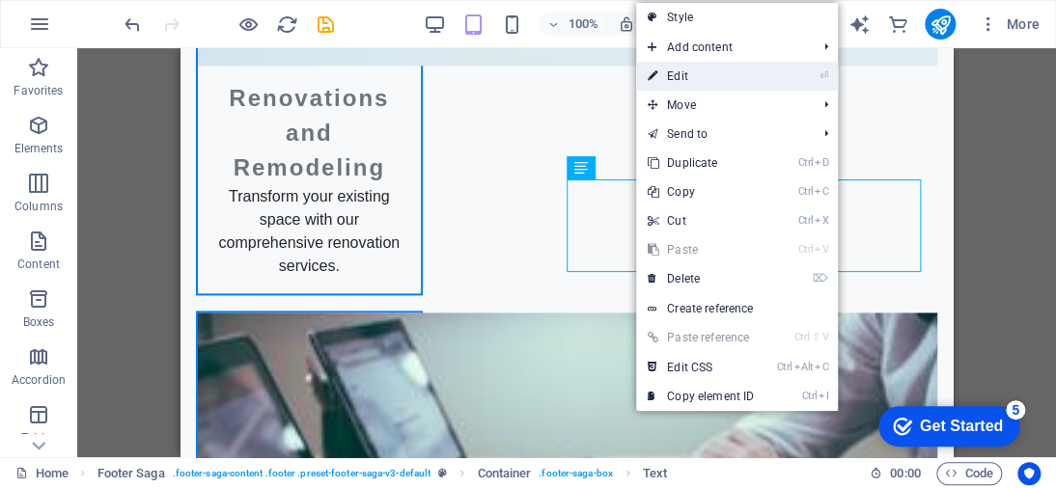
click at [675, 79] on link "⏎ Edit" at bounding box center [700, 76] width 129 height 29
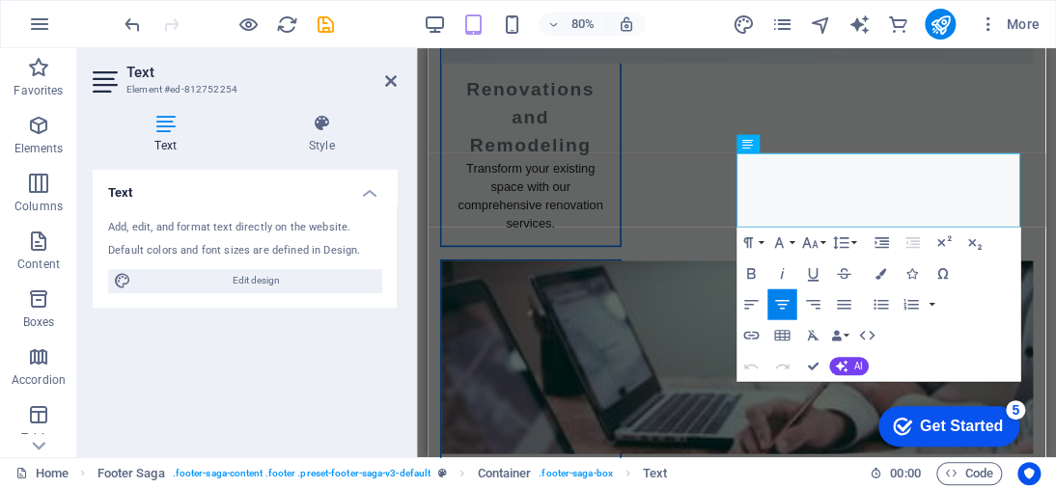
click at [780, 298] on icon "button" at bounding box center [781, 304] width 18 height 18
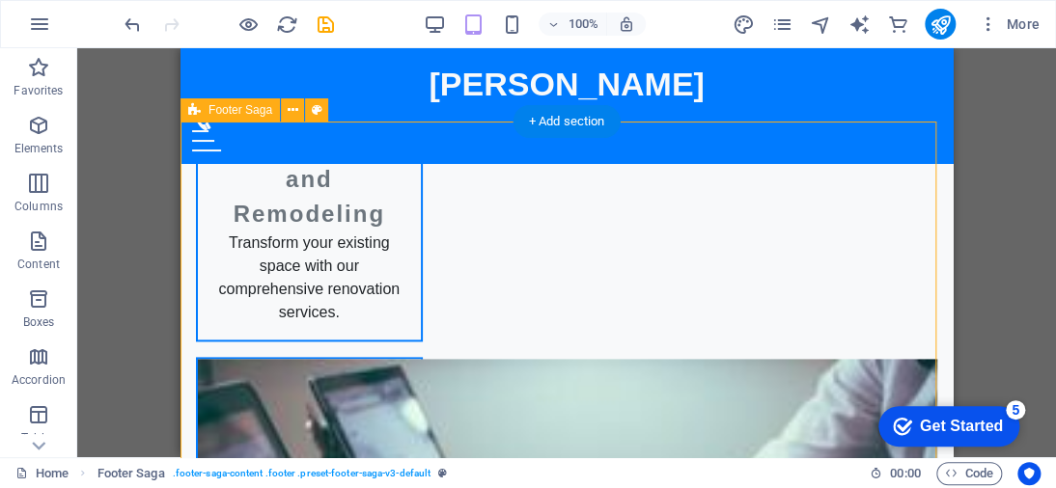
scroll to position [3380, 0]
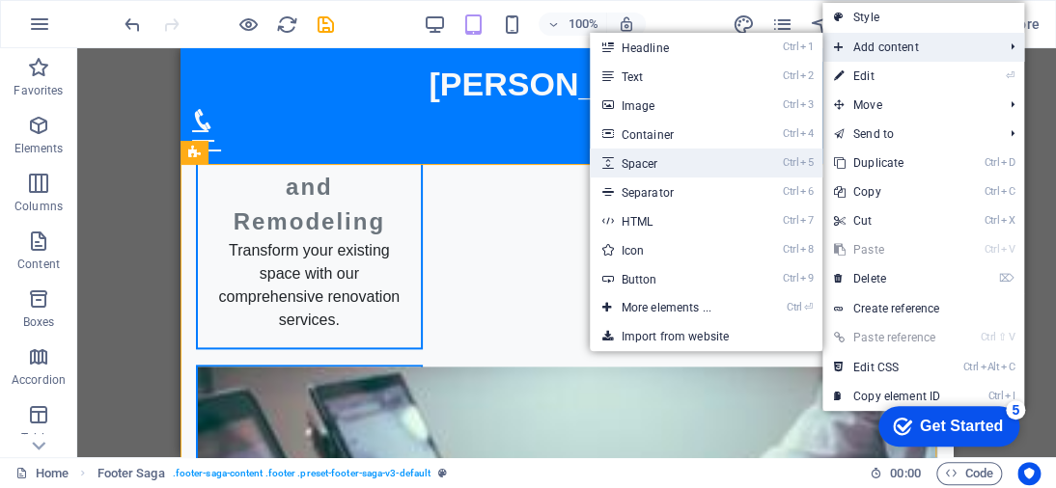
click at [704, 162] on link "Ctrl 5 Spacer" at bounding box center [669, 163] width 159 height 29
select select "px"
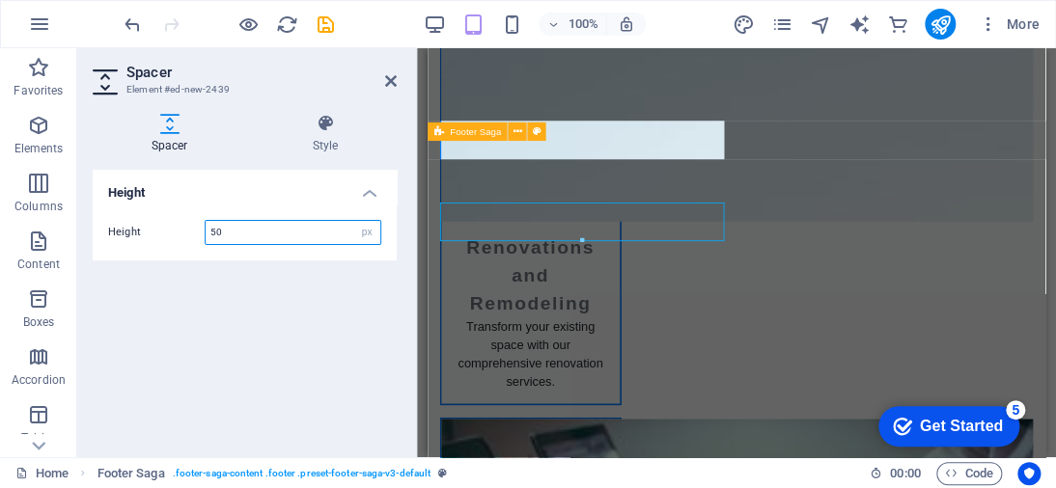
scroll to position [3482, 0]
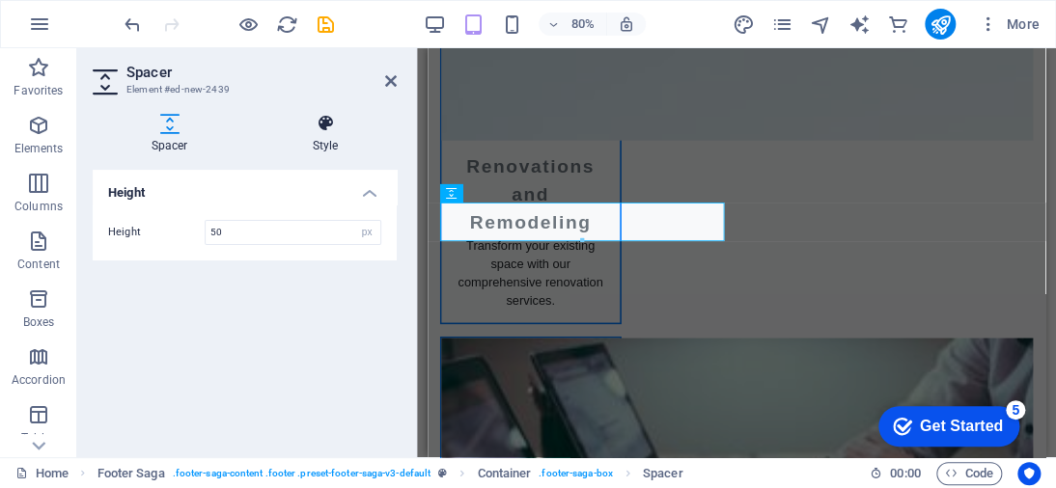
click at [338, 133] on h4 "Style" at bounding box center [325, 134] width 143 height 41
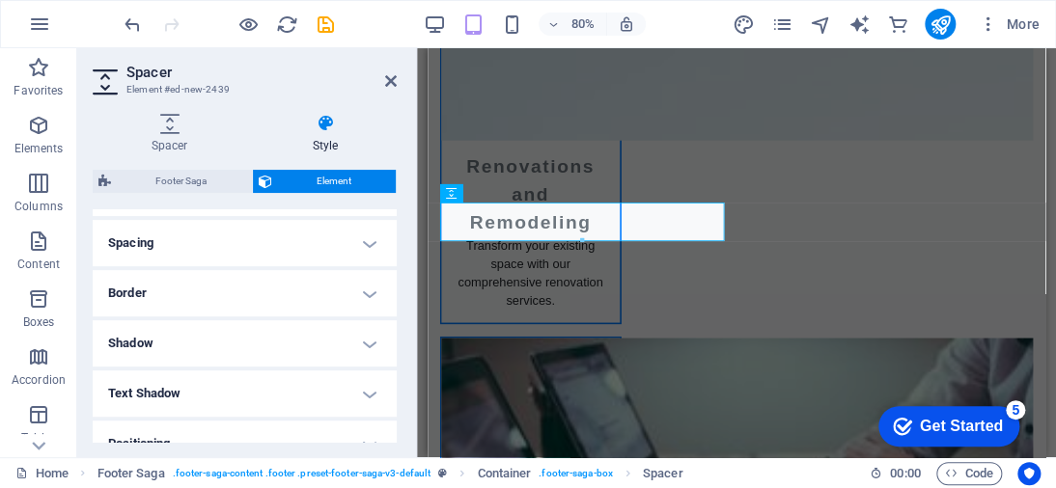
scroll to position [386, 0]
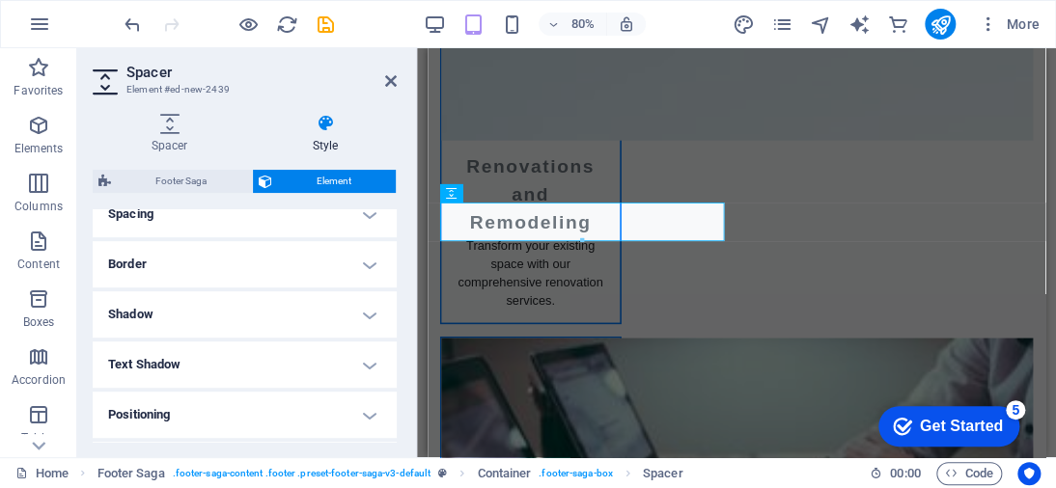
click at [367, 217] on h4 "Spacing" at bounding box center [245, 214] width 304 height 46
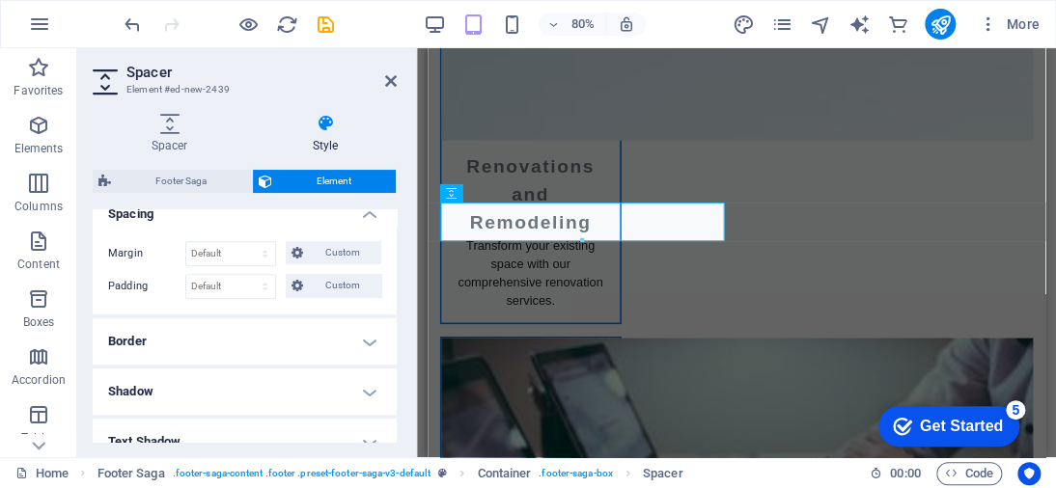
click at [367, 217] on h4 "Spacing" at bounding box center [245, 208] width 304 height 35
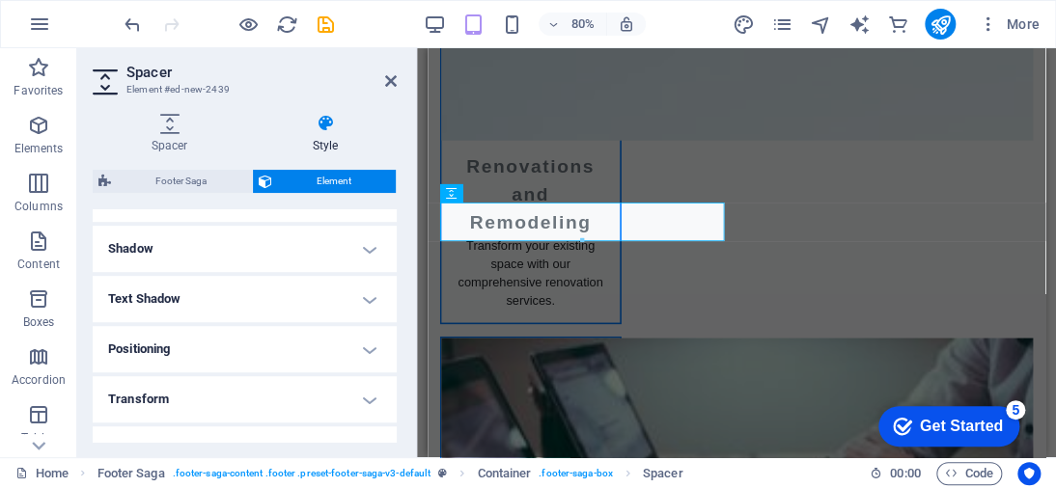
scroll to position [483, 0]
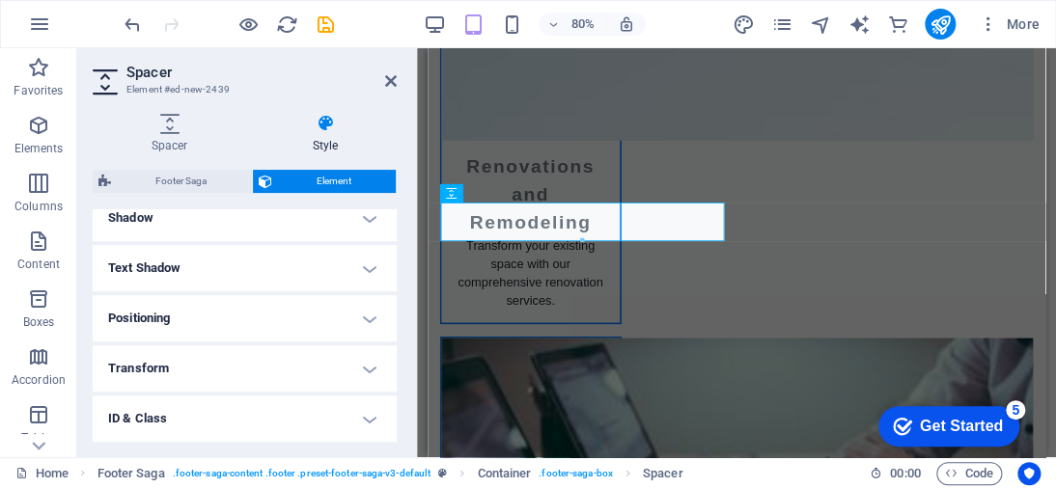
click at [371, 309] on h4 "Positioning" at bounding box center [245, 318] width 304 height 46
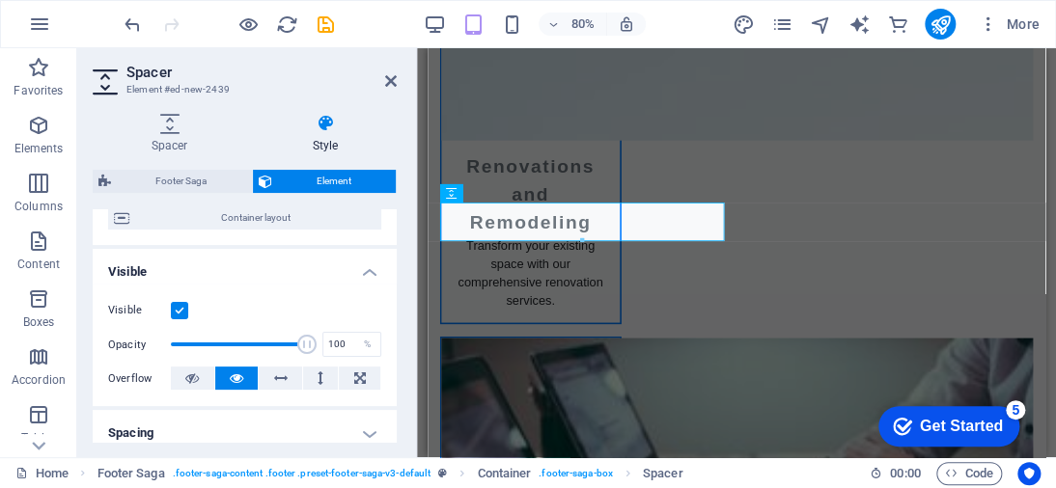
scroll to position [70, 0]
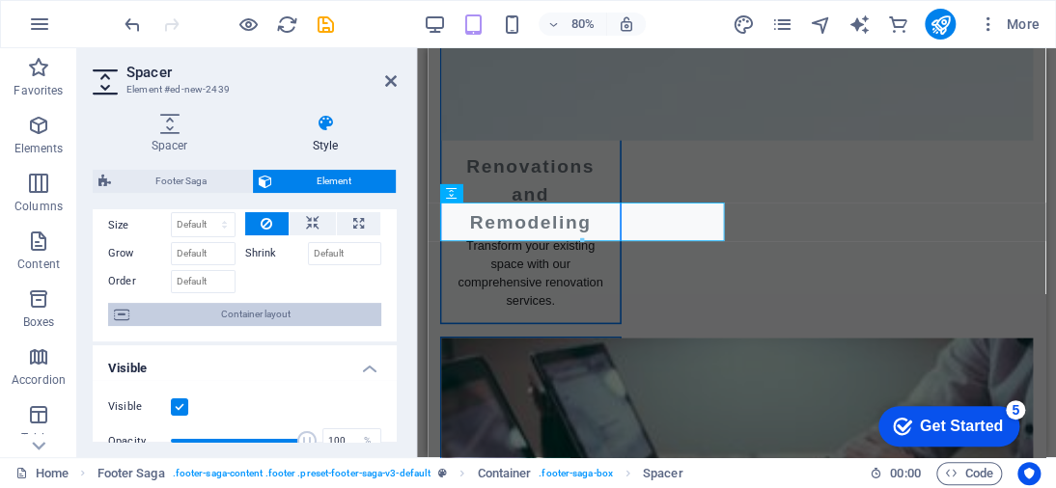
click at [239, 310] on span "Container layout" at bounding box center [255, 314] width 240 height 23
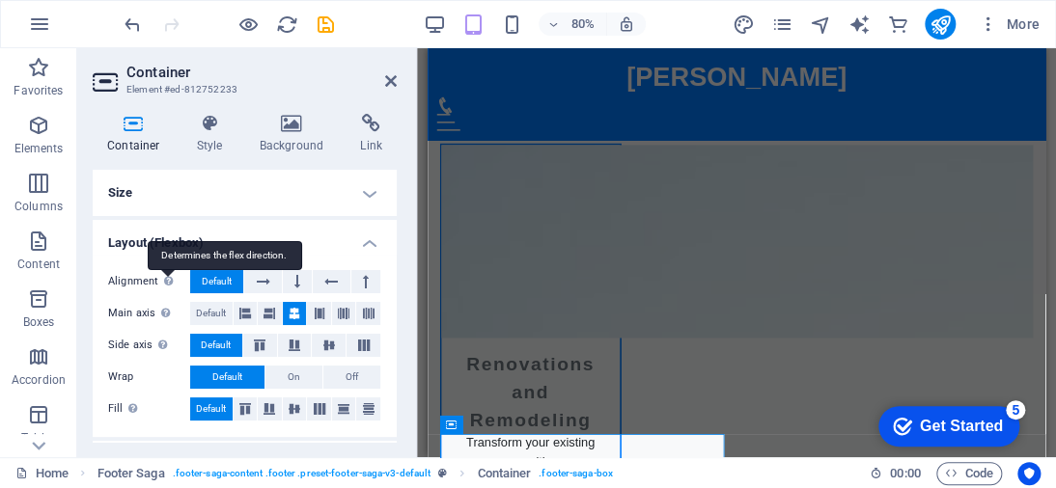
scroll to position [95, 0]
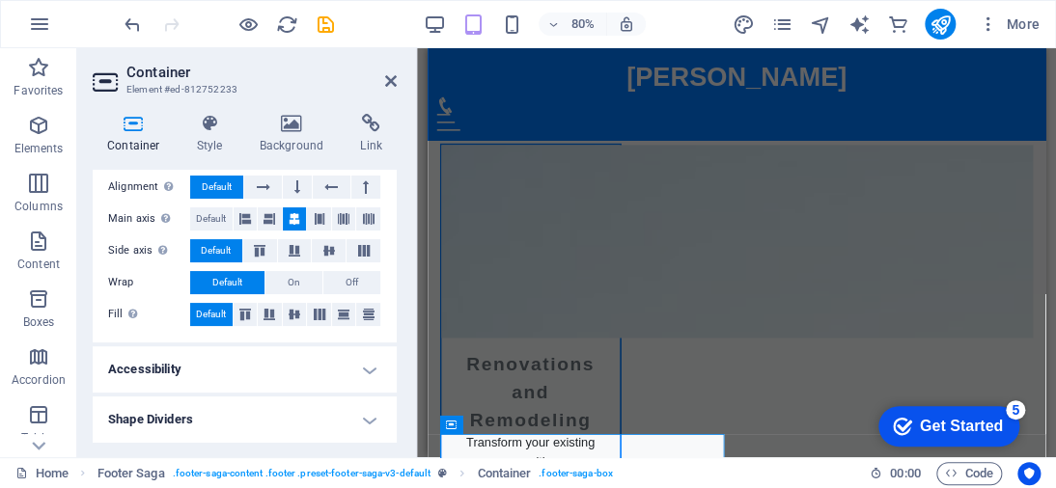
click at [343, 369] on h4 "Accessibility" at bounding box center [245, 369] width 304 height 46
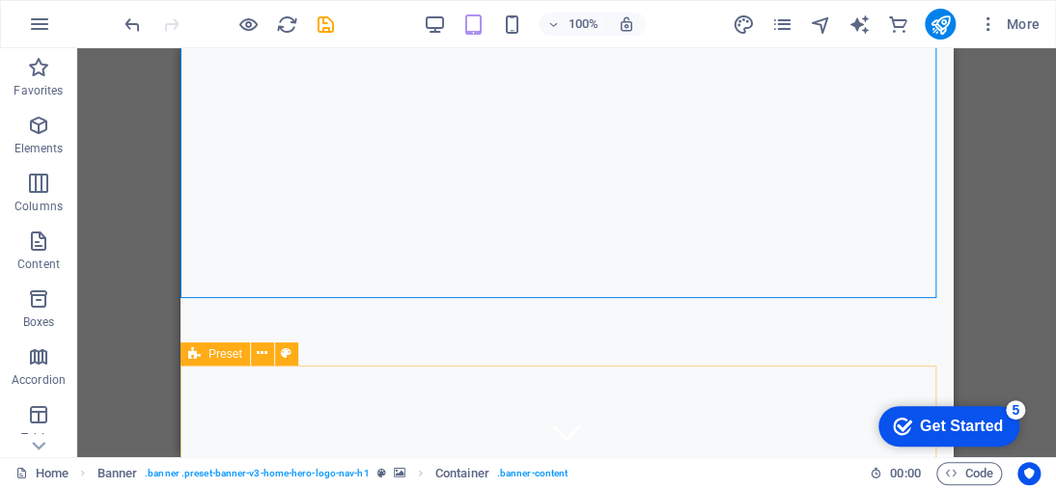
scroll to position [97, 0]
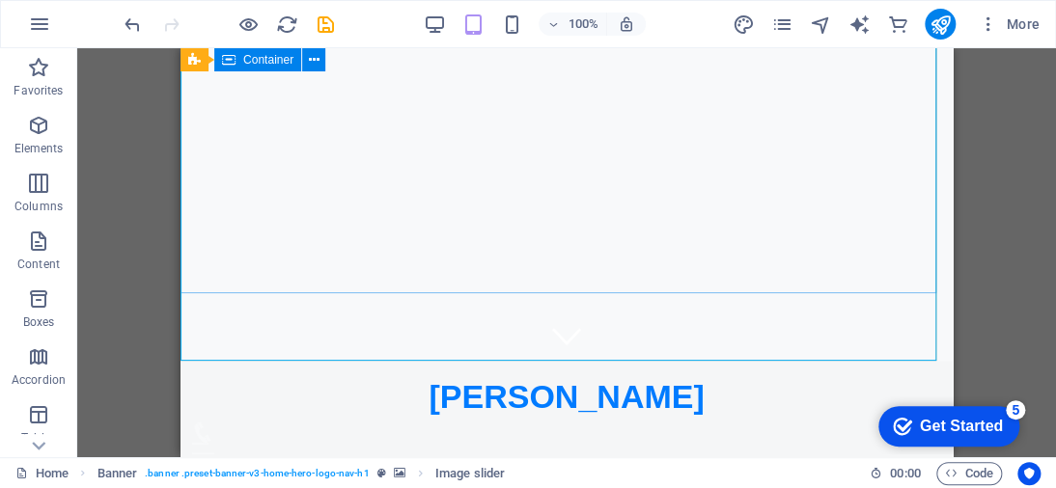
click at [301, 57] on div "Banner Container" at bounding box center [258, 60] width 157 height 24
click at [306, 59] on button at bounding box center [313, 59] width 23 height 23
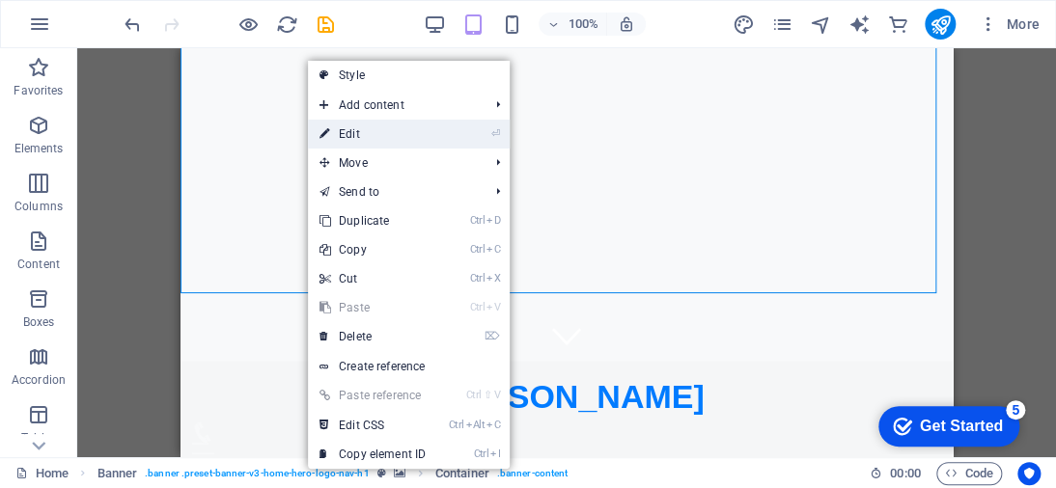
click at [400, 137] on link "⏎ Edit" at bounding box center [372, 134] width 129 height 29
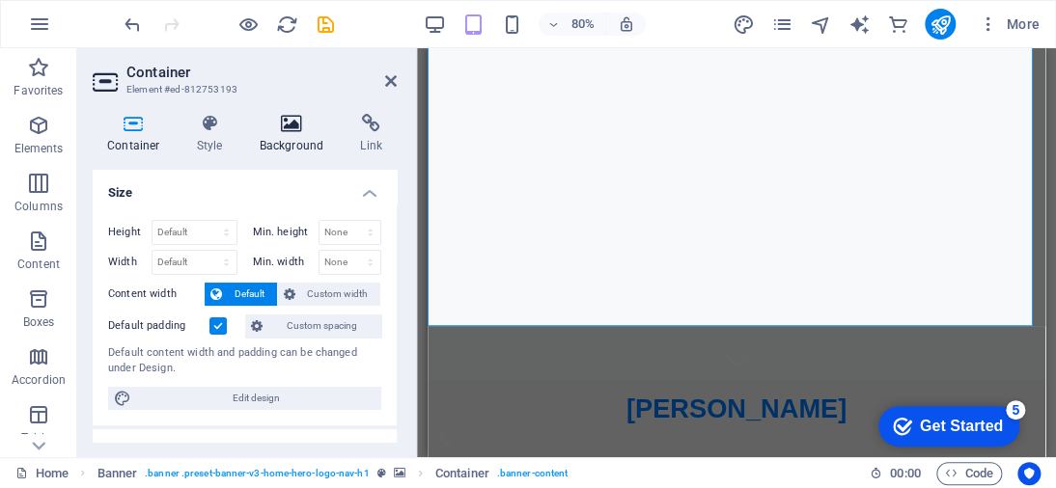
click at [282, 125] on icon at bounding box center [292, 123] width 94 height 19
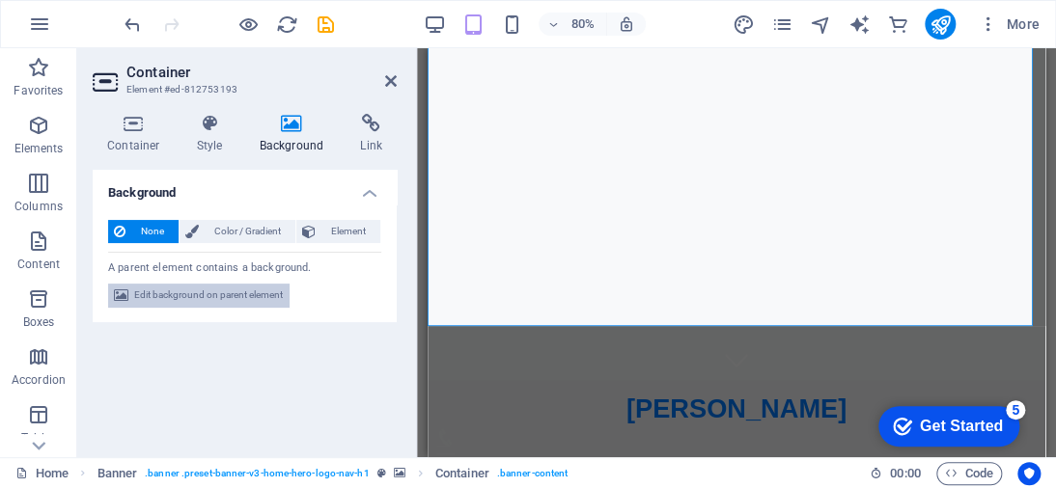
click at [205, 289] on span "Edit background on parent element" at bounding box center [208, 295] width 149 height 23
select select "ms"
select select "s"
select select "progressive"
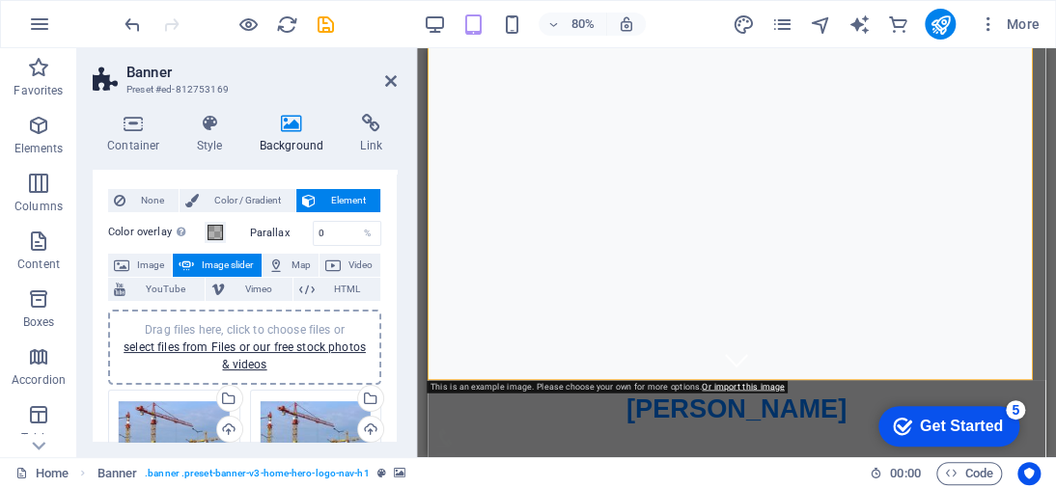
scroll to position [0, 0]
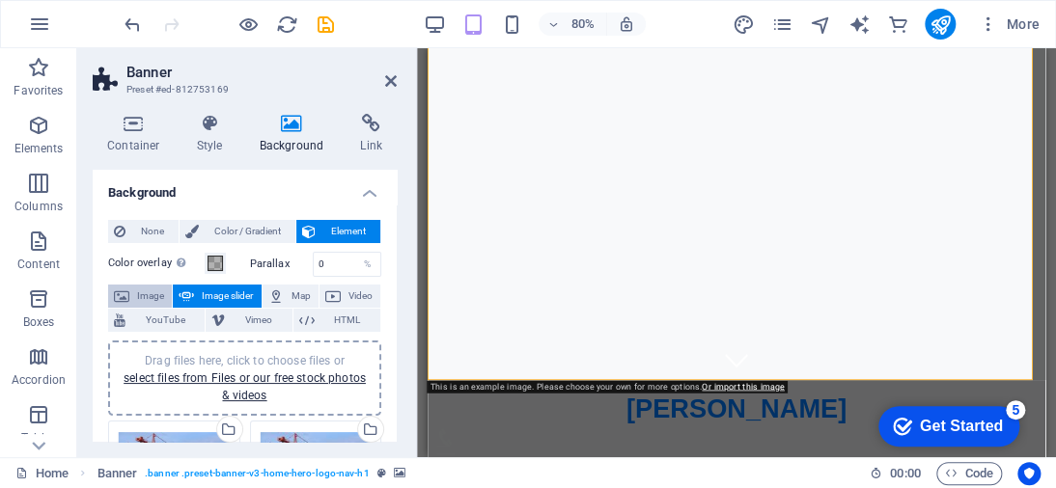
click at [137, 292] on span "Image" at bounding box center [150, 296] width 31 height 23
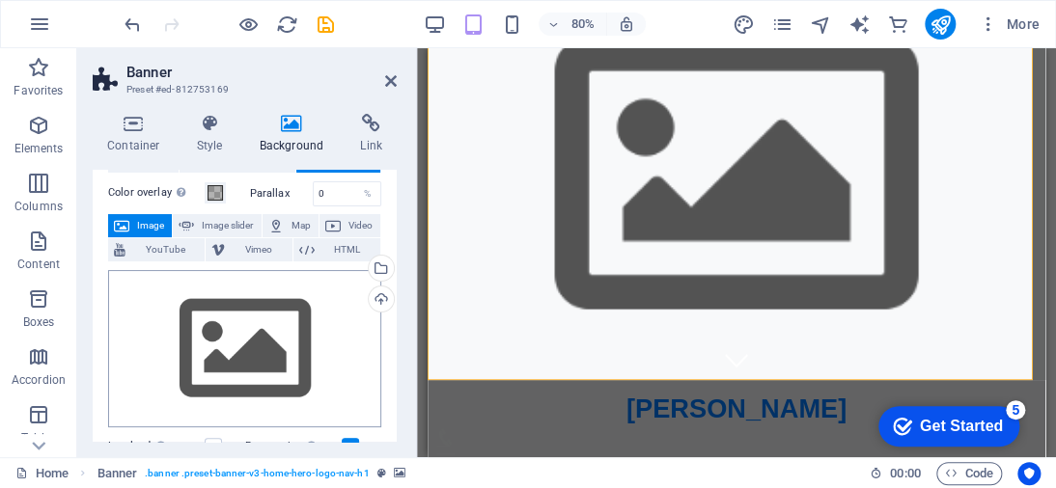
scroll to position [97, 0]
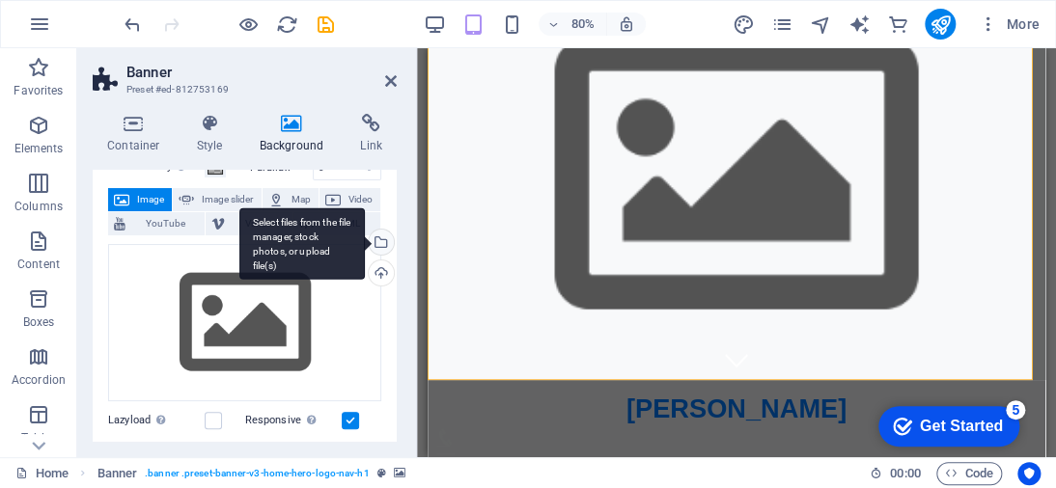
click at [377, 241] on div "Select files from the file manager, stock photos, or upload file(s)" at bounding box center [379, 244] width 29 height 29
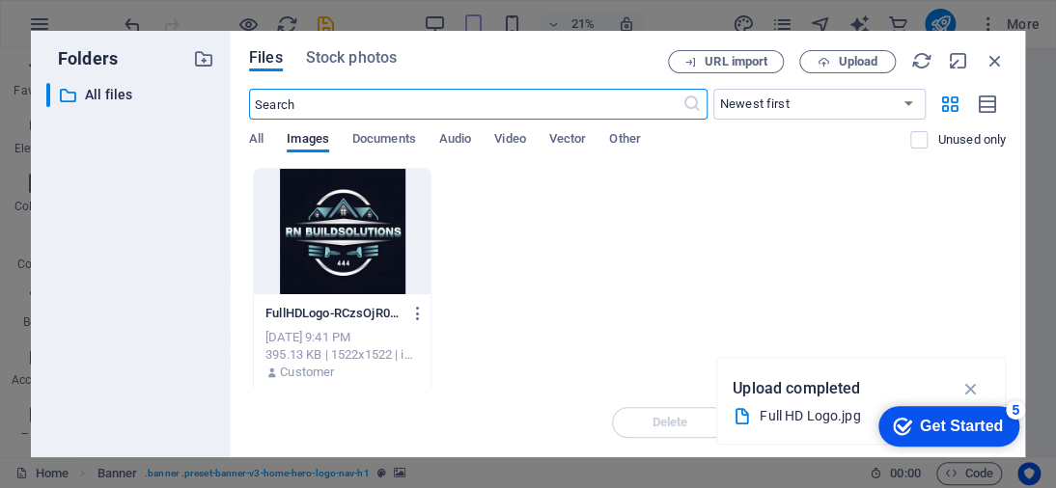
click at [317, 232] on div at bounding box center [342, 231] width 177 height 125
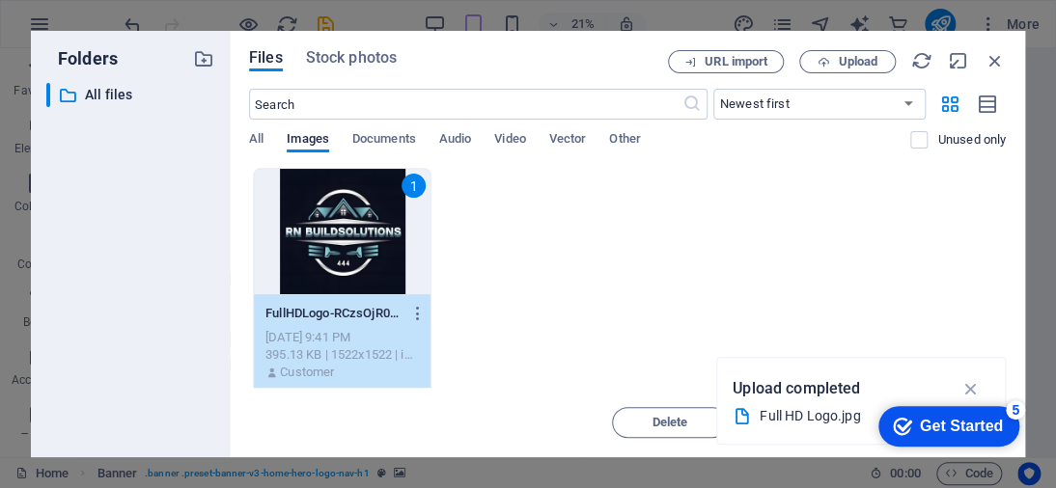
click at [920, 418] on div "Get Started" at bounding box center [961, 426] width 83 height 17
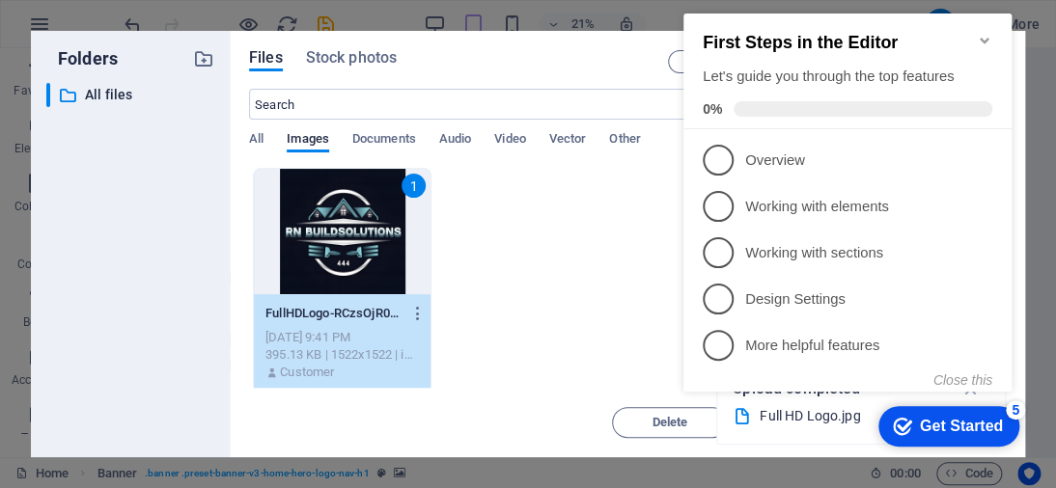
click at [568, 260] on div "1 FullHDLogo-RCzsOjR0MNYitBUbRC8tcQ.jpg FullHDLogo-RCzsOjR0MNYitBUbRC8tcQ.jpg […" at bounding box center [627, 284] width 757 height 232
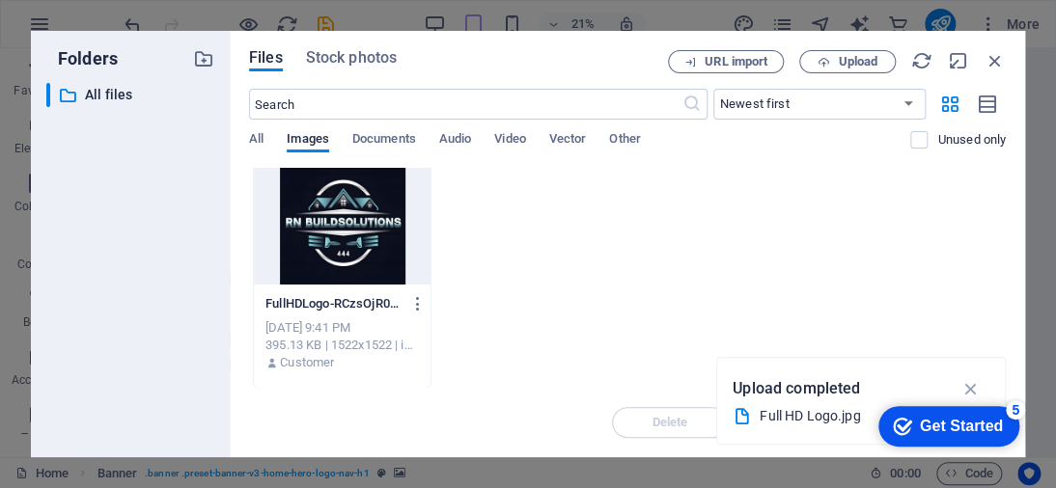
scroll to position [12, 0]
click at [340, 247] on div at bounding box center [342, 219] width 177 height 125
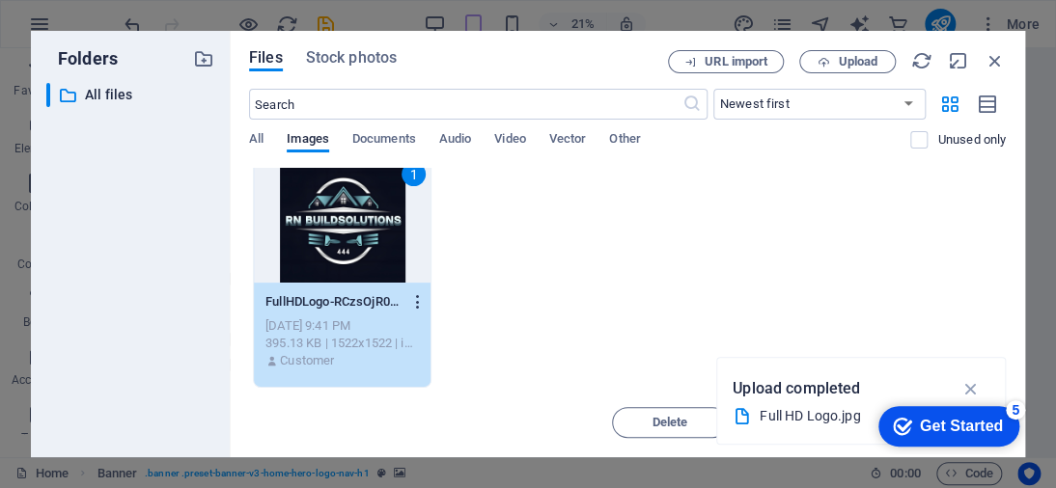
click at [414, 295] on icon "button" at bounding box center [417, 301] width 18 height 17
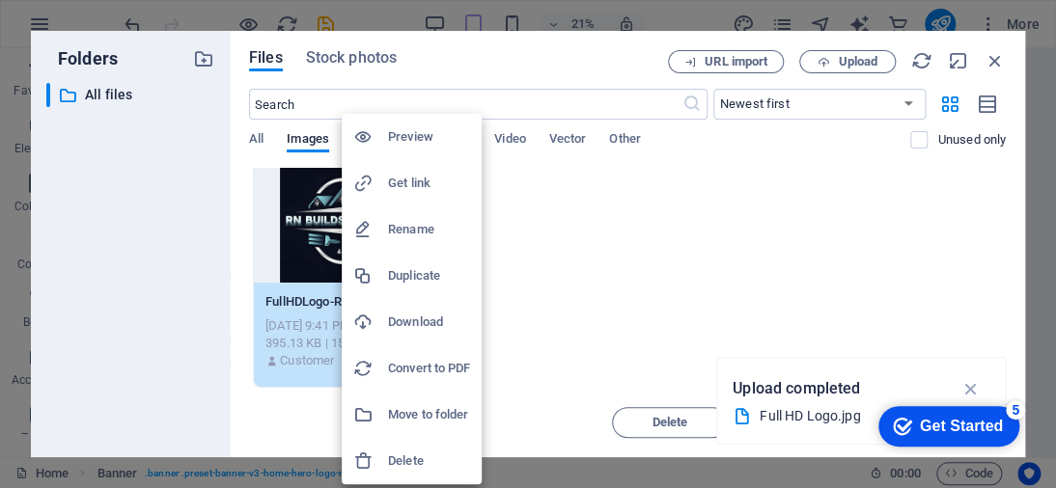
click at [412, 132] on h6 "Preview" at bounding box center [429, 136] width 82 height 23
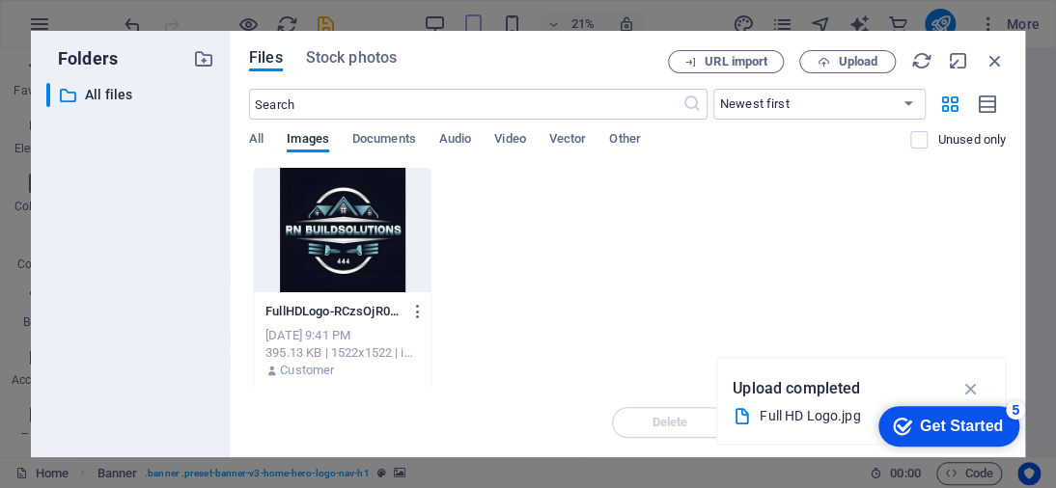
scroll to position [0, 0]
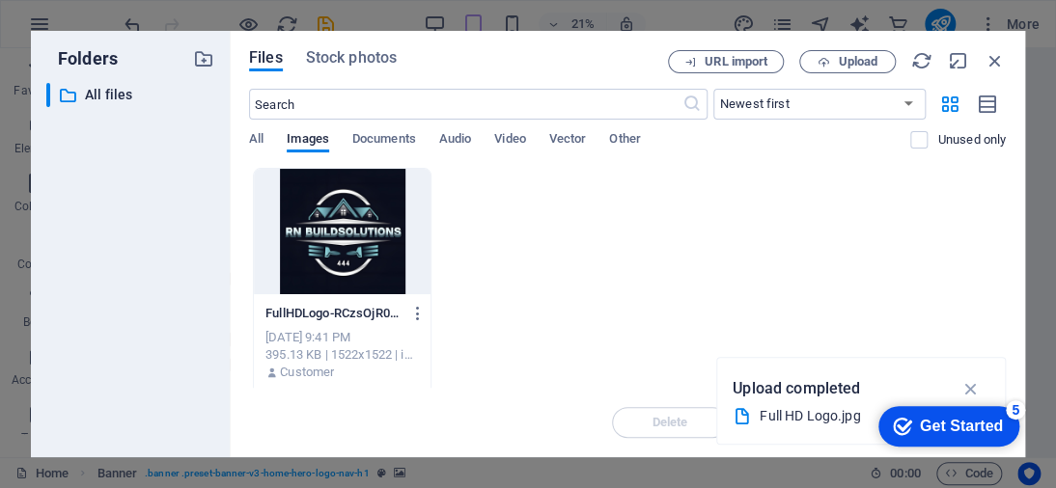
click at [777, 387] on p "Upload completed" at bounding box center [795, 388] width 127 height 25
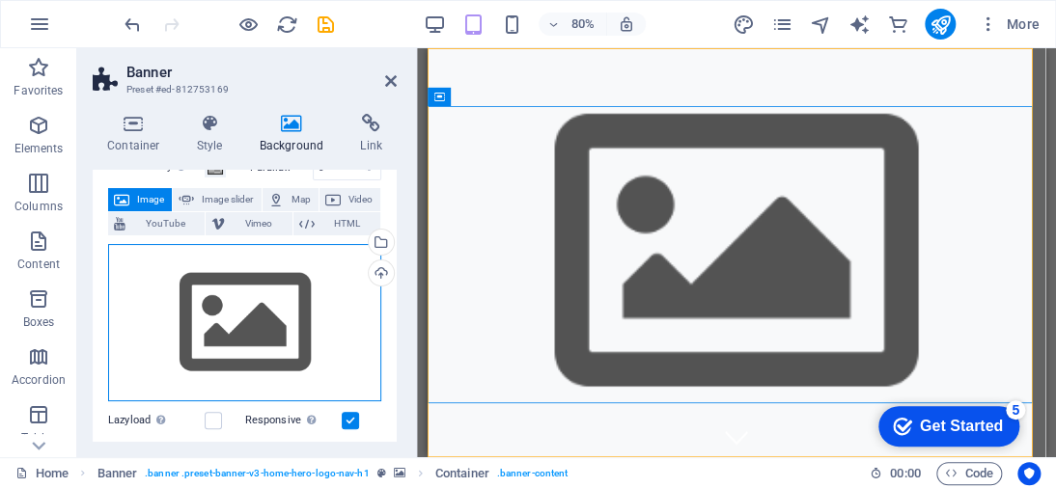
drag, startPoint x: 262, startPoint y: 329, endPoint x: 184, endPoint y: 322, distance: 78.5
click at [179, 321] on div "Drag files here, click to choose files or select files from Files or our free s…" at bounding box center [244, 323] width 273 height 158
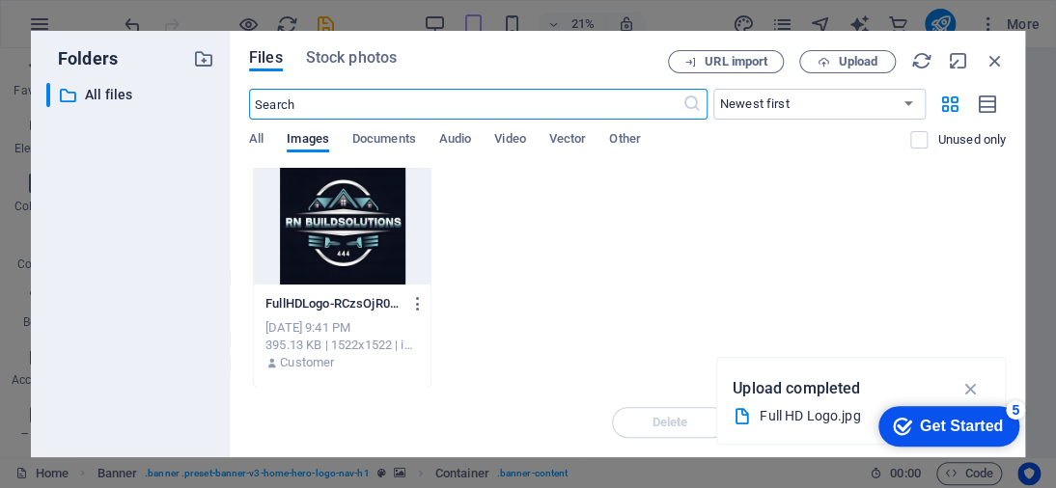
scroll to position [12, 0]
drag, startPoint x: 17, startPoint y: 18, endPoint x: 798, endPoint y: 418, distance: 877.0
click at [798, 418] on div "Full HD Logo.jpg" at bounding box center [852, 416] width 187 height 22
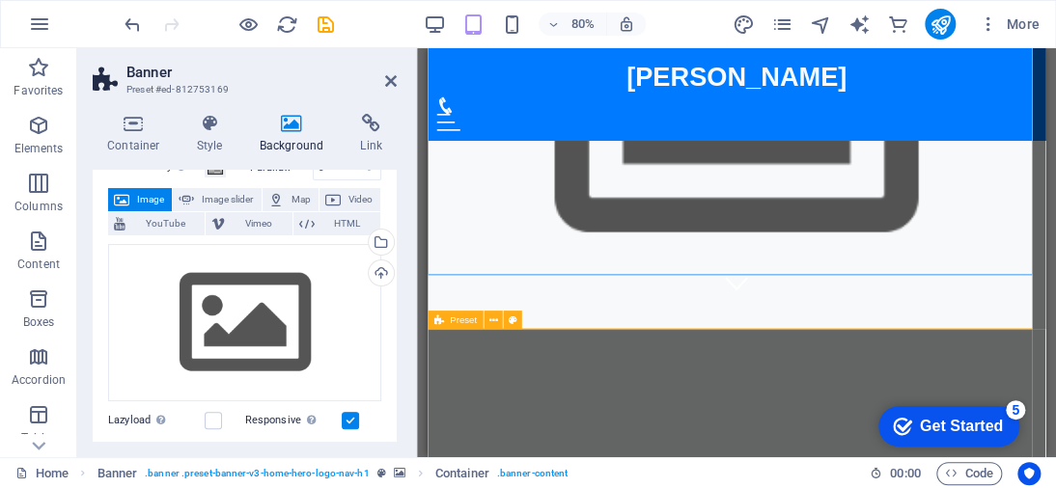
scroll to position [0, 0]
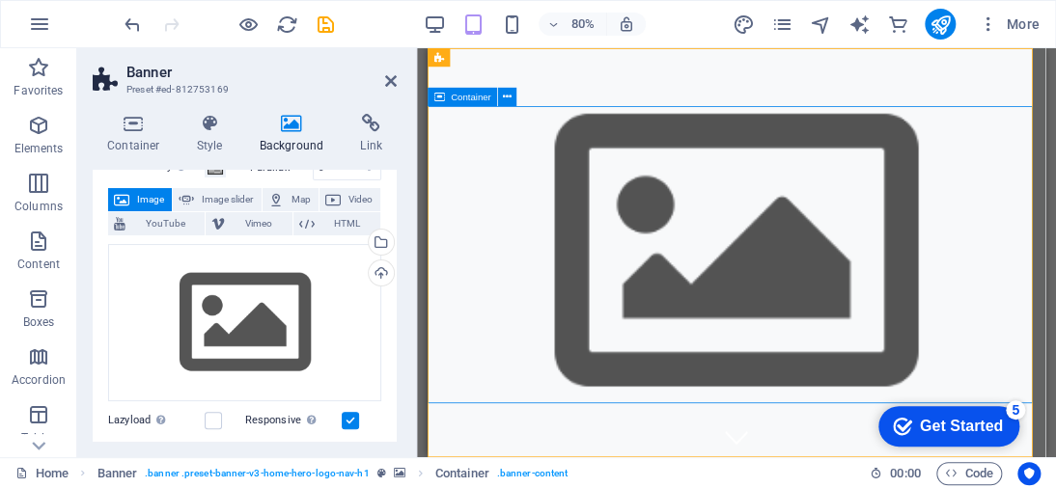
click at [1011, 411] on div "5" at bounding box center [1015, 409] width 19 height 19
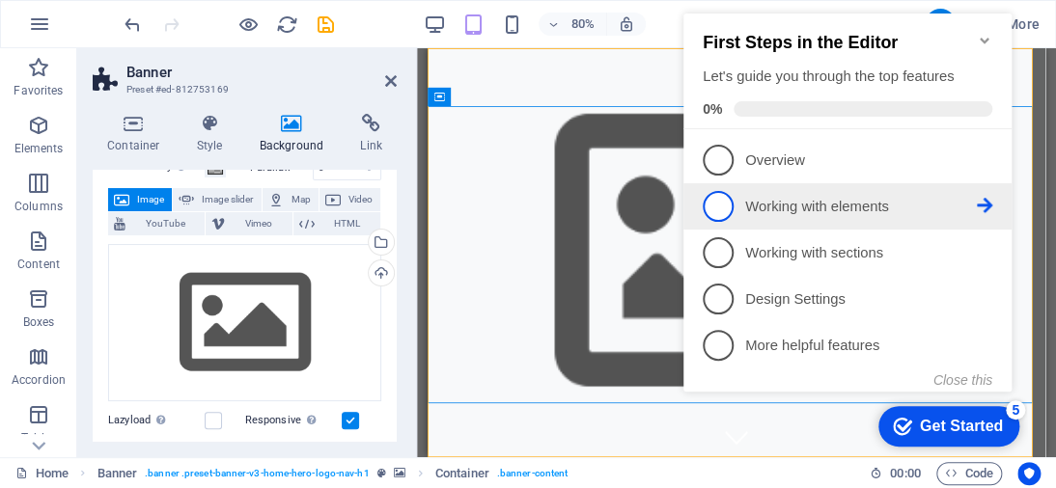
click at [840, 207] on p "Working with elements - incomplete" at bounding box center [861, 207] width 232 height 20
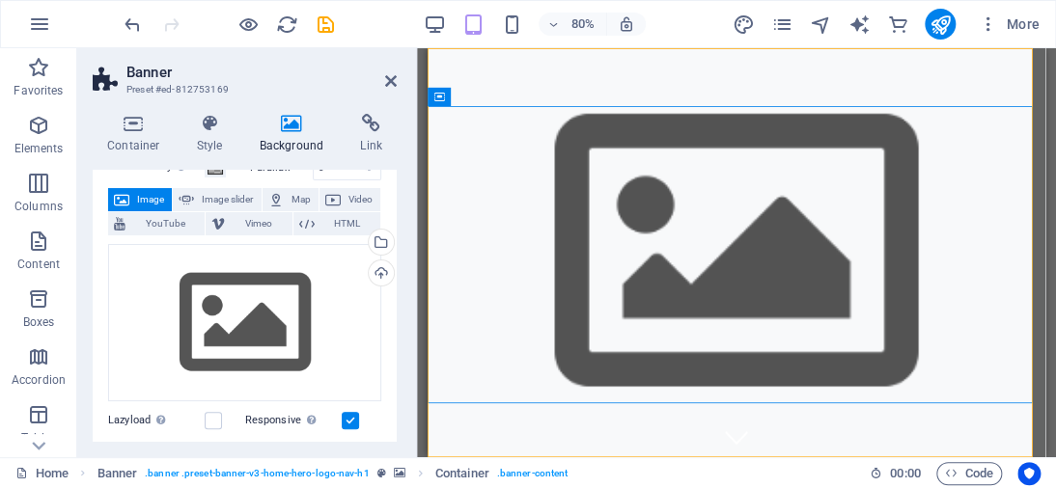
click at [1055, 487] on figure at bounding box center [813, 303] width 772 height 511
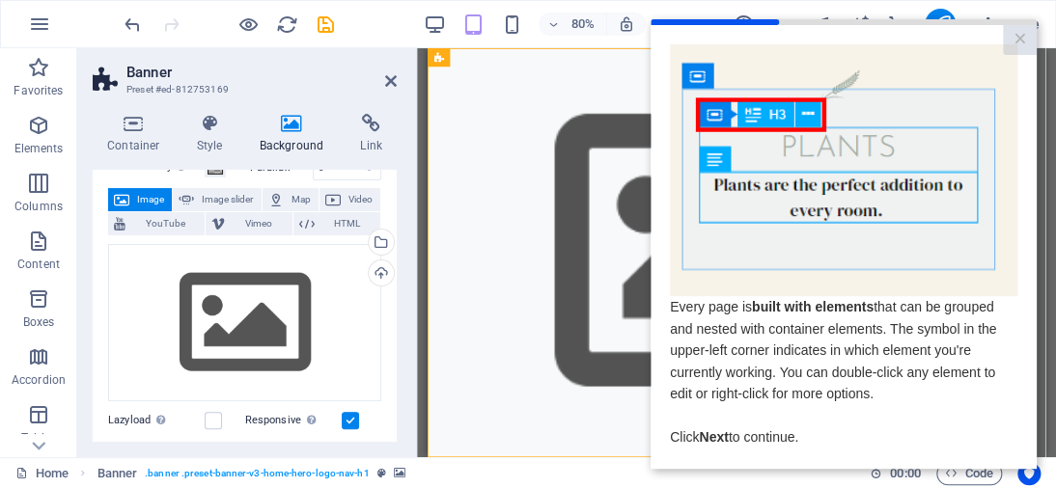
scroll to position [94, 0]
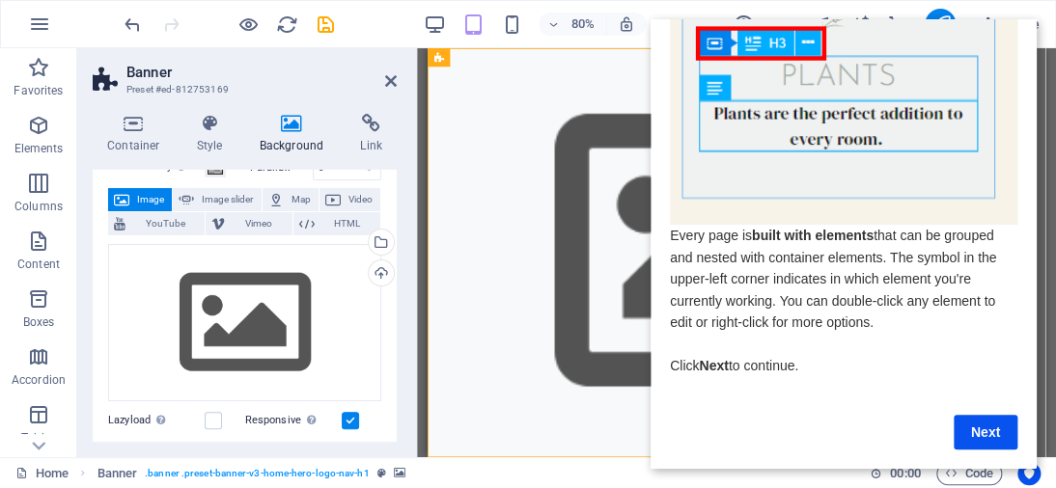
click at [977, 415] on link "Next" at bounding box center [985, 432] width 64 height 35
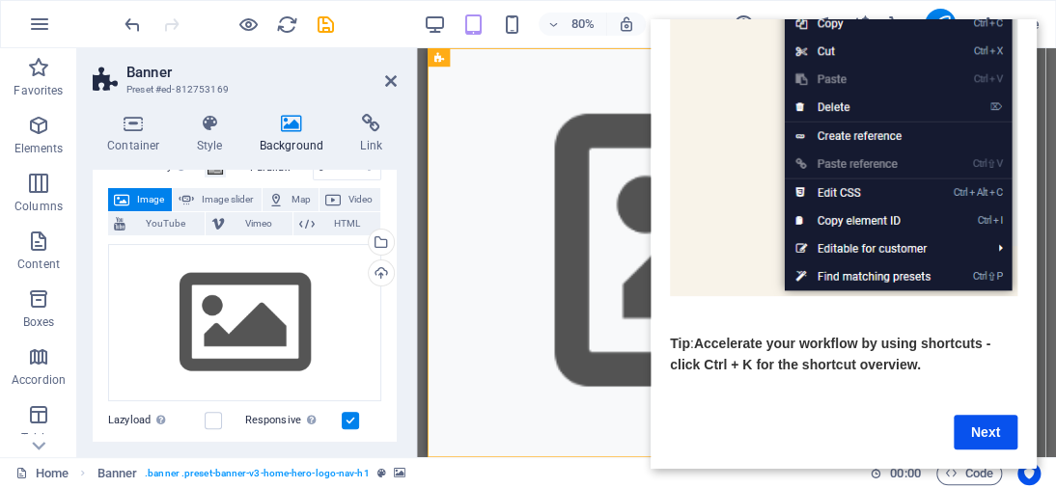
scroll to position [389, 0]
click at [993, 418] on link "Next" at bounding box center [985, 432] width 64 height 35
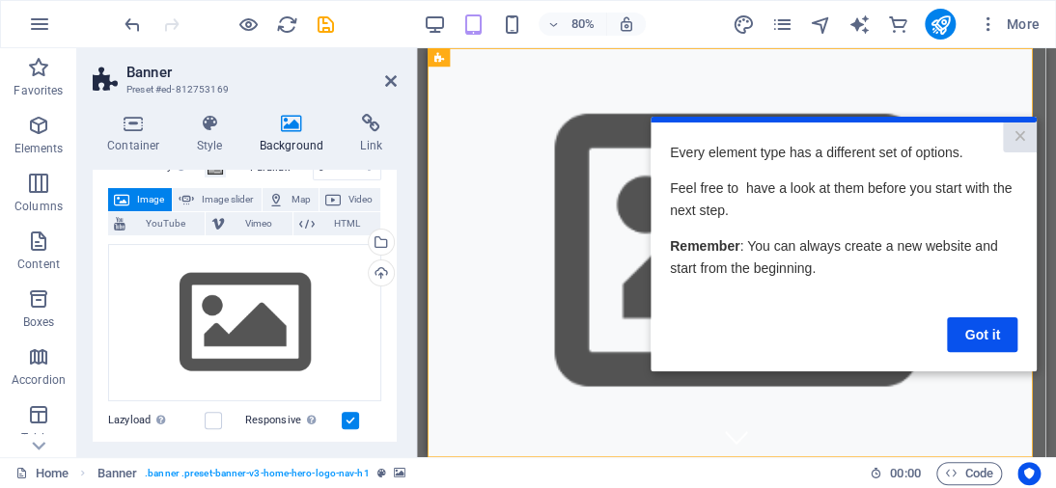
scroll to position [0, 0]
click at [1000, 325] on link "Got it" at bounding box center [982, 334] width 70 height 35
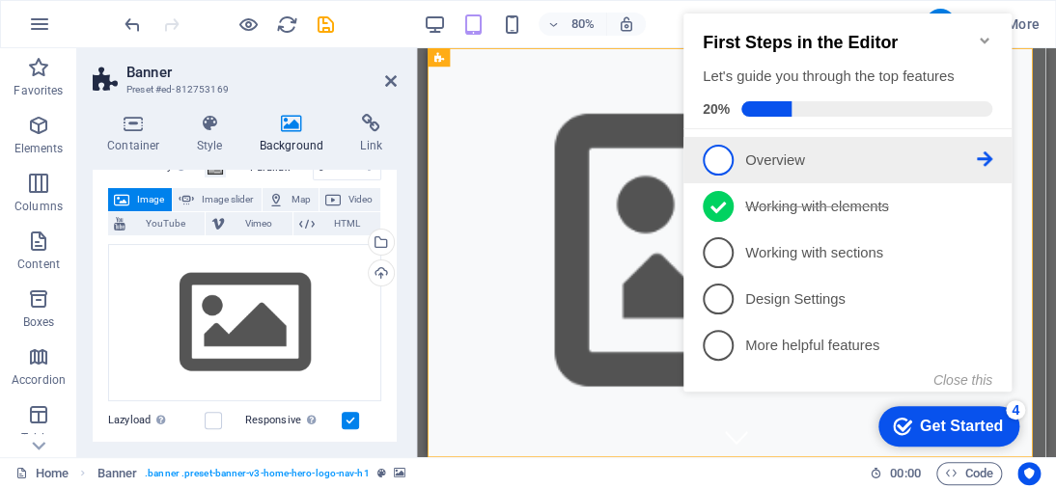
click at [791, 167] on link "1 Overview - incomplete" at bounding box center [848, 160] width 290 height 31
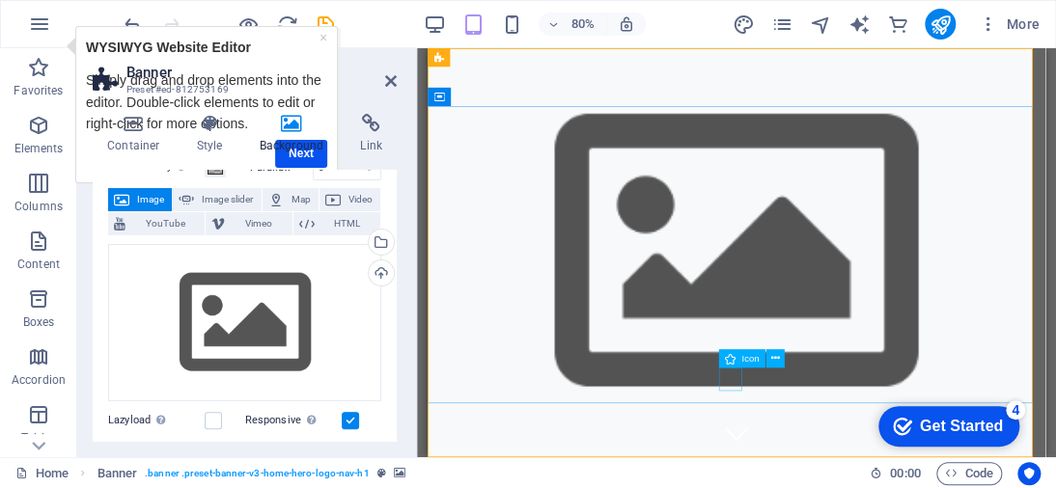
click at [751, 363] on span "Icon" at bounding box center [749, 362] width 17 height 10
click at [776, 360] on icon at bounding box center [775, 362] width 9 height 16
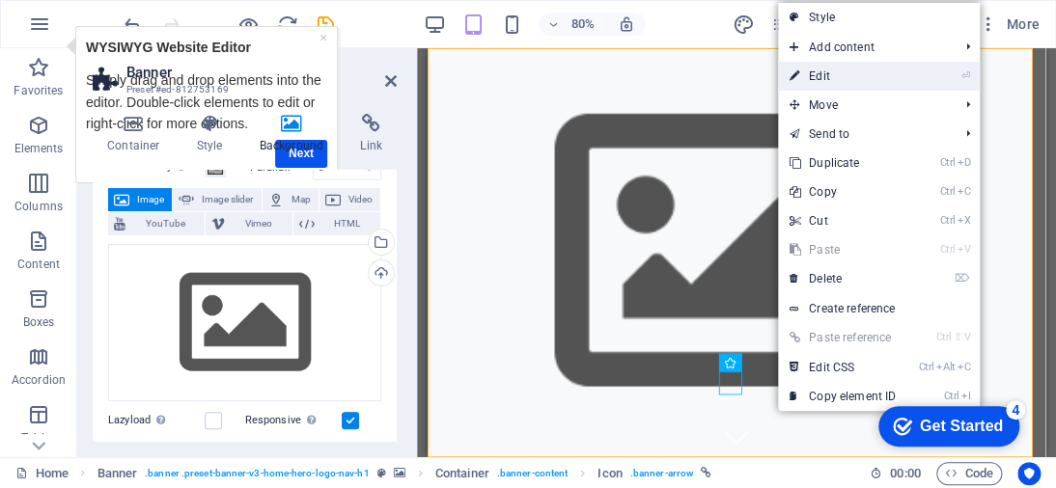
click at [866, 71] on link "⏎ Edit" at bounding box center [842, 76] width 129 height 29
select select "xMidYMid"
select select "px"
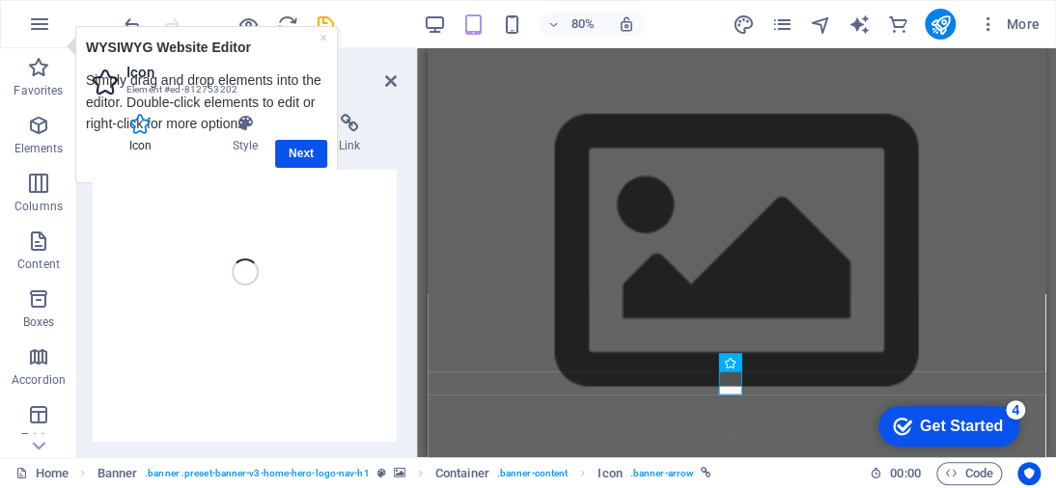
scroll to position [193, 0]
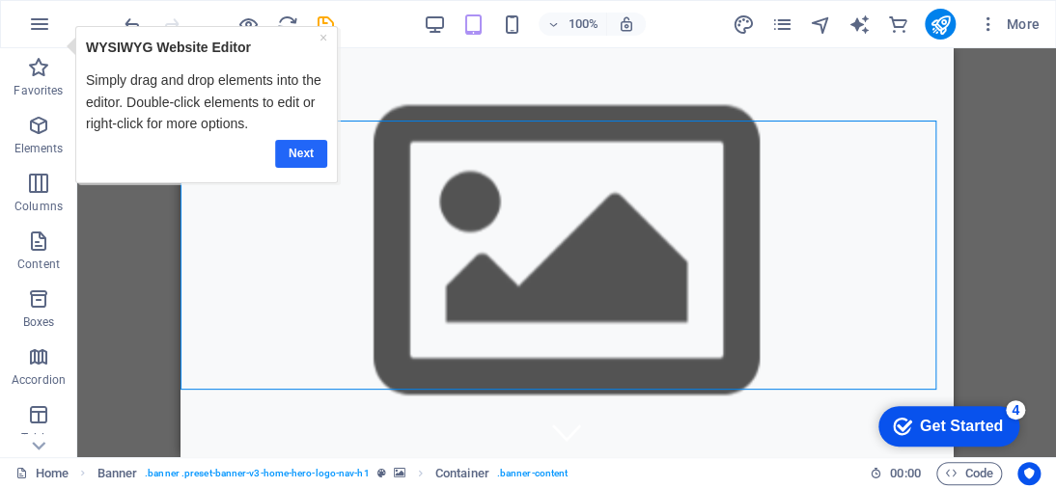
click at [303, 149] on link "Next" at bounding box center [300, 153] width 52 height 28
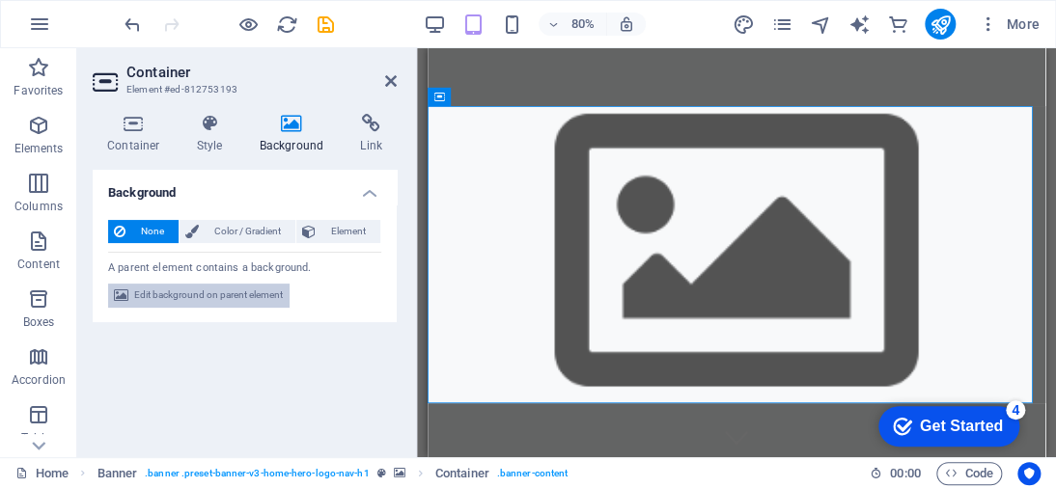
click at [220, 290] on span "Edit background on parent element" at bounding box center [208, 295] width 149 height 23
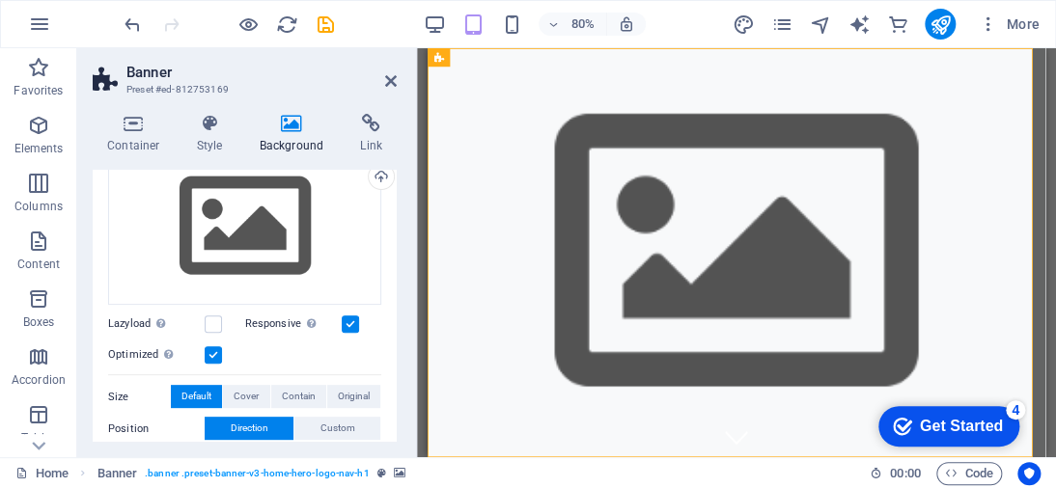
scroll to position [97, 0]
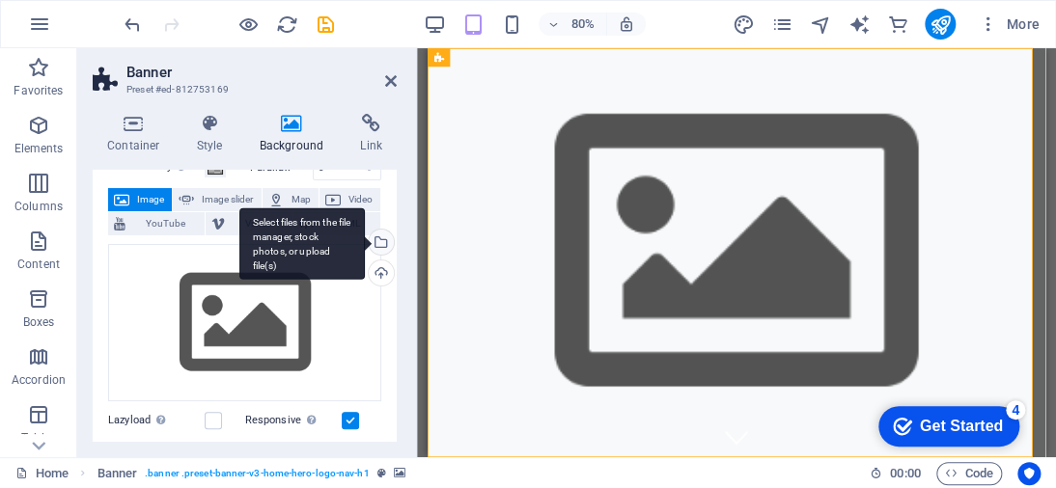
click at [365, 240] on div "Select files from the file manager, stock photos, or upload file(s)" at bounding box center [301, 243] width 125 height 72
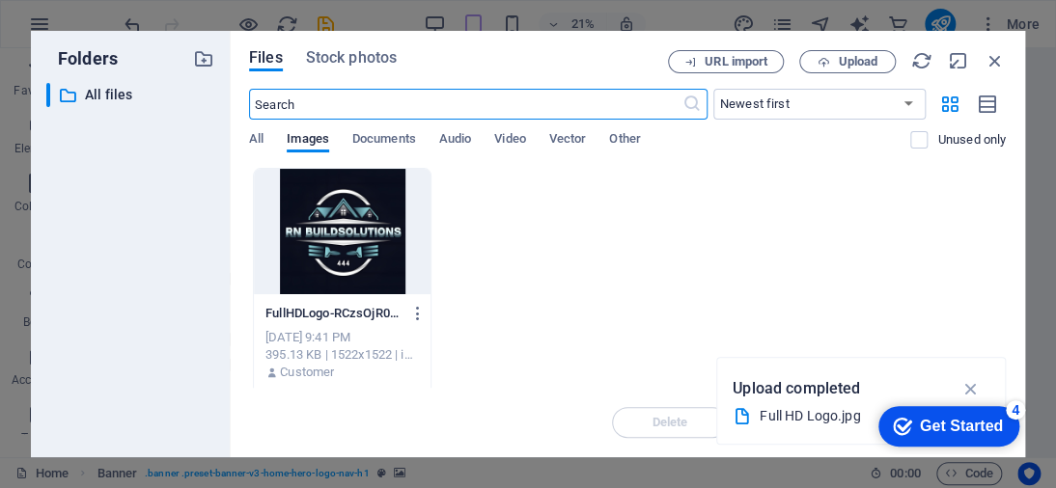
click at [367, 240] on div at bounding box center [342, 231] width 177 height 125
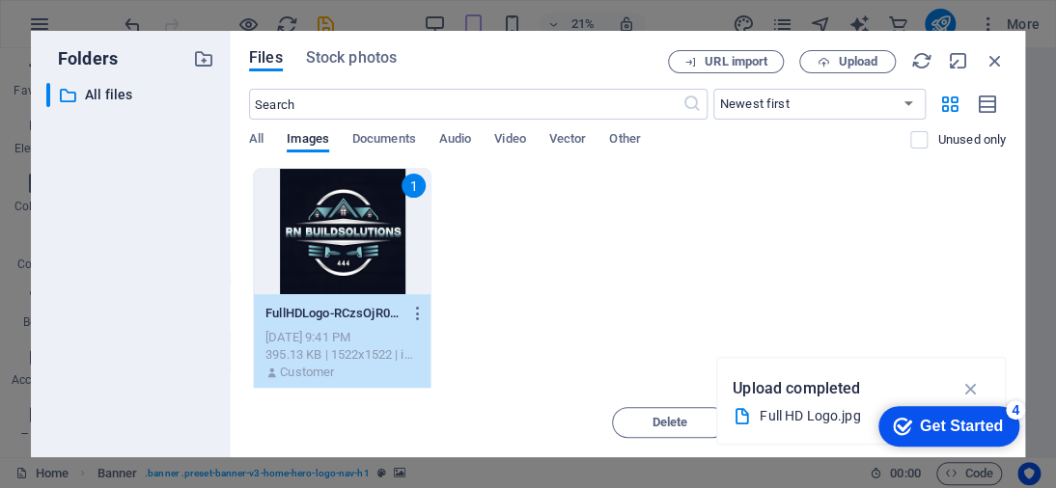
drag, startPoint x: 615, startPoint y: 320, endPoint x: 637, endPoint y: 287, distance: 40.4
click at [631, 284] on div "1 FullHDLogo-RCzsOjR0MNYitBUbRC8tcQ.jpg FullHDLogo-RCzsOjR0MNYitBUbRC8tcQ.jpg […" at bounding box center [627, 284] width 757 height 232
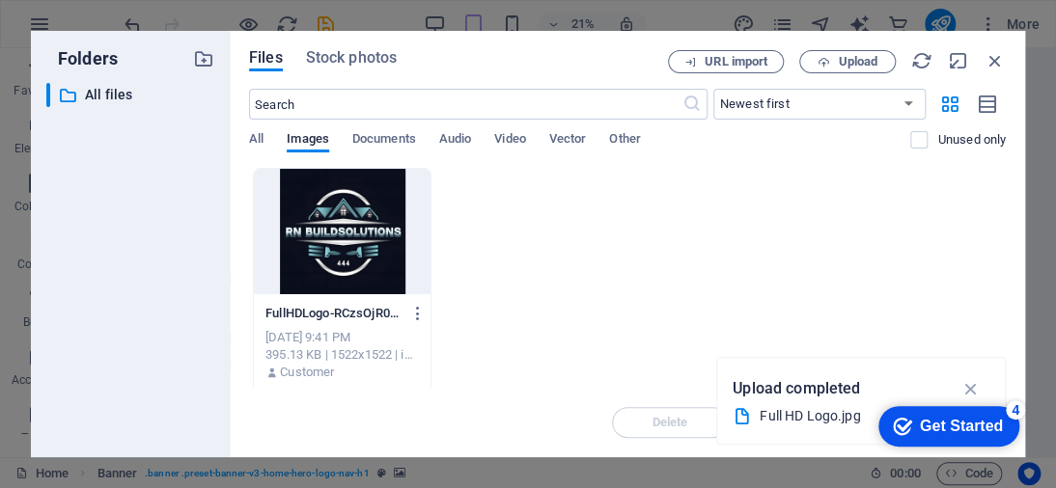
click at [968, 383] on icon "button" at bounding box center [970, 388] width 22 height 21
click at [834, 414] on div "Delete Move Insert" at bounding box center [627, 413] width 757 height 50
click at [390, 264] on div at bounding box center [342, 231] width 177 height 125
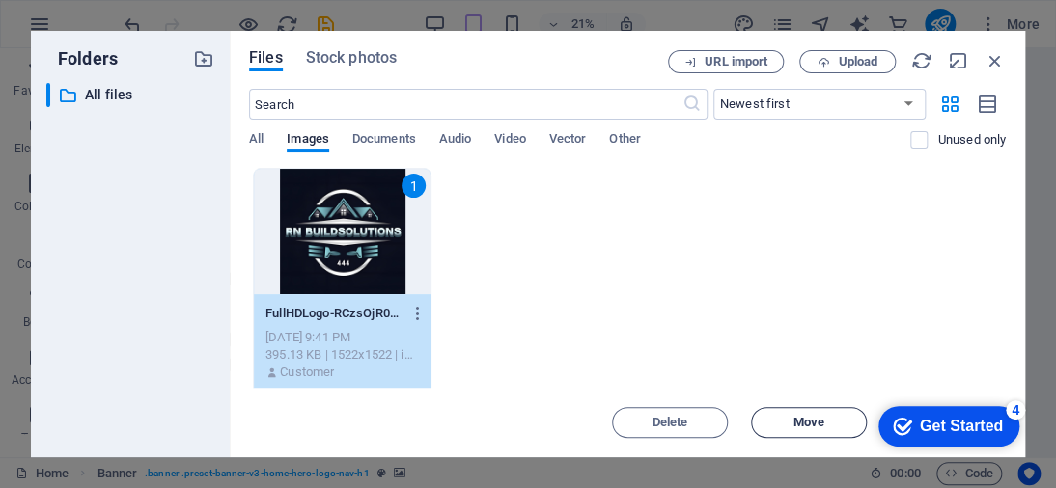
click at [799, 414] on button "Move" at bounding box center [809, 422] width 116 height 31
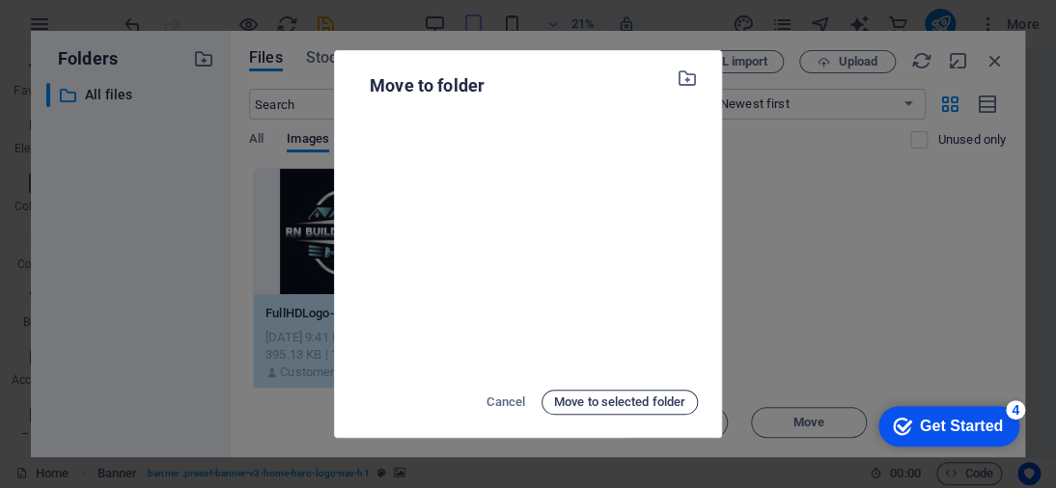
click at [643, 406] on span "Move to selected folder" at bounding box center [619, 402] width 131 height 23
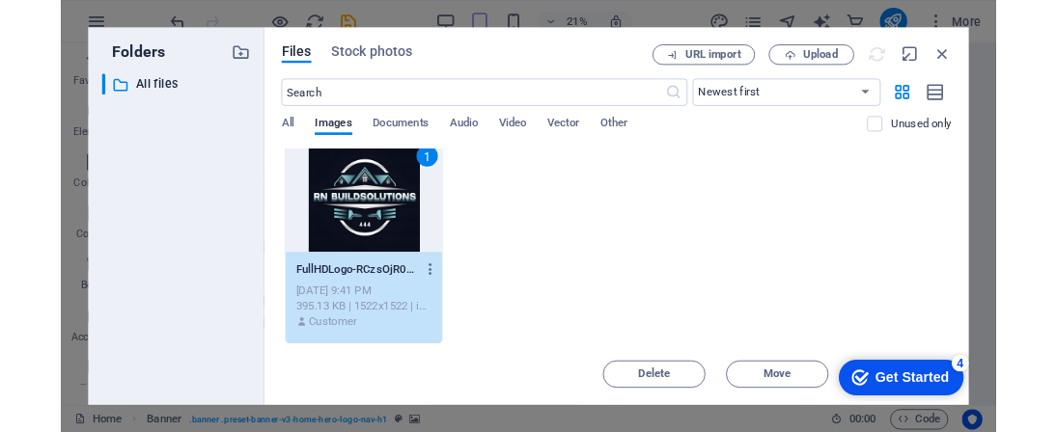
scroll to position [12, 0]
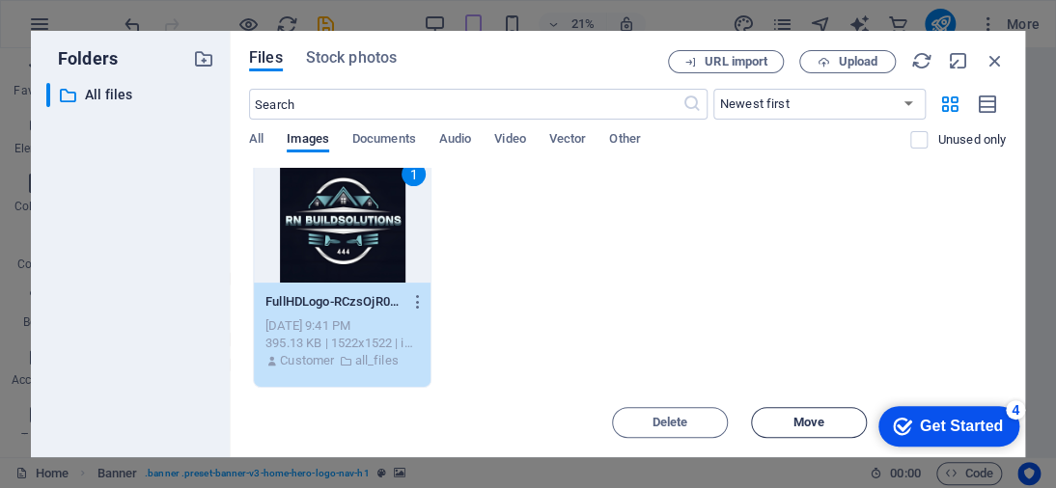
click at [801, 423] on span "Move" at bounding box center [808, 423] width 31 height 12
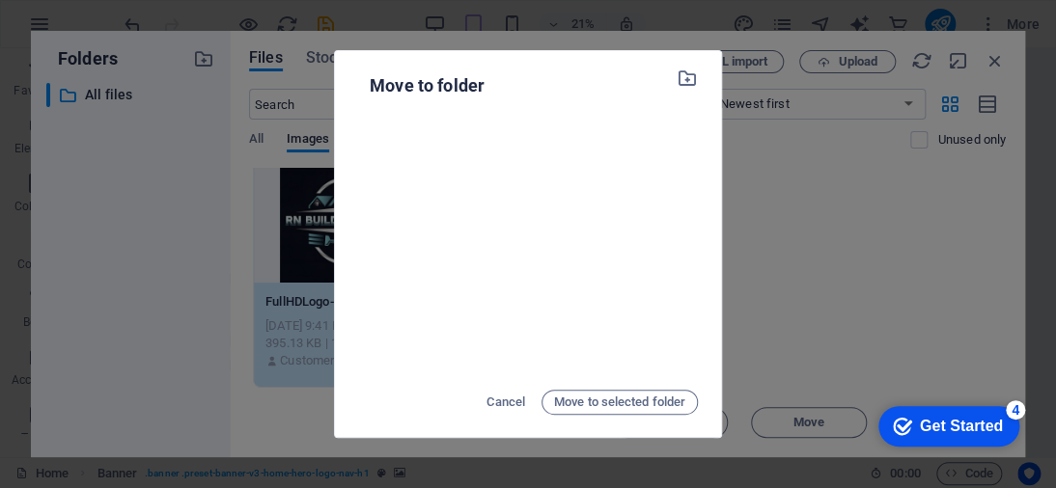
click at [598, 278] on div at bounding box center [528, 244] width 340 height 262
drag, startPoint x: 579, startPoint y: 402, endPoint x: 582, endPoint y: 393, distance: 10.1
click at [581, 401] on span "Move to selected folder" at bounding box center [619, 402] width 131 height 23
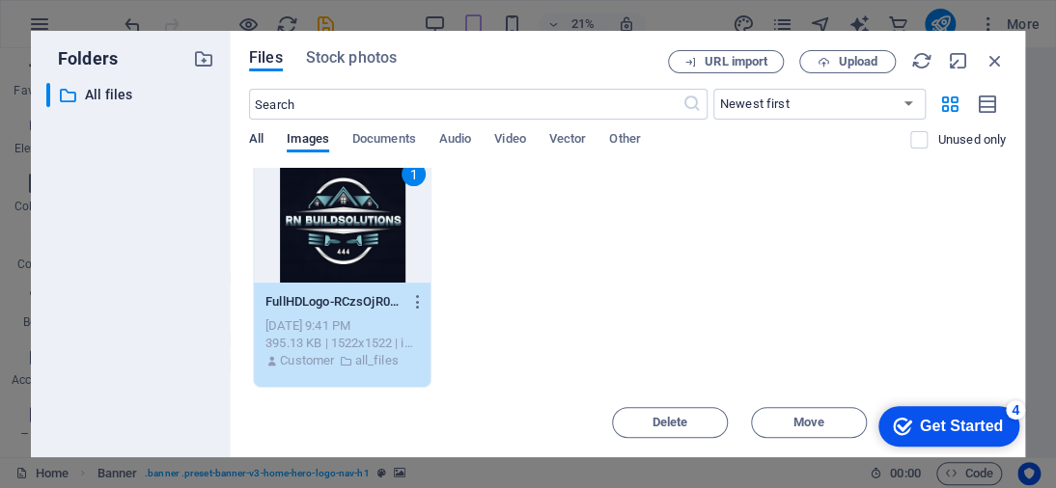
click at [258, 143] on span "All" at bounding box center [256, 140] width 14 height 27
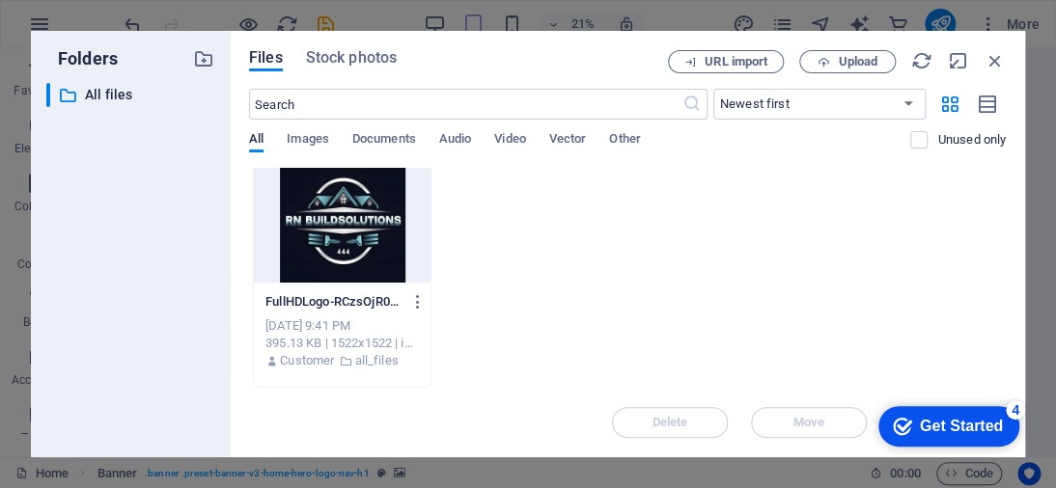
click at [377, 189] on div at bounding box center [342, 219] width 177 height 125
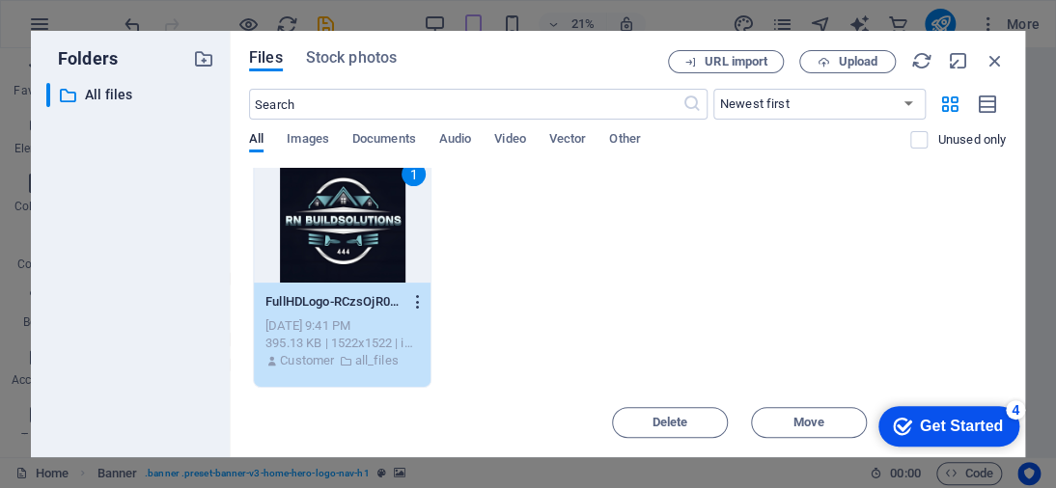
click at [419, 293] on icon "button" at bounding box center [417, 301] width 18 height 17
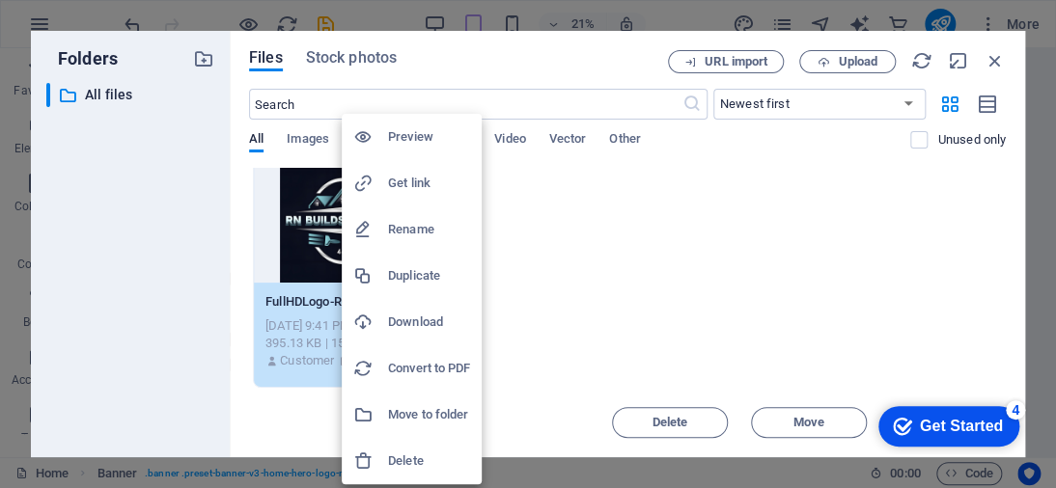
click at [430, 314] on h6 "Download" at bounding box center [429, 322] width 82 height 23
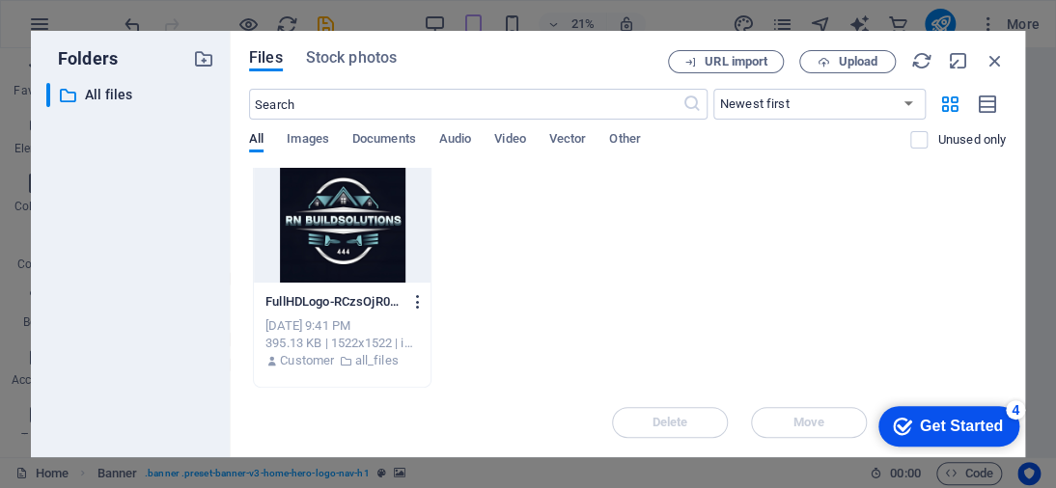
click at [414, 301] on icon "button" at bounding box center [417, 301] width 18 height 17
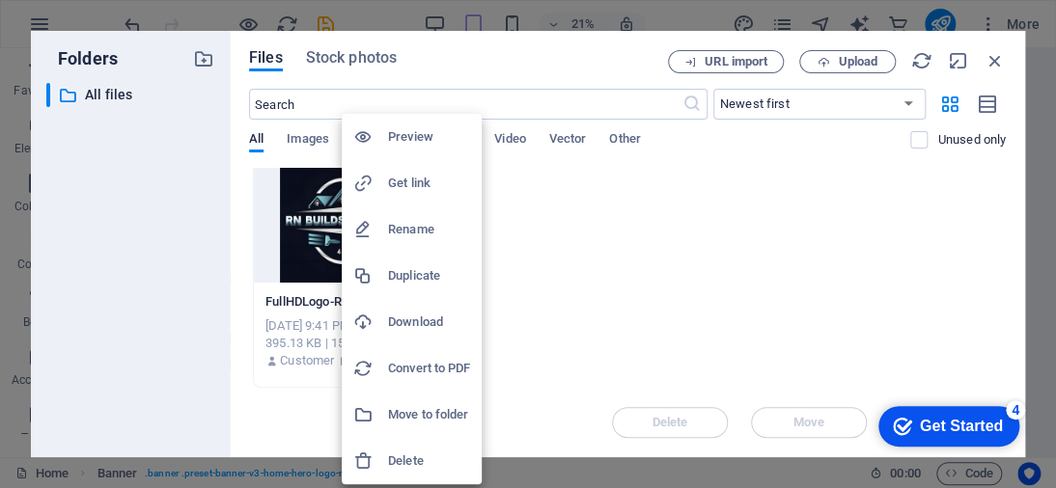
click at [436, 323] on h6 "Download" at bounding box center [429, 322] width 82 height 23
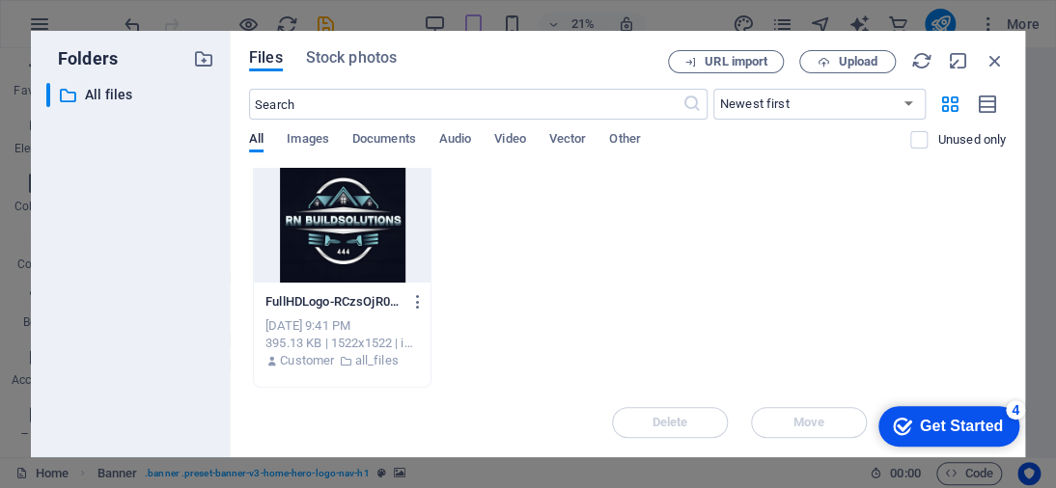
click at [801, 422] on div "Folders ​ All files All files Files Stock photos URL import Upload ​ Newest fir…" at bounding box center [528, 244] width 1056 height 488
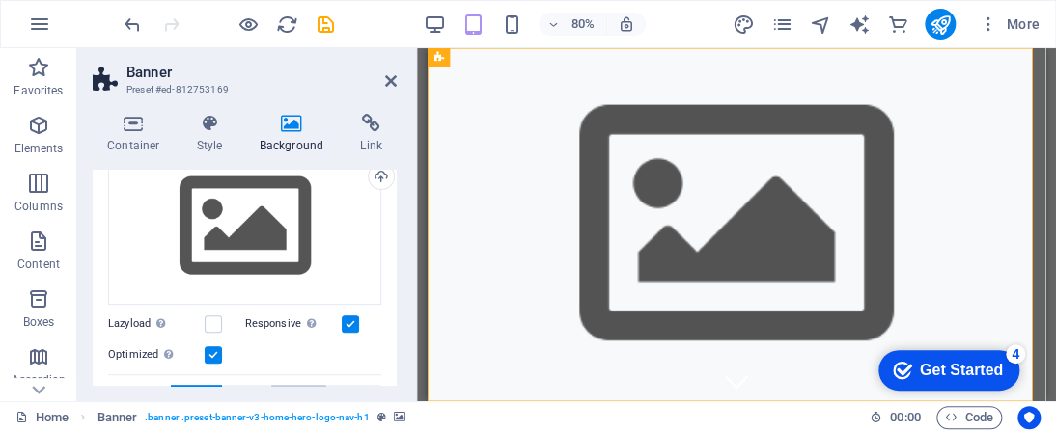
scroll to position [290, 0]
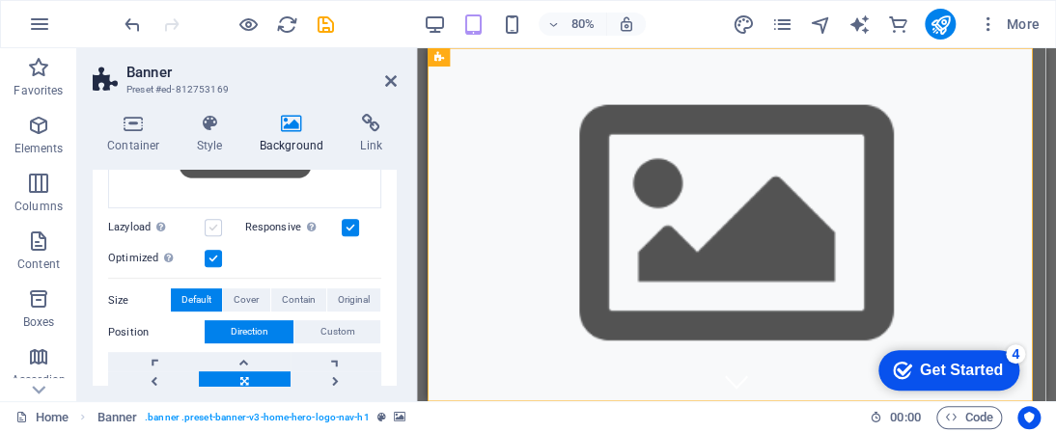
click at [217, 222] on label at bounding box center [213, 227] width 17 height 17
click at [0, 0] on input "Lazyload Loading images after the page loads improves page speed." at bounding box center [0, 0] width 0 height 0
click at [225, 224] on div "Lazyload Loading images after the page loads improves page speed." at bounding box center [176, 227] width 137 height 23
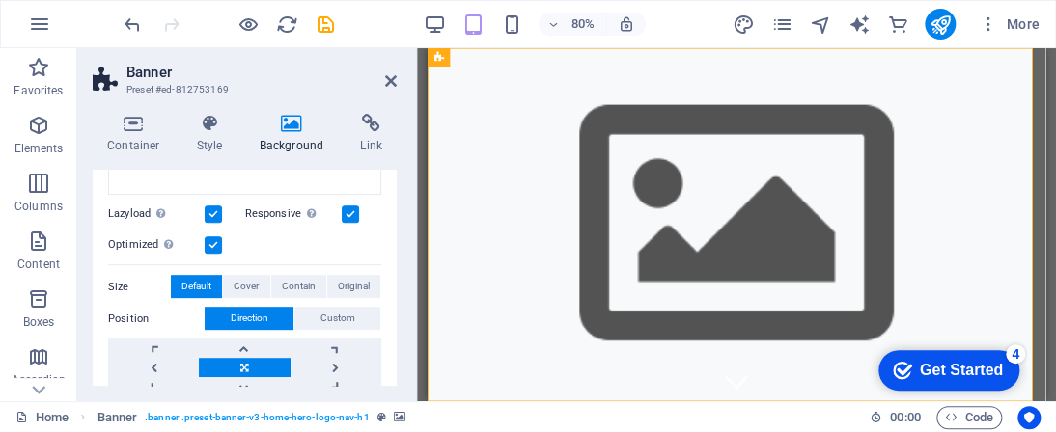
scroll to position [110, 0]
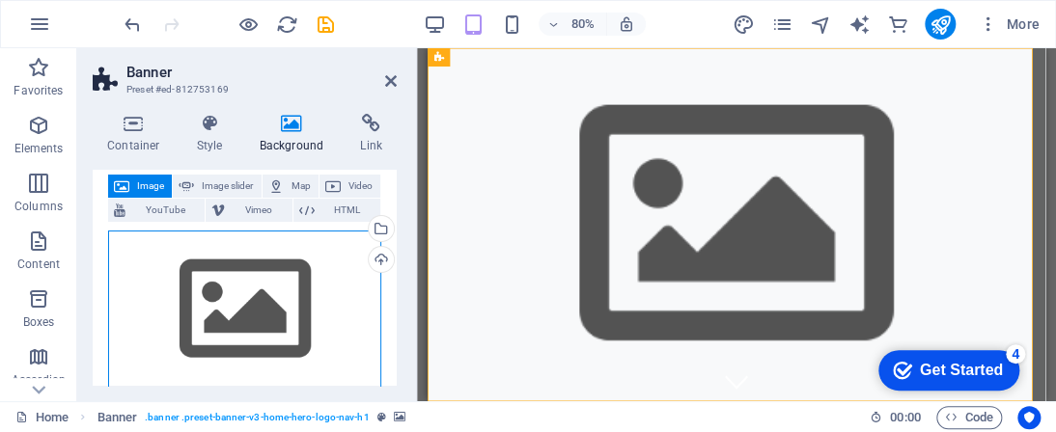
click at [225, 275] on div "Drag files here, click to choose files or select files from Files or our free s…" at bounding box center [244, 310] width 273 height 158
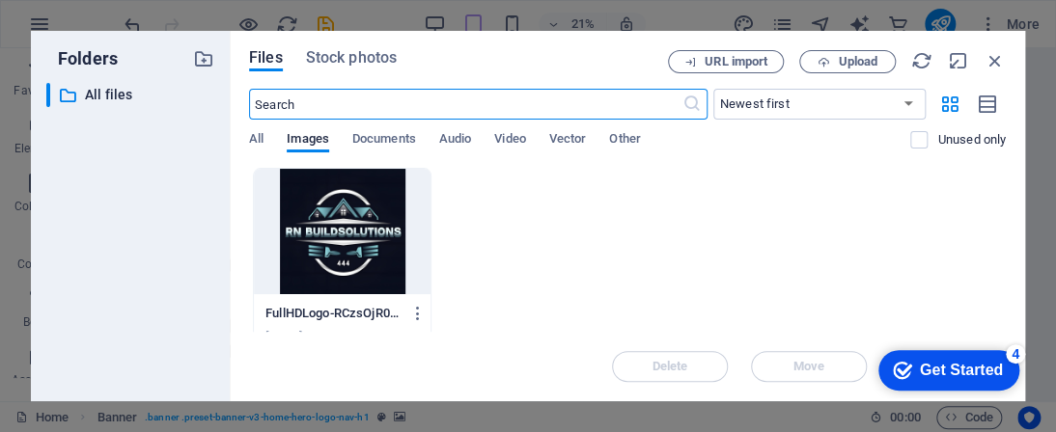
click at [944, 374] on div "Get Started" at bounding box center [961, 370] width 83 height 17
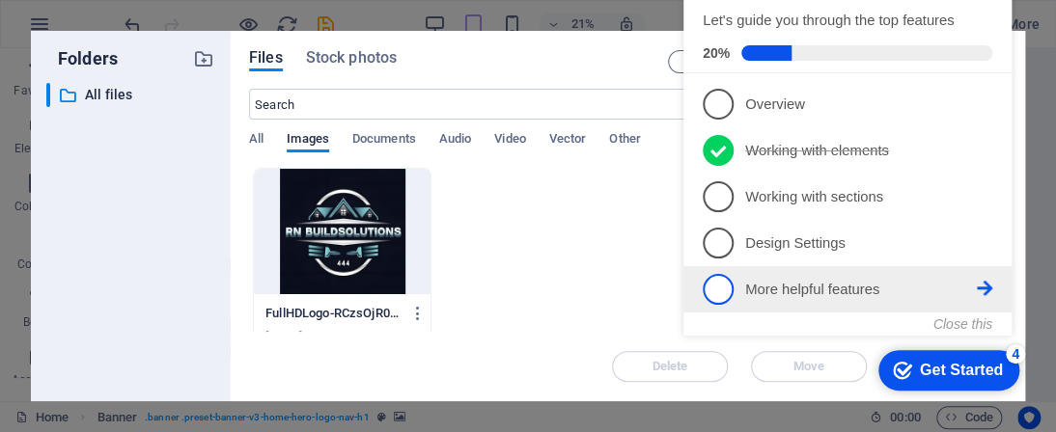
click at [947, 280] on p "More helpful features - incomplete" at bounding box center [861, 290] width 232 height 20
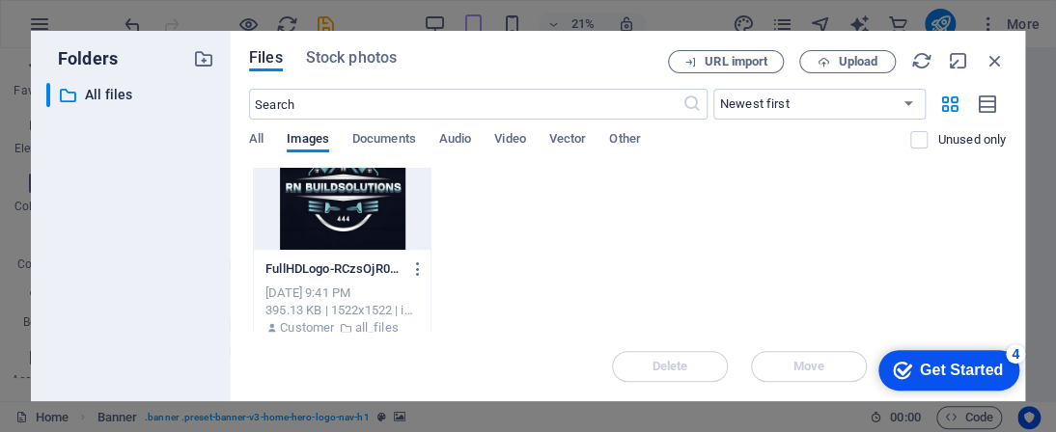
scroll to position [68, 0]
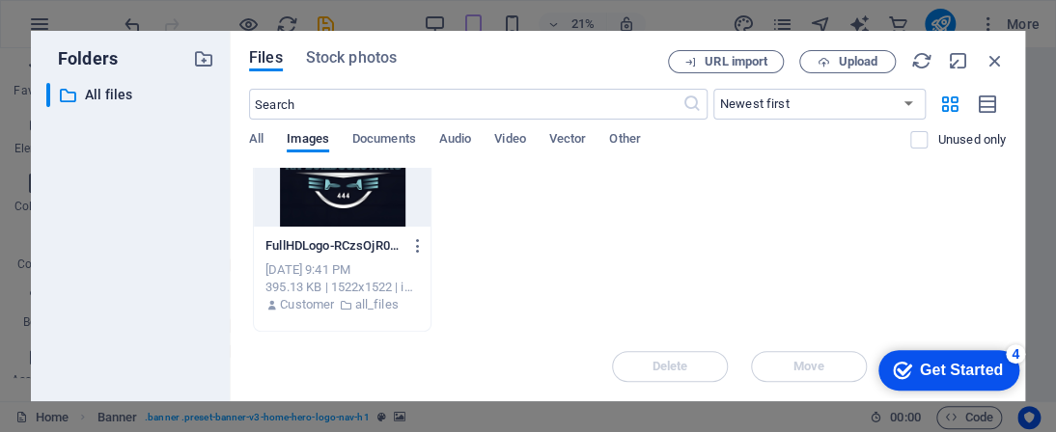
click at [904, 358] on div "checkmark Get Started 4" at bounding box center [948, 370] width 141 height 41
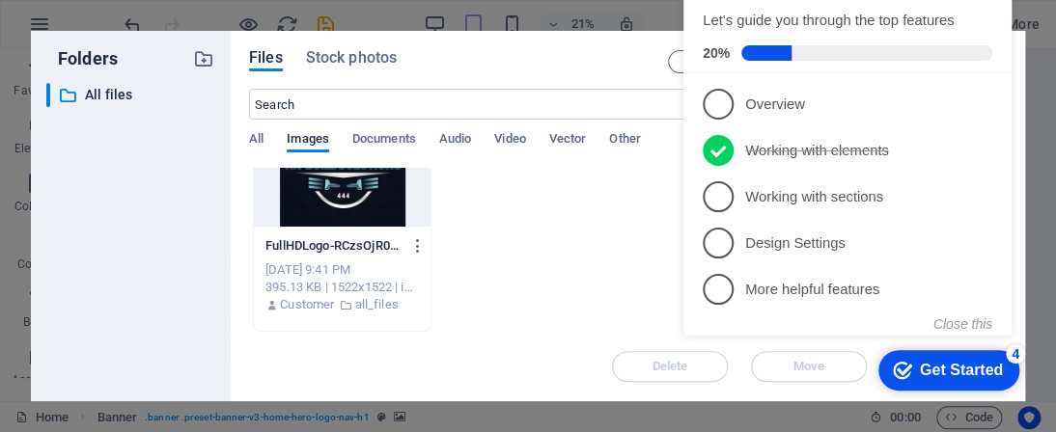
click at [405, 312] on div "Customer all_files" at bounding box center [341, 304] width 153 height 17
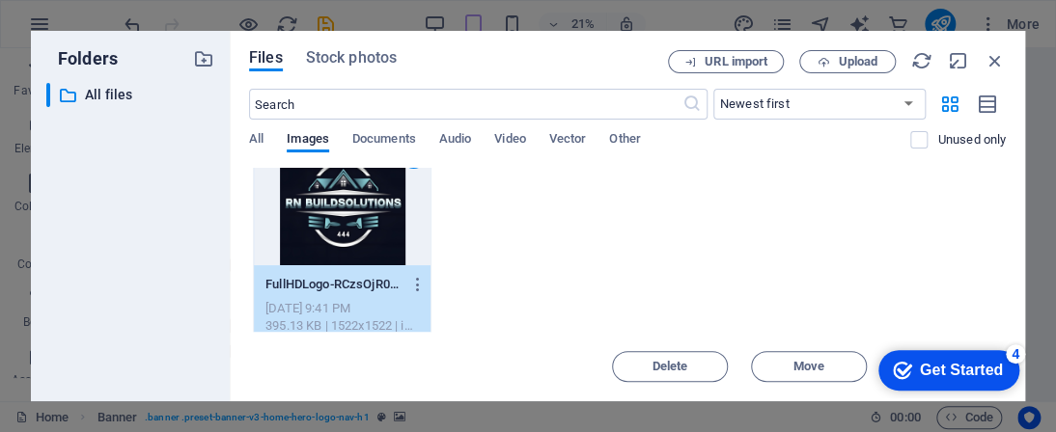
scroll to position [0, 0]
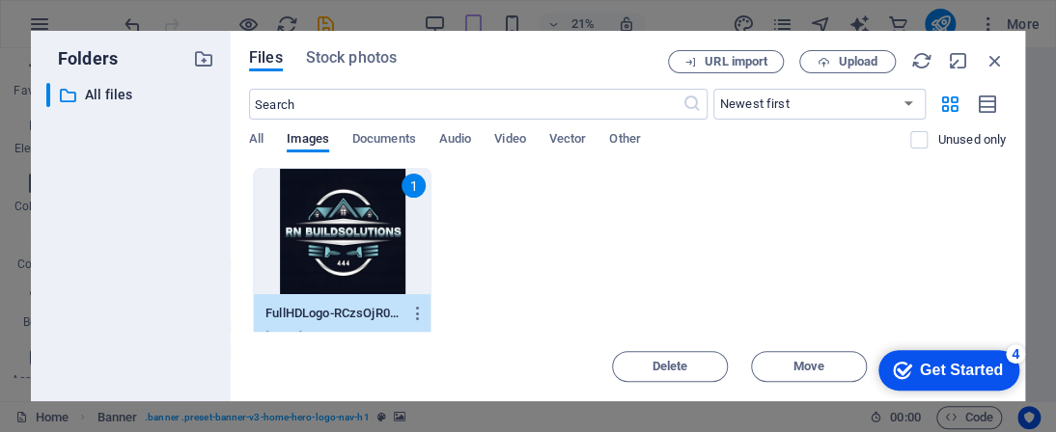
click at [575, 271] on div "1 FullHDLogo-RCzsOjR0MNYitBUbRC8tcQ.jpg FullHDLogo-RCzsOjR0MNYitBUbRC8tcQ.jpg […" at bounding box center [627, 284] width 757 height 232
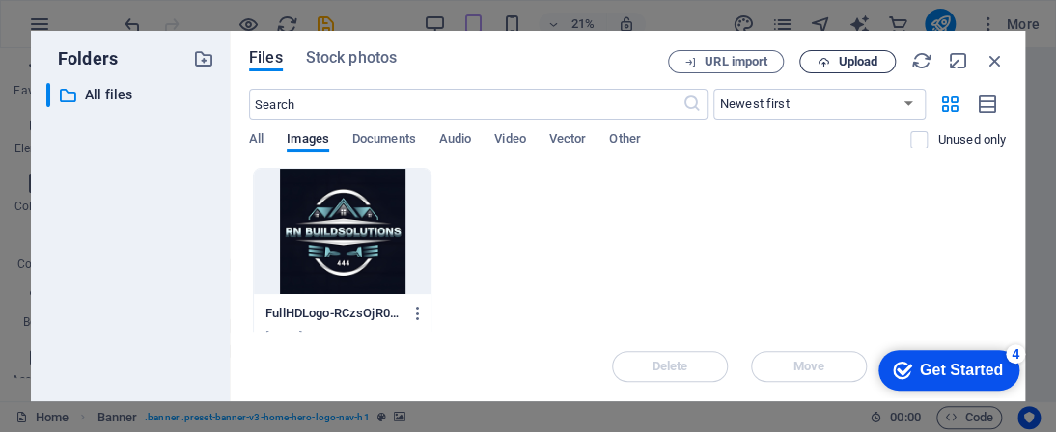
click at [857, 59] on span "Upload" at bounding box center [858, 62] width 40 height 12
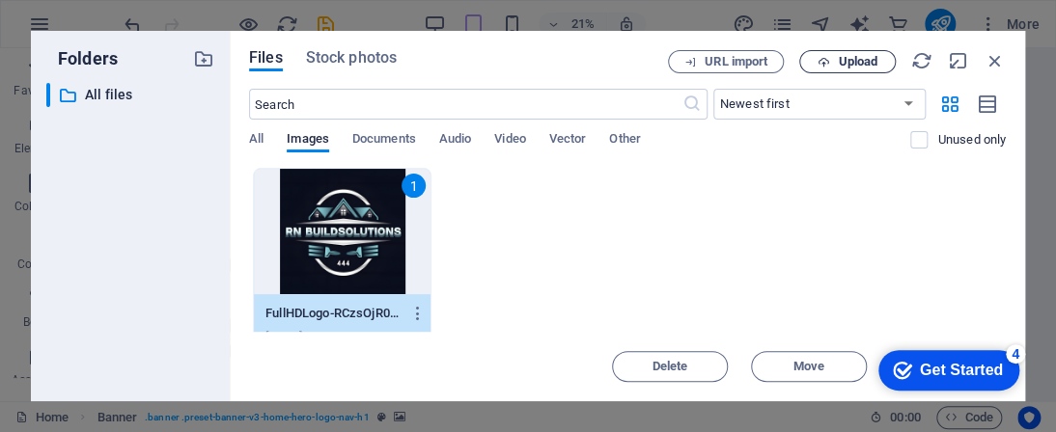
click at [861, 65] on span "Upload" at bounding box center [858, 62] width 40 height 12
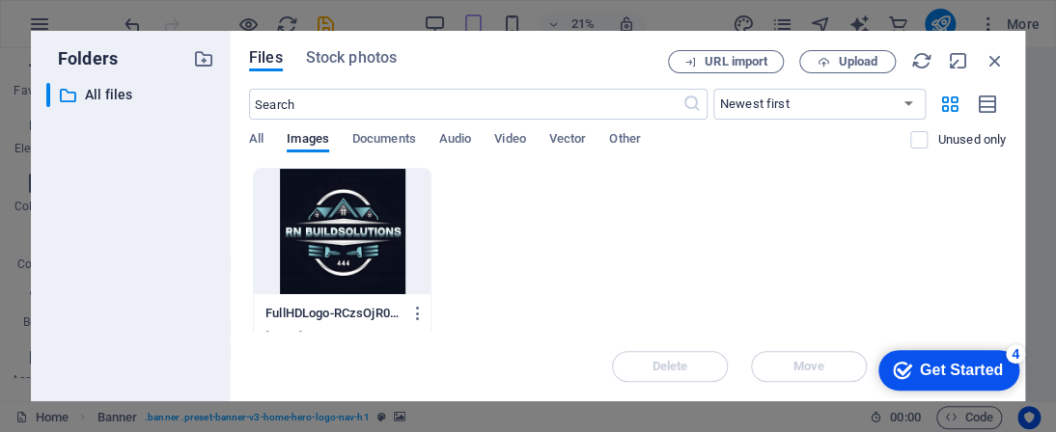
click at [400, 257] on div at bounding box center [342, 231] width 177 height 125
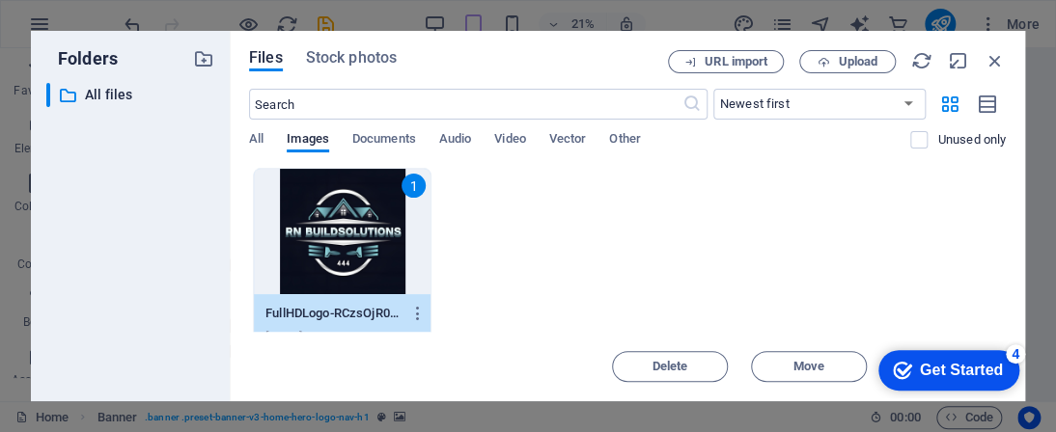
drag, startPoint x: 765, startPoint y: 360, endPoint x: 736, endPoint y: 345, distance: 32.8
click at [741, 348] on div "Delete Move Insert" at bounding box center [627, 357] width 757 height 50
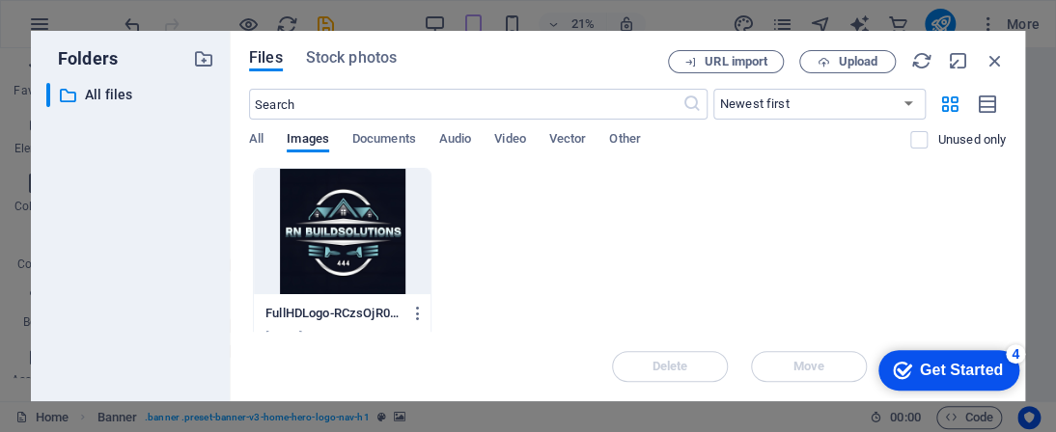
click at [317, 271] on div at bounding box center [342, 231] width 177 height 125
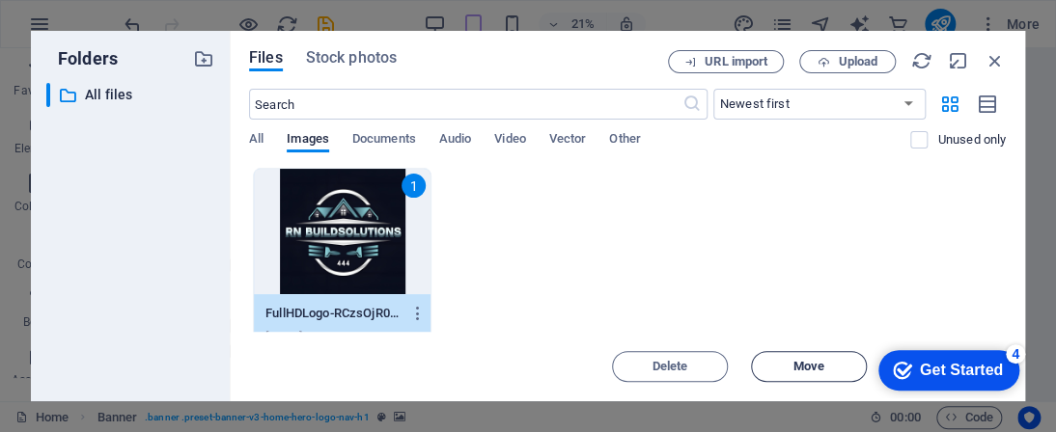
click at [811, 368] on span "Move" at bounding box center [808, 367] width 31 height 12
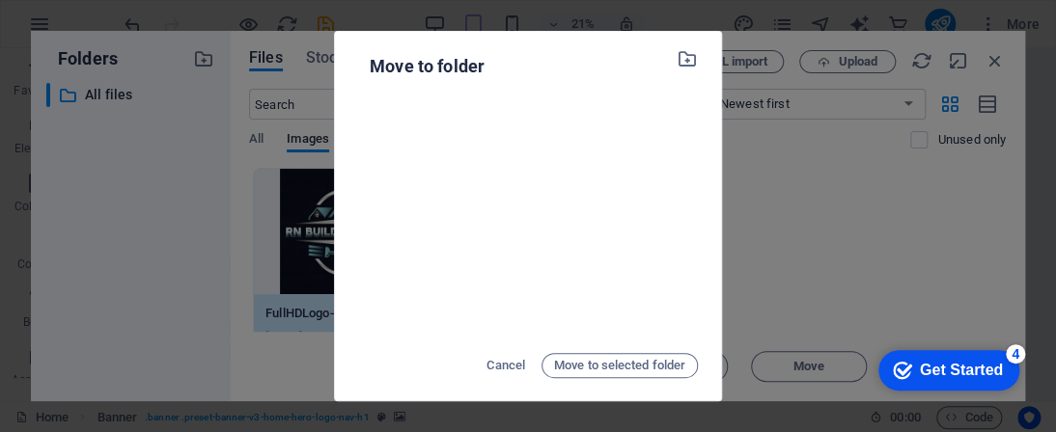
click at [437, 186] on div at bounding box center [528, 216] width 340 height 245
click at [686, 65] on icon "button" at bounding box center [687, 58] width 22 height 21
drag, startPoint x: 679, startPoint y: 55, endPoint x: 680, endPoint y: 66, distance: 10.7
click at [680, 56] on div "Move to folder" at bounding box center [528, 66] width 340 height 31
click at [628, 369] on span "Move to selected folder" at bounding box center [619, 365] width 131 height 23
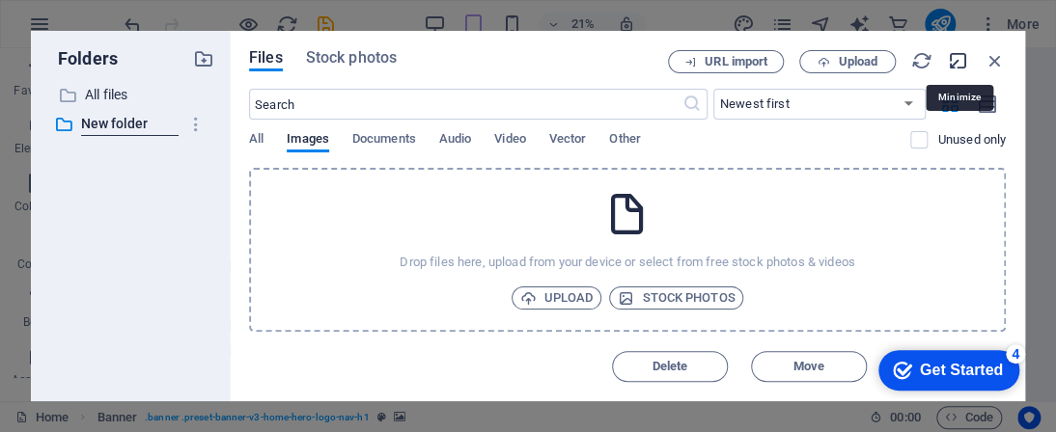
click at [964, 63] on icon "button" at bounding box center [958, 60] width 21 height 21
select select "image"
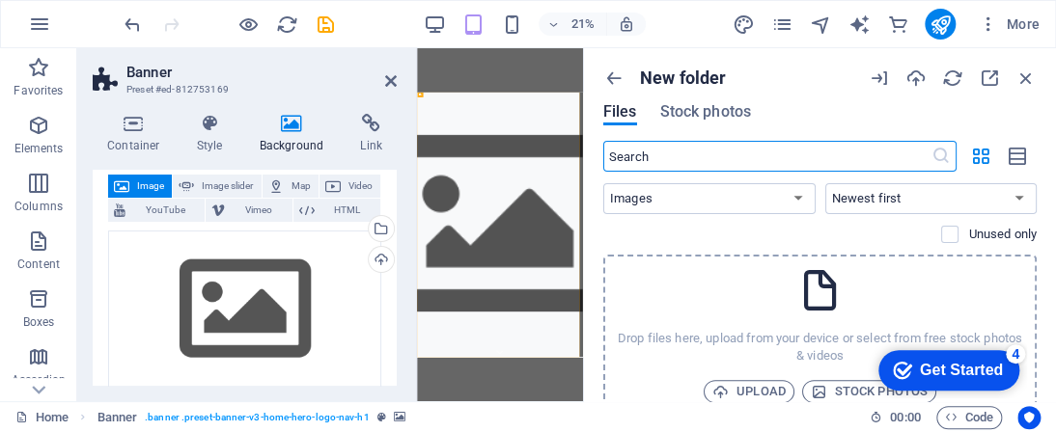
scroll to position [62, 0]
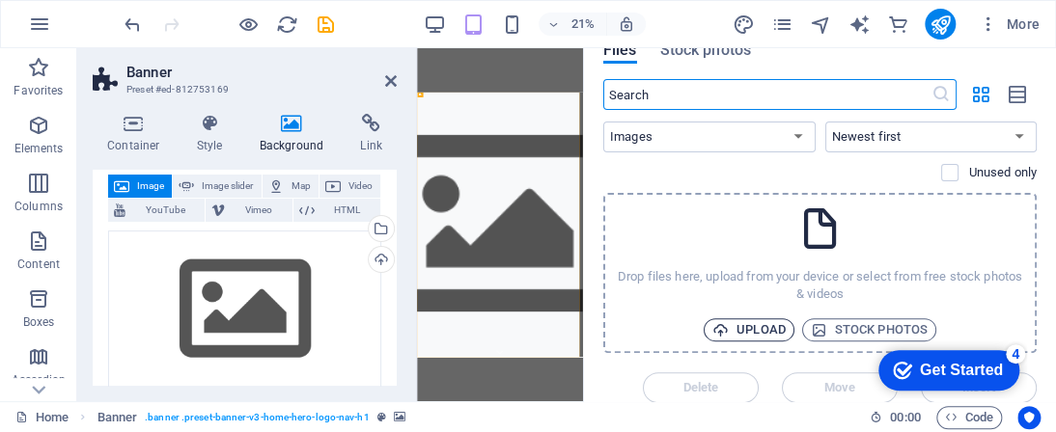
click at [747, 332] on span "Upload" at bounding box center [748, 329] width 73 height 23
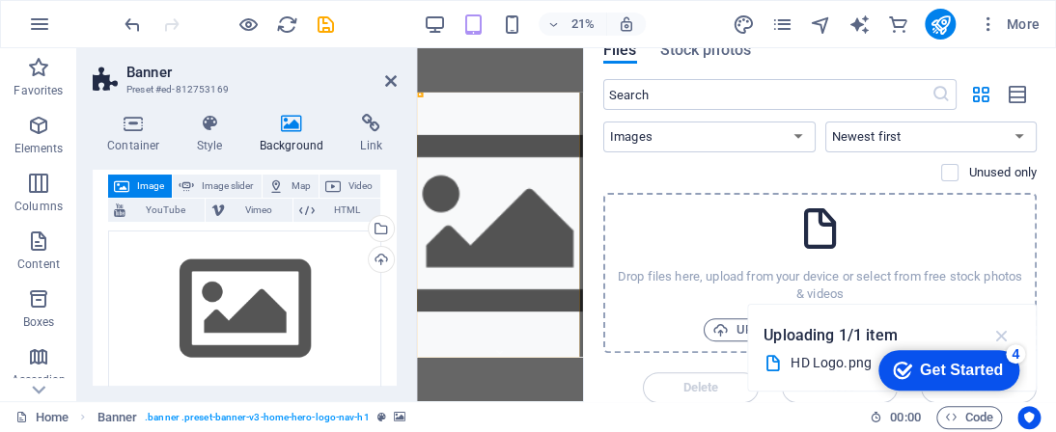
click at [1004, 336] on icon "button" at bounding box center [1001, 335] width 22 height 21
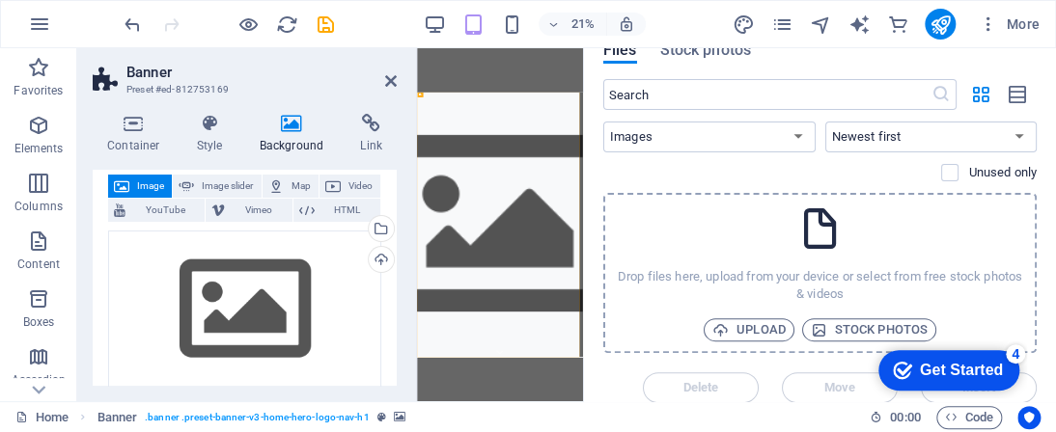
click at [751, 345] on div "Drop files here, upload from your device or select from free stock photos & vid…" at bounding box center [819, 273] width 433 height 160
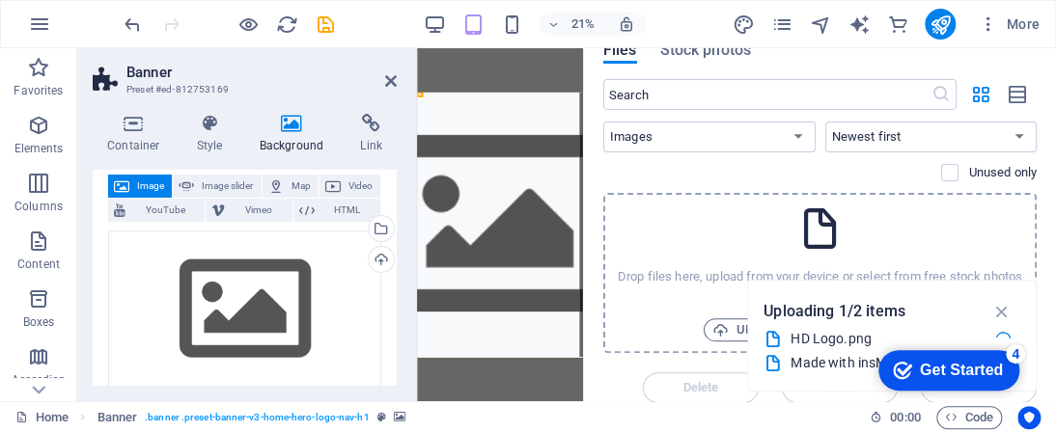
click at [975, 365] on div "Get Started" at bounding box center [961, 370] width 83 height 17
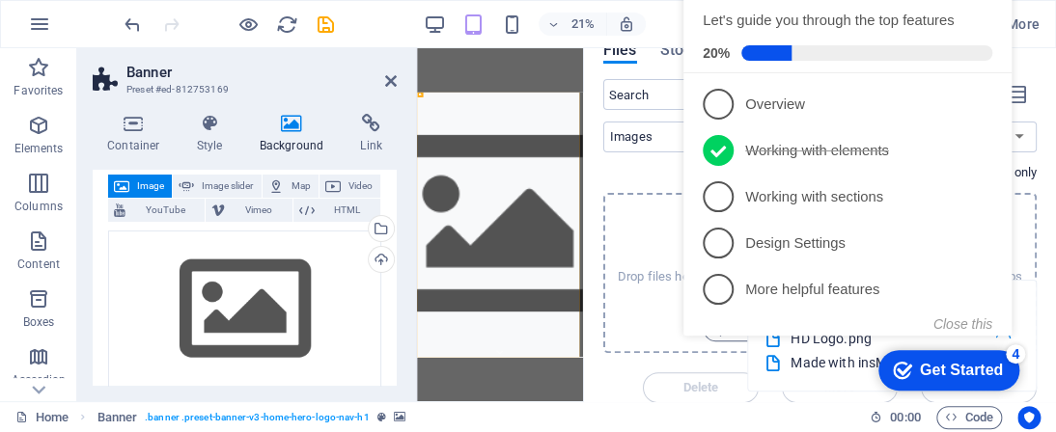
drag, startPoint x: 897, startPoint y: 367, endPoint x: 1456, endPoint y: 333, distance: 559.8
click html "checkmark Get Started 4 First Steps in the Editor Let's guide you through the t…"
click at [662, 416] on div "Home Banner . banner .preset-banner-v3-home-hero-logo-nav-h1" at bounding box center [434, 417] width 839 height 23
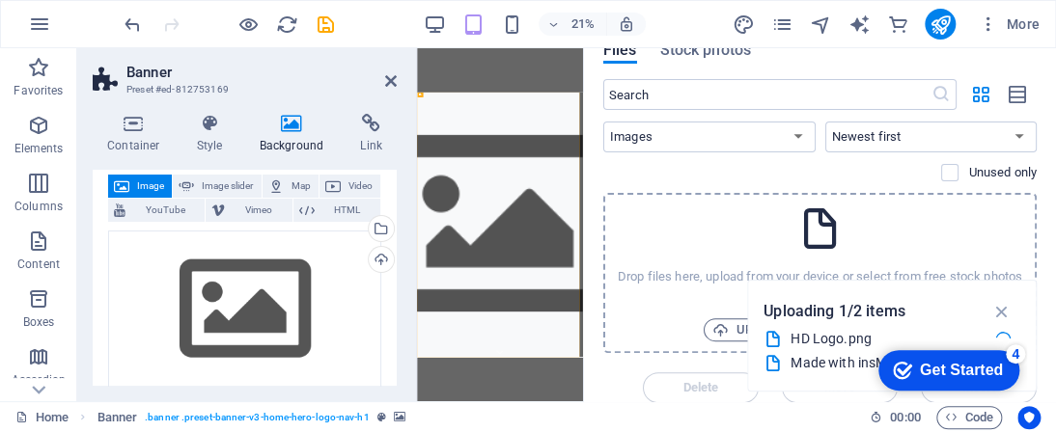
click at [839, 343] on div "HD Logo.png" at bounding box center [884, 339] width 189 height 22
click at [835, 333] on div "HD Logo.png" at bounding box center [884, 339] width 189 height 22
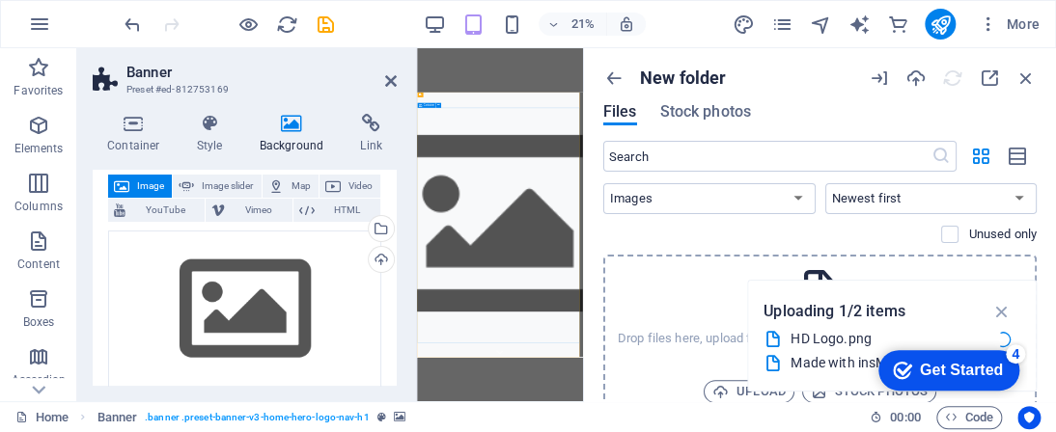
scroll to position [290, 0]
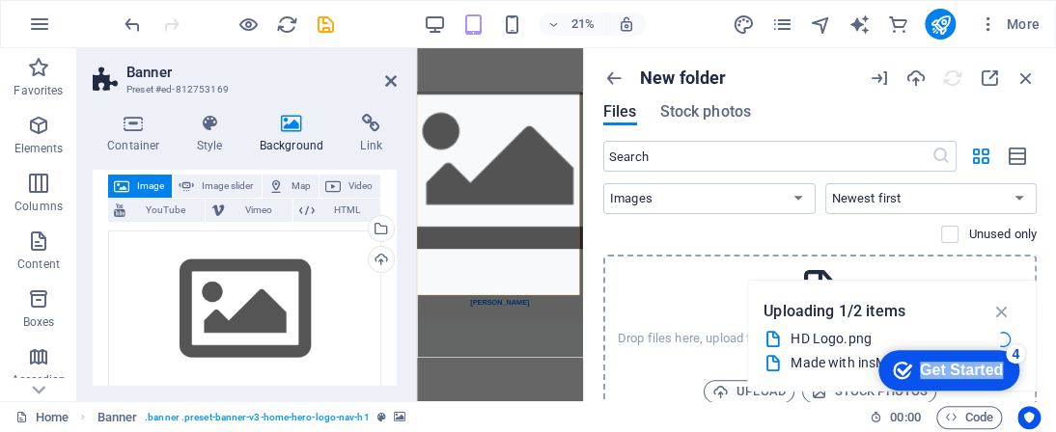
click div "checkmark Get Started 4 First Steps in the Editor Let's guide you through the t…"
drag, startPoint x: 1856, startPoint y: 682, endPoint x: 994, endPoint y: 342, distance: 926.6
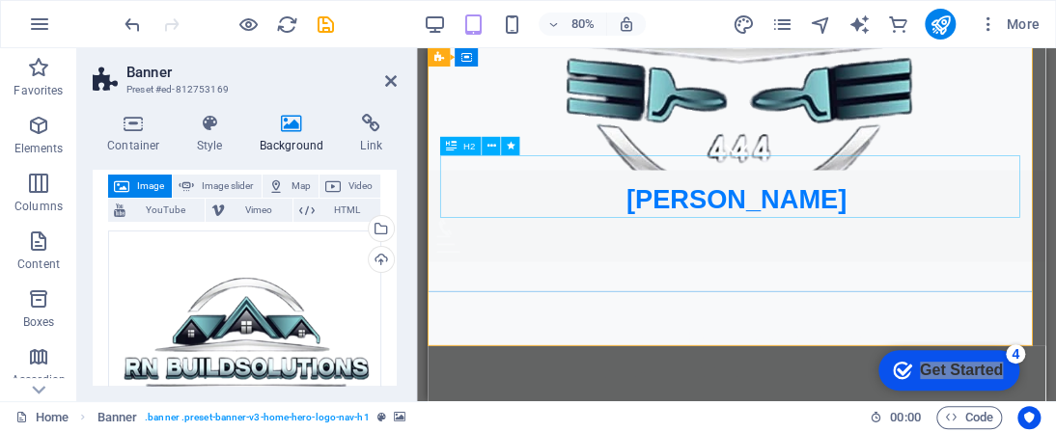
scroll to position [0, 0]
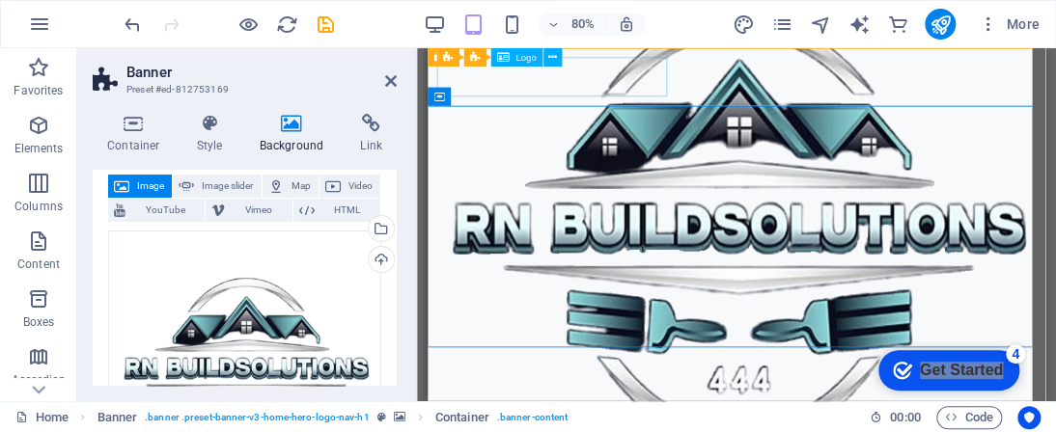
click at [528, 59] on span "Logo" at bounding box center [525, 58] width 20 height 10
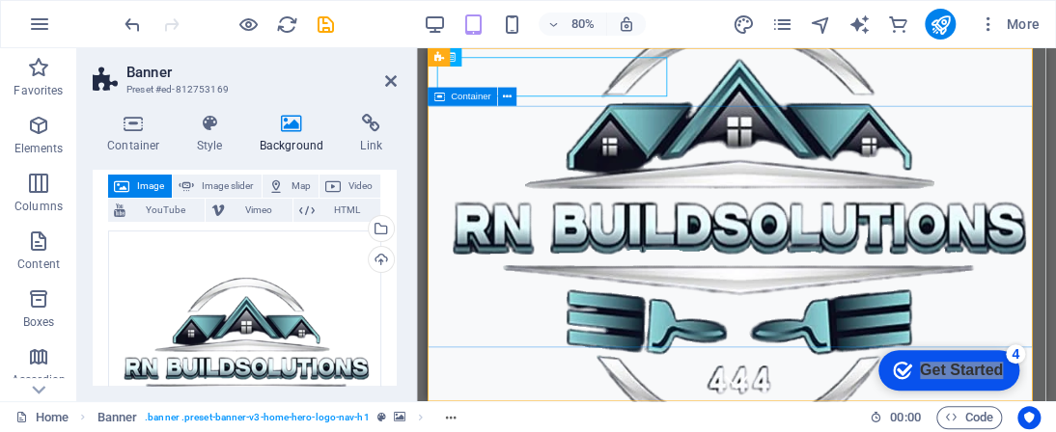
click at [492, 101] on div "Container" at bounding box center [461, 97] width 69 height 18
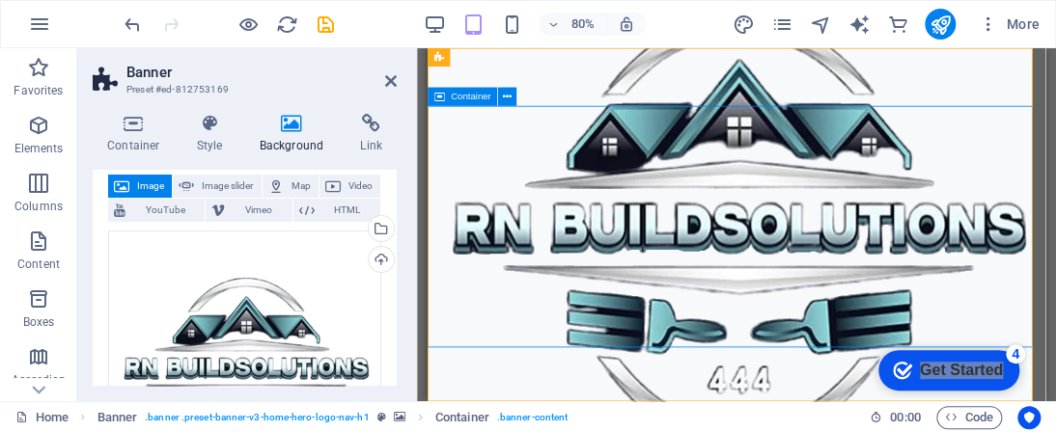
click at [478, 97] on span "Container" at bounding box center [471, 98] width 41 height 10
click at [509, 96] on icon at bounding box center [507, 97] width 9 height 16
click at [510, 97] on icon at bounding box center [507, 97] width 9 height 16
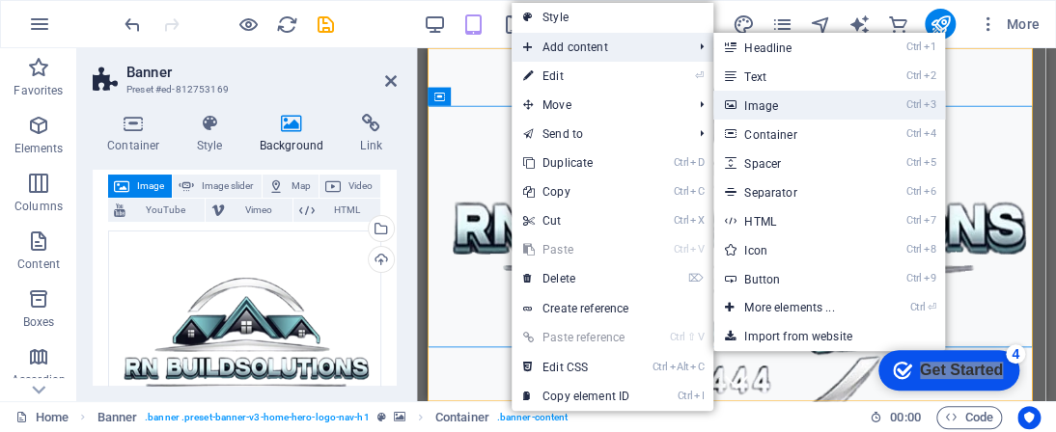
click at [772, 102] on link "Ctrl 3 Image" at bounding box center [792, 105] width 159 height 29
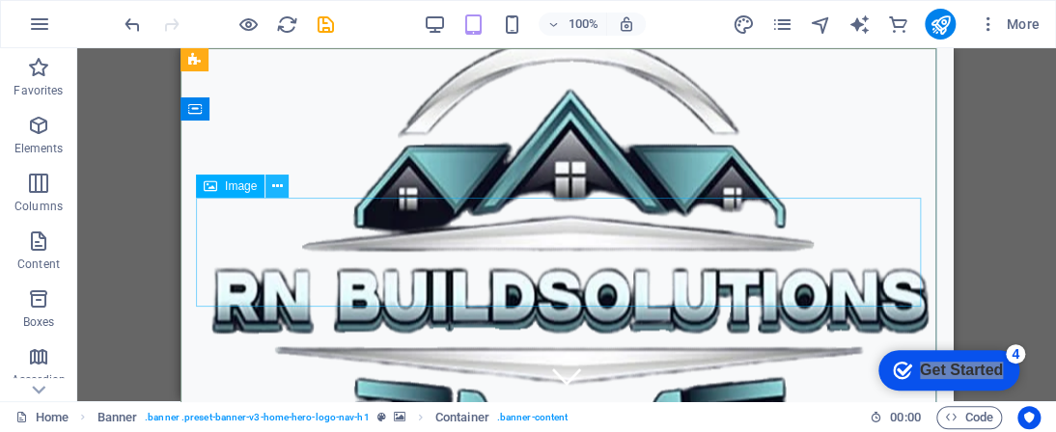
click at [272, 187] on icon at bounding box center [277, 187] width 11 height 20
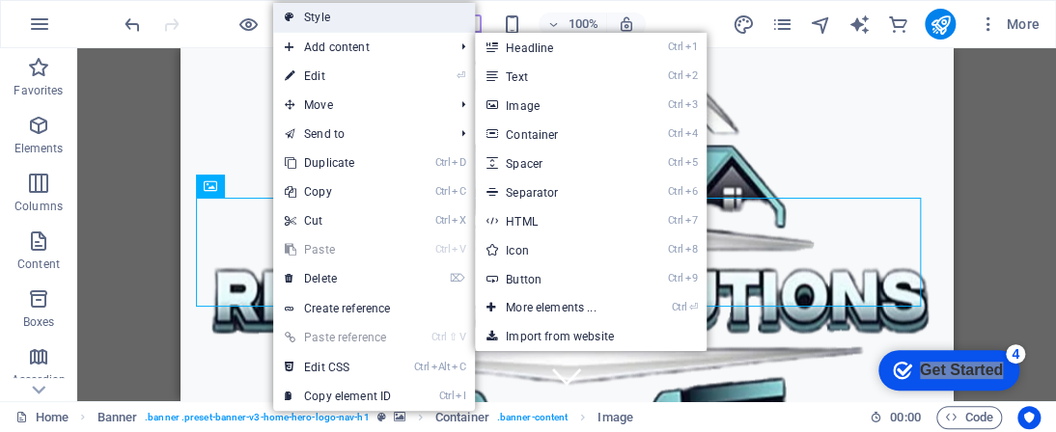
click at [348, 16] on link "Style" at bounding box center [374, 17] width 202 height 29
select select "preset-banner-v3-home-hero-logo-nav-h1"
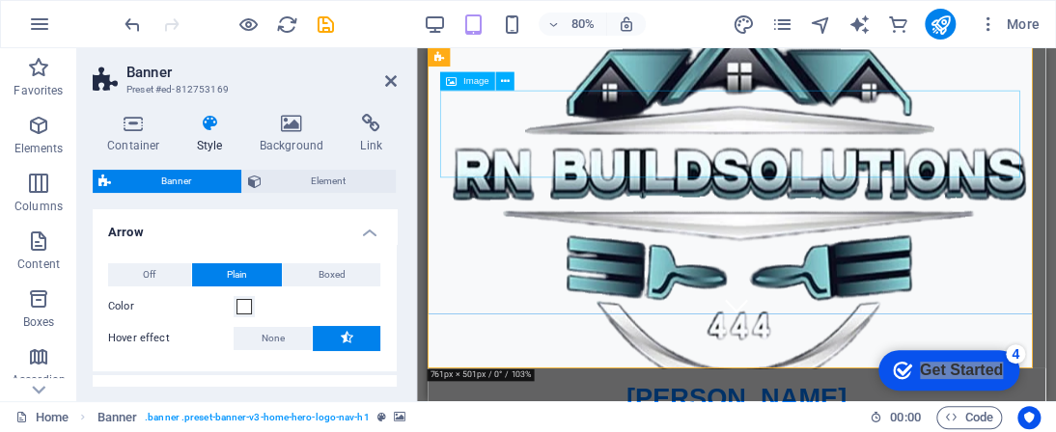
scroll to position [97, 0]
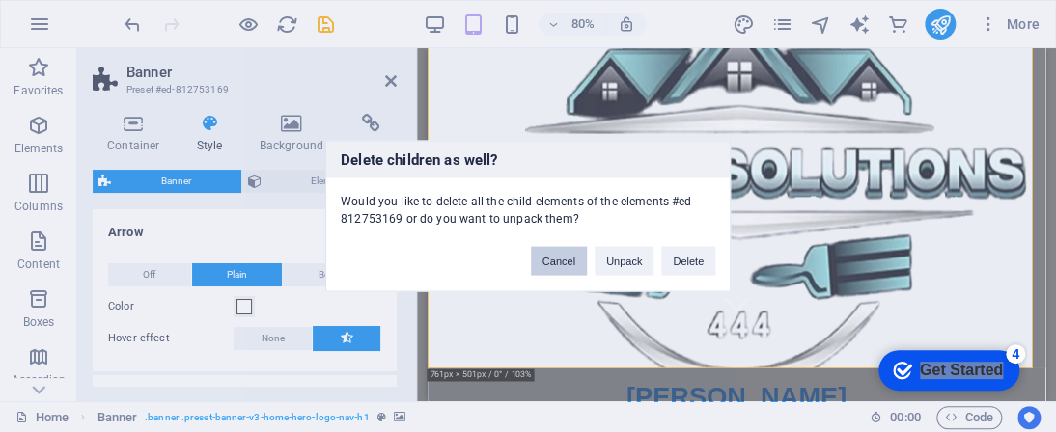
click at [560, 252] on button "Cancel" at bounding box center [559, 261] width 56 height 29
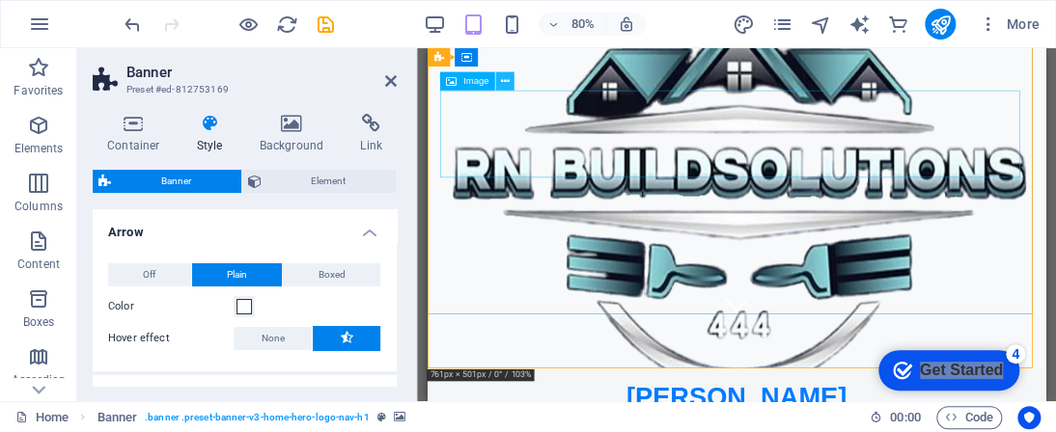
click at [501, 79] on icon at bounding box center [505, 81] width 9 height 16
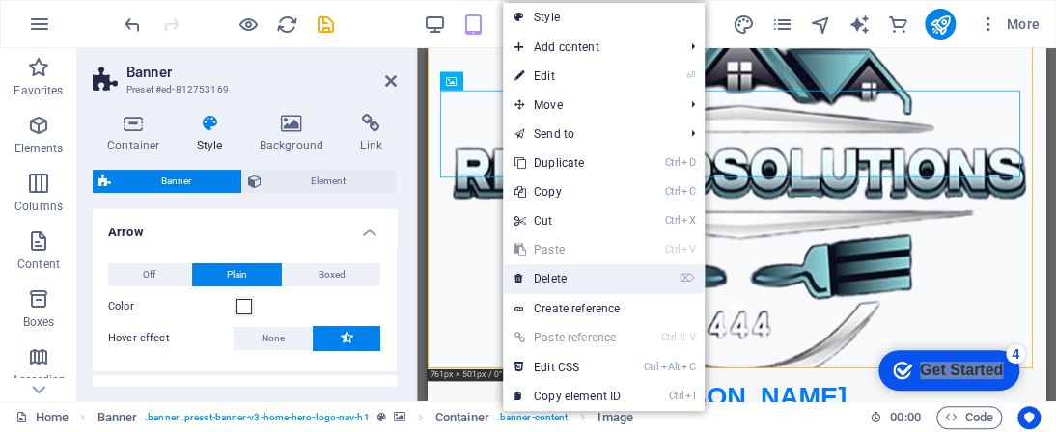
click at [620, 277] on link "⌦ Delete" at bounding box center [567, 278] width 129 height 29
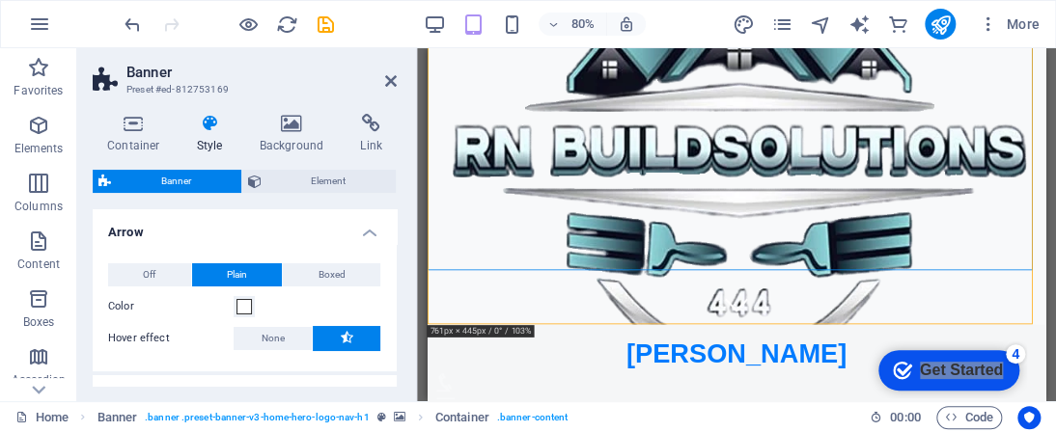
click at [673, 363] on figure at bounding box center [813, 173] width 772 height 442
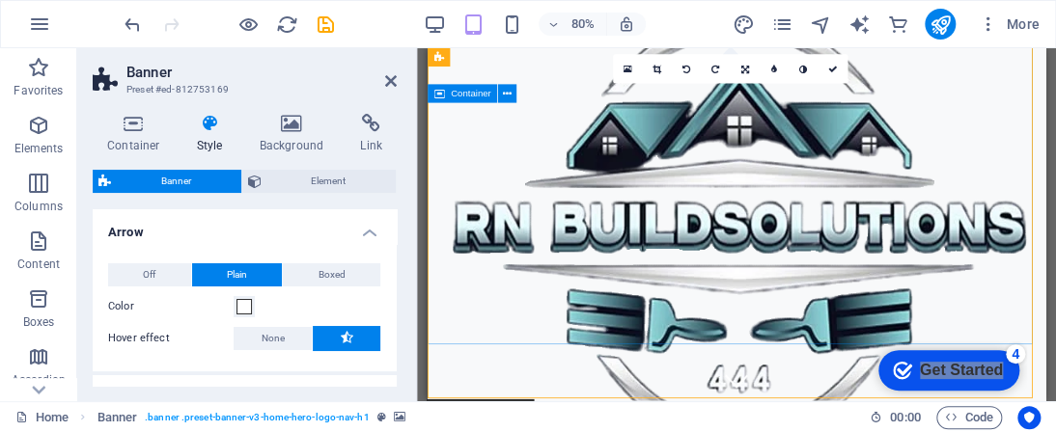
scroll to position [0, 0]
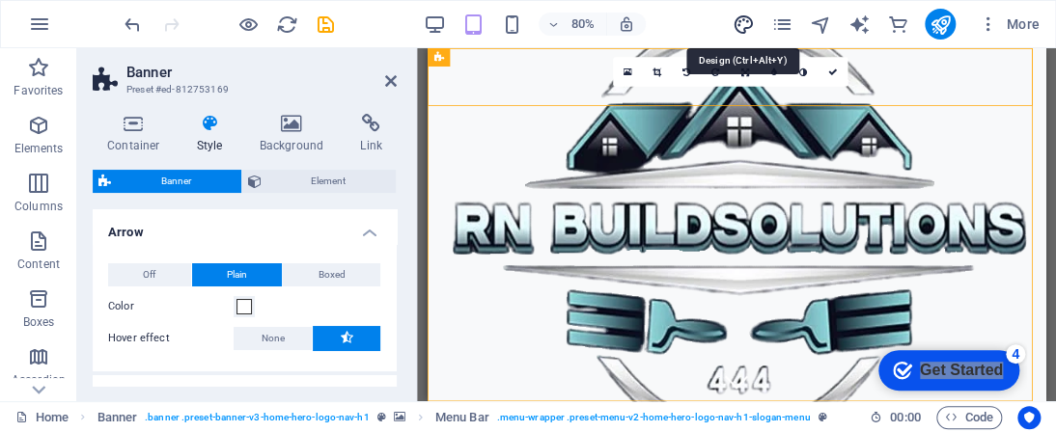
click at [736, 14] on icon "design" at bounding box center [742, 25] width 22 height 22
select select "rem"
select select "ease-in-out"
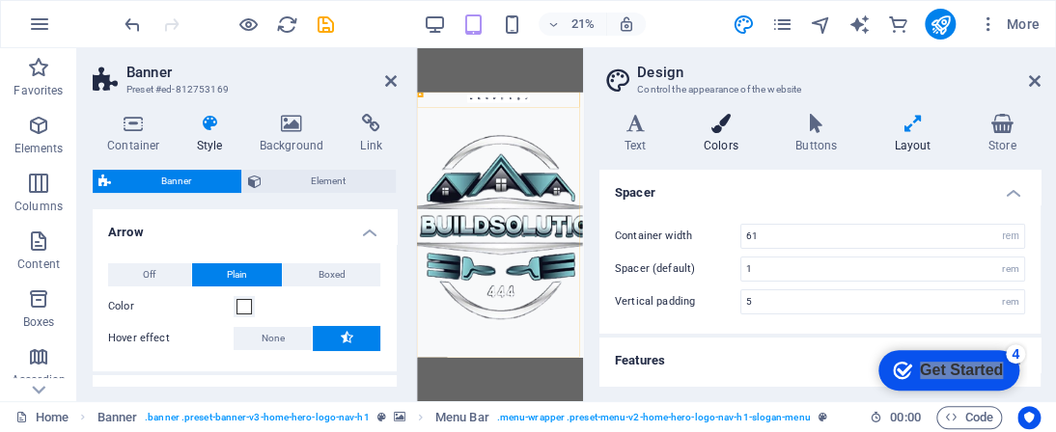
click at [722, 140] on h4 "Colors" at bounding box center [724, 134] width 92 height 41
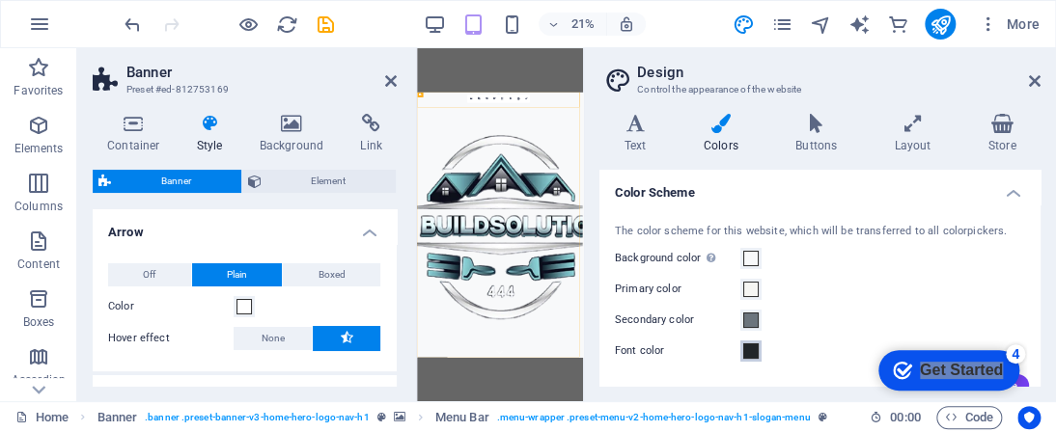
click at [753, 348] on span at bounding box center [750, 351] width 15 height 15
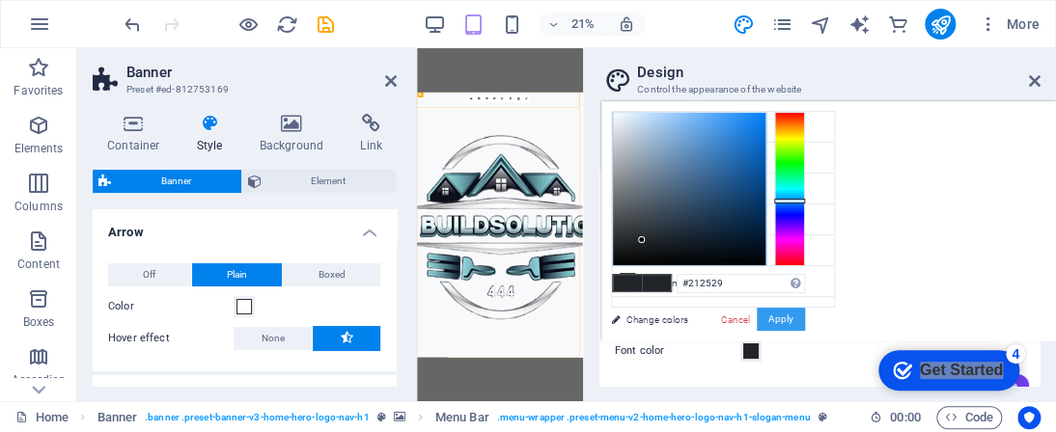
click at [778, 318] on button "Apply" at bounding box center [781, 319] width 48 height 23
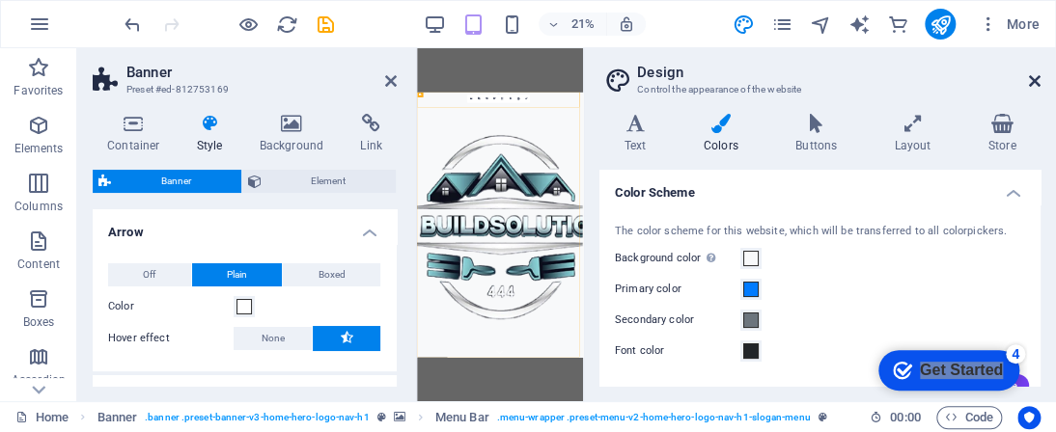
click at [1030, 81] on icon at bounding box center [1035, 80] width 12 height 15
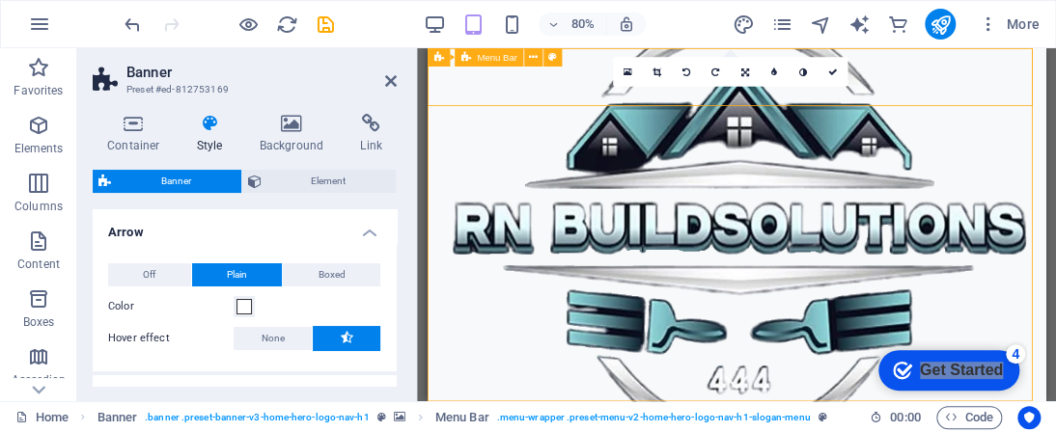
click at [637, 65] on link at bounding box center [627, 72] width 29 height 29
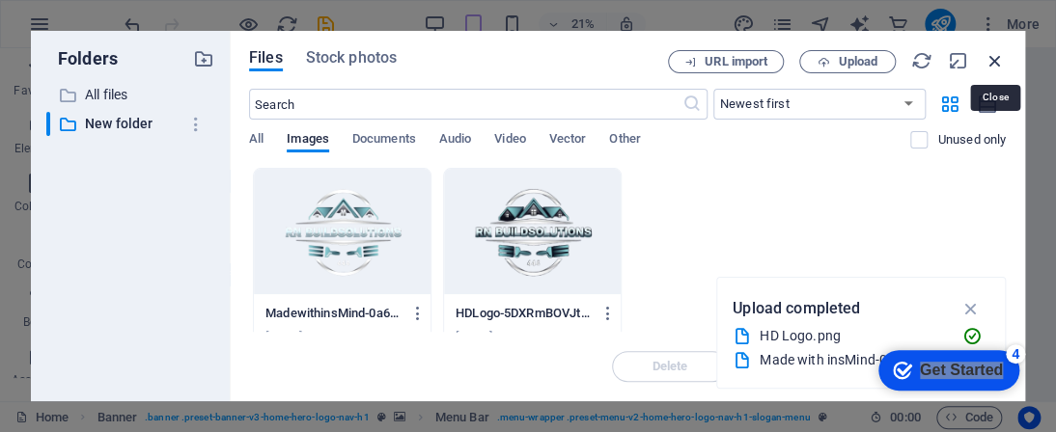
click at [992, 66] on icon "button" at bounding box center [994, 60] width 21 height 21
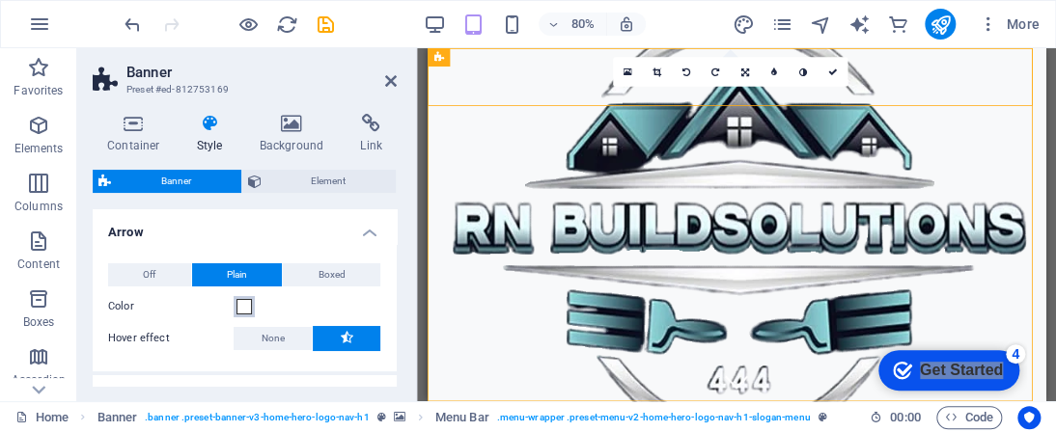
click at [242, 304] on span at bounding box center [243, 306] width 15 height 15
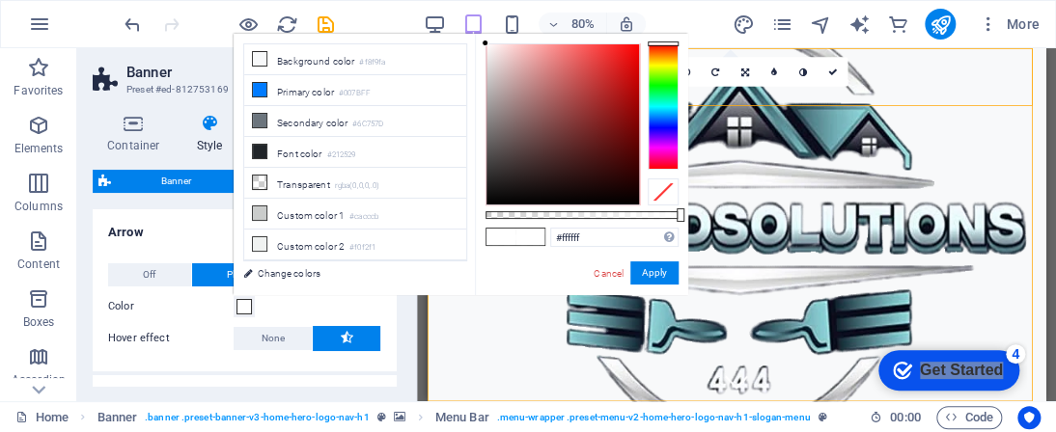
click at [533, 207] on div "#ffffff Supported formats #0852ed rgb(8, 82, 237) rgba(8, 82, 237, 90%) hsv(221…" at bounding box center [581, 304] width 213 height 541
type input "#090606"
click at [536, 199] on div at bounding box center [562, 124] width 152 height 160
click at [536, 199] on div at bounding box center [535, 198] width 7 height 7
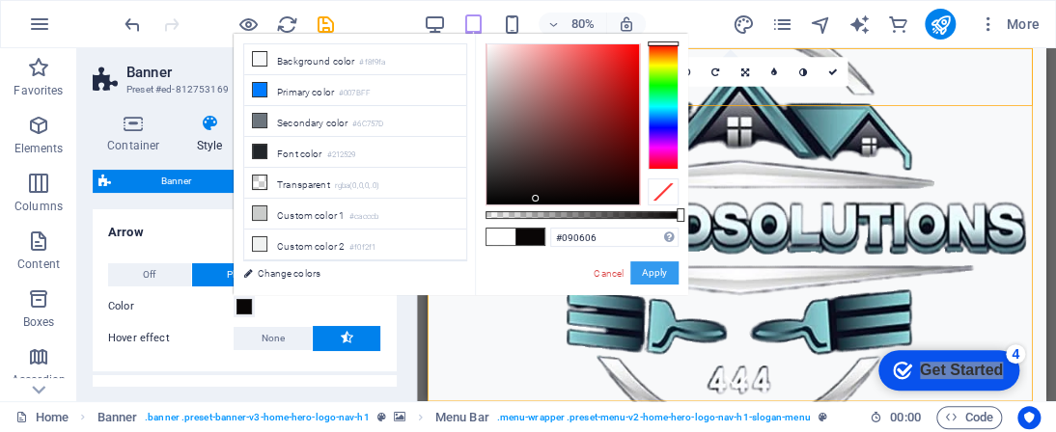
click at [665, 282] on button "Apply" at bounding box center [654, 273] width 48 height 23
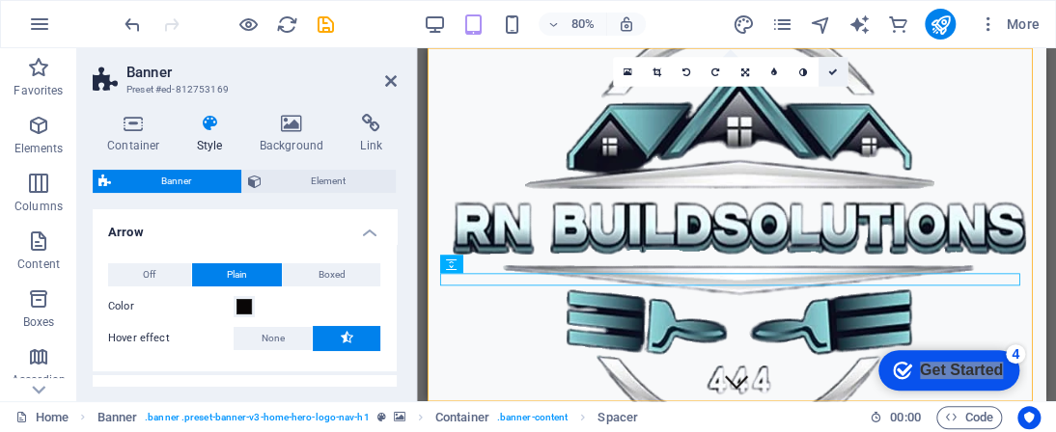
click at [831, 70] on icon at bounding box center [833, 73] width 10 height 10
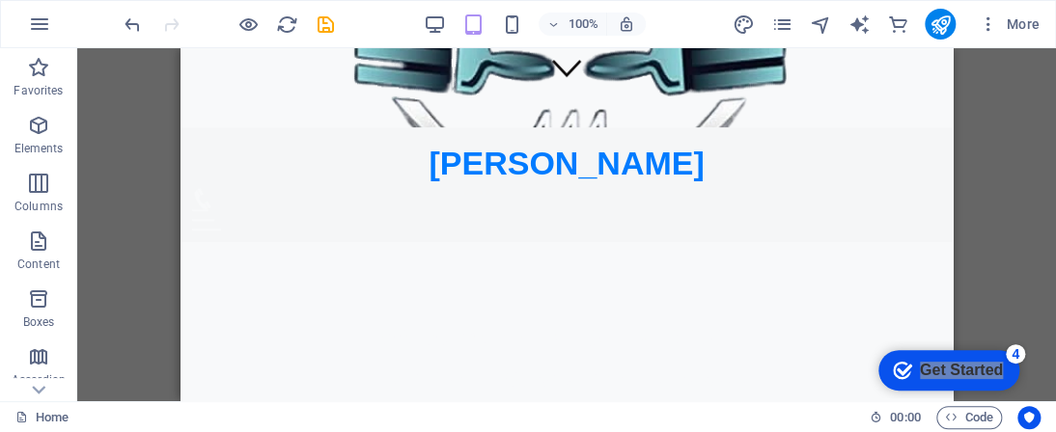
scroll to position [619, 0]
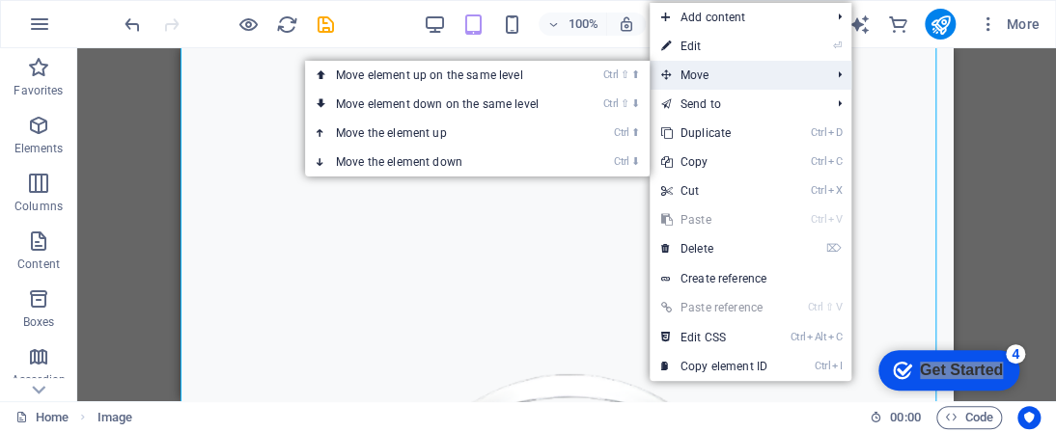
click at [706, 75] on span "Move" at bounding box center [735, 75] width 173 height 29
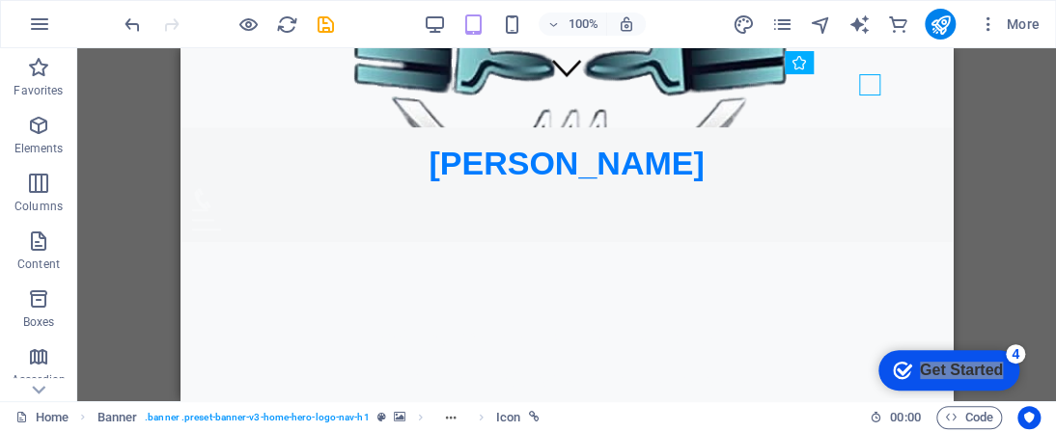
scroll to position [0, 0]
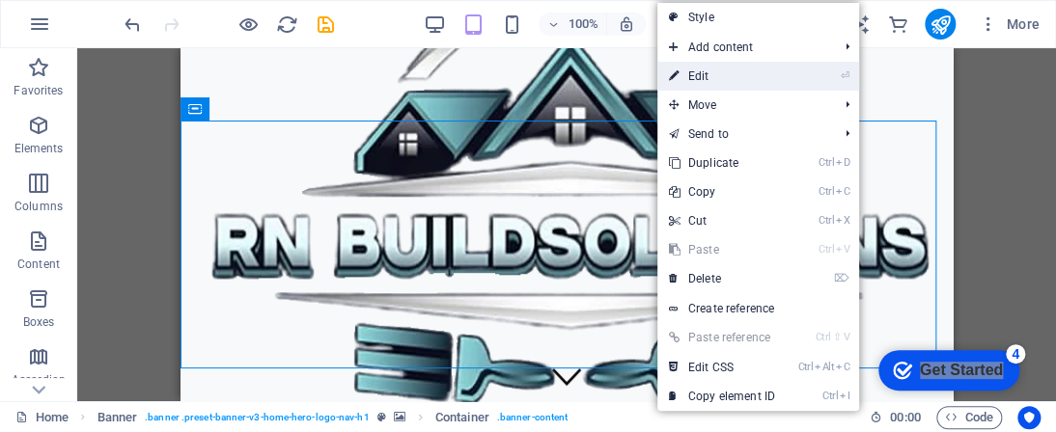
click at [731, 73] on link "⏎ Edit" at bounding box center [721, 76] width 129 height 29
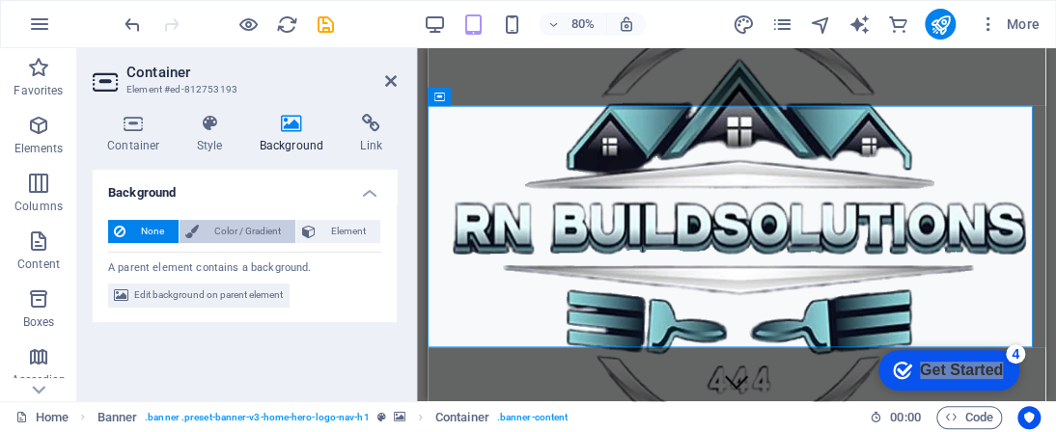
click at [214, 226] on span "Color / Gradient" at bounding box center [247, 231] width 85 height 23
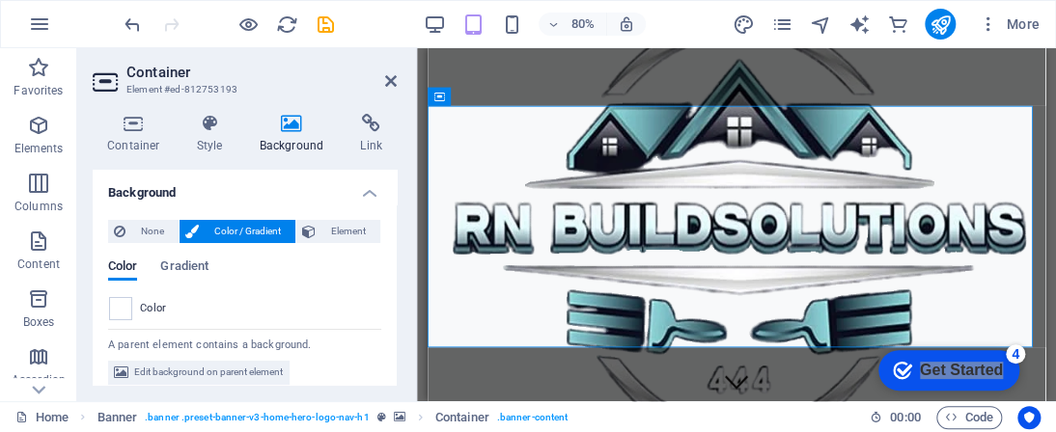
click at [214, 226] on span "Color / Gradient" at bounding box center [247, 231] width 85 height 23
click at [305, 179] on h4 "Background" at bounding box center [245, 187] width 304 height 35
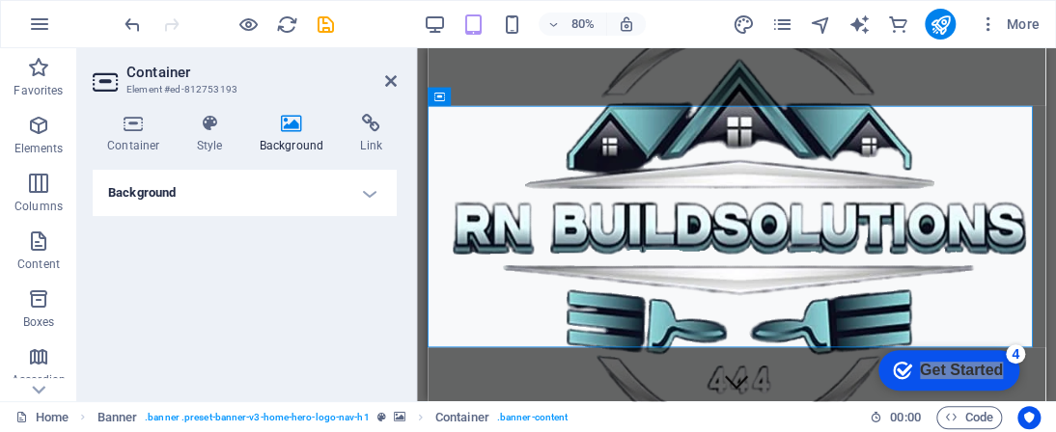
click at [353, 187] on h4 "Background" at bounding box center [245, 193] width 304 height 46
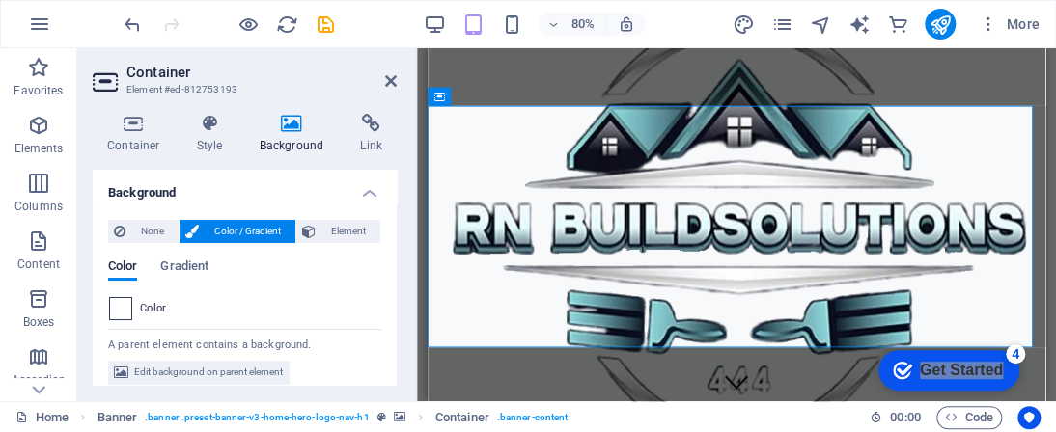
click at [118, 309] on span at bounding box center [120, 308] width 21 height 21
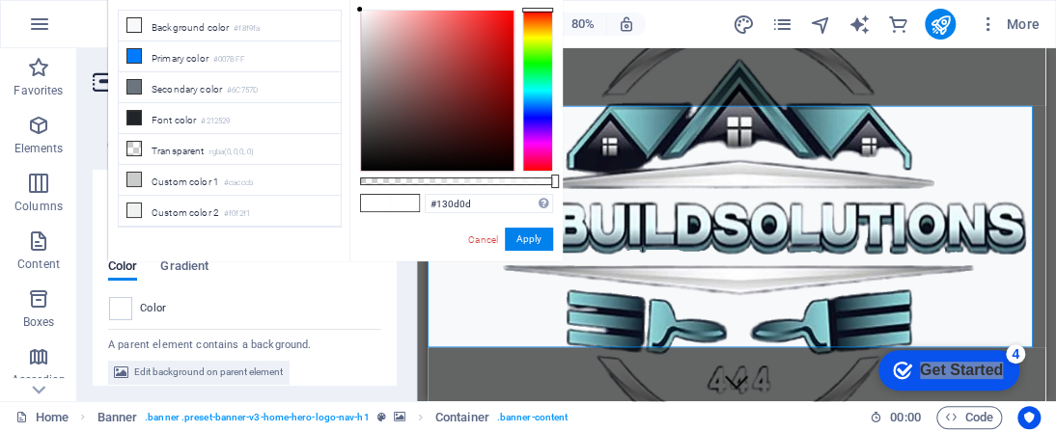
click at [407, 158] on div at bounding box center [437, 91] width 152 height 160
drag, startPoint x: 234, startPoint y: 35, endPoint x: 230, endPoint y: 123, distance: 87.9
click at [230, 123] on ul "Background color #f8f9fa Primary color #007BFF Secondary color #6C757D Font col…" at bounding box center [230, 119] width 224 height 218
drag, startPoint x: 230, startPoint y: 123, endPoint x: 232, endPoint y: 167, distance: 44.4
click at [232, 167] on ul "Background color #f8f9fa Primary color #007BFF Secondary color #6C757D Font col…" at bounding box center [230, 119] width 224 height 218
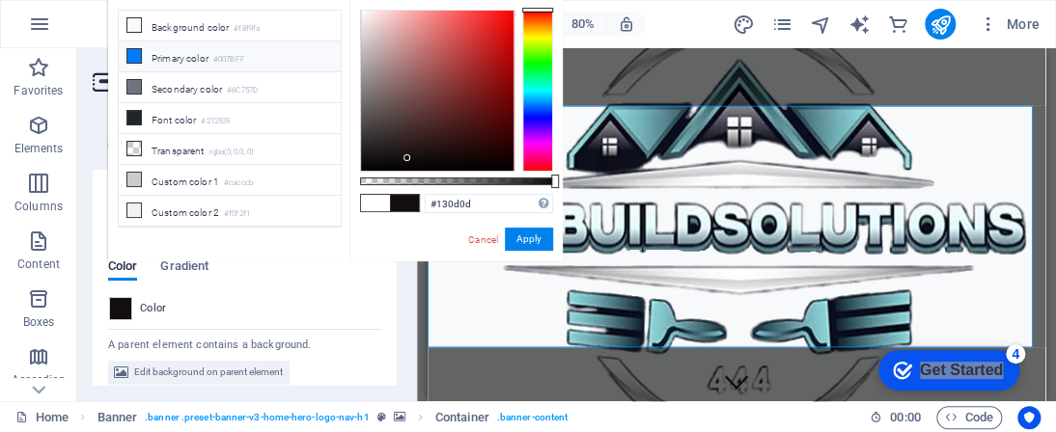
click at [243, 54] on small "#007BFF" at bounding box center [229, 60] width 32 height 14
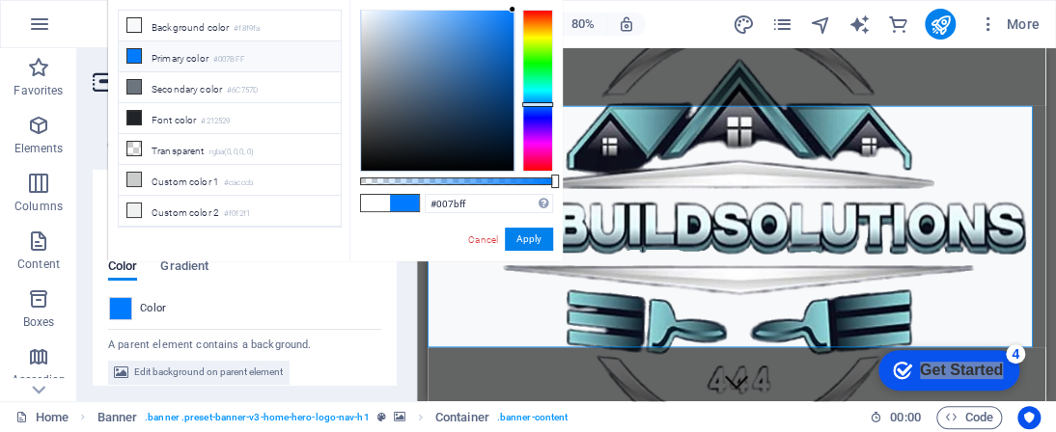
click at [368, 207] on span at bounding box center [375, 203] width 29 height 16
type input "#ffffff"
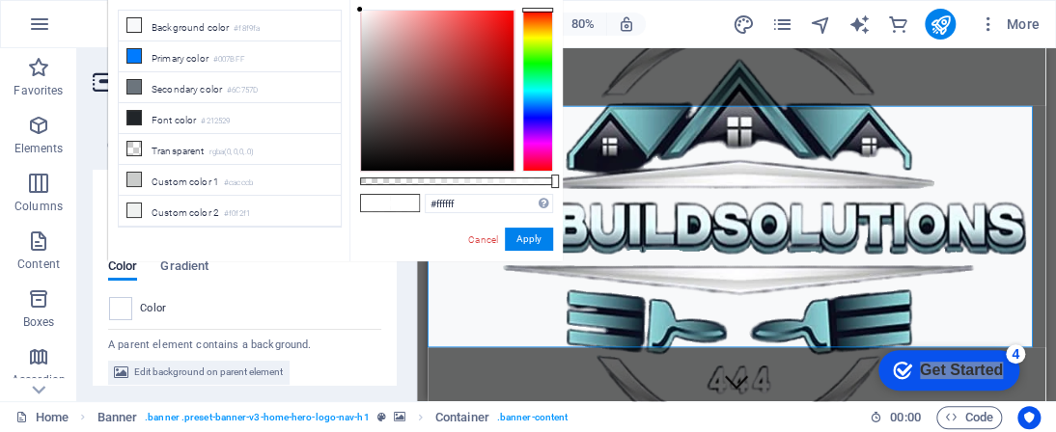
click at [368, 207] on span at bounding box center [375, 203] width 29 height 16
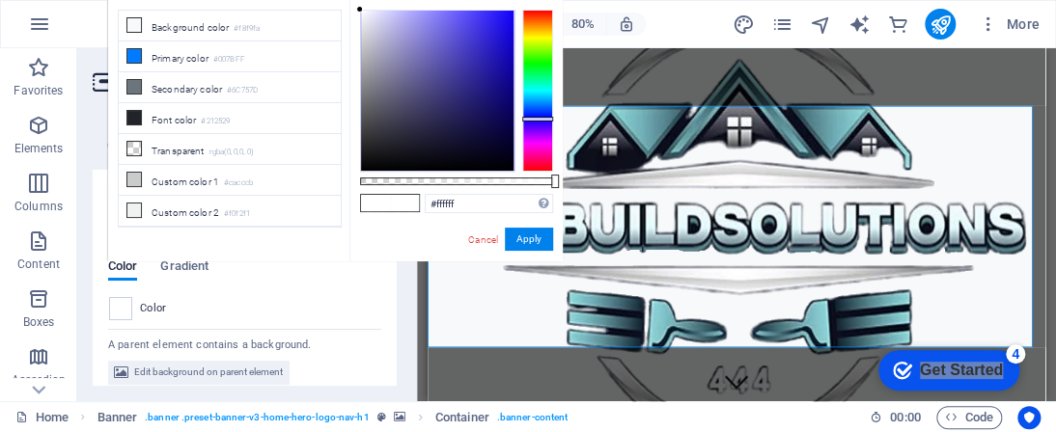
click at [533, 119] on div at bounding box center [537, 91] width 31 height 162
click at [540, 236] on button "Apply" at bounding box center [529, 239] width 48 height 23
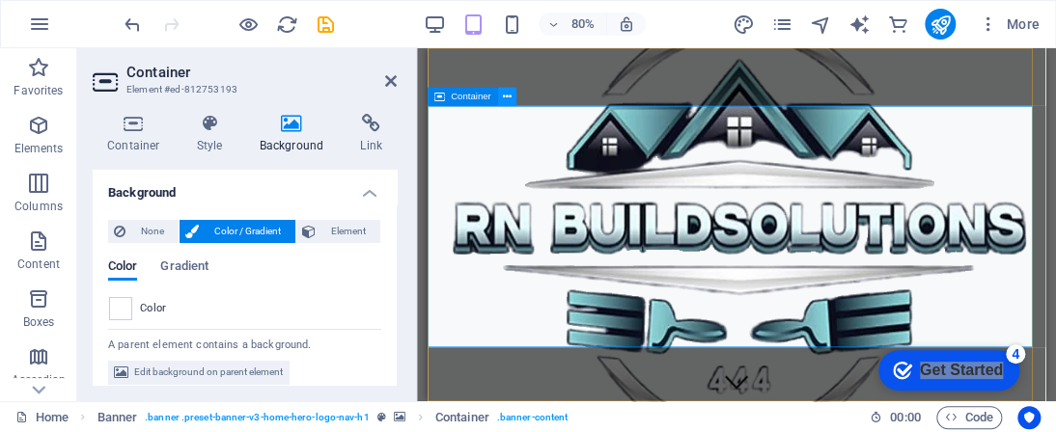
click at [507, 97] on icon at bounding box center [507, 97] width 9 height 16
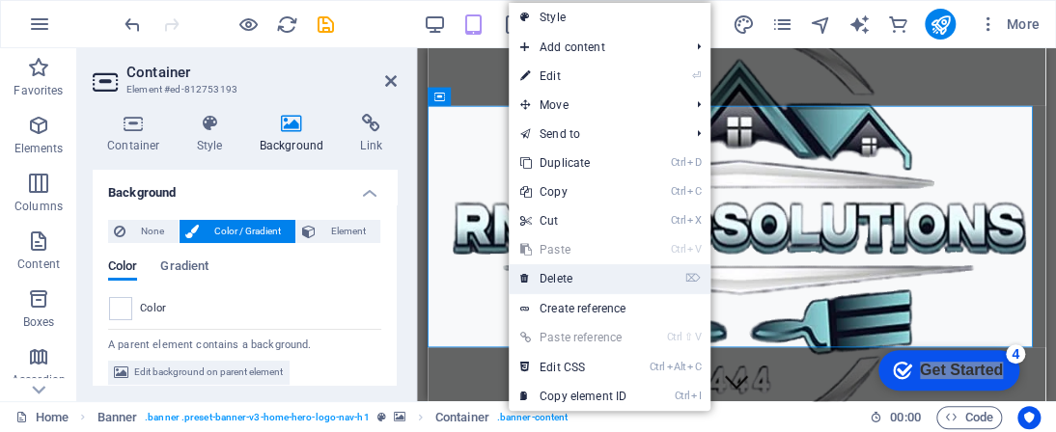
click at [558, 274] on link "⌦ Delete" at bounding box center [573, 278] width 129 height 29
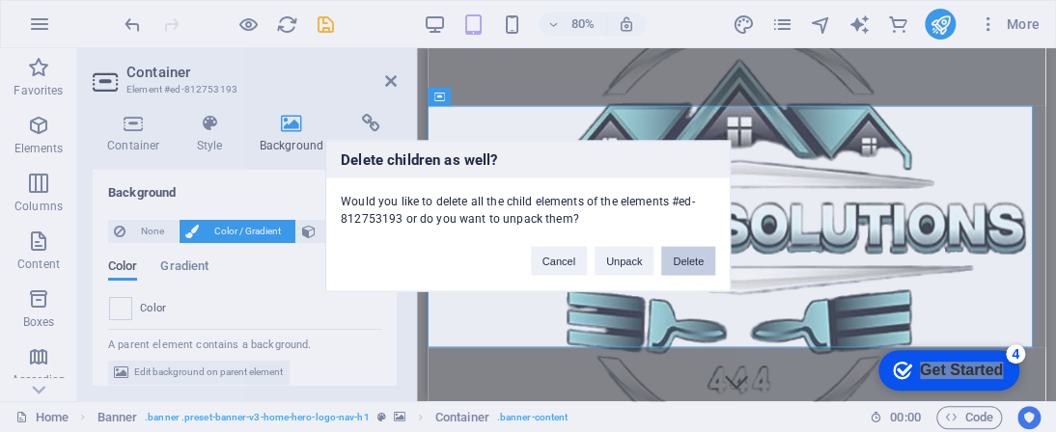
click at [701, 267] on button "Delete" at bounding box center [688, 261] width 54 height 29
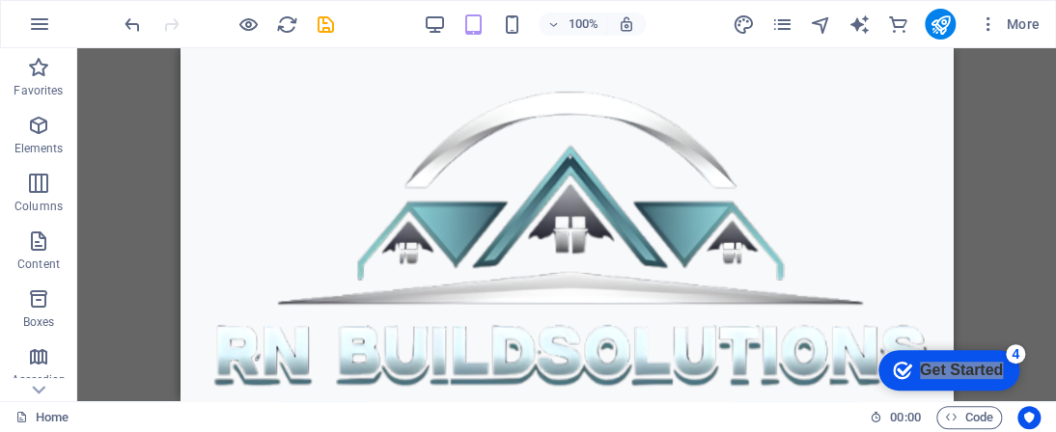
scroll to position [927, 0]
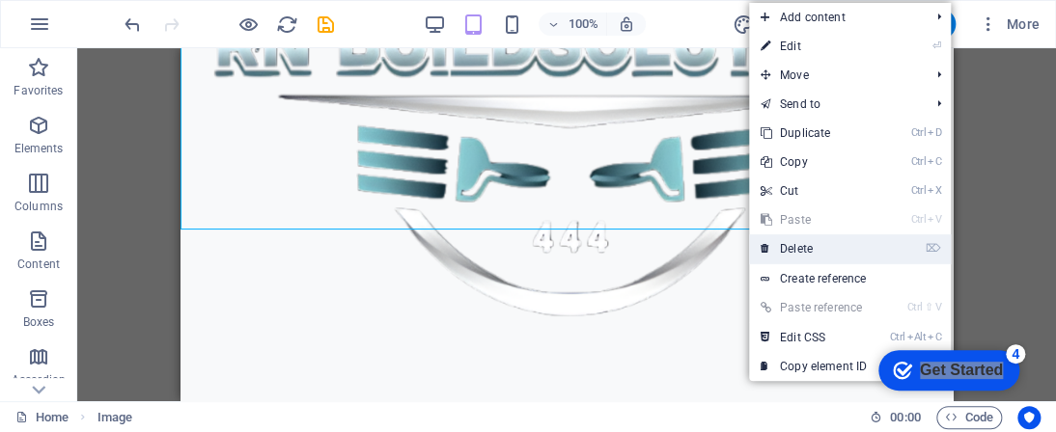
click at [809, 241] on link "⌦ Delete" at bounding box center [813, 248] width 129 height 29
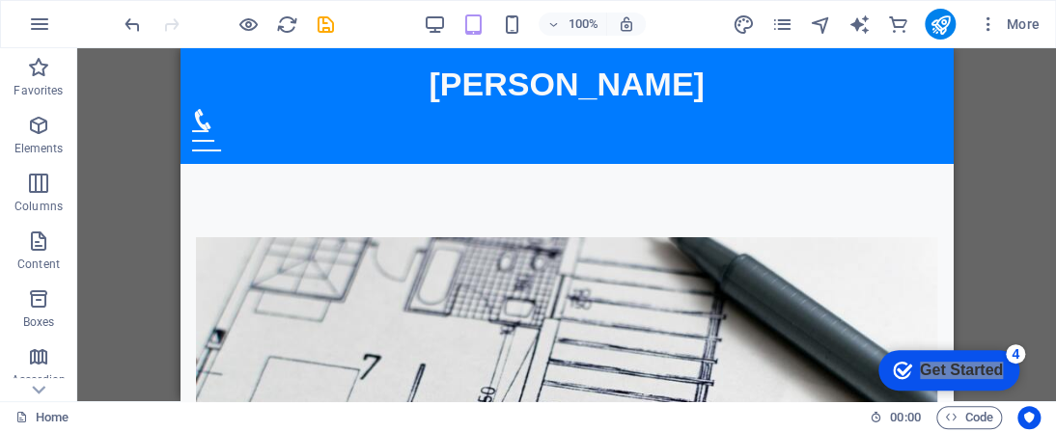
scroll to position [0, 0]
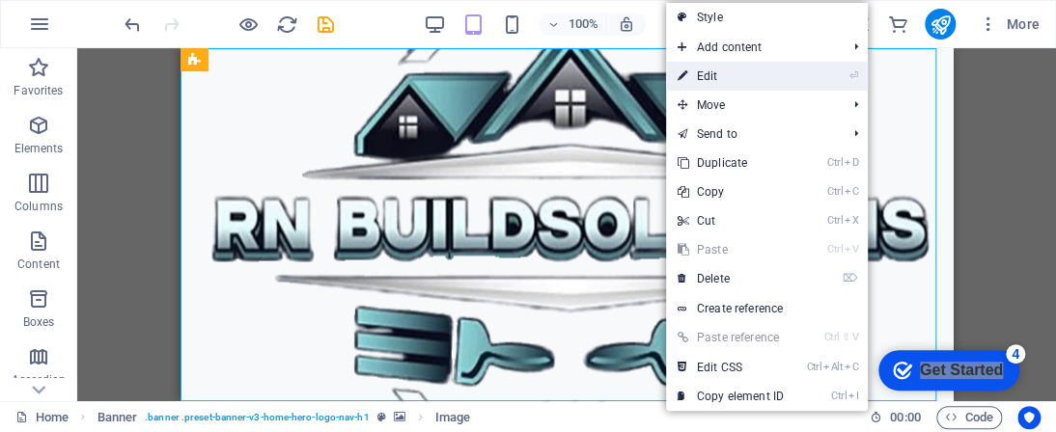
click at [716, 75] on link "⏎ Edit" at bounding box center [730, 76] width 129 height 29
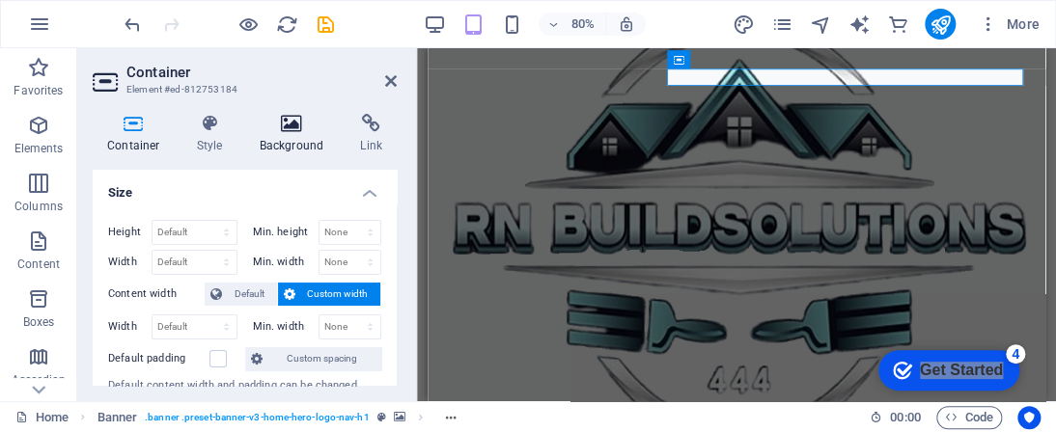
click at [264, 128] on icon at bounding box center [292, 123] width 94 height 19
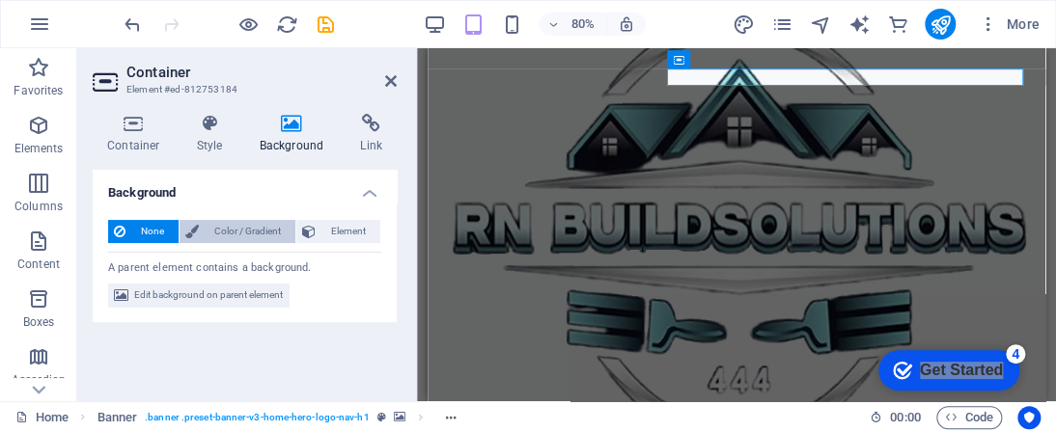
click at [268, 221] on span "Color / Gradient" at bounding box center [247, 231] width 85 height 23
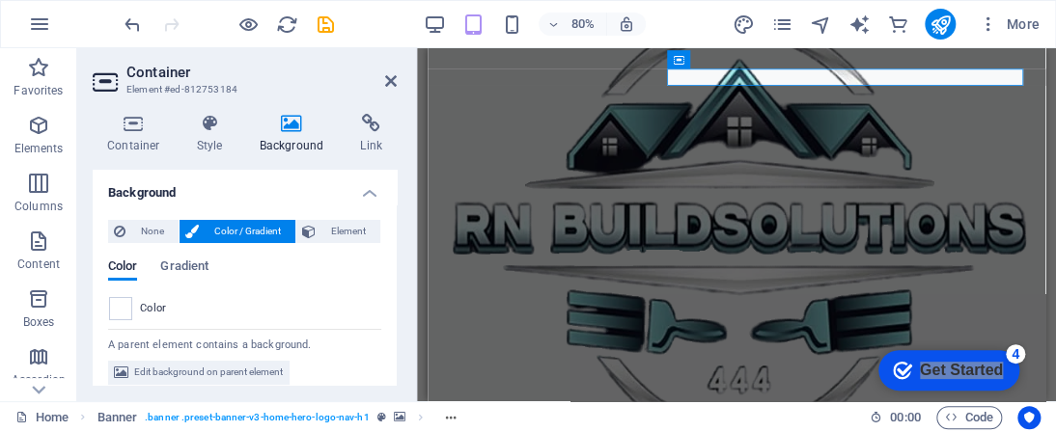
click at [197, 252] on div "Color Gradient Color" at bounding box center [244, 282] width 273 height 77
click at [194, 272] on span "Gradient" at bounding box center [184, 268] width 48 height 27
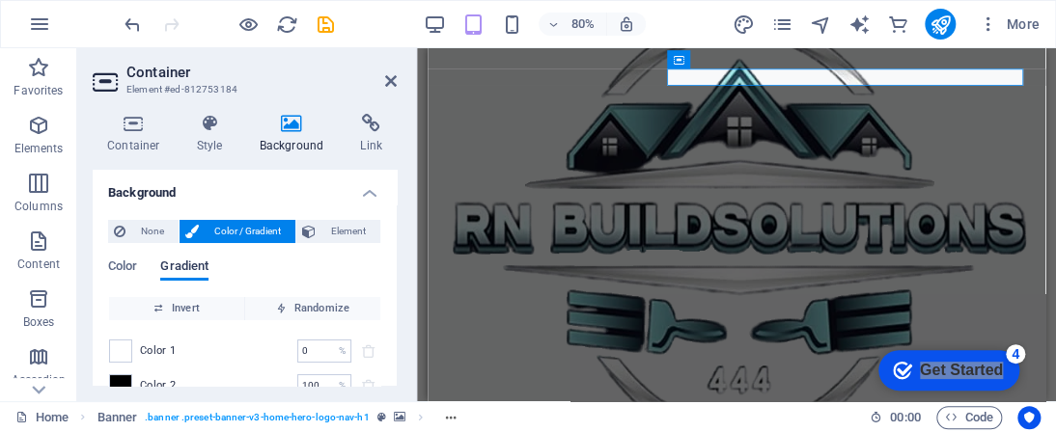
click at [193, 271] on span "Gradient" at bounding box center [184, 268] width 48 height 27
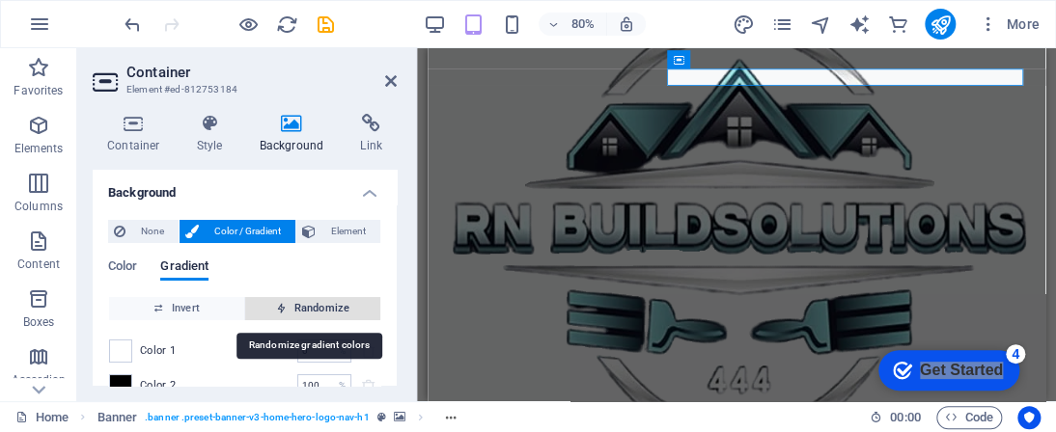
click at [269, 310] on span "Randomize" at bounding box center [313, 308] width 120 height 23
type input "23"
type input "190"
click at [269, 310] on span "Randomize" at bounding box center [313, 308] width 120 height 23
type input "83"
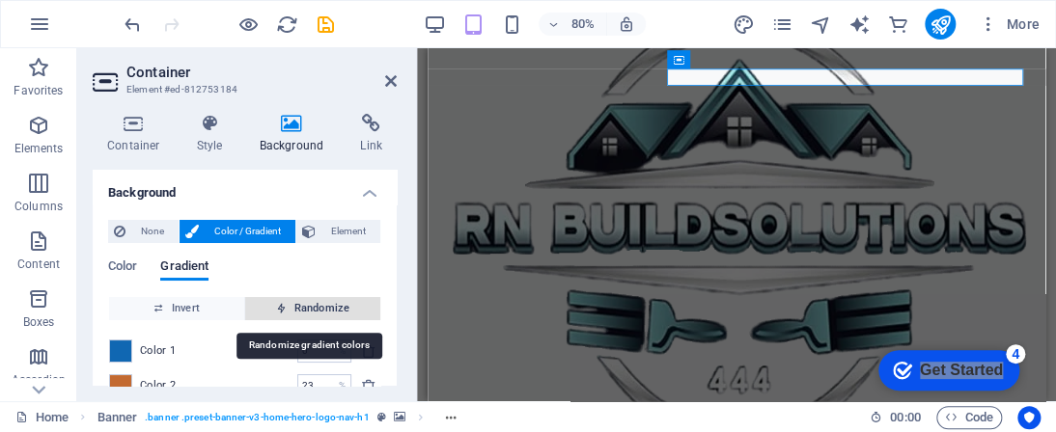
type input "355"
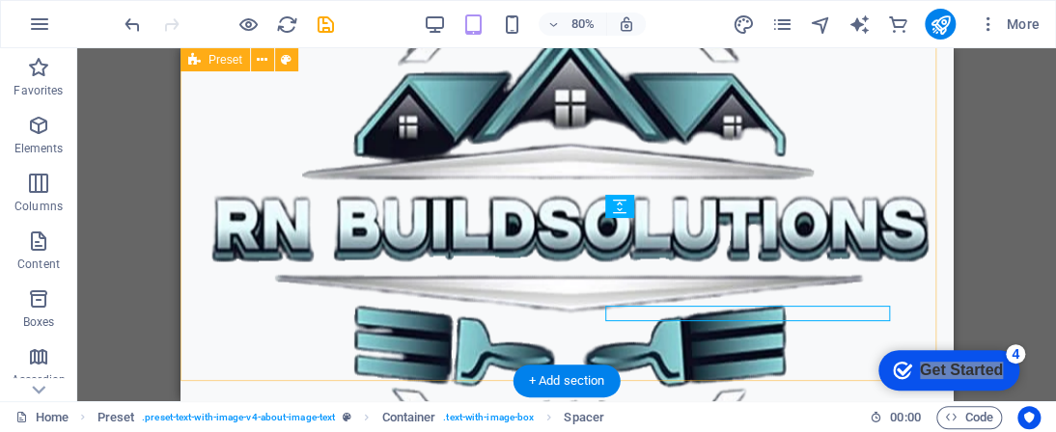
scroll to position [532, 0]
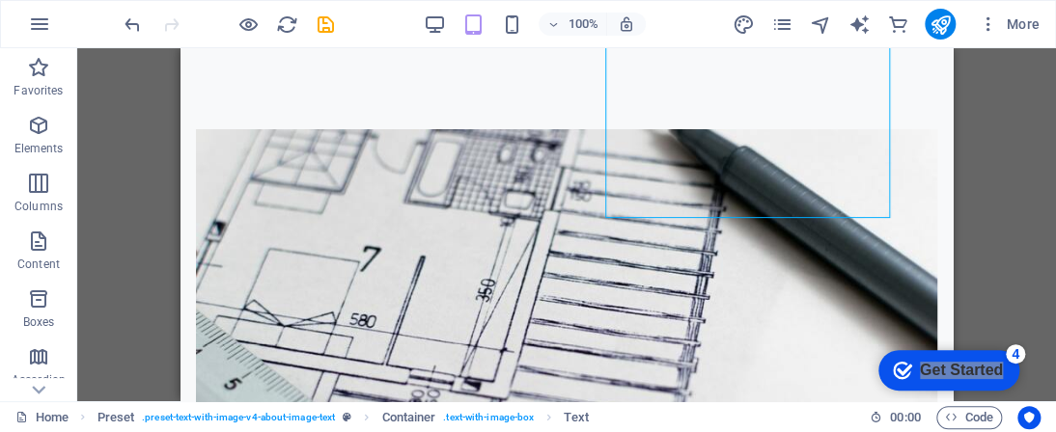
drag, startPoint x: 759, startPoint y: 22, endPoint x: 972, endPoint y: 59, distance: 215.4
click at [972, 59] on div "H2 Banner Container Menu Menu Bar Spacer Preset Placeholder Container Container…" at bounding box center [566, 224] width 979 height 353
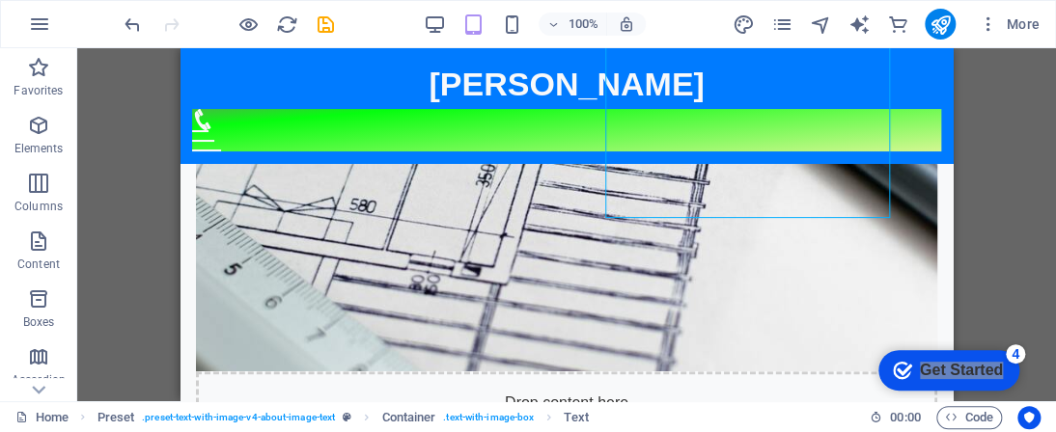
scroll to position [222, 0]
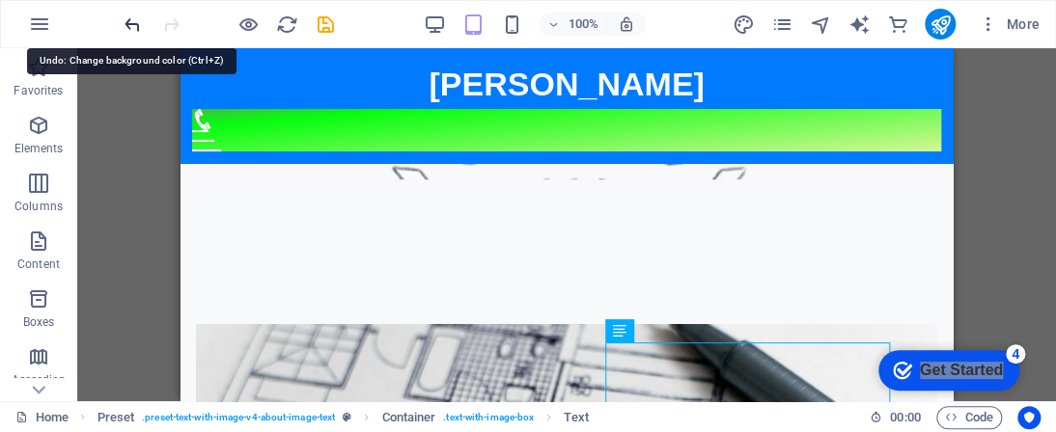
click at [129, 22] on icon "undo" at bounding box center [133, 25] width 22 height 22
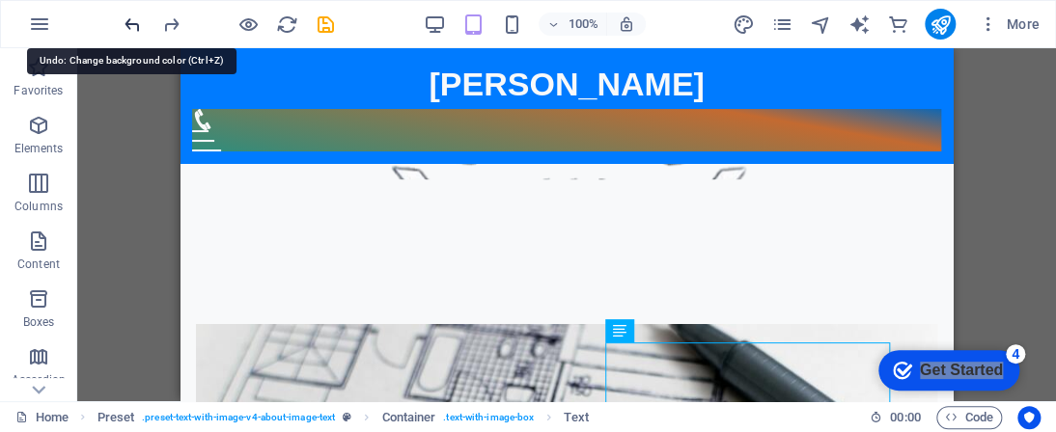
click at [129, 22] on icon "undo" at bounding box center [133, 25] width 22 height 22
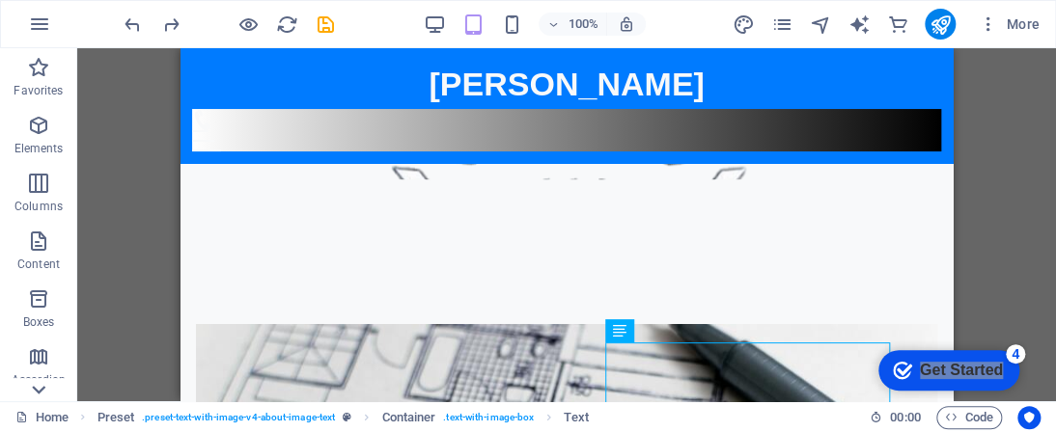
click at [41, 73] on icon at bounding box center [38, 59] width 27 height 27
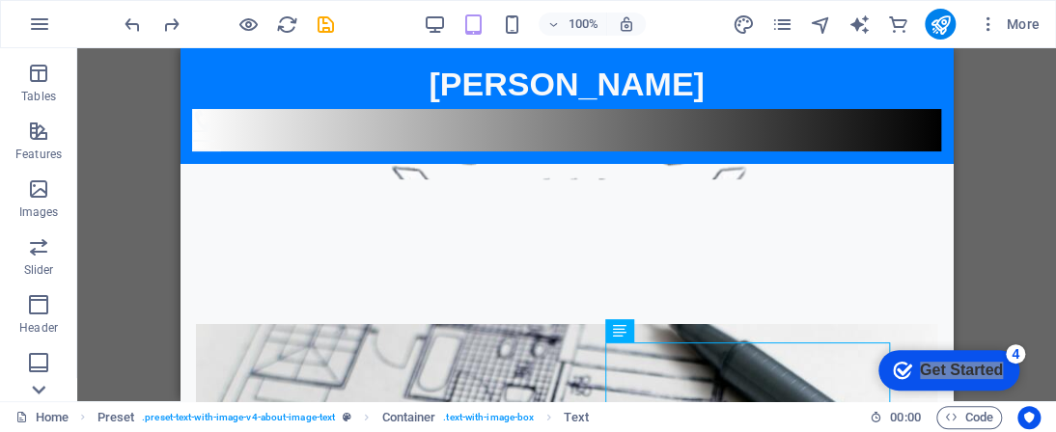
click at [41, 73] on icon at bounding box center [38, 59] width 27 height 27
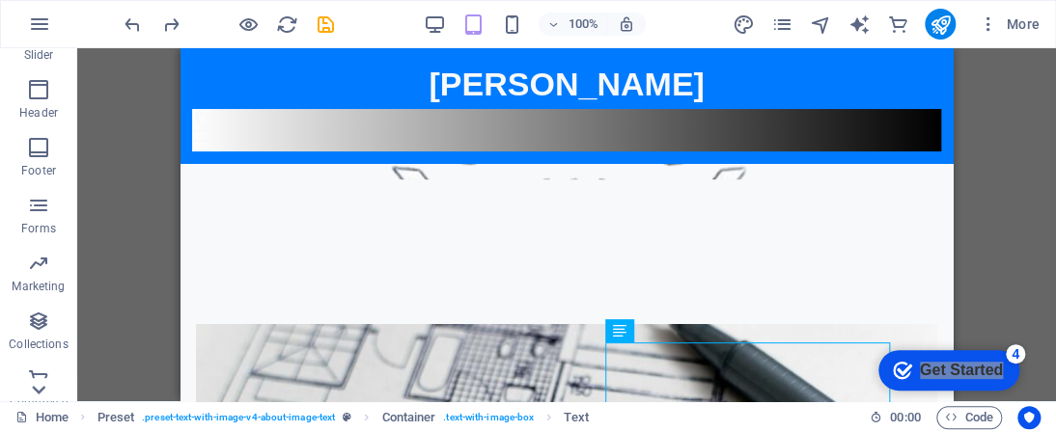
scroll to position [572, 0]
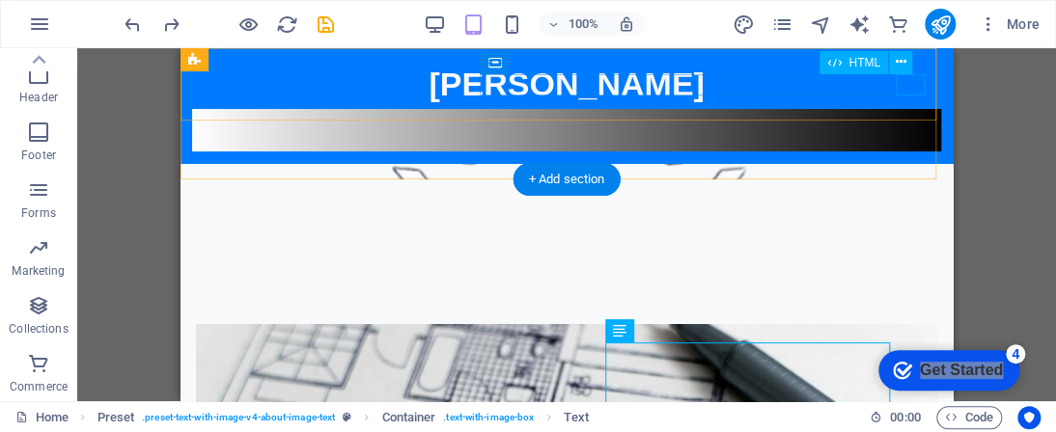
click at [903, 130] on div at bounding box center [566, 140] width 749 height 21
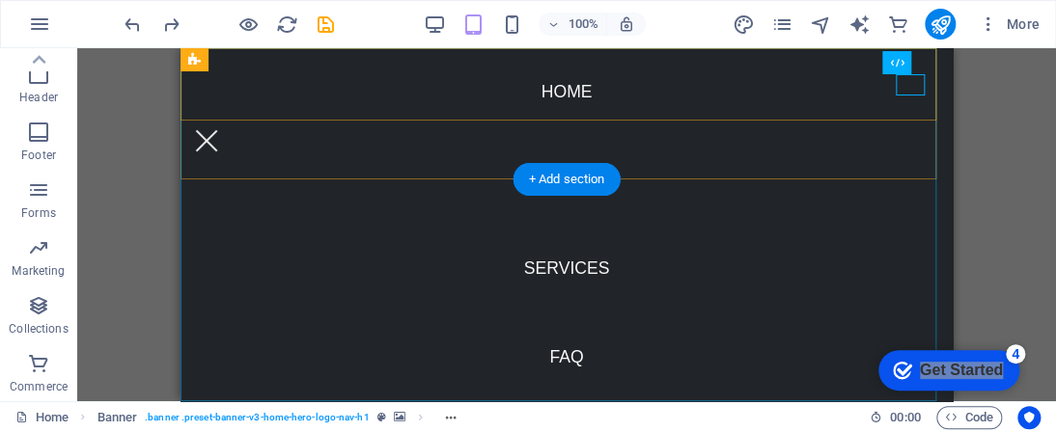
click at [538, 271] on nav "Home About Us Services FAQ Contact" at bounding box center [566, 224] width 772 height 353
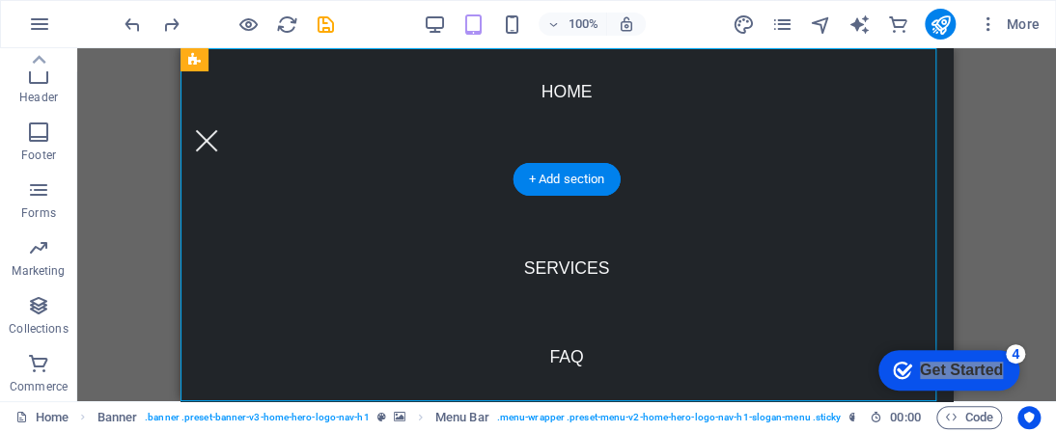
click at [538, 271] on nav "Home About Us Services FAQ Contact" at bounding box center [566, 224] width 772 height 353
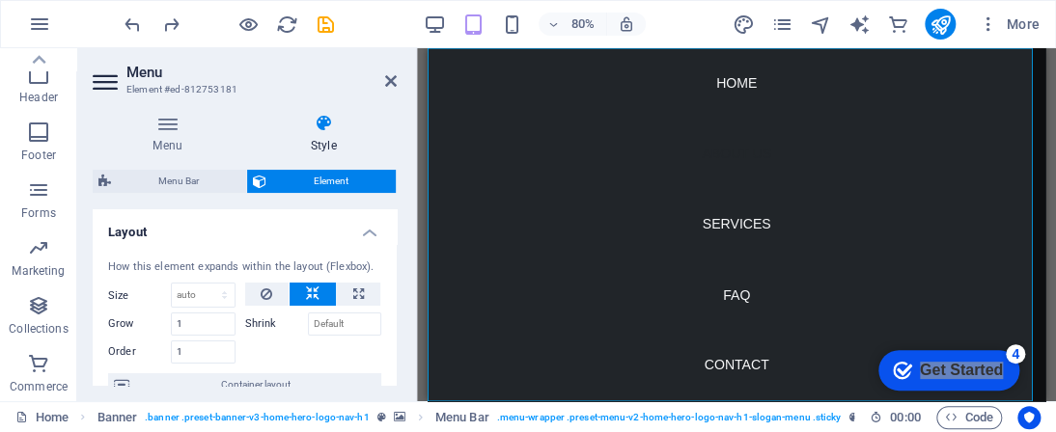
click at [425, 361] on div "H2 Banner Container Menu Menu Bar Spacer Preset Placeholder Container Container…" at bounding box center [736, 224] width 639 height 353
click at [358, 236] on h4 "Layout" at bounding box center [245, 226] width 304 height 35
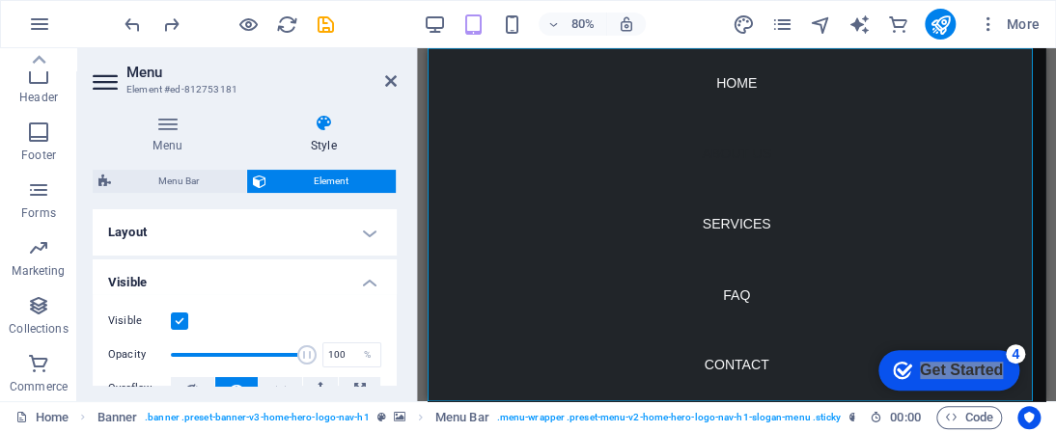
click at [358, 236] on h4 "Layout" at bounding box center [245, 232] width 304 height 46
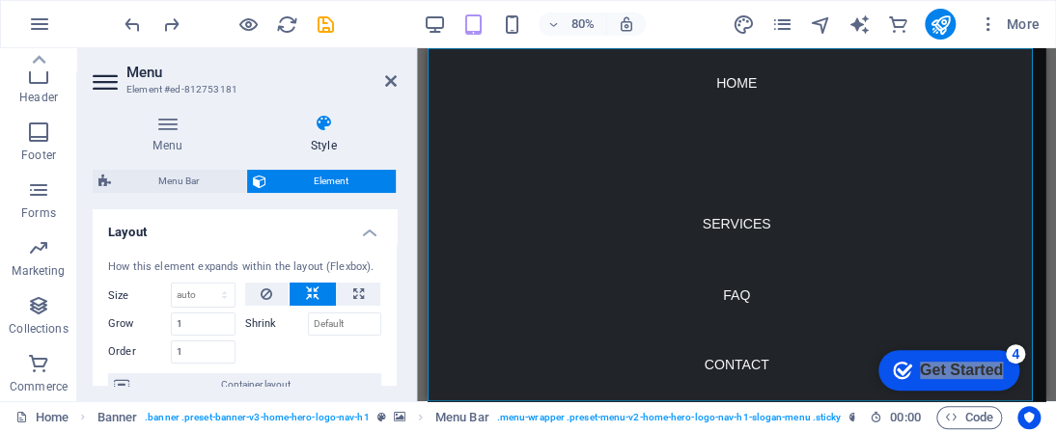
click at [401, 350] on div "Menu Style Menu Auto Custom Create custom menu items for this menu. Recommended…" at bounding box center [244, 249] width 335 height 303
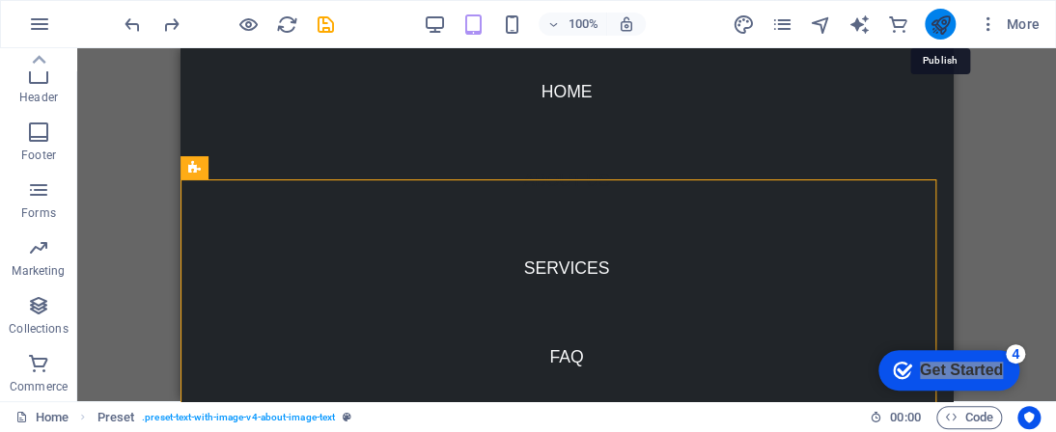
click at [936, 18] on icon "publish" at bounding box center [939, 25] width 22 height 22
